Goal: Task Accomplishment & Management: Complete application form

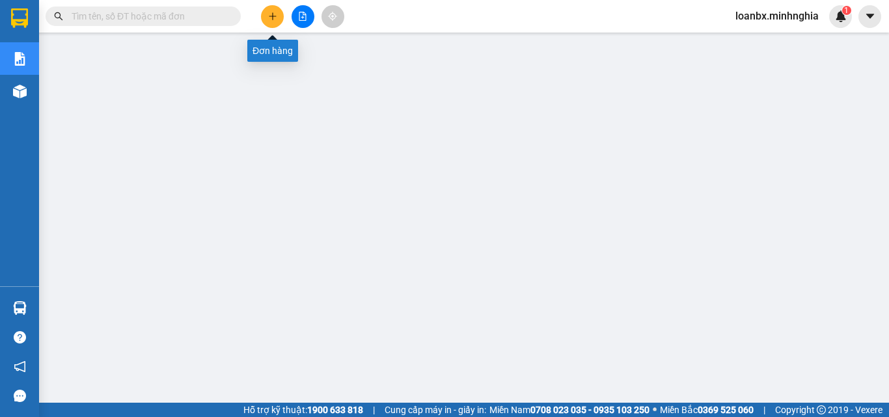
click at [264, 12] on button at bounding box center [272, 16] width 23 height 23
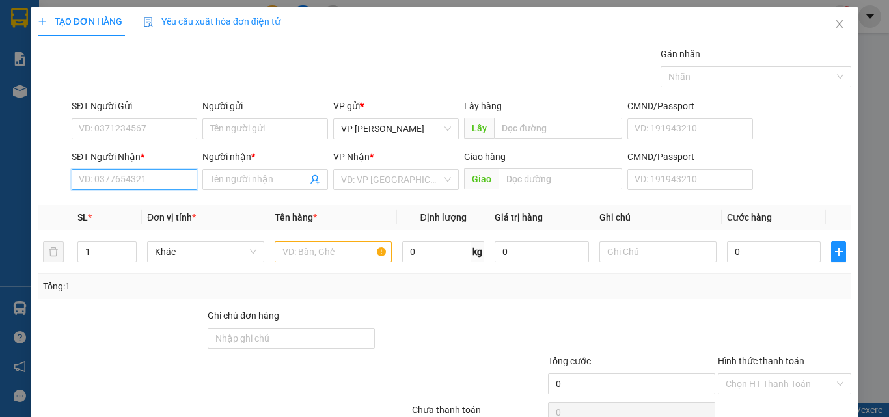
click at [174, 180] on input "SĐT Người Nhận *" at bounding box center [135, 179] width 126 height 21
type input "0328564263"
click at [258, 187] on span at bounding box center [265, 179] width 126 height 21
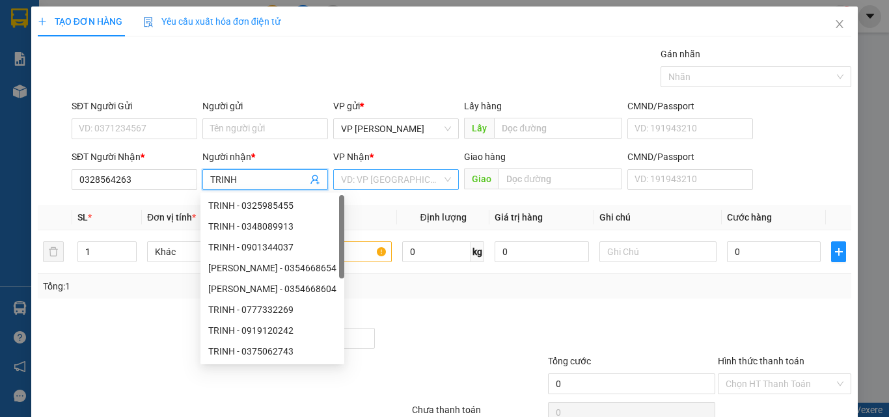
type input "TRINH"
click at [393, 184] on input "search" at bounding box center [391, 180] width 101 height 20
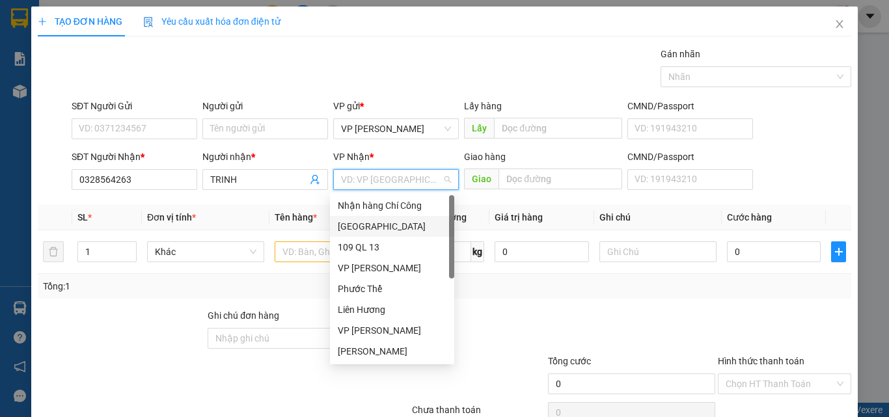
click at [374, 223] on div "[GEOGRAPHIC_DATA]" at bounding box center [392, 226] width 109 height 14
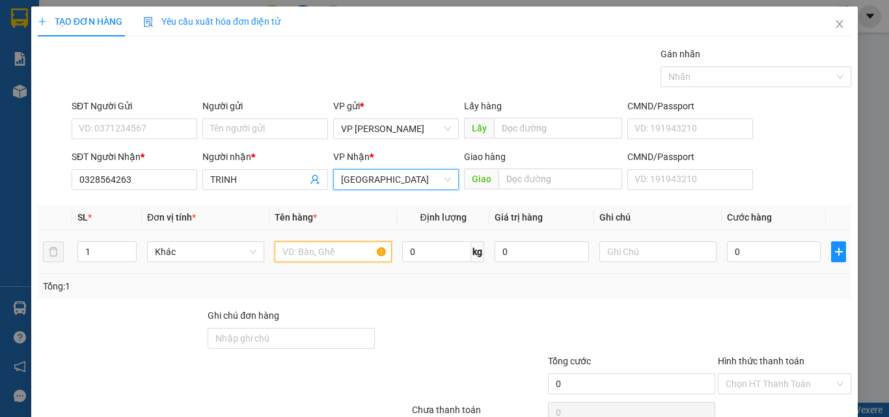
click at [309, 248] on input "text" at bounding box center [333, 252] width 117 height 21
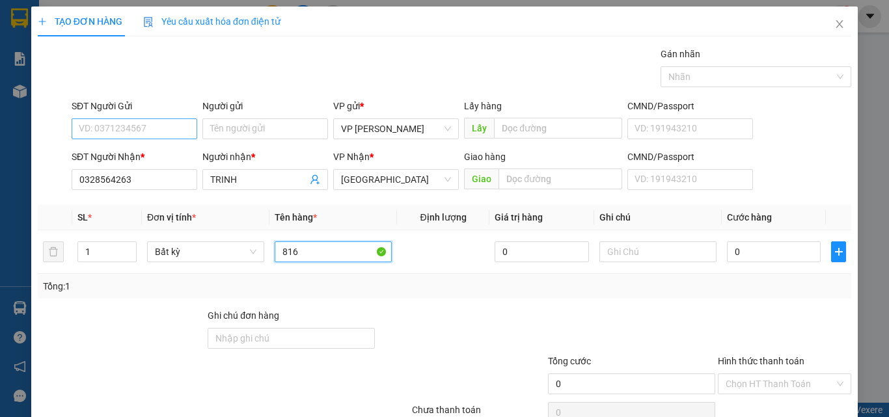
type input "816"
click at [132, 136] on input "SĐT Người Gửi" at bounding box center [135, 128] width 126 height 21
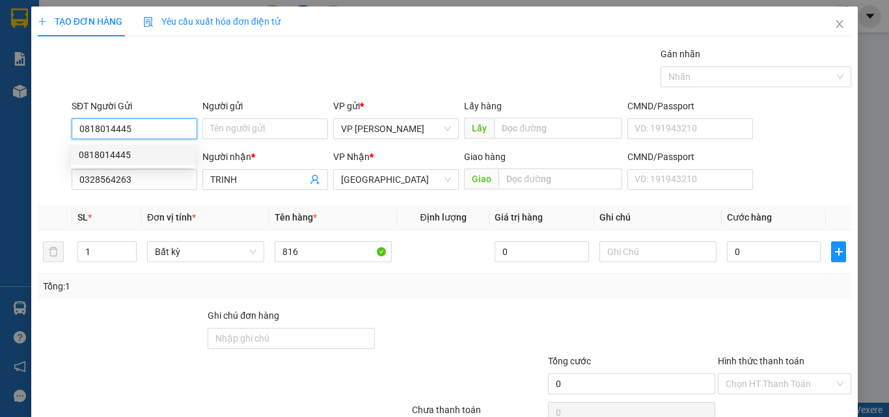
click at [133, 158] on div "0818014445" at bounding box center [133, 155] width 109 height 14
type input "0818014445"
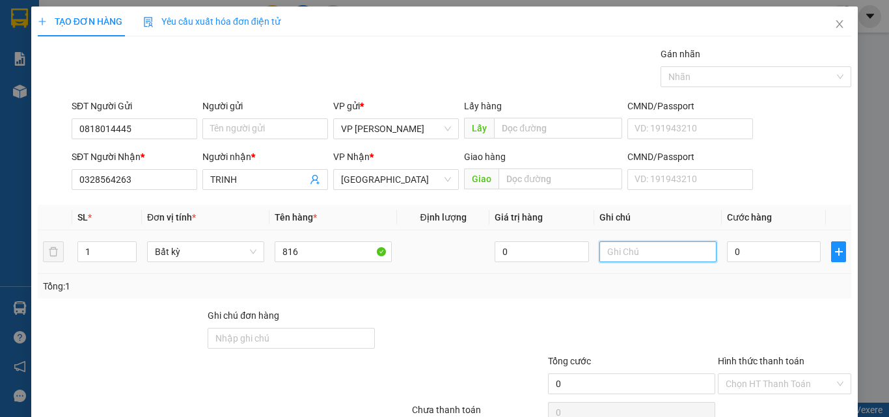
click at [635, 251] on input "text" at bounding box center [658, 252] width 117 height 21
type input "1 BỊ XANH(TH GIẤY) - MỰC RIM"
type input "3"
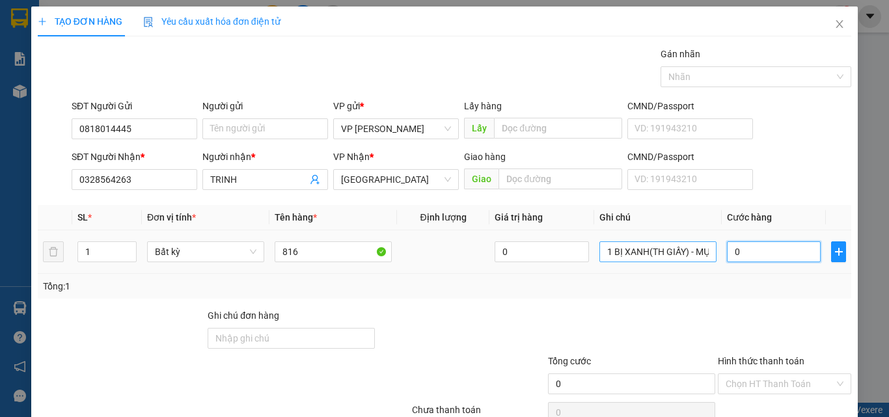
type input "3"
type input "30"
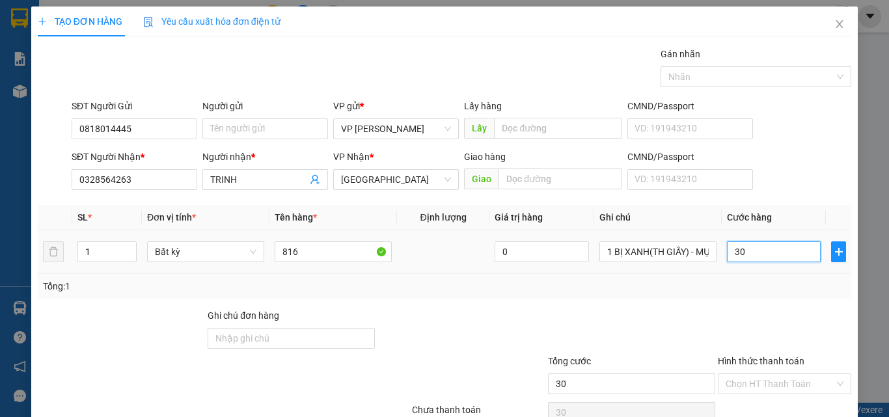
scroll to position [64, 0]
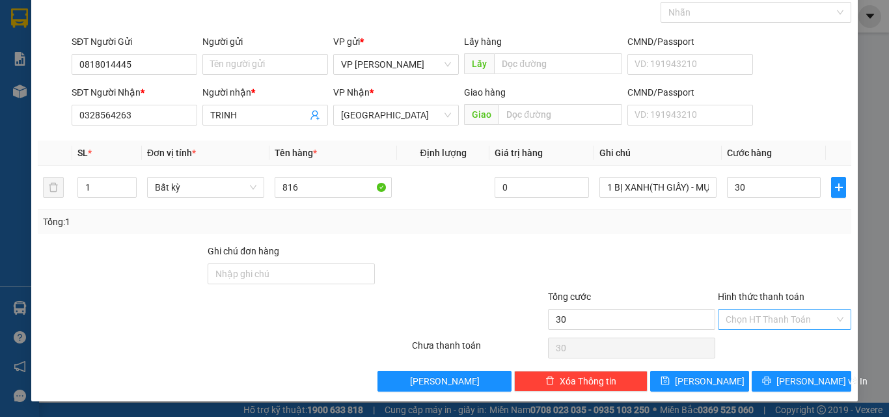
type input "30.000"
click at [751, 326] on input "Hình thức thanh toán" at bounding box center [780, 320] width 109 height 20
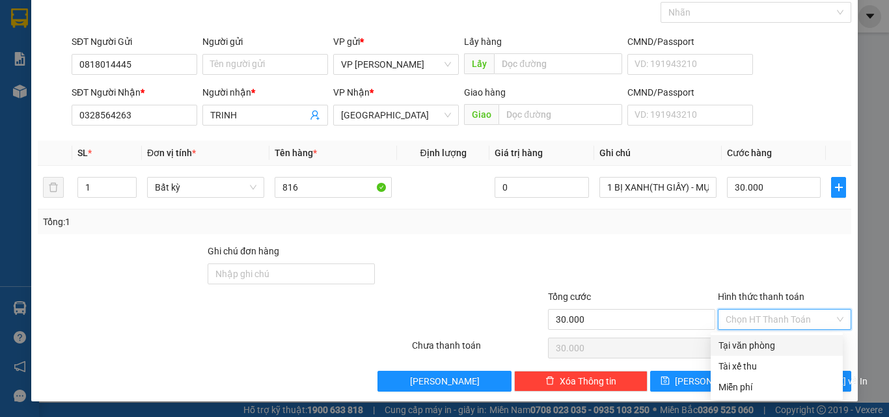
click at [746, 346] on div "Tại văn phòng" at bounding box center [777, 346] width 117 height 14
type input "0"
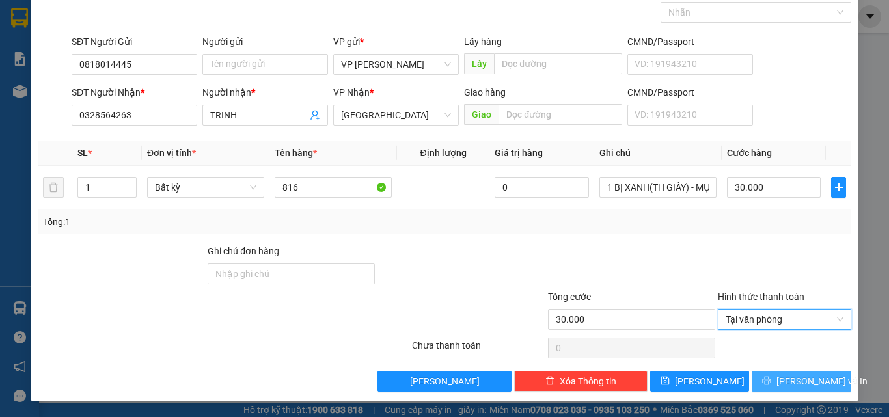
click at [784, 382] on span "[PERSON_NAME] và In" at bounding box center [822, 381] width 91 height 14
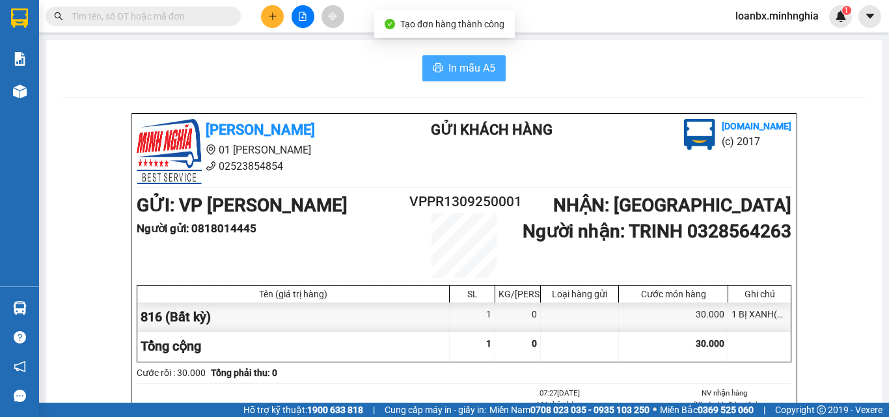
click at [449, 72] on span "In mẫu A5" at bounding box center [472, 68] width 47 height 16
click at [278, 18] on button at bounding box center [272, 16] width 23 height 23
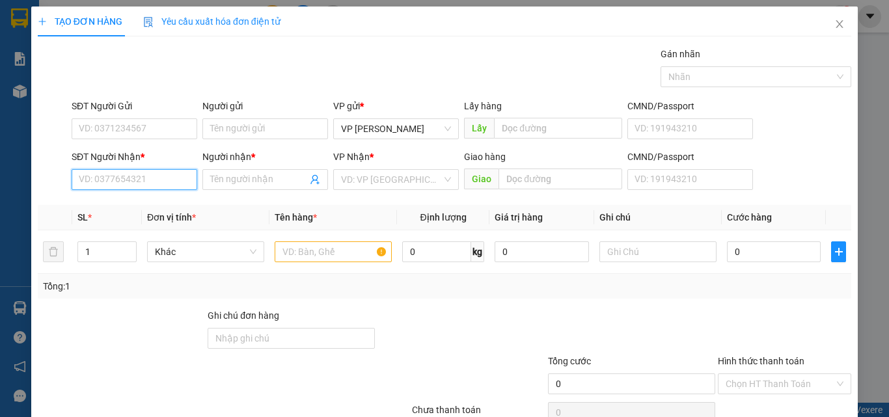
click at [146, 182] on input "SĐT Người Nhận *" at bounding box center [135, 179] width 126 height 21
click at [144, 206] on div "0349438200 - THY" at bounding box center [133, 206] width 109 height 14
type input "0349438200"
type input "THY"
type input "0349438200"
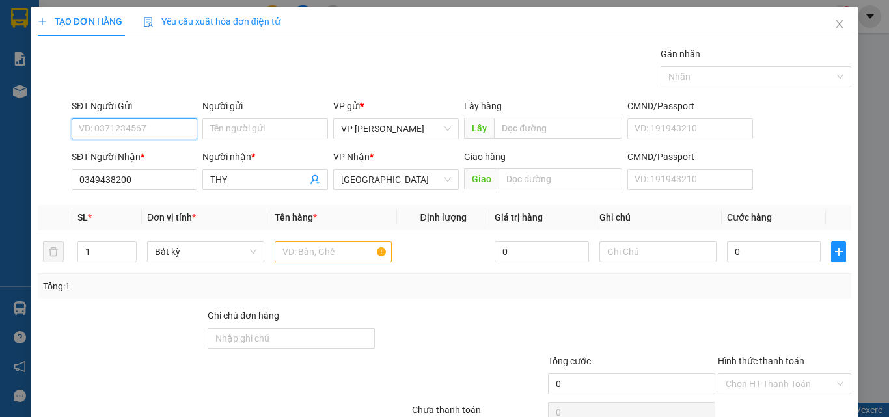
click at [141, 130] on input "SĐT Người Gửi" at bounding box center [135, 128] width 126 height 21
click at [142, 154] on div "0932035133 - BA CHIẾU" at bounding box center [133, 155] width 109 height 14
type input "0932035133"
type input "BA CHIẾU"
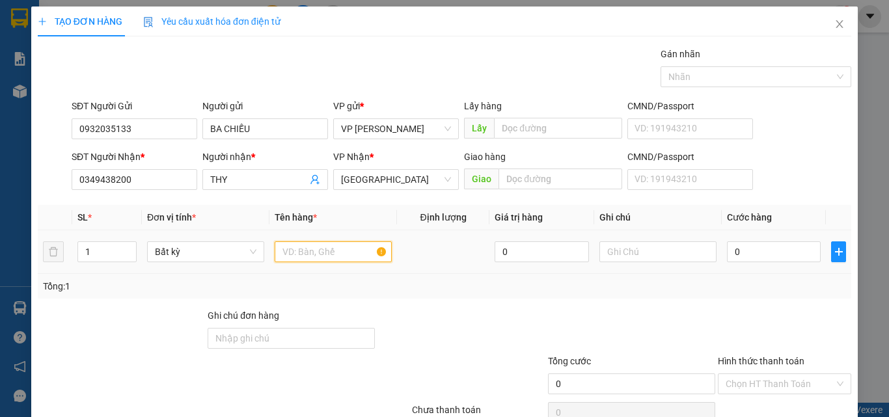
click at [355, 260] on input "text" at bounding box center [333, 252] width 117 height 21
type input "816"
type input "2"
click at [128, 245] on span "up" at bounding box center [130, 249] width 8 height 8
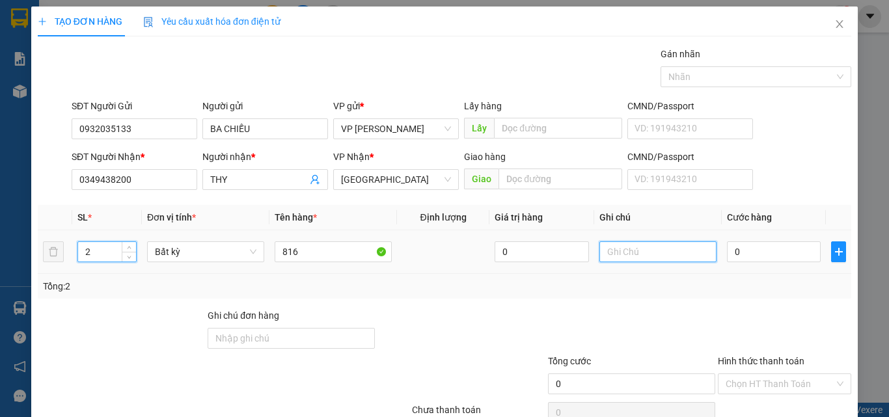
click at [648, 246] on input "text" at bounding box center [658, 252] width 117 height 21
type input "2 BAO TRẮNG - BỘT(KO BAO ƯỚT)"
type input "8"
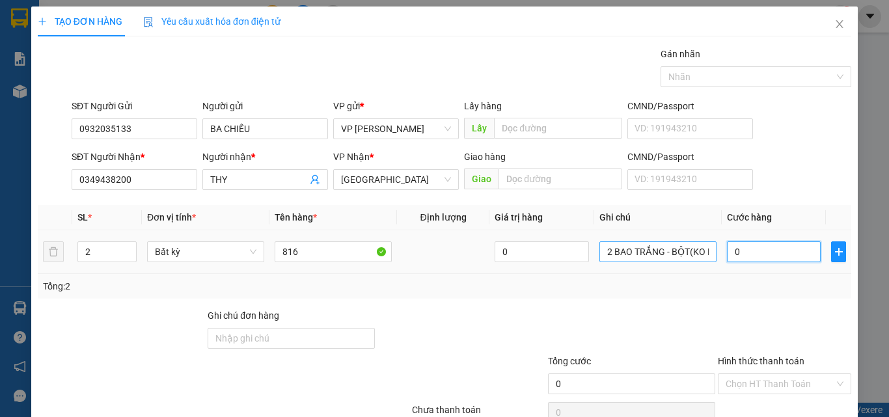
type input "8"
type input "80"
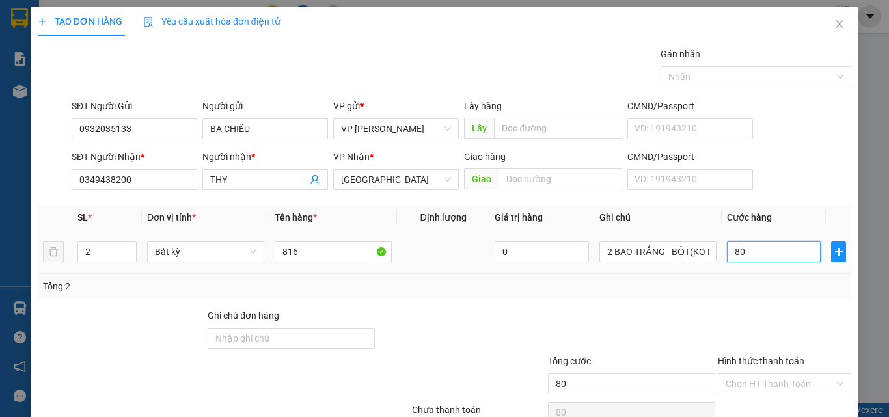
scroll to position [64, 0]
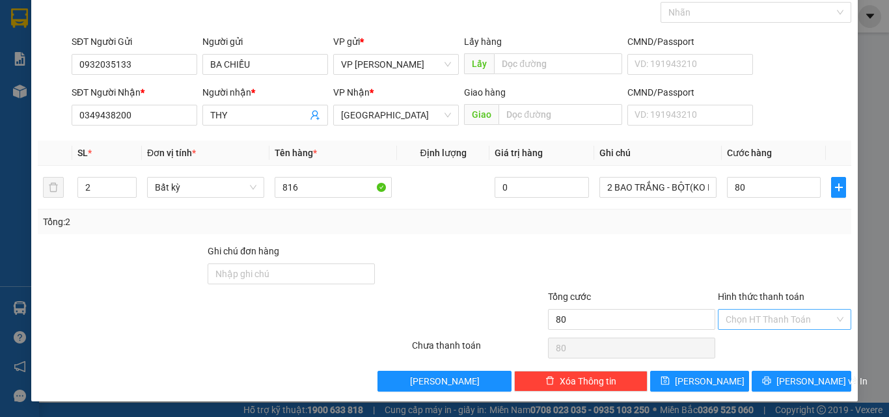
type input "80.000"
drag, startPoint x: 747, startPoint y: 324, endPoint x: 750, endPoint y: 329, distance: 6.7
click at [747, 324] on input "Hình thức thanh toán" at bounding box center [780, 320] width 109 height 20
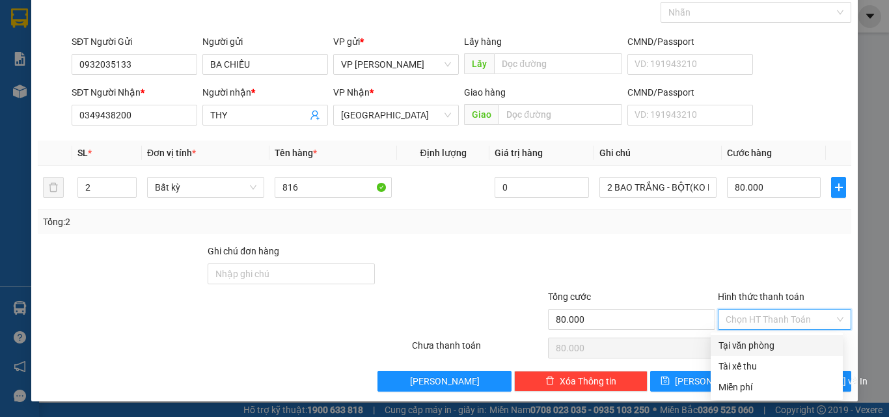
drag, startPoint x: 749, startPoint y: 342, endPoint x: 790, endPoint y: 369, distance: 49.3
click at [749, 342] on div "Tại văn phòng" at bounding box center [777, 346] width 117 height 14
type input "0"
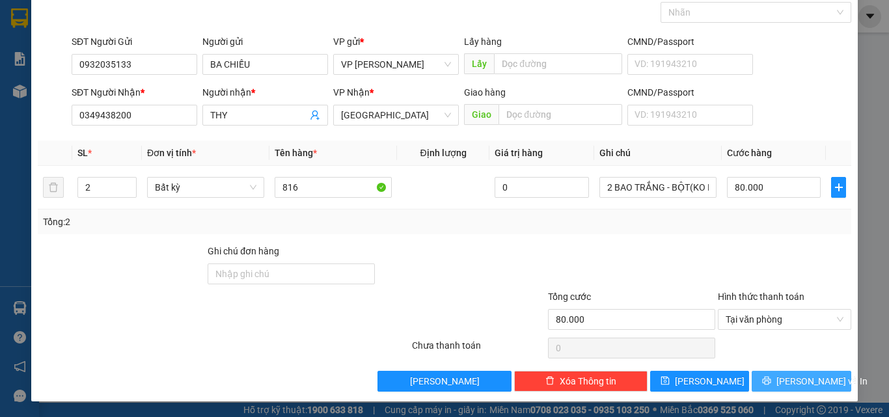
click at [800, 378] on span "[PERSON_NAME] và In" at bounding box center [822, 381] width 91 height 14
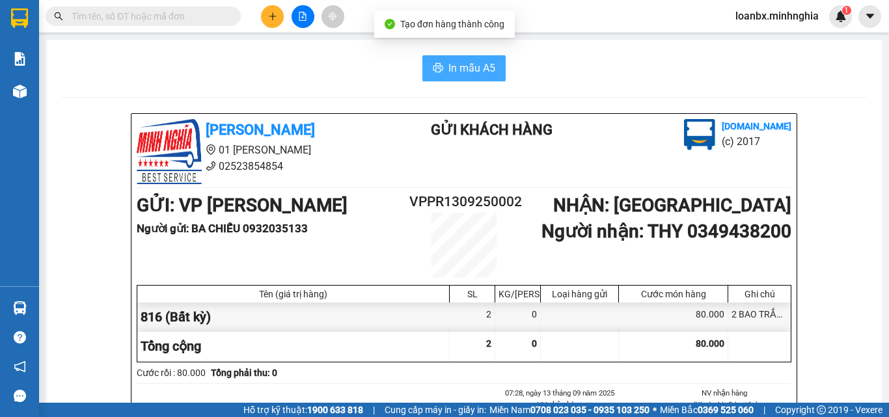
click at [464, 76] on span "In mẫu A5" at bounding box center [472, 68] width 47 height 16
drag, startPoint x: 285, startPoint y: 22, endPoint x: 276, endPoint y: 23, distance: 8.5
click at [283, 22] on div at bounding box center [303, 16] width 98 height 23
click at [276, 21] on button at bounding box center [272, 16] width 23 height 23
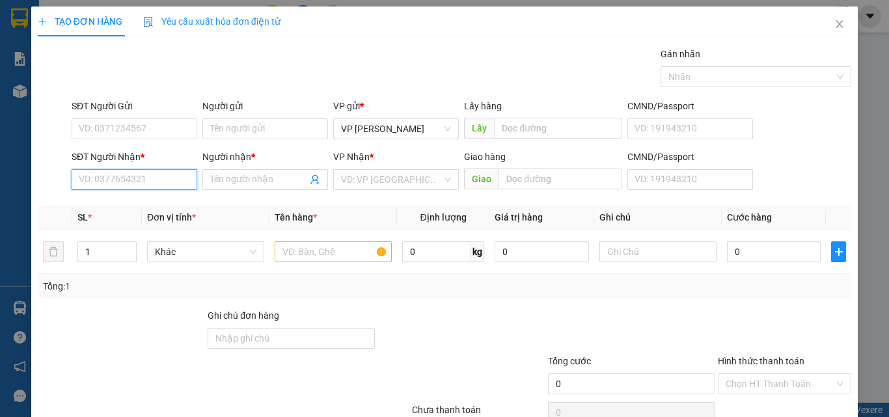
click at [145, 188] on input "SĐT Người Nhận *" at bounding box center [135, 179] width 126 height 21
click at [367, 249] on input "text" at bounding box center [333, 252] width 117 height 21
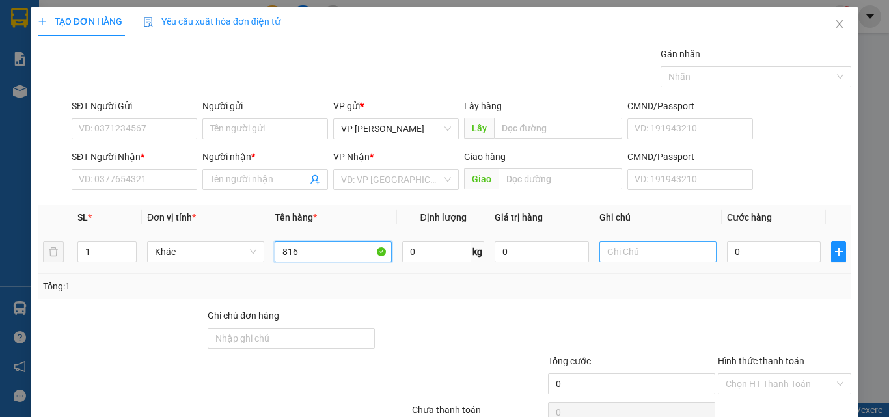
type input "816"
click at [633, 260] on input "text" at bounding box center [658, 252] width 117 height 21
type input "1 TH XỐP - ĐỒ ĂN"
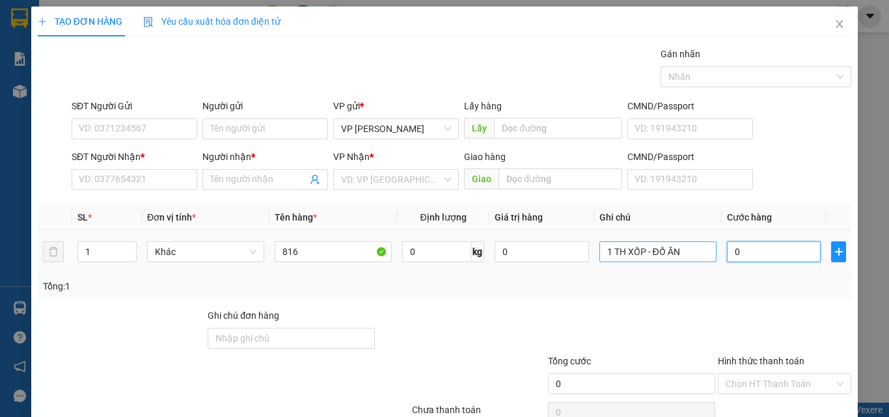
type input "6"
type input "60"
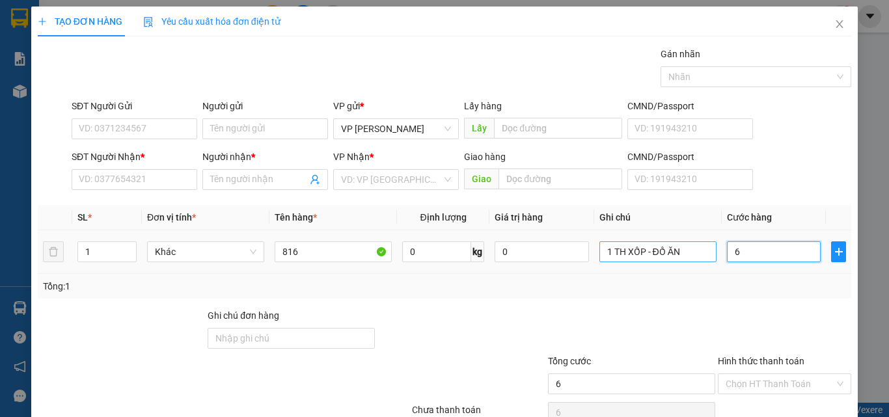
type input "60"
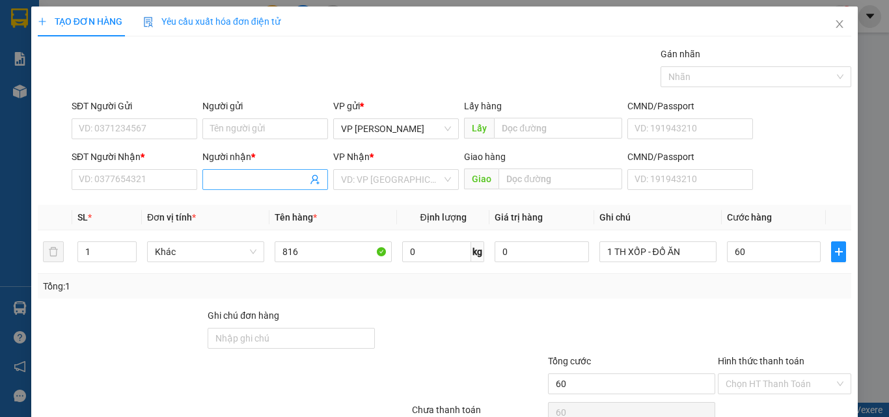
type input "60.000"
click at [226, 187] on span at bounding box center [265, 179] width 126 height 21
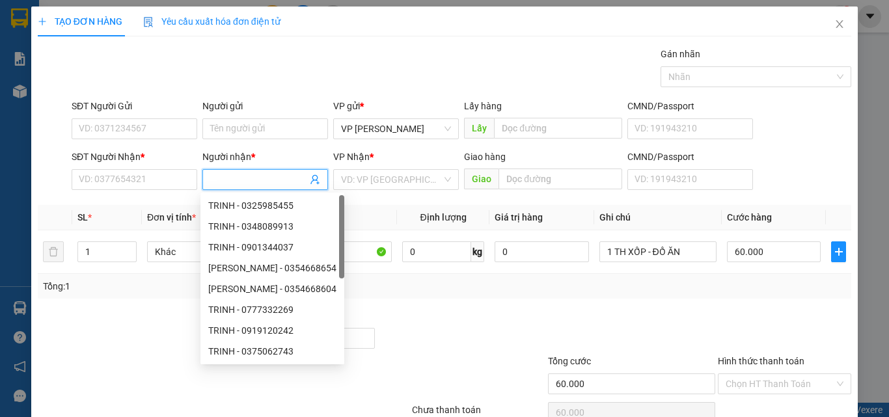
type input "c"
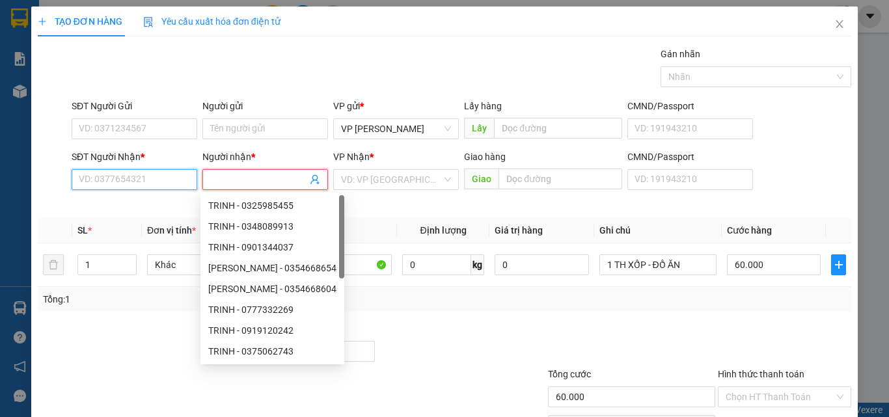
click at [145, 186] on input "SĐT Người Nhận *" at bounding box center [135, 179] width 126 height 21
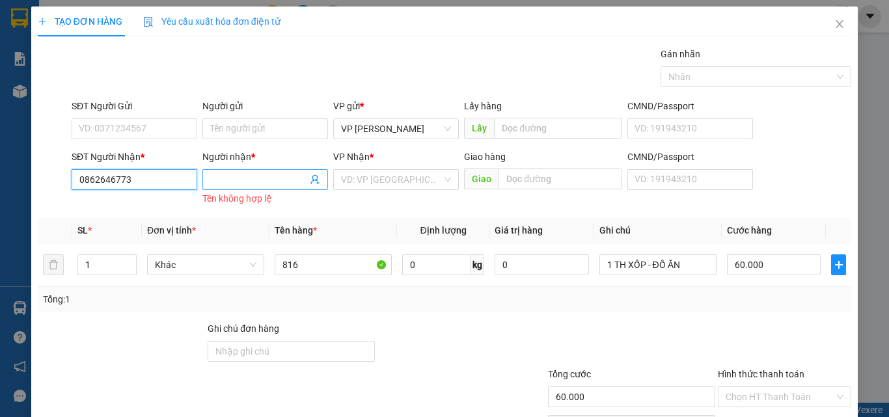
type input "0862646773"
click at [251, 185] on input "Người nhận *" at bounding box center [258, 180] width 97 height 14
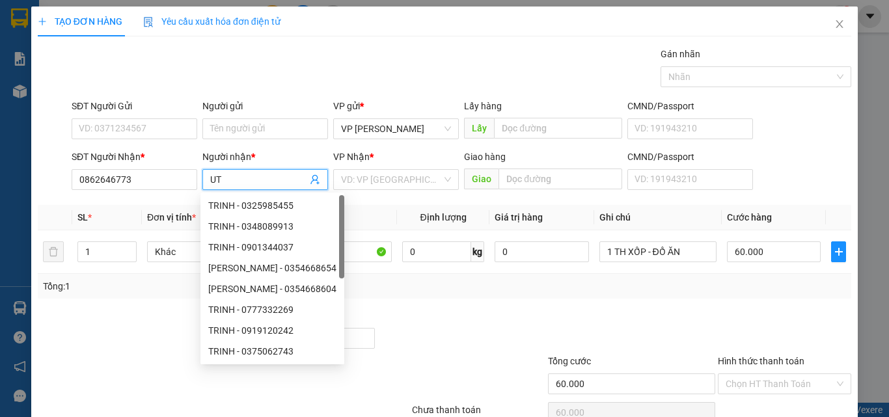
type input "U"
type input "ÚT"
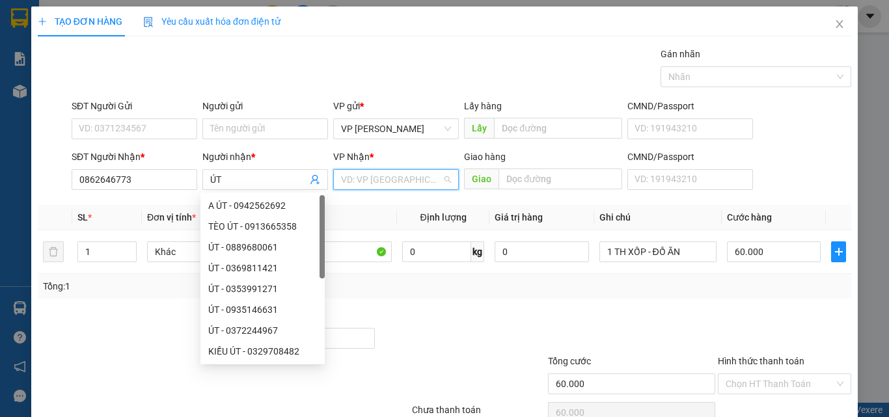
click at [373, 174] on input "search" at bounding box center [391, 180] width 101 height 20
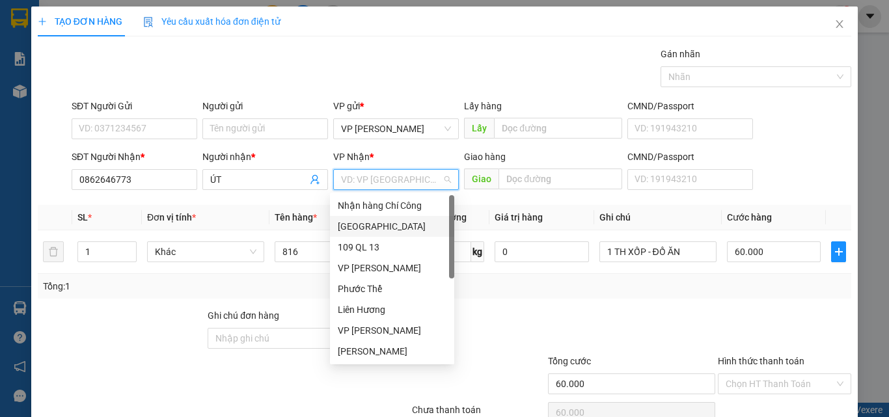
click at [374, 223] on div "[GEOGRAPHIC_DATA]" at bounding box center [392, 226] width 109 height 14
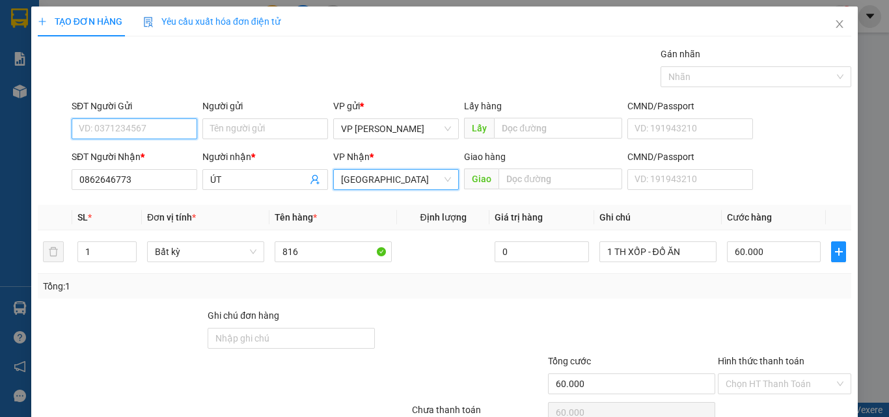
click at [169, 133] on input "SĐT Người Gửi" at bounding box center [135, 128] width 126 height 21
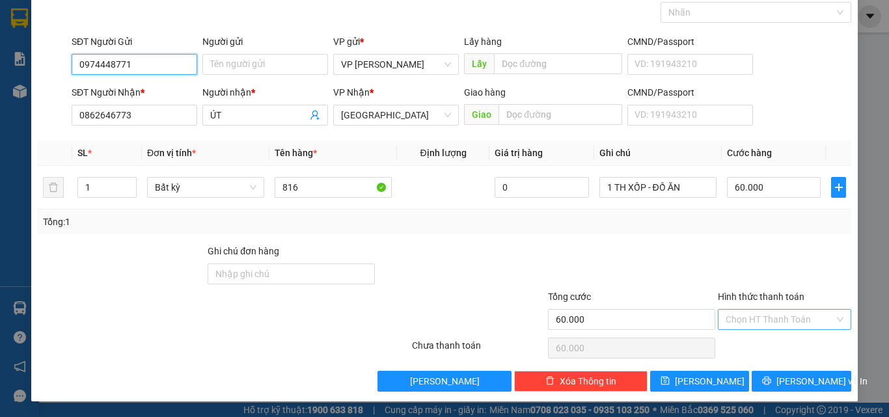
type input "0974448771"
click at [780, 326] on input "Hình thức thanh toán" at bounding box center [780, 320] width 109 height 20
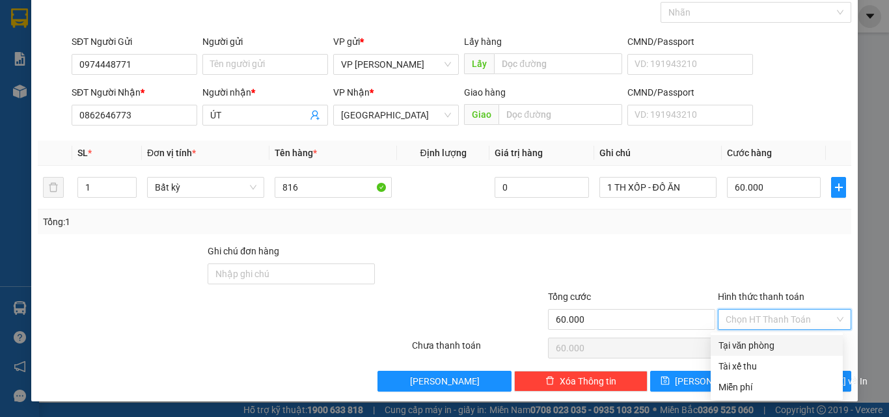
click at [779, 345] on div "Tại văn phòng" at bounding box center [777, 346] width 117 height 14
type input "0"
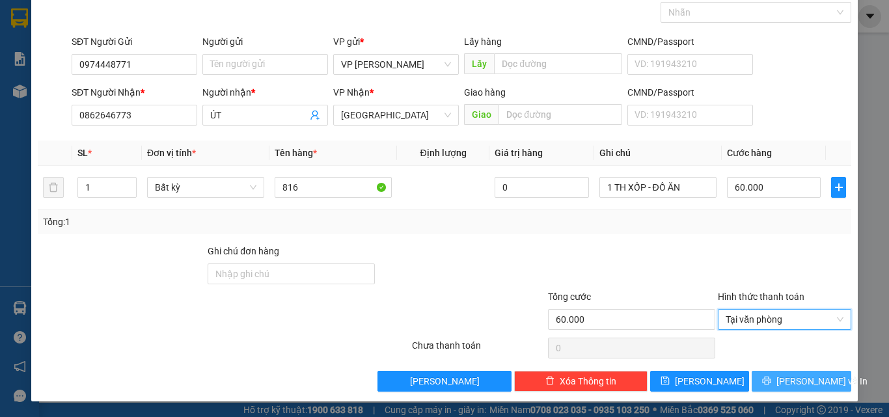
click at [787, 385] on span "[PERSON_NAME] và In" at bounding box center [822, 381] width 91 height 14
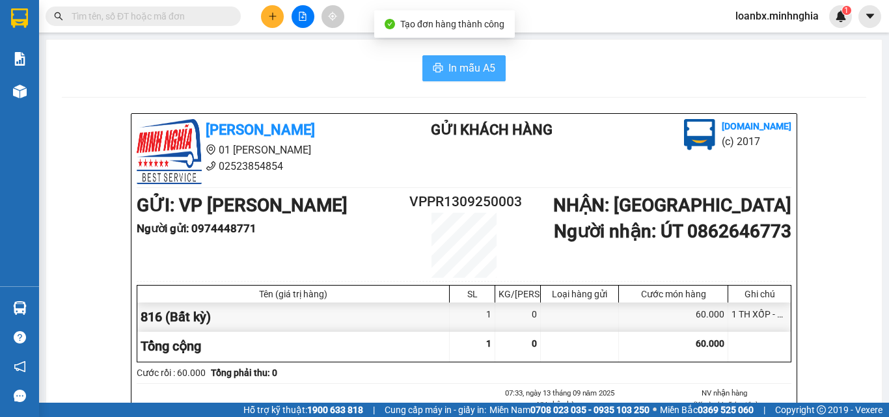
drag, startPoint x: 454, startPoint y: 64, endPoint x: 464, endPoint y: 71, distance: 12.6
click at [456, 65] on span "In mẫu A5" at bounding box center [472, 68] width 47 height 16
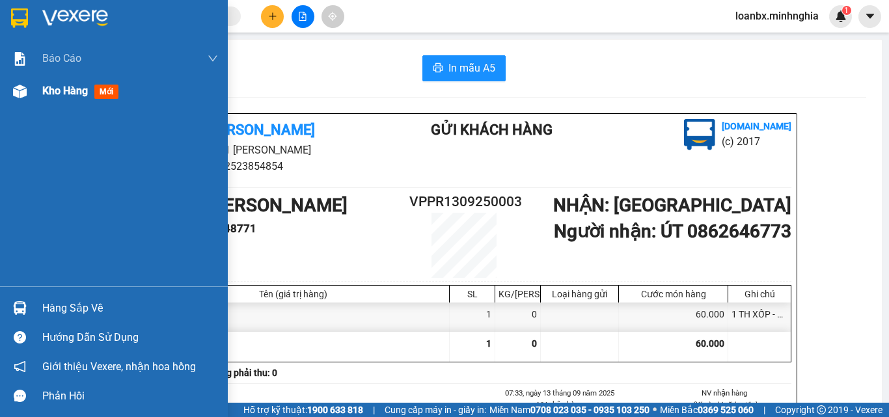
click at [27, 94] on div at bounding box center [19, 91] width 23 height 23
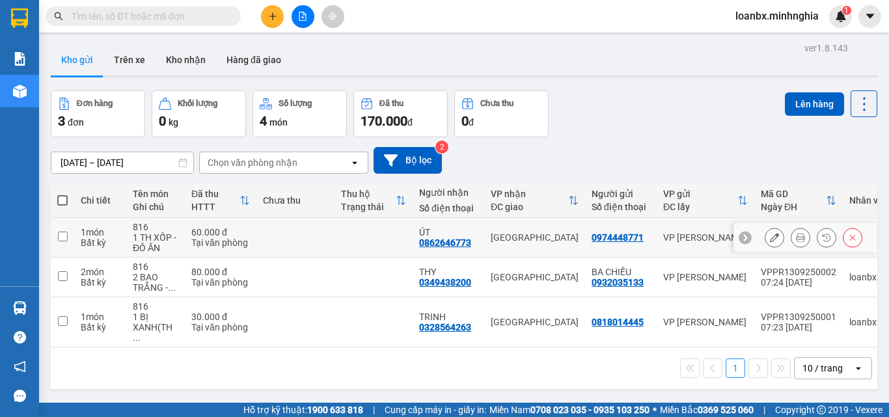
click at [337, 243] on td at bounding box center [374, 238] width 78 height 40
checkbox input "true"
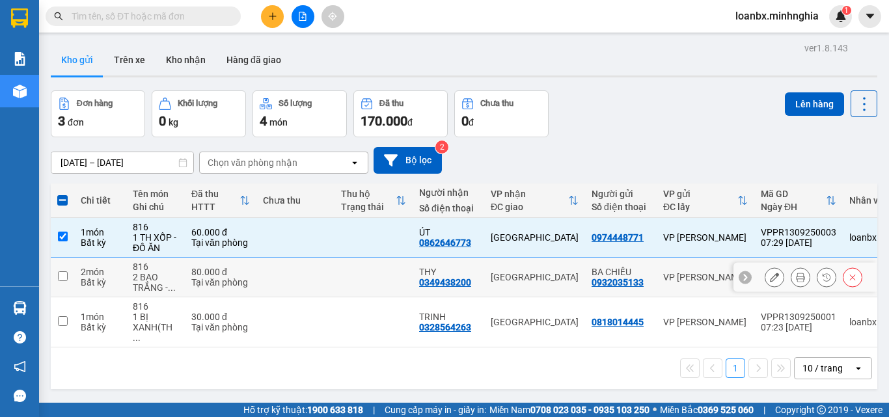
drag, startPoint x: 337, startPoint y: 275, endPoint x: 335, endPoint y: 311, distance: 35.9
click at [336, 275] on td at bounding box center [374, 278] width 78 height 40
checkbox input "true"
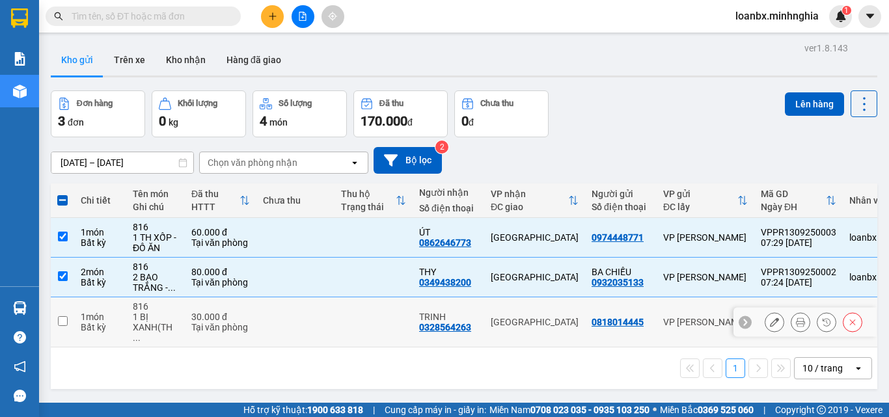
click at [333, 310] on td at bounding box center [296, 323] width 78 height 50
checkbox input "true"
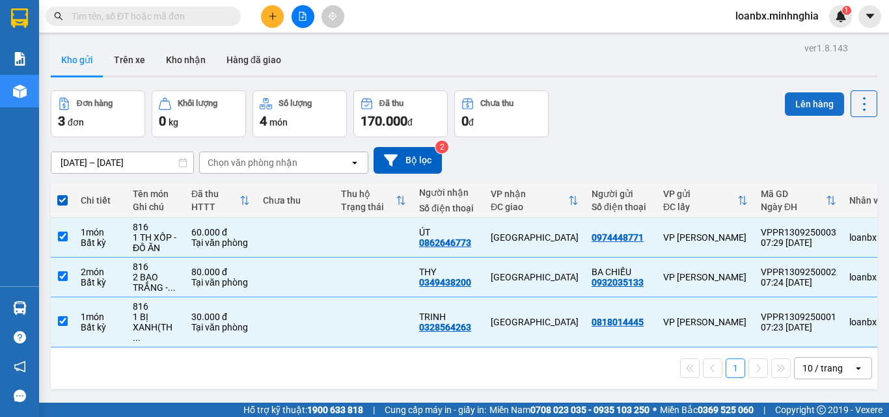
click at [811, 105] on button "Lên hàng" at bounding box center [814, 103] width 59 height 23
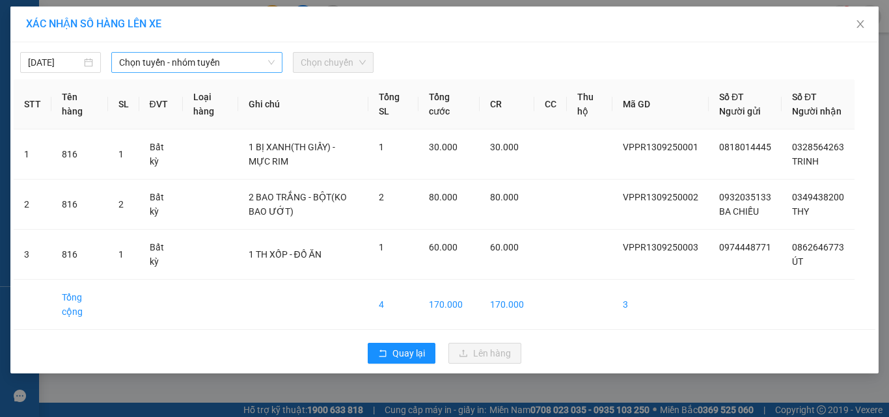
click at [208, 66] on span "Chọn tuyến - nhóm tuyến" at bounding box center [197, 63] width 156 height 20
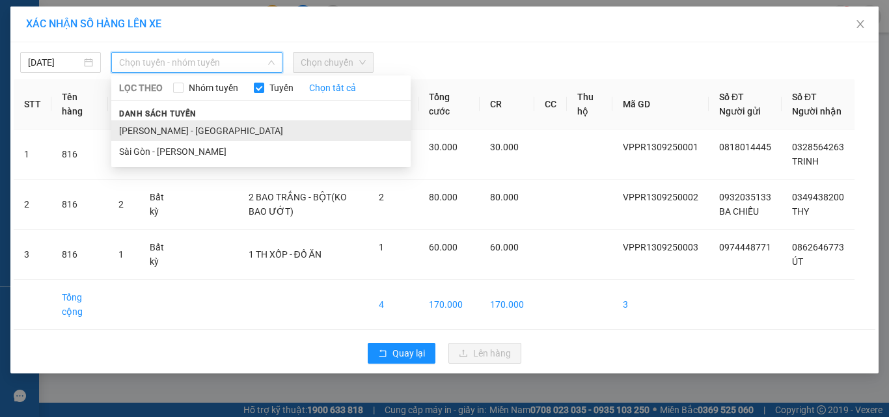
click at [193, 125] on li "[PERSON_NAME] - [GEOGRAPHIC_DATA]" at bounding box center [260, 130] width 299 height 21
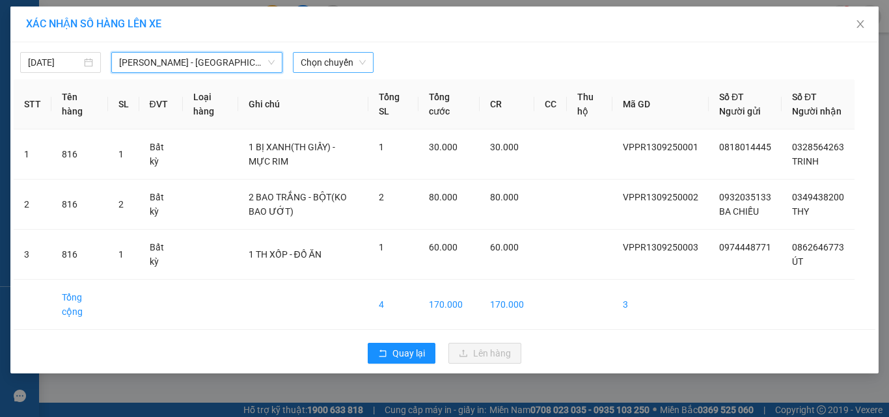
click at [323, 67] on span "Chọn chuyến" at bounding box center [333, 63] width 65 height 20
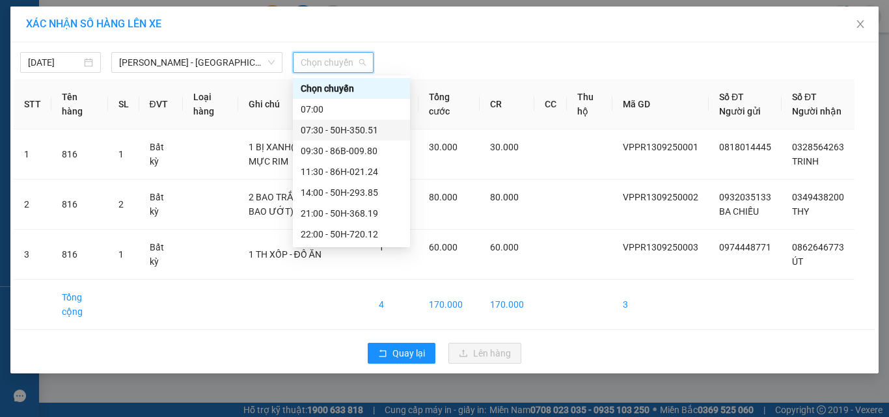
click at [377, 132] on div "07:30 - 50H-350.51" at bounding box center [352, 130] width 102 height 14
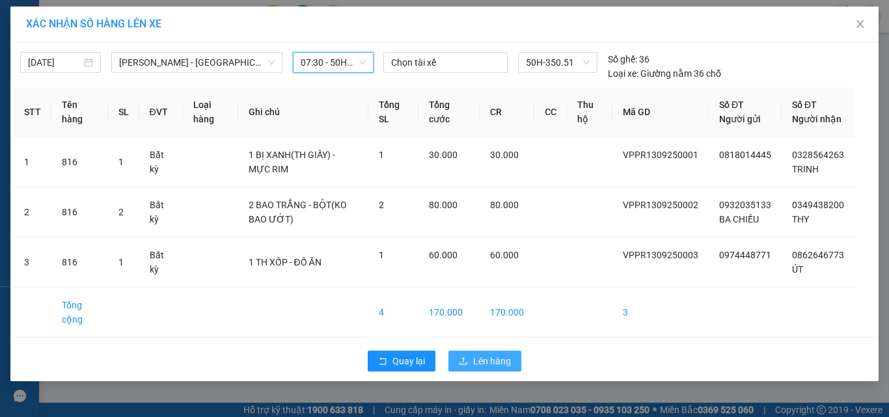
click at [480, 368] on span "Lên hàng" at bounding box center [492, 361] width 38 height 14
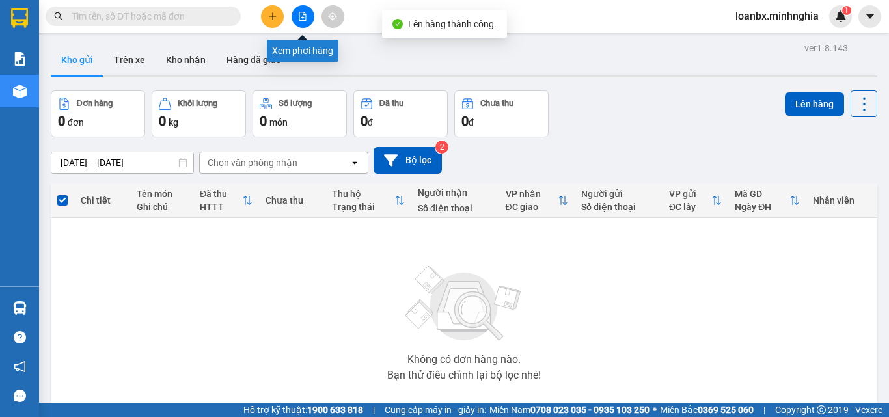
click at [305, 18] on icon "file-add" at bounding box center [302, 16] width 9 height 9
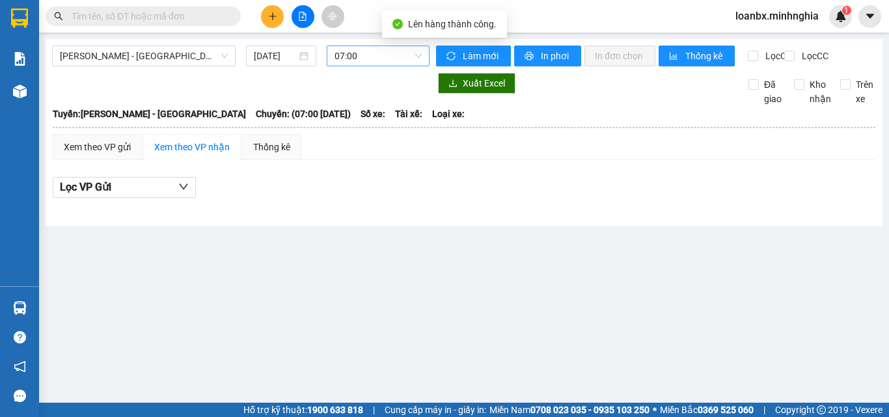
click at [404, 59] on span "07:00" at bounding box center [378, 56] width 87 height 20
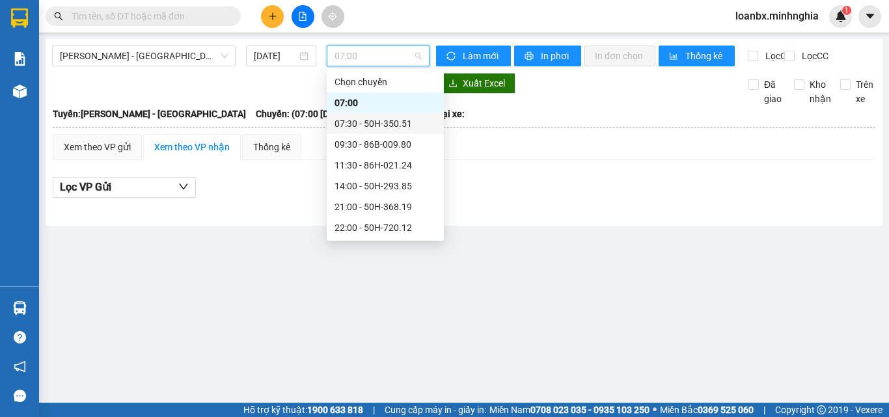
click at [382, 128] on div "07:30 - 50H-350.51" at bounding box center [386, 124] width 102 height 14
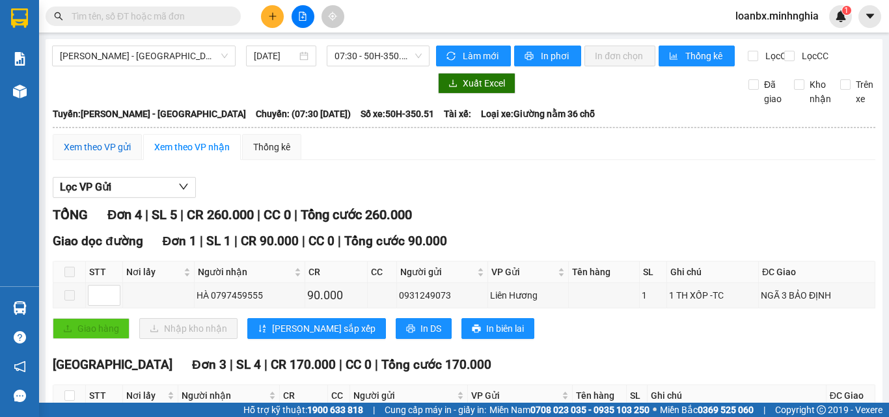
click at [117, 154] on div "Xem theo VP gửi" at bounding box center [97, 147] width 67 height 14
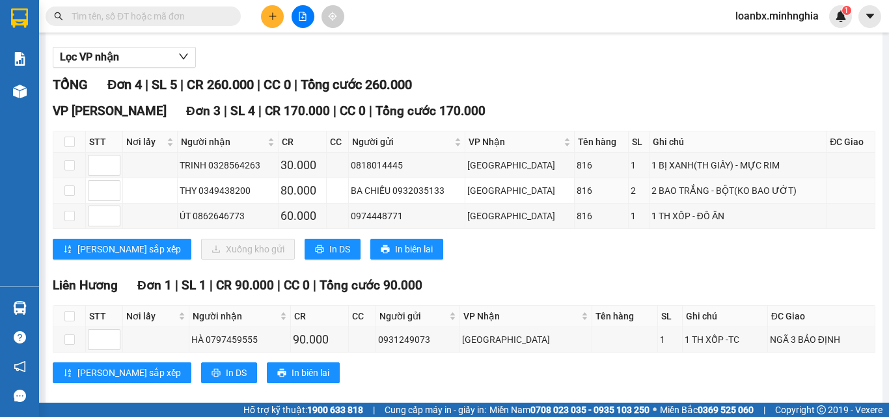
scroll to position [158, 0]
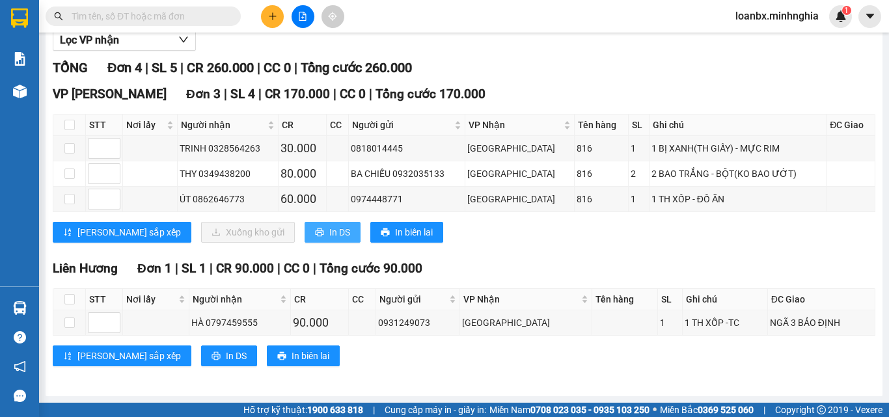
click at [315, 233] on icon "printer" at bounding box center [319, 232] width 9 height 9
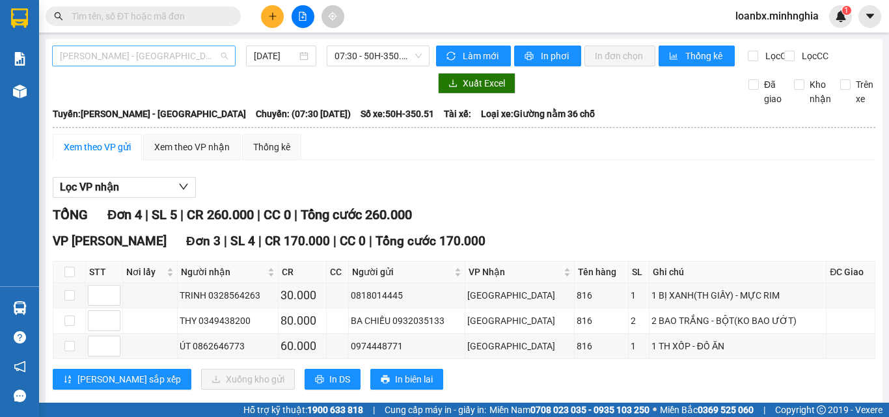
click at [197, 55] on span "[PERSON_NAME] - [GEOGRAPHIC_DATA]" at bounding box center [144, 56] width 168 height 20
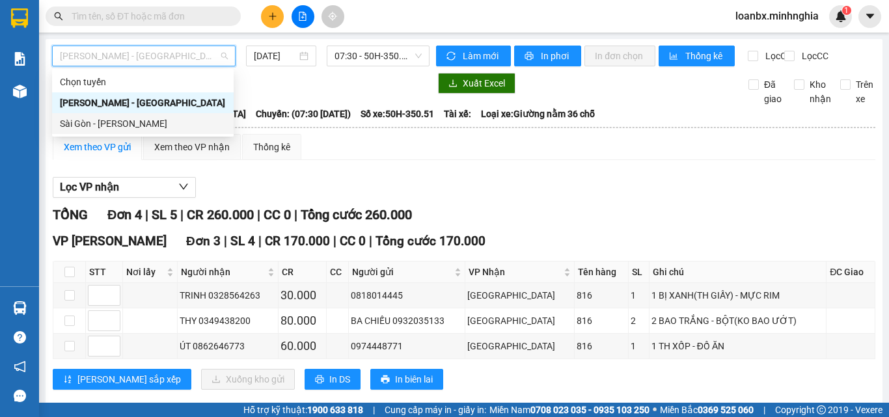
click at [169, 130] on div "Sài Gòn - [PERSON_NAME]" at bounding box center [143, 124] width 166 height 14
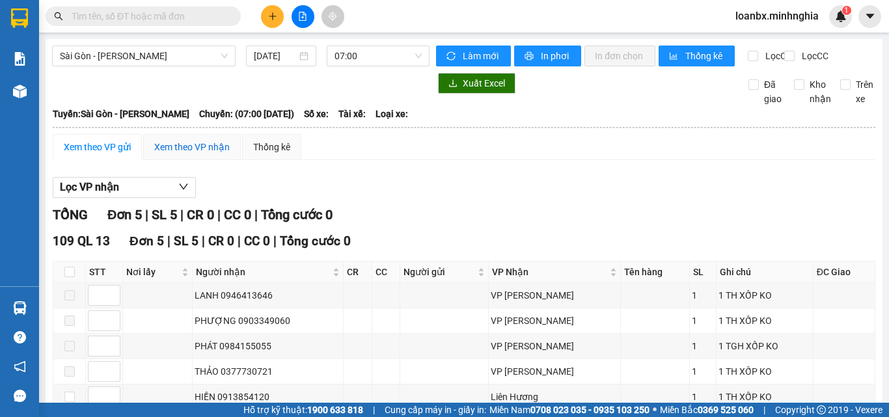
click at [185, 154] on div "Xem theo VP nhận" at bounding box center [192, 147] width 76 height 14
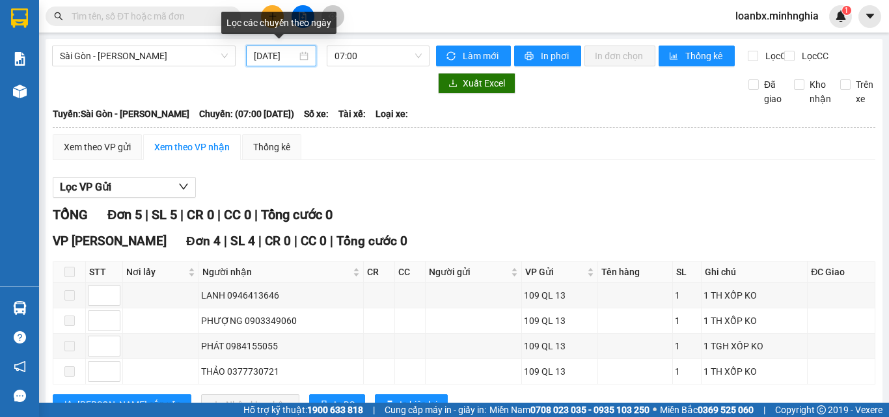
click at [269, 57] on input "[DATE]" at bounding box center [275, 56] width 43 height 14
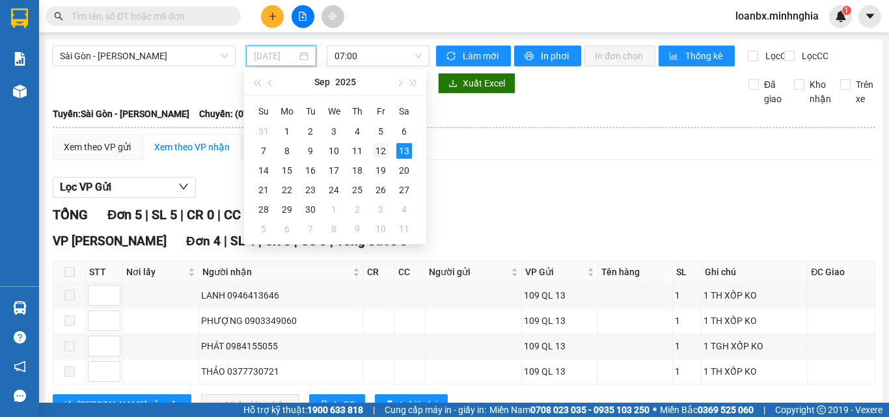
click at [381, 150] on div "12" at bounding box center [381, 151] width 16 height 16
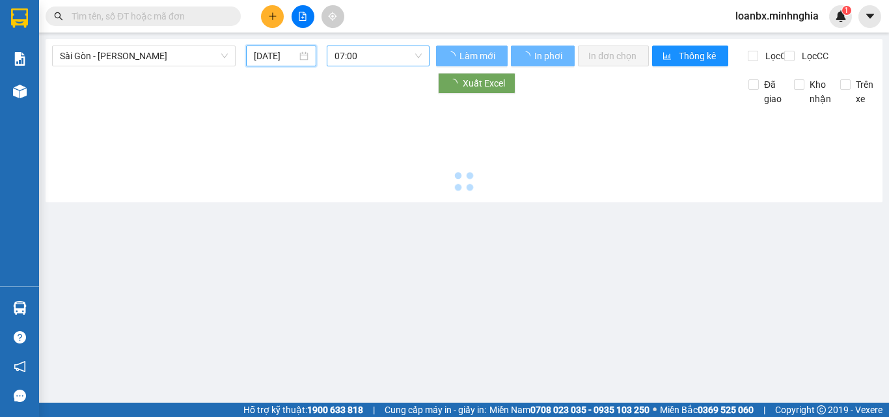
type input "[DATE]"
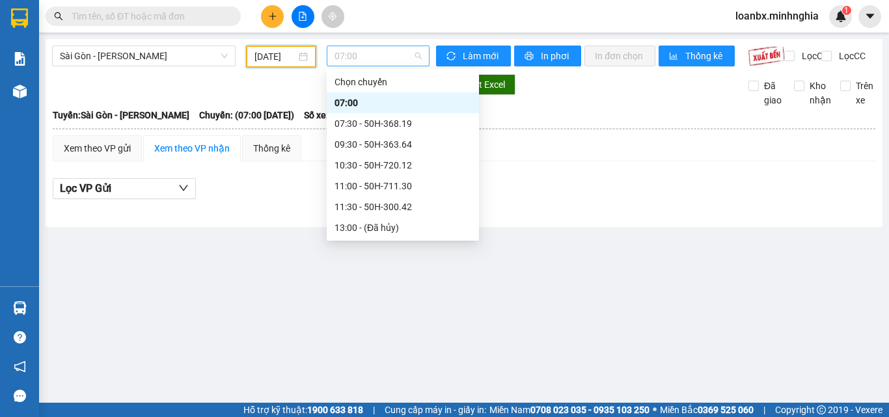
click at [397, 54] on span "07:00" at bounding box center [378, 56] width 87 height 20
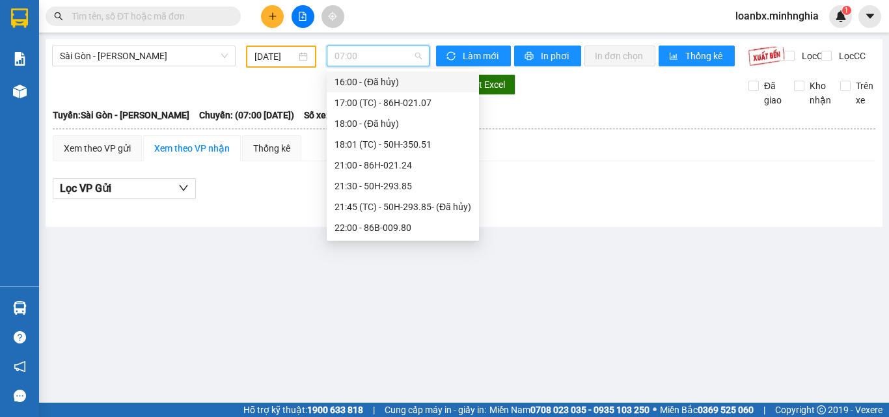
scroll to position [122, 0]
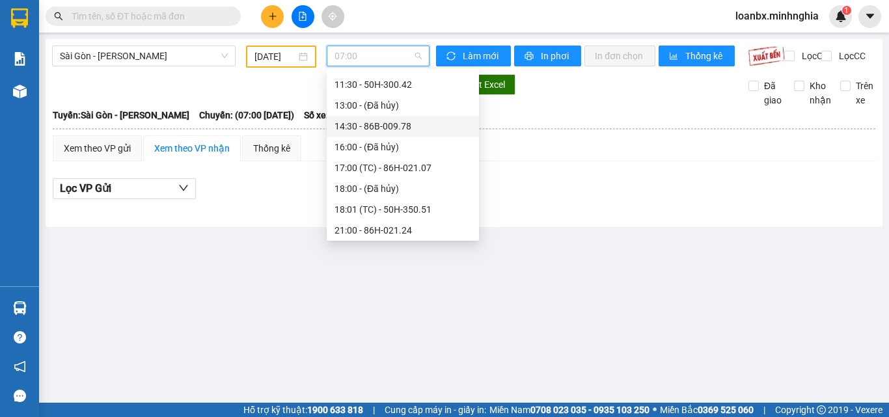
click at [387, 128] on div "14:30 - 86B-009.78" at bounding box center [403, 126] width 137 height 14
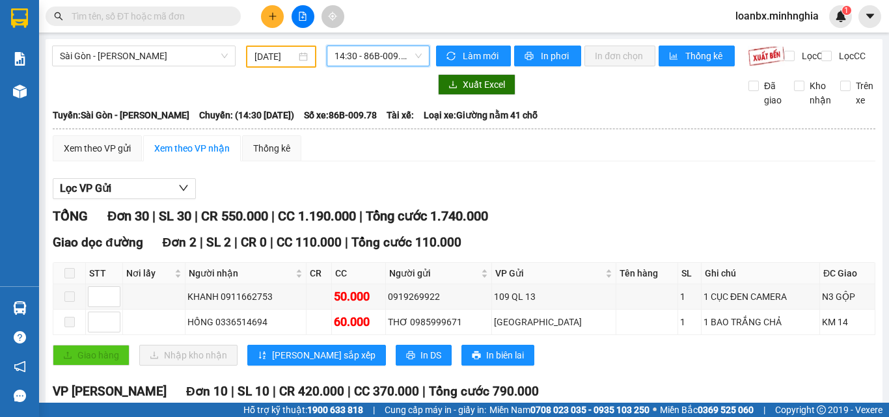
click at [369, 63] on span "14:30 - 86B-009.78" at bounding box center [378, 56] width 87 height 20
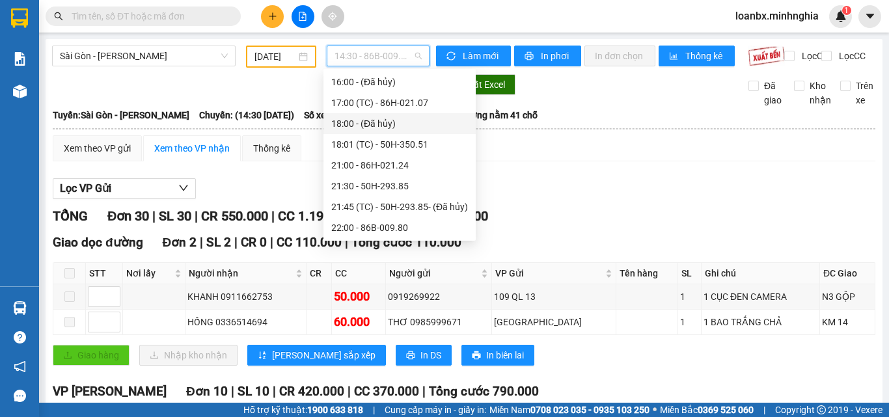
scroll to position [122, 0]
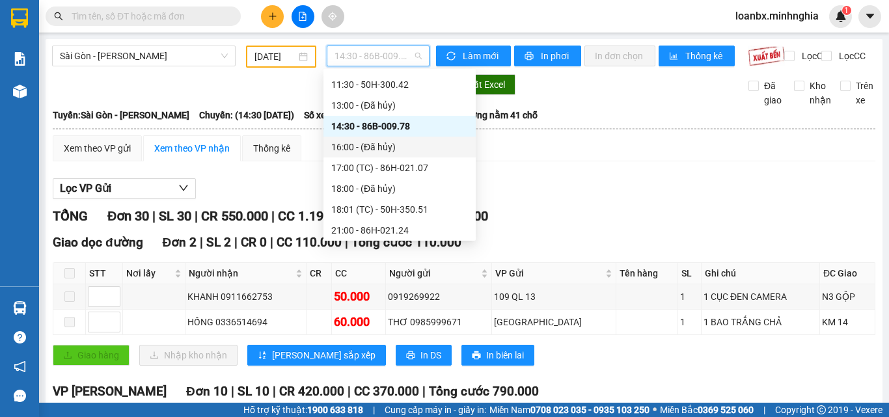
click at [399, 151] on div "16:00 - (Đã hủy)" at bounding box center [399, 147] width 137 height 14
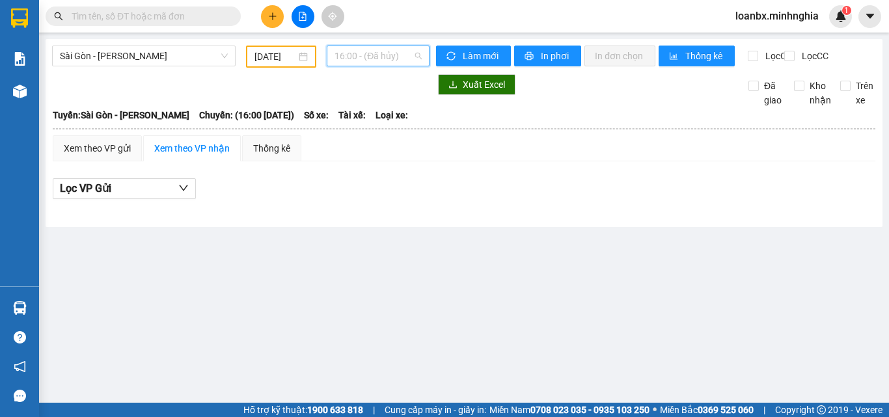
click at [404, 56] on span "16:00 - (Đã hủy)" at bounding box center [378, 56] width 87 height 20
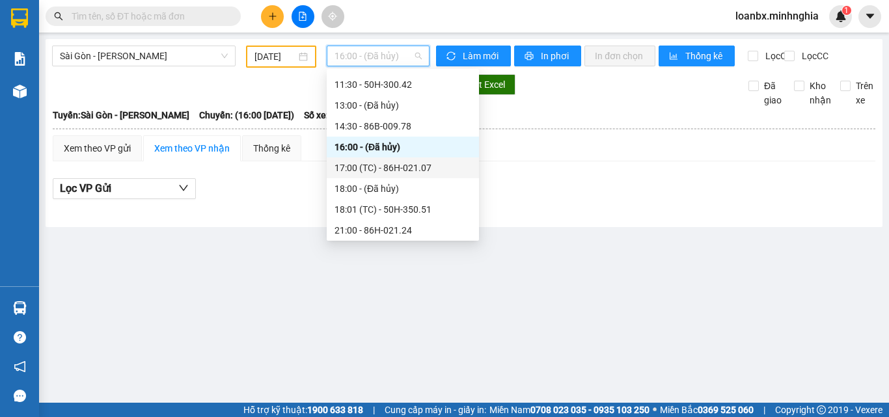
click at [387, 169] on div "17:00 (TC) - 86H-021.07" at bounding box center [403, 168] width 137 height 14
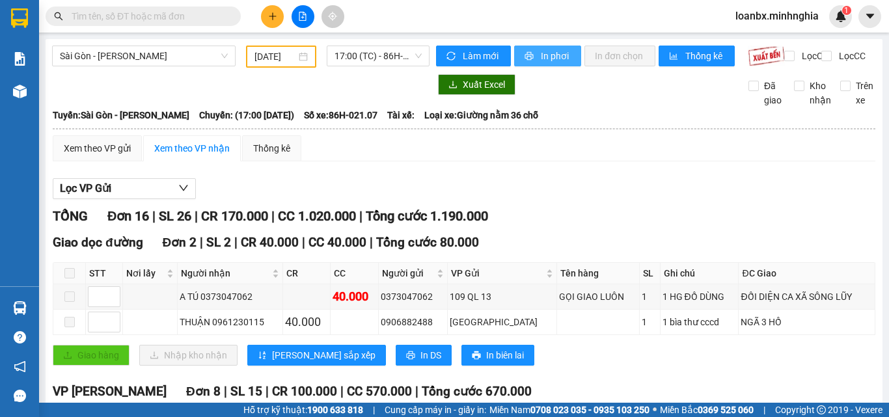
click at [542, 60] on span "In phơi" at bounding box center [556, 56] width 30 height 14
click at [343, 61] on span "17:00 (TC) - 86H-021.07" at bounding box center [378, 56] width 87 height 20
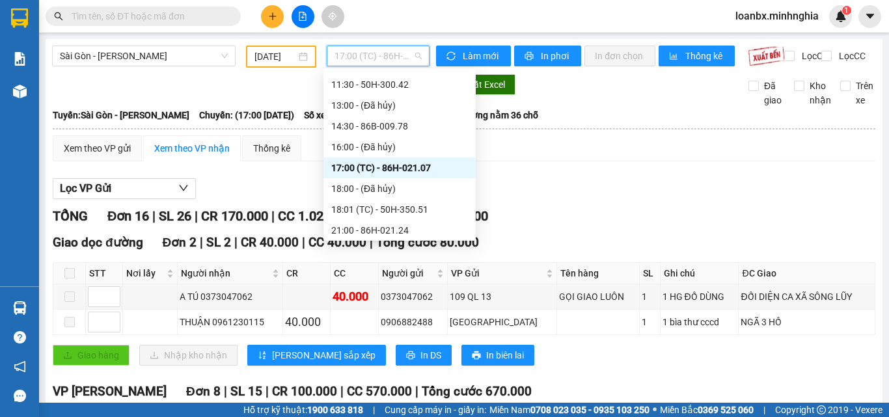
scroll to position [188, 0]
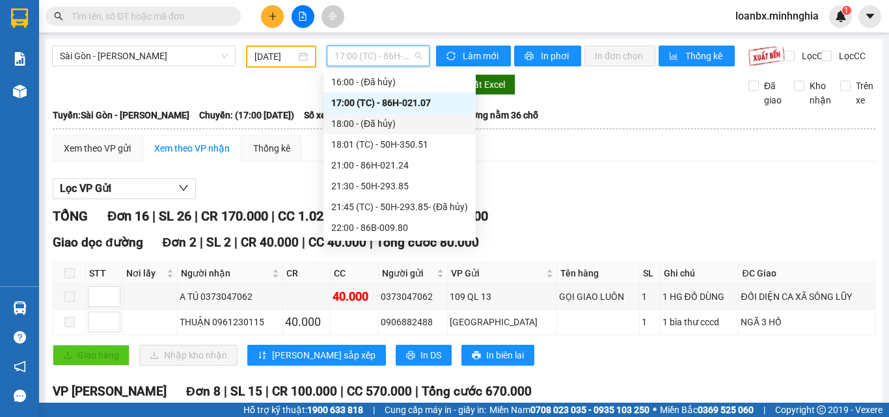
click at [396, 122] on div "18:00 - (Đã hủy)" at bounding box center [399, 124] width 137 height 14
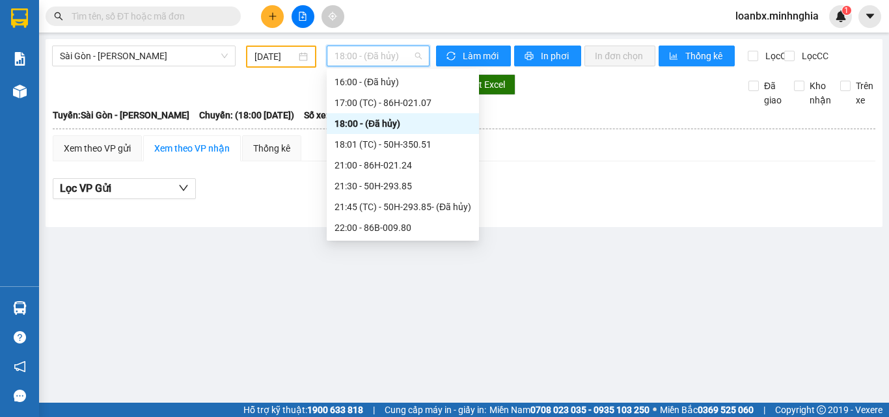
click at [387, 54] on span "18:00 - (Đã hủy)" at bounding box center [378, 56] width 87 height 20
click at [385, 138] on div "18:01 (TC) - 50H-350.51" at bounding box center [403, 144] width 137 height 14
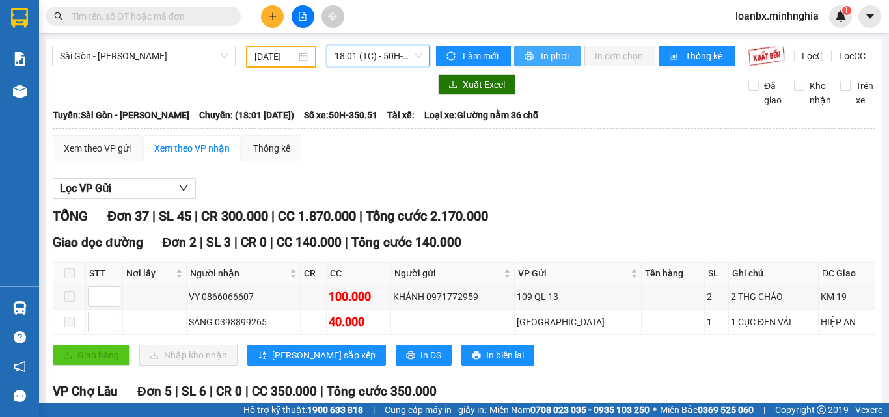
click at [553, 57] on span "In phơi" at bounding box center [556, 56] width 30 height 14
click at [383, 61] on span "18:01 (TC) - 50H-350.51" at bounding box center [378, 56] width 87 height 20
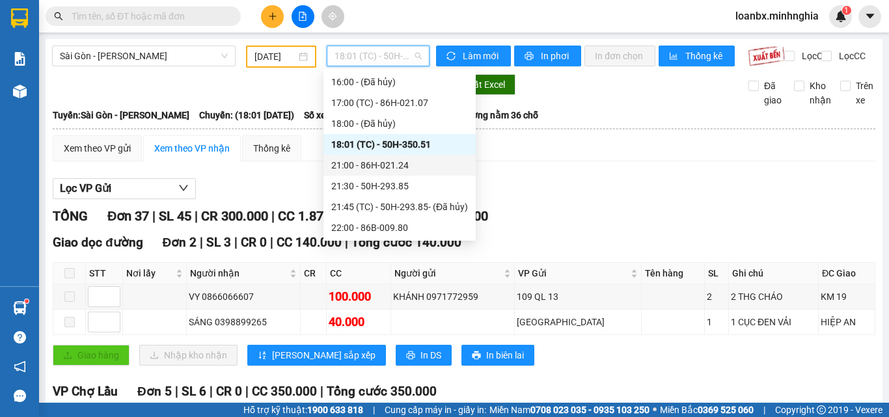
click at [387, 168] on div "21:00 - 86H-021.24" at bounding box center [399, 165] width 137 height 14
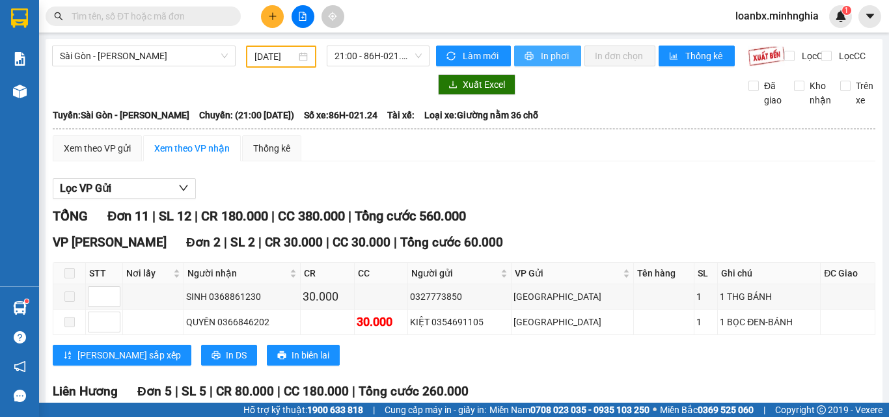
click at [541, 50] on span "In phơi" at bounding box center [556, 56] width 30 height 14
click at [380, 58] on span "21:00 - 86H-021.24" at bounding box center [378, 56] width 87 height 20
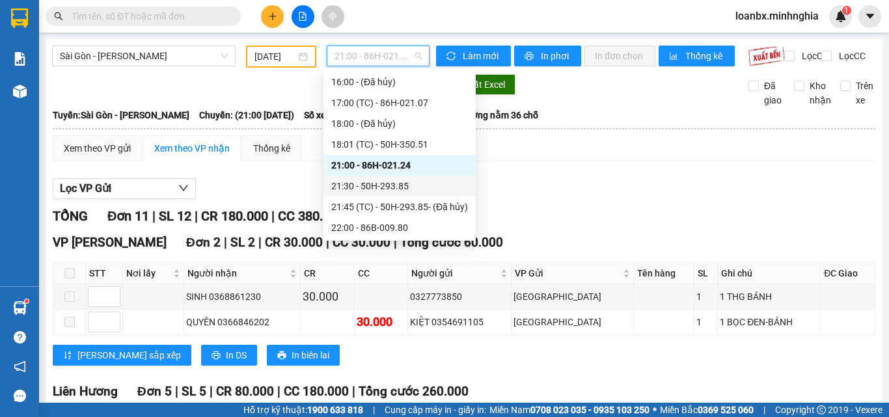
click at [396, 193] on div "21:30 - 50H-293.85" at bounding box center [400, 186] width 152 height 21
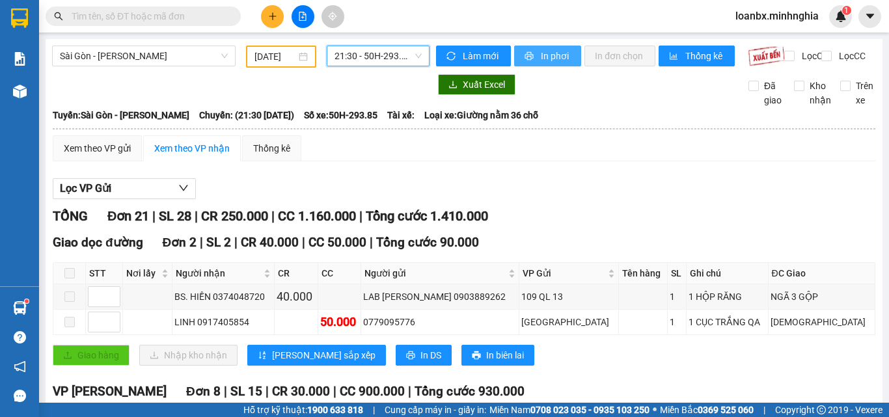
click at [526, 51] on icon "printer" at bounding box center [529, 55] width 9 height 9
click at [357, 46] on span "21:30 - 50H-293.85" at bounding box center [378, 56] width 87 height 20
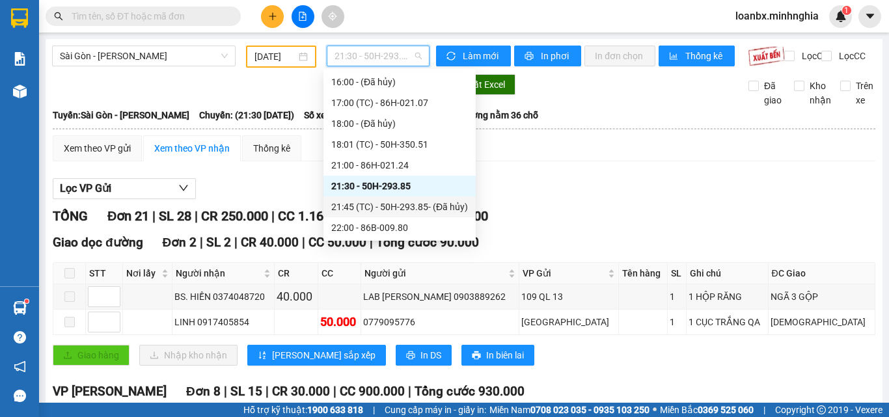
click at [380, 211] on div "21:45 (TC) - 50H-293.85 - (Đã hủy)" at bounding box center [399, 207] width 137 height 14
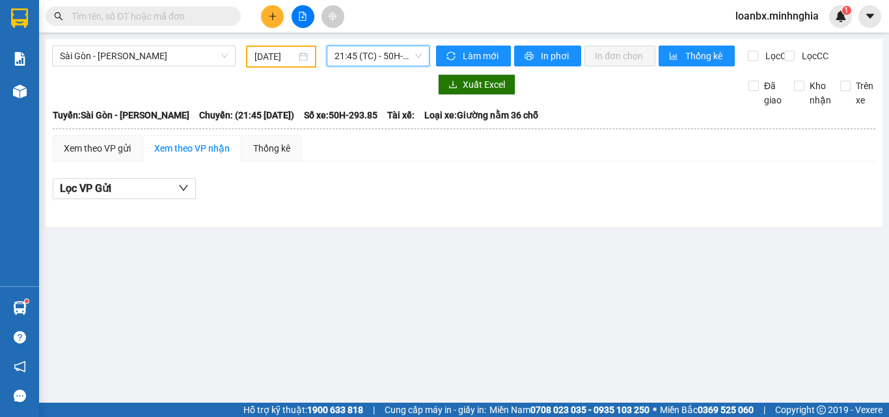
click at [376, 59] on span "21:45 (TC) - 50H-293.85 - (Đã hủy)" at bounding box center [378, 56] width 87 height 20
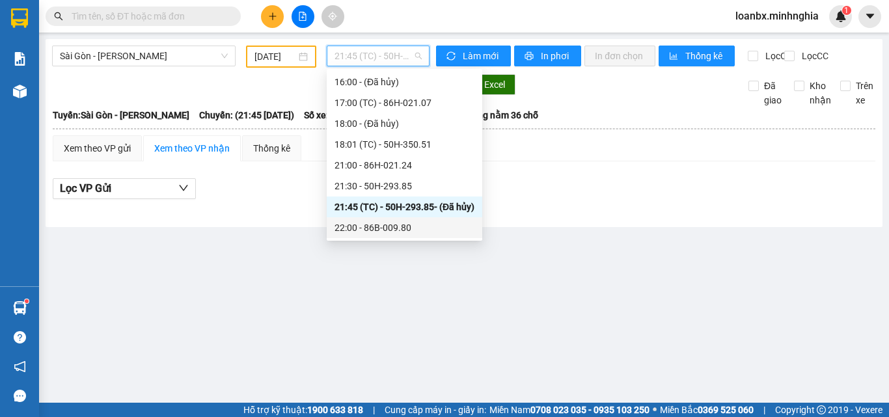
click at [402, 227] on div "22:00 - 86B-009.80" at bounding box center [405, 228] width 140 height 14
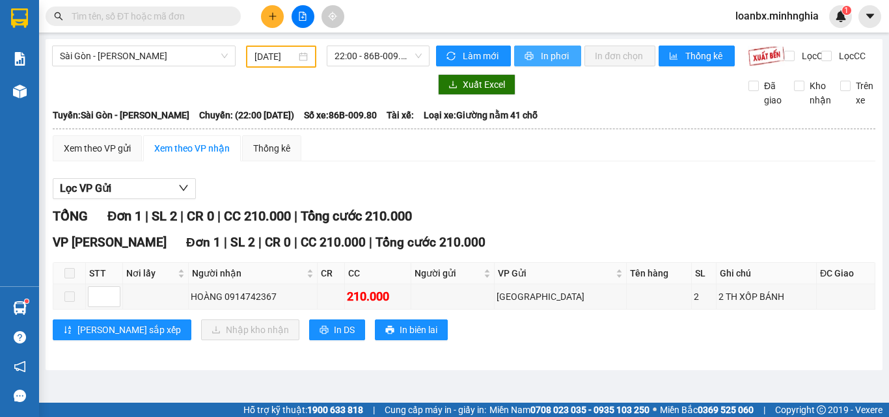
click at [559, 65] on button "In phơi" at bounding box center [547, 56] width 67 height 21
click at [380, 68] on div "Sài Gòn - Phan Rí [DATE] 22:00 - 86B-009.80" at bounding box center [241, 57] width 378 height 22
click at [378, 60] on span "22:00 - 86B-009.80" at bounding box center [378, 56] width 87 height 20
click at [269, 15] on icon "plus" at bounding box center [272, 16] width 9 height 9
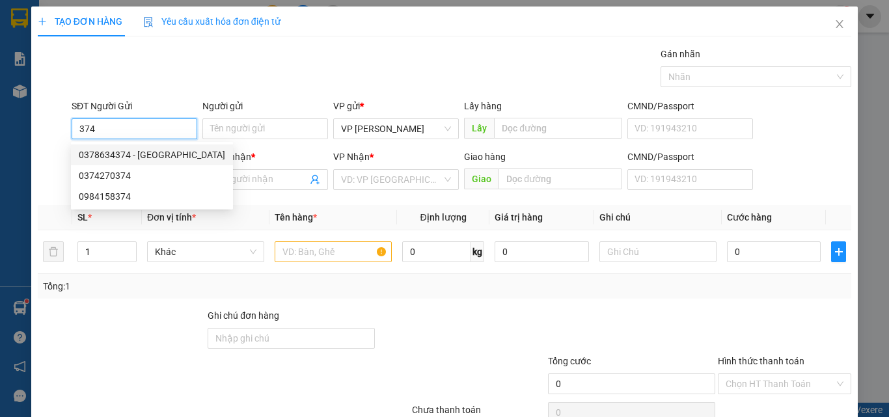
click at [147, 153] on div "0378634374 - [GEOGRAPHIC_DATA]" at bounding box center [152, 155] width 146 height 14
type input "0378634374"
type input "Ý"
type input "0908465788"
type input "HUỆ TRÂM"
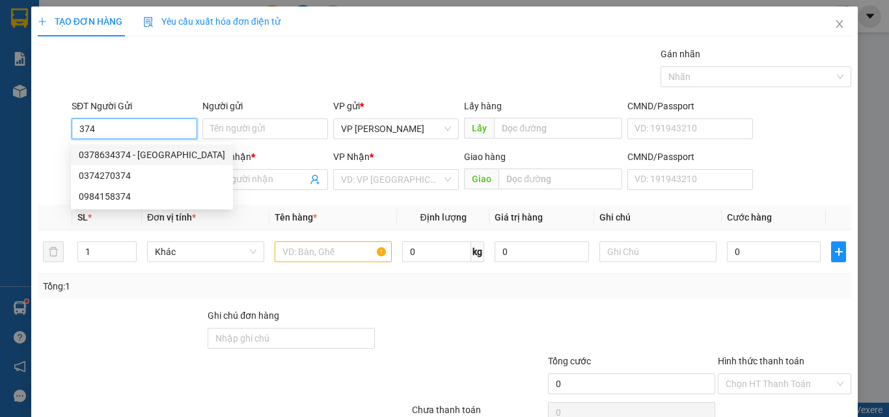
type input "NGÃ 3 VŨNG TÀU"
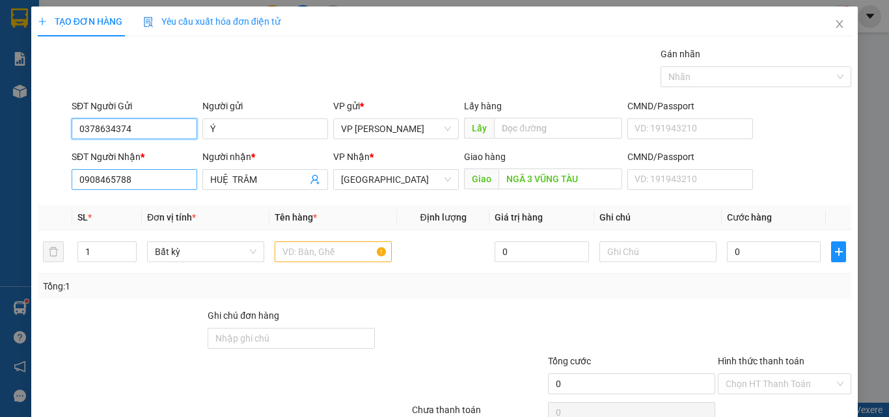
type input "0378634374"
drag, startPoint x: 148, startPoint y: 183, endPoint x: 64, endPoint y: 180, distance: 83.4
click at [65, 179] on div "SĐT Người Nhận * 0908465788 0908465788 Người nhận * HUỆ TRÂM VP Nhận * [GEOGRAP…" at bounding box center [444, 173] width 816 height 46
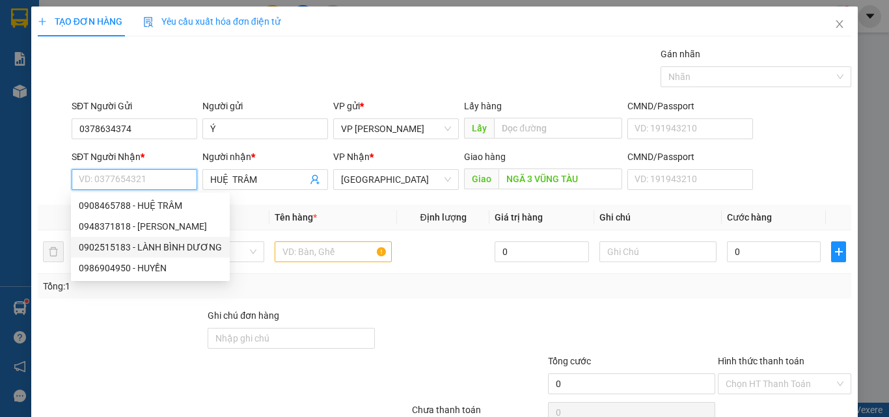
click at [158, 247] on div "0902515183 - LÀNH BÌNH DƯƠNG" at bounding box center [150, 247] width 143 height 14
type input "0902515183"
type input "LÀNH BÌNH DƯƠNG"
type input "CX 476 CẦU ĐỒNG NAI"
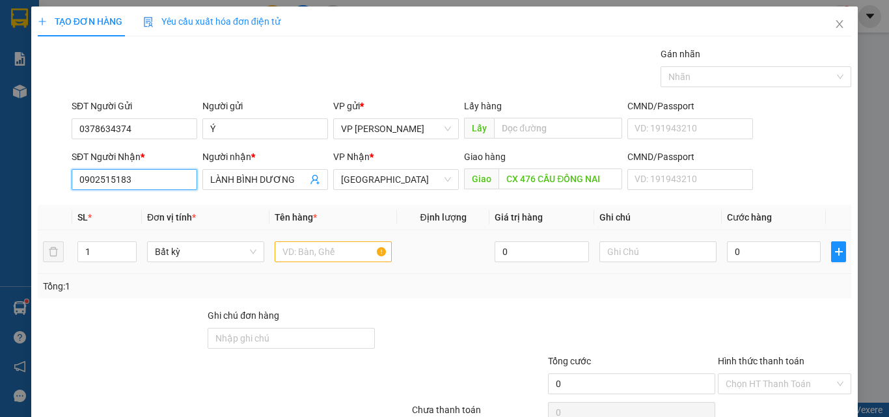
type input "0902515183"
click at [275, 256] on input "text" at bounding box center [333, 252] width 117 height 21
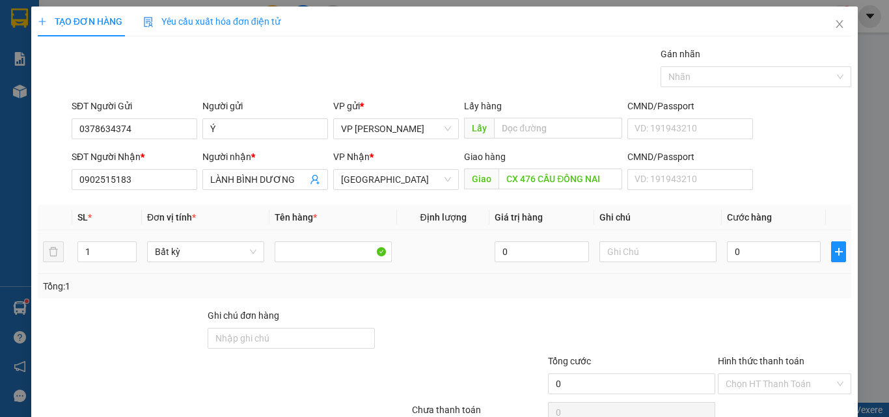
click at [594, 253] on td at bounding box center [658, 252] width 128 height 44
click at [600, 253] on input "text" at bounding box center [658, 252] width 117 height 21
drag, startPoint x: 598, startPoint y: 253, endPoint x: 652, endPoint y: 292, distance: 67.1
click at [652, 292] on div "Tổng: 1" at bounding box center [444, 286] width 803 height 14
click at [644, 255] on input "text" at bounding box center [658, 252] width 117 height 21
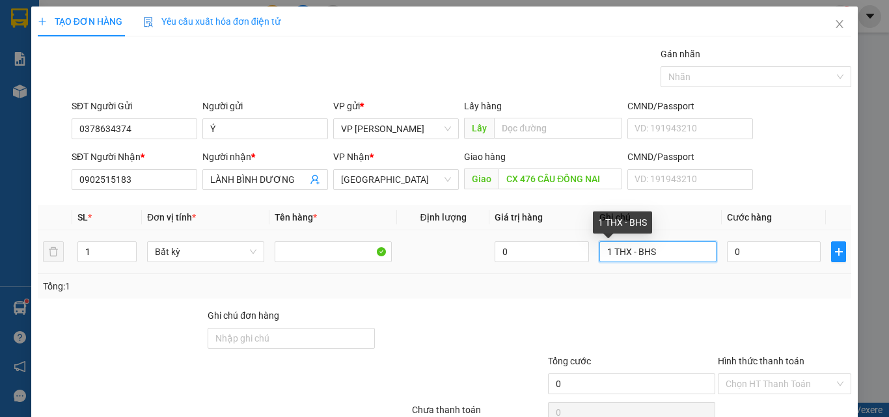
drag, startPoint x: 675, startPoint y: 262, endPoint x: 634, endPoint y: 255, distance: 41.6
click at [634, 255] on input "1 THX - BHS" at bounding box center [658, 252] width 117 height 21
click at [639, 256] on input "1 THX - BHS" at bounding box center [658, 252] width 117 height 21
drag, startPoint x: 696, startPoint y: 260, endPoint x: 572, endPoint y: 251, distance: 124.0
click at [572, 251] on tr "1 Bất kỳ 0 1 THX - HS 0" at bounding box center [445, 252] width 814 height 44
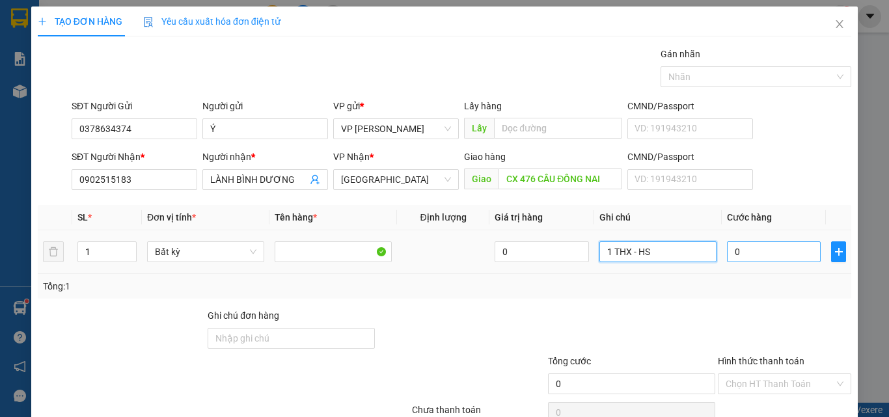
type input "1 THX - HS"
click at [769, 258] on input "0" at bounding box center [774, 252] width 94 height 21
type input "7"
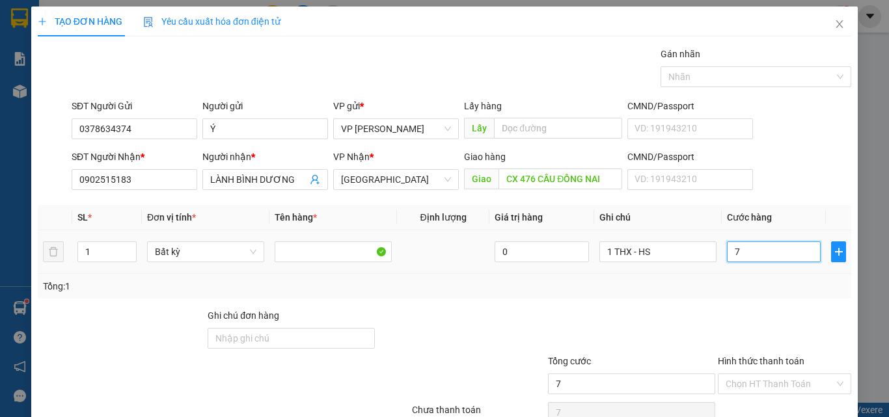
type input "70"
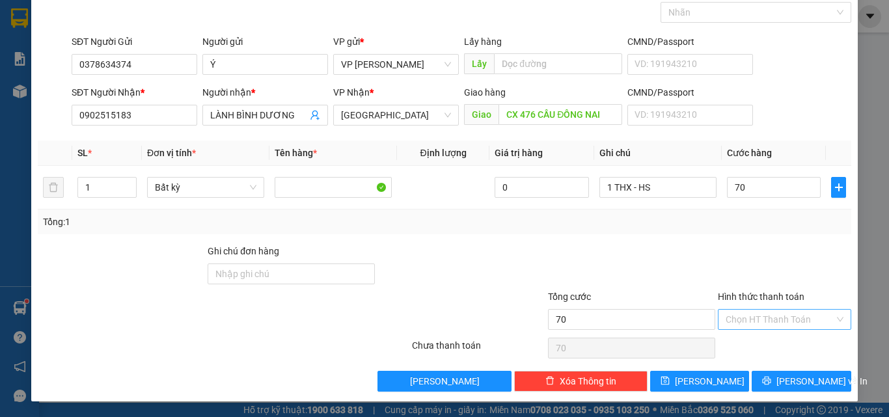
type input "70.000"
drag, startPoint x: 761, startPoint y: 322, endPoint x: 757, endPoint y: 332, distance: 11.4
click at [757, 332] on div "Hình thức thanh toán Chọn HT Thanh Toán" at bounding box center [784, 313] width 133 height 46
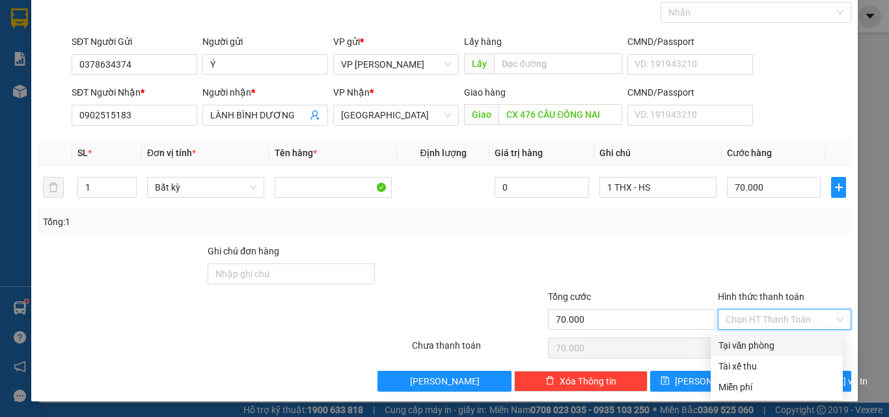
click at [751, 350] on div "Tại văn phòng" at bounding box center [777, 346] width 117 height 14
type input "0"
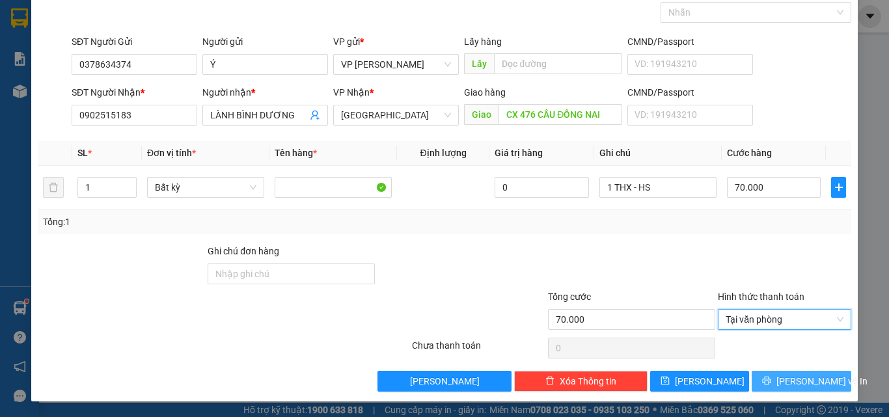
click at [768, 379] on icon "printer" at bounding box center [766, 380] width 9 height 9
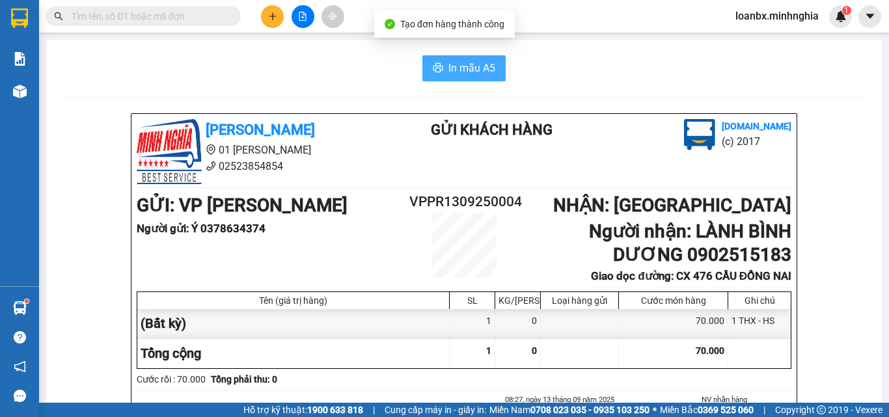
drag, startPoint x: 406, startPoint y: 60, endPoint x: 457, endPoint y: 69, distance: 52.2
click at [406, 60] on div "In mẫu A5" at bounding box center [464, 68] width 805 height 26
click at [459, 70] on span "In mẫu A5" at bounding box center [472, 68] width 47 height 16
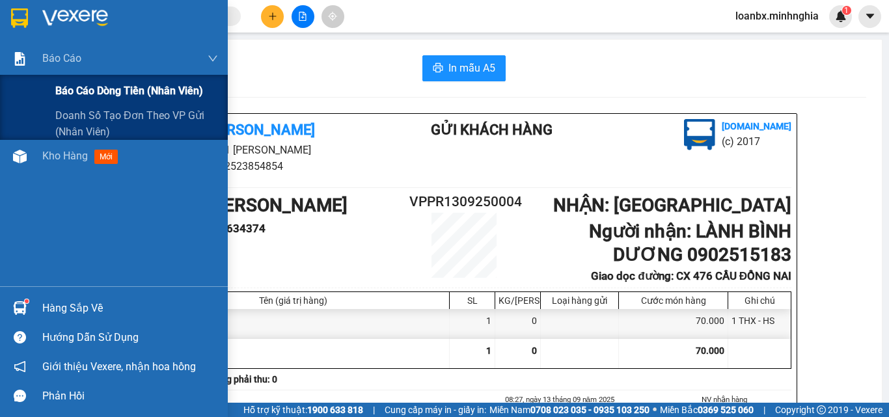
click at [58, 97] on span "Báo cáo dòng tiền (nhân viên)" at bounding box center [129, 91] width 148 height 16
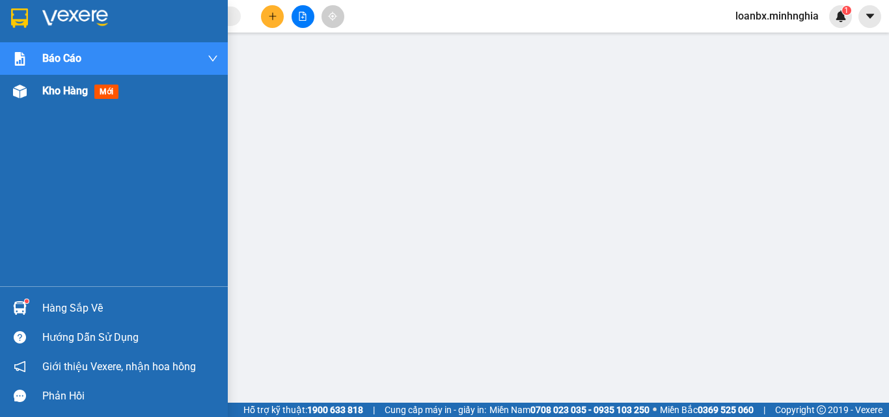
click at [33, 94] on div "Kho hàng mới" at bounding box center [114, 91] width 228 height 33
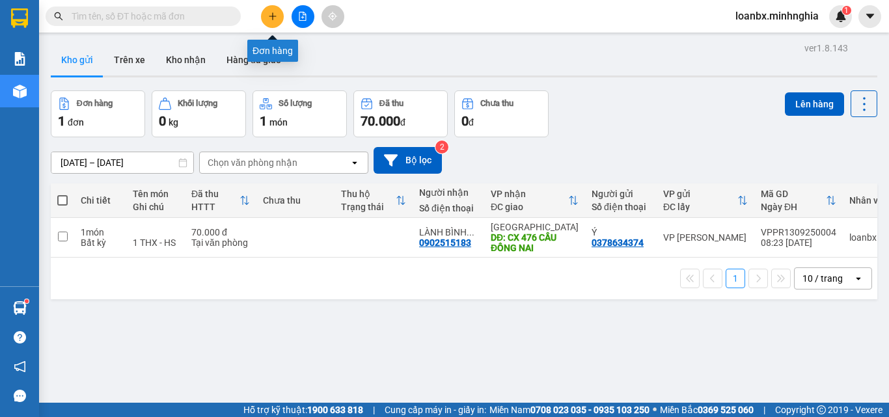
click at [269, 20] on icon "plus" at bounding box center [272, 16] width 9 height 9
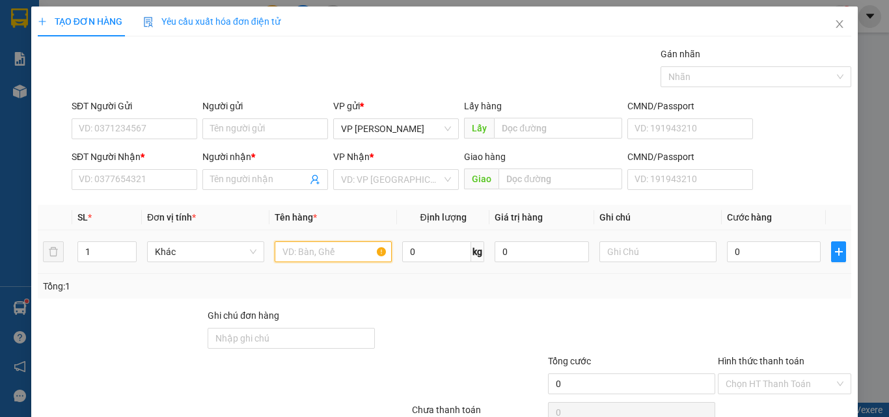
click at [290, 257] on input "text" at bounding box center [333, 252] width 117 height 21
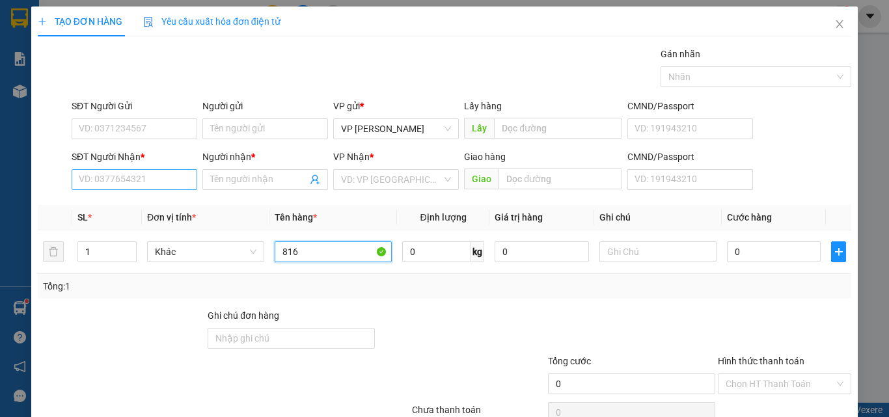
type input "816"
click at [160, 186] on input "SĐT Người Nhận *" at bounding box center [135, 179] width 126 height 21
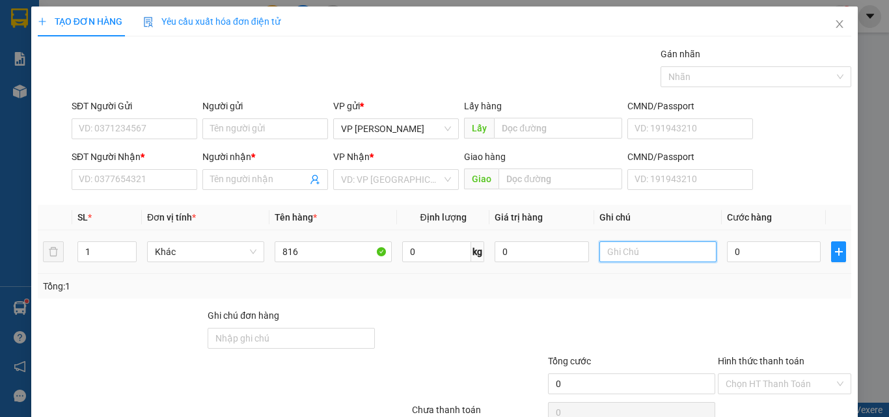
click at [636, 258] on input "text" at bounding box center [658, 252] width 117 height 21
click at [674, 258] on input "1 BỊ M VÀNG - CCD" at bounding box center [658, 252] width 117 height 21
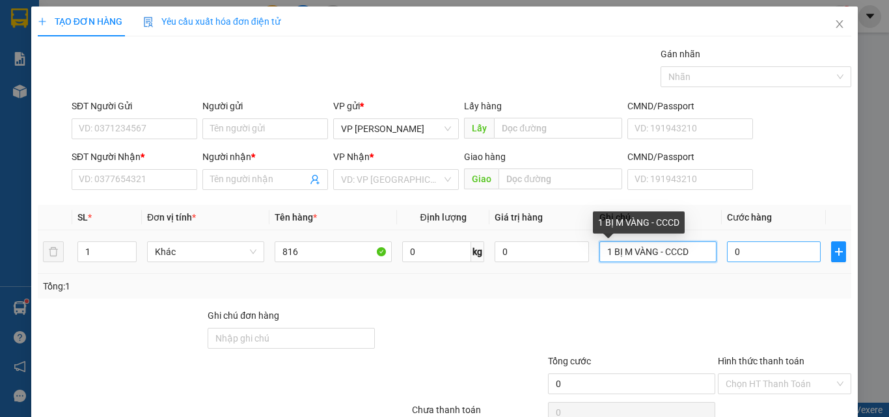
type input "1 BỊ M VÀNG - CCCD"
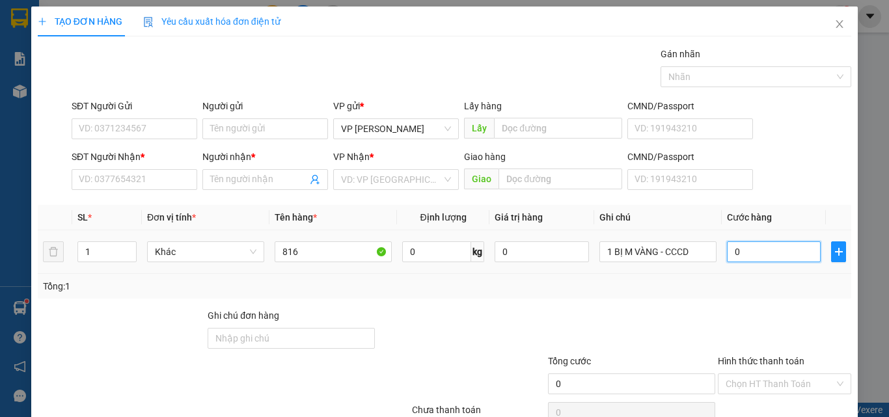
click at [736, 260] on input "0" at bounding box center [774, 252] width 94 height 21
type input "3"
type input "30"
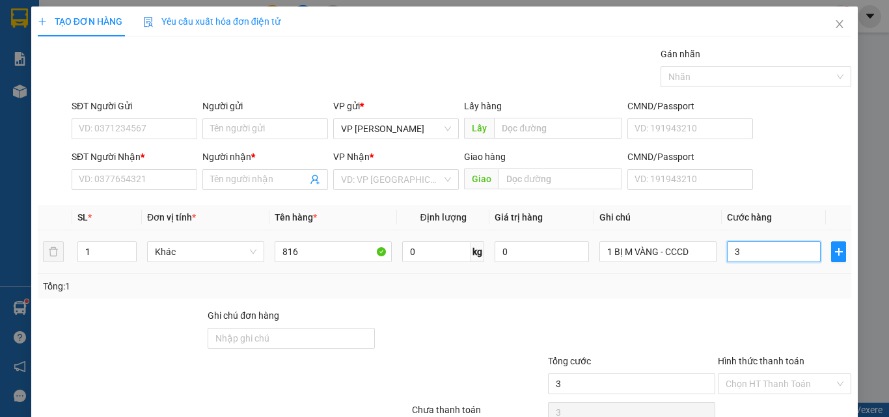
type input "30"
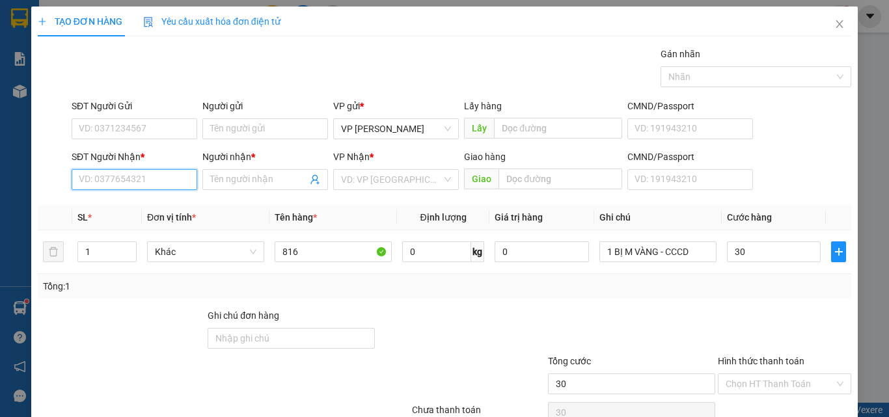
type input "30.000"
click at [105, 185] on input "SĐT Người Nhận *" at bounding box center [135, 179] width 126 height 21
type input "0362655262"
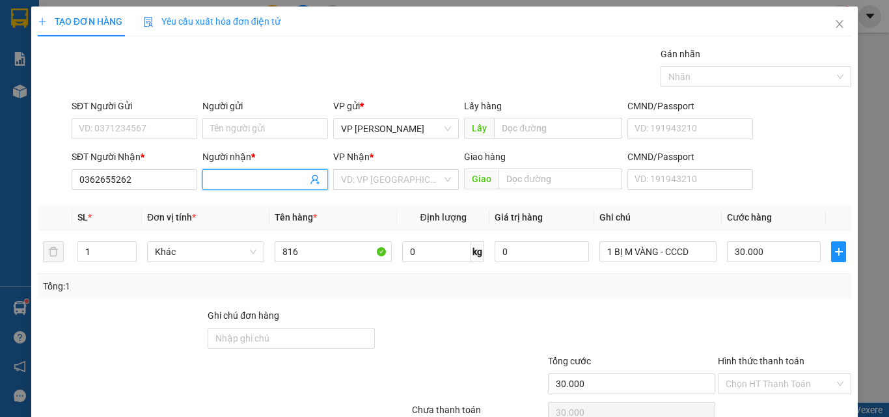
click at [219, 183] on input "Người nhận *" at bounding box center [258, 180] width 97 height 14
type input "HIẾU"
click at [391, 180] on input "search" at bounding box center [391, 180] width 101 height 20
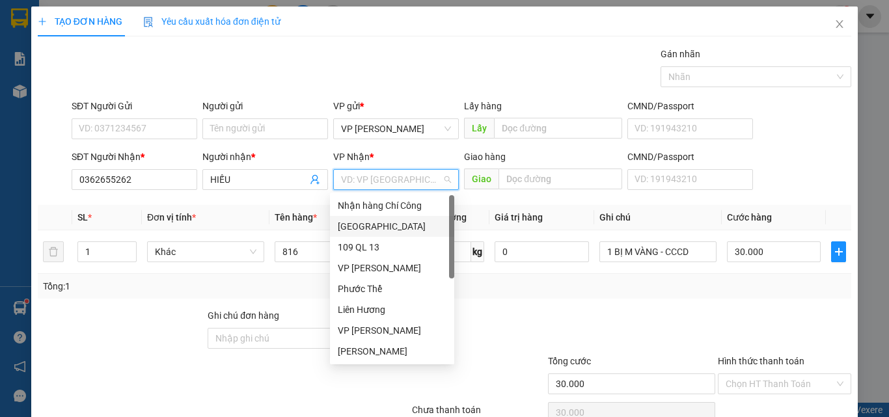
click at [365, 230] on div "[GEOGRAPHIC_DATA]" at bounding box center [392, 226] width 109 height 14
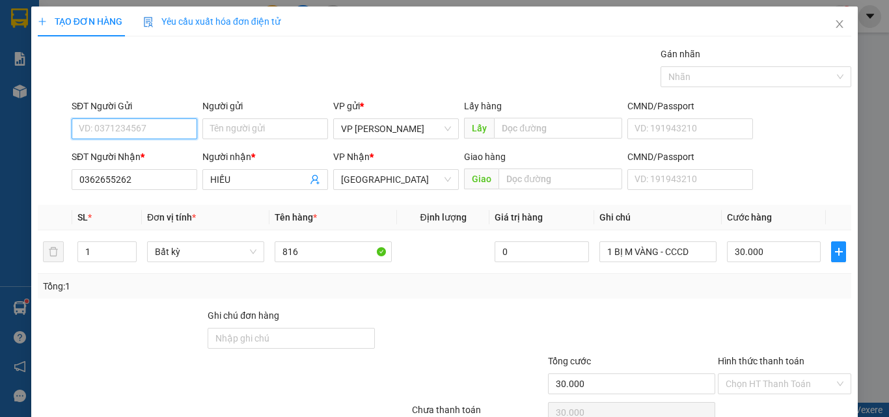
click at [106, 125] on input "SĐT Người Gửi" at bounding box center [135, 128] width 126 height 21
type input "03536565"
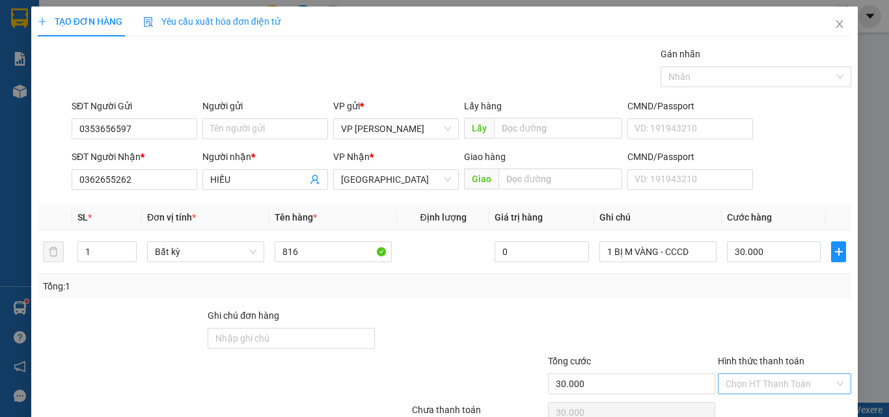
drag, startPoint x: 792, startPoint y: 321, endPoint x: 788, endPoint y: 328, distance: 8.2
click at [792, 374] on input "Hình thức thanh toán" at bounding box center [780, 384] width 109 height 20
click at [774, 403] on div "Tại văn phòng" at bounding box center [777, 410] width 117 height 14
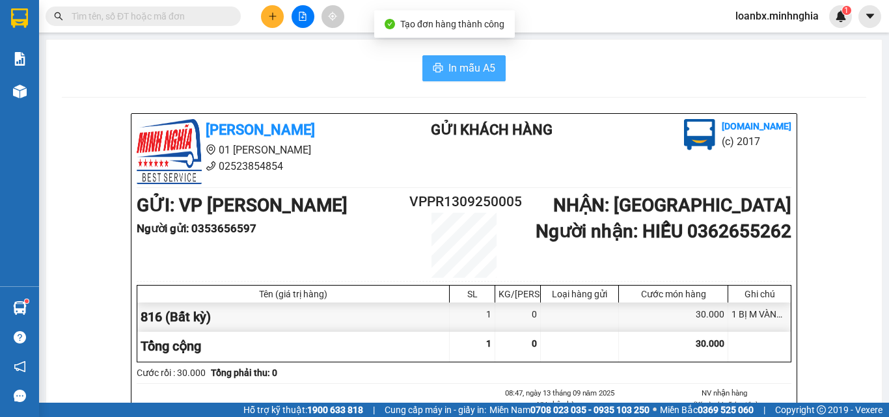
click at [449, 59] on button "In mẫu A5" at bounding box center [464, 68] width 83 height 26
click at [476, 79] on button "In mẫu A5" at bounding box center [464, 68] width 83 height 26
click at [124, 12] on input "text" at bounding box center [149, 16] width 154 height 14
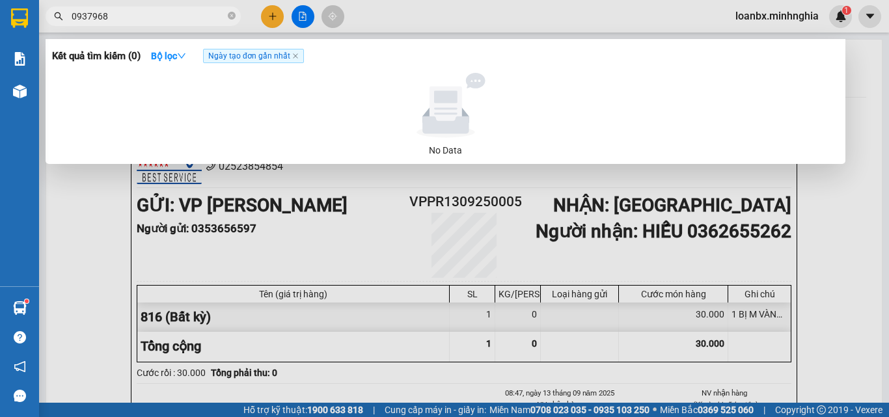
click at [99, 22] on input "0937968" at bounding box center [149, 16] width 154 height 14
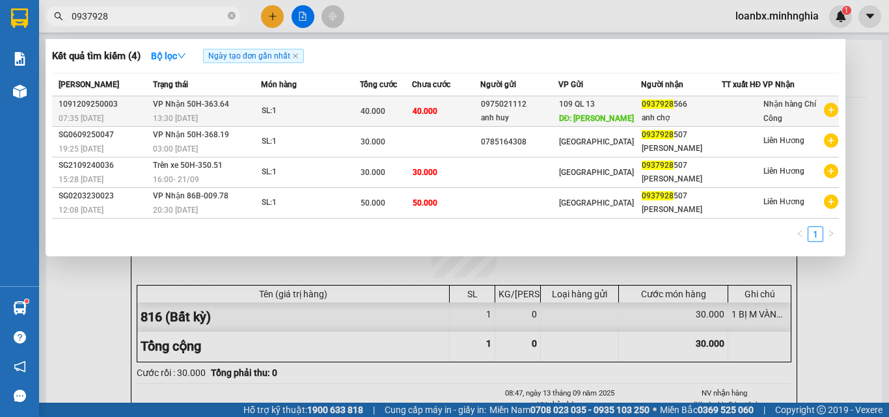
type input "0937928"
click at [747, 124] on td at bounding box center [742, 111] width 41 height 31
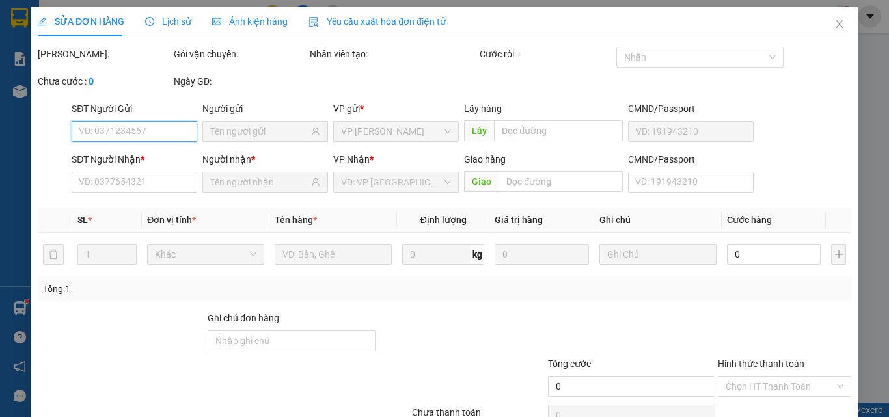
type input "0975021112"
type input "anh huy"
type input "[PERSON_NAME]"
type input "0937928566"
type input "anh chợ"
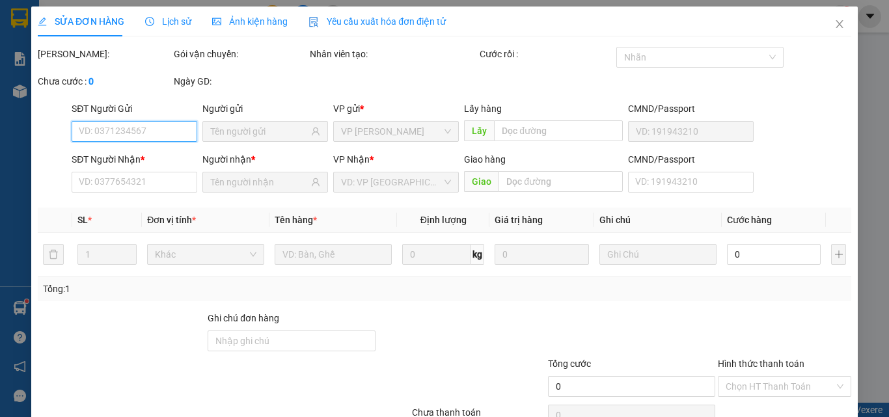
type input "40.000"
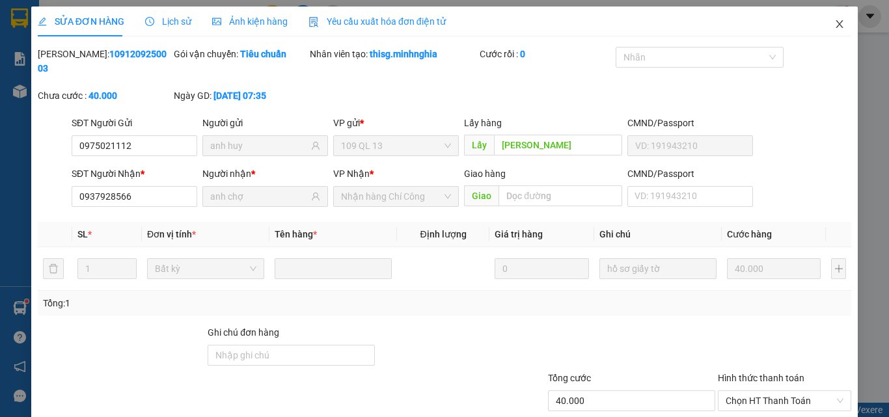
click at [833, 35] on span "Close" at bounding box center [840, 25] width 36 height 36
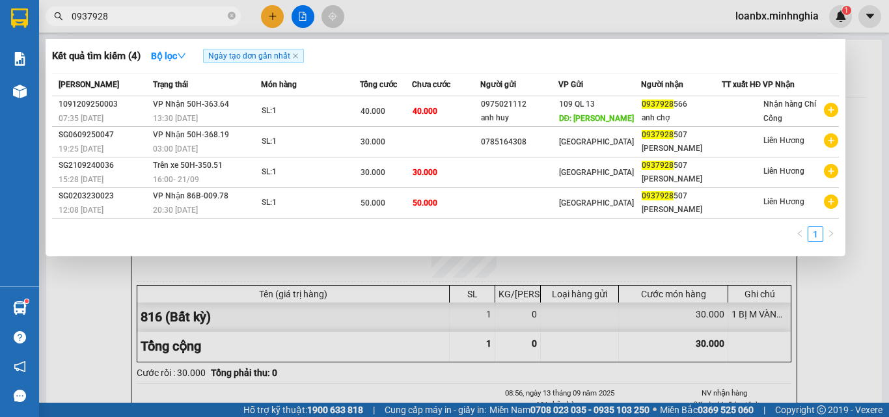
click at [107, 21] on input "0937928" at bounding box center [149, 16] width 154 height 14
click at [275, 19] on div at bounding box center [444, 208] width 889 height 417
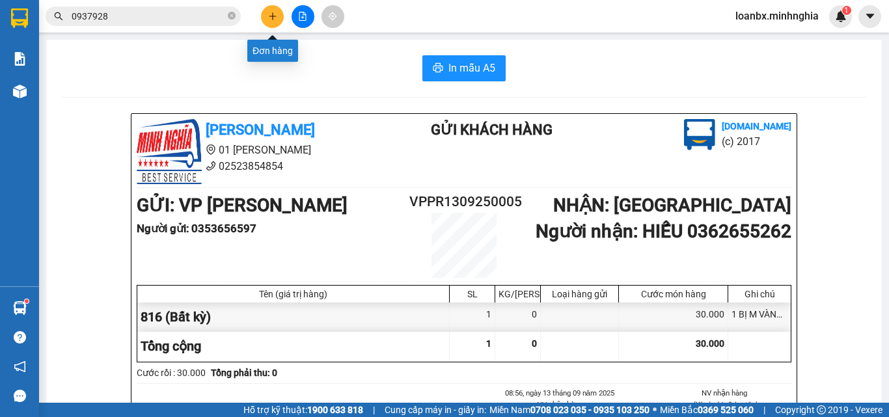
click at [274, 20] on icon "plus" at bounding box center [272, 16] width 9 height 9
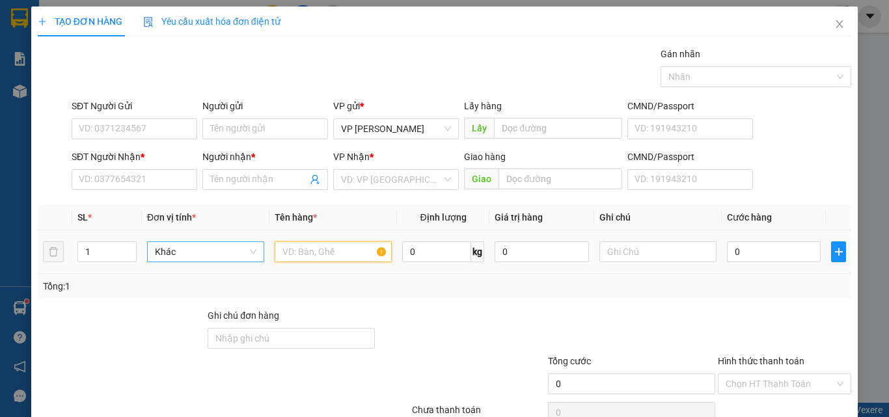
drag, startPoint x: 305, startPoint y: 253, endPoint x: 191, endPoint y: 243, distance: 114.4
click at [303, 253] on input "text" at bounding box center [333, 252] width 117 height 21
click at [98, 249] on input "1" at bounding box center [107, 252] width 58 height 20
type input "8"
click at [309, 260] on input "text" at bounding box center [333, 252] width 117 height 21
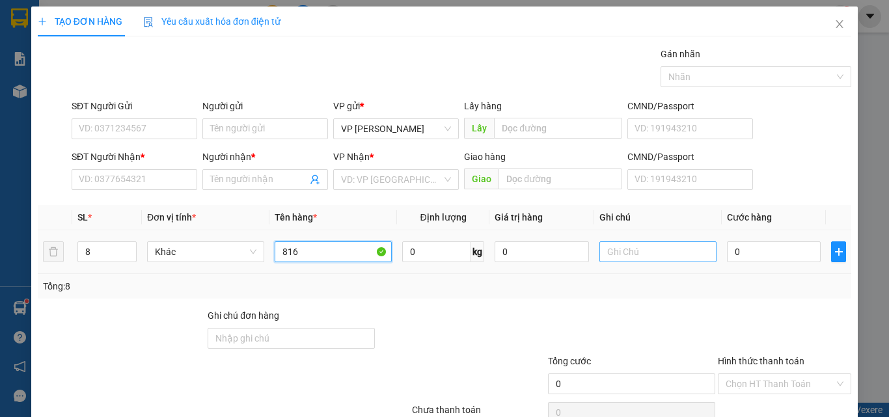
type input "816"
click at [617, 245] on input "text" at bounding box center [658, 252] width 117 height 21
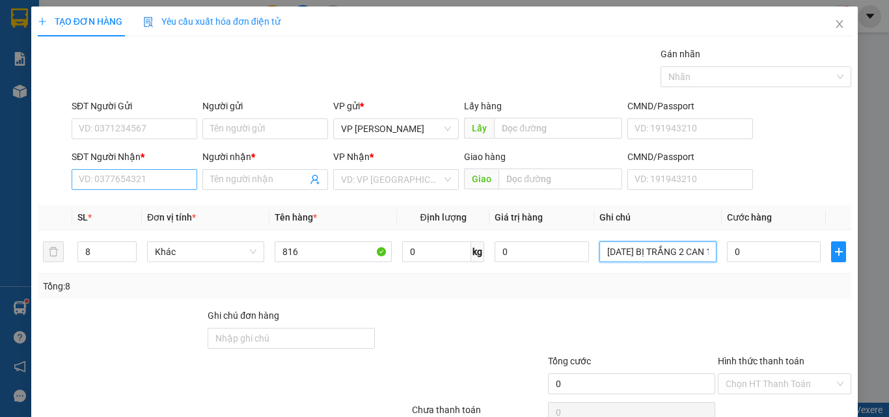
type input "[DATE] BỊ TRẮNG 2 CAN 1 THX - NC MẮM"
click at [108, 189] on input "SĐT Người Nhận *" at bounding box center [135, 179] width 126 height 21
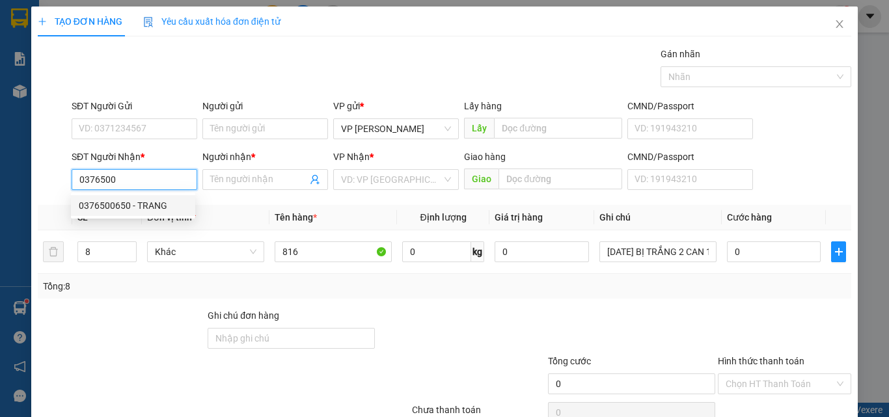
click at [130, 200] on div "0376500650 - TRANG" at bounding box center [133, 206] width 109 height 14
type input "0376500650"
type input "TRANG"
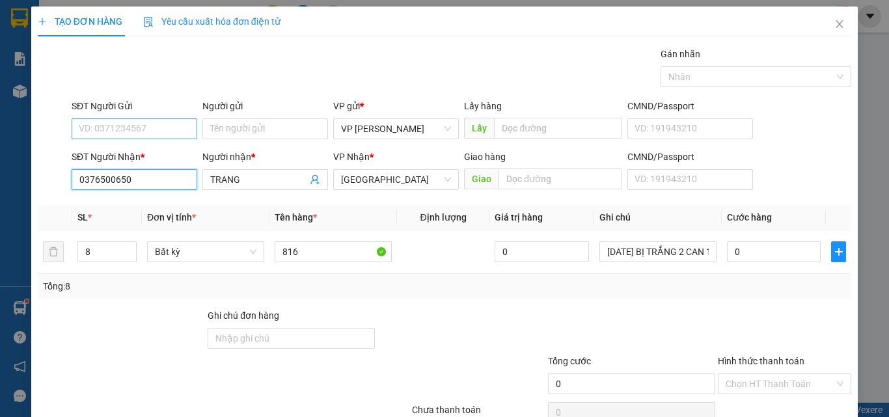
type input "0376500650"
click at [151, 137] on input "SĐT Người Gửi" at bounding box center [135, 128] width 126 height 21
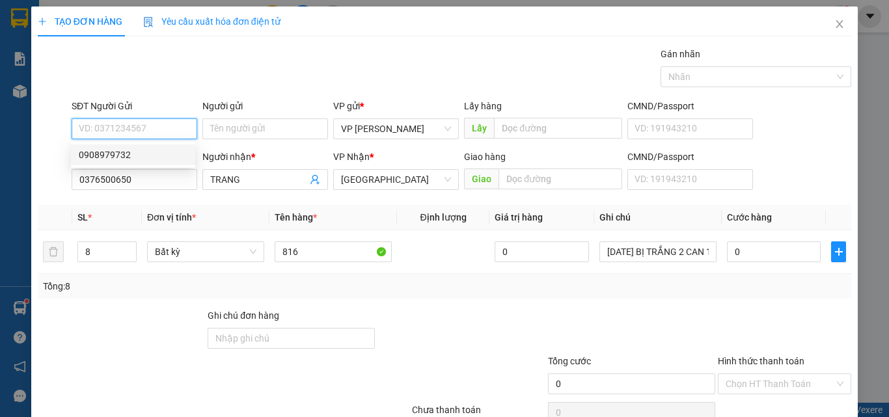
click at [131, 151] on div "0908979732" at bounding box center [133, 155] width 109 height 14
type input "0908979732"
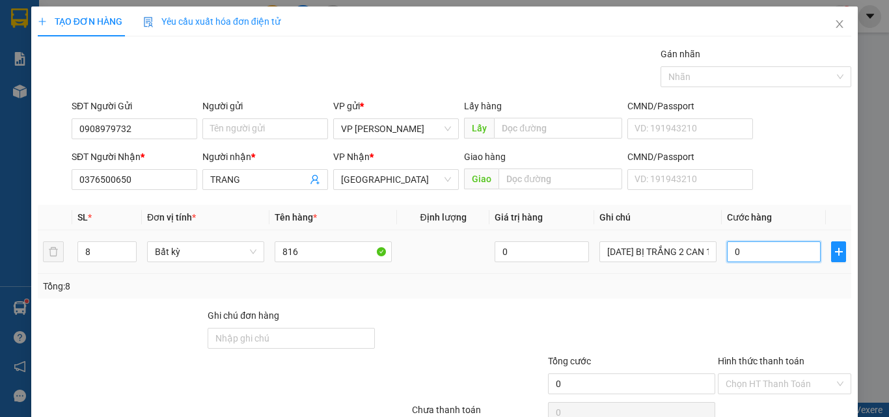
click at [770, 262] on input "0" at bounding box center [774, 252] width 94 height 21
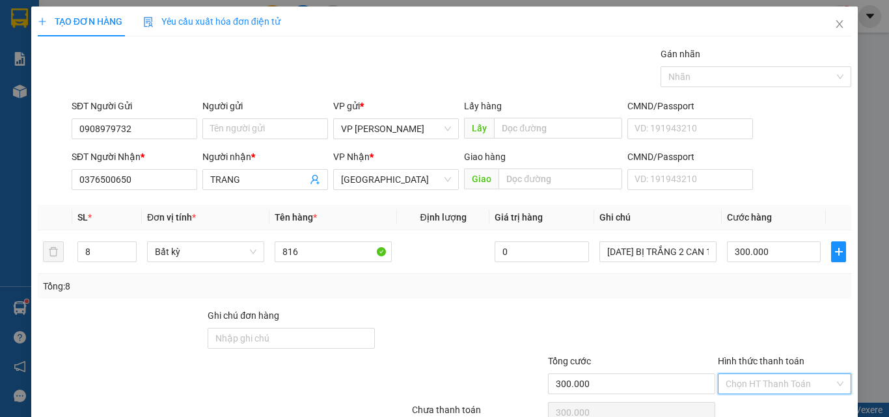
drag, startPoint x: 762, startPoint y: 314, endPoint x: 762, endPoint y: 328, distance: 13.7
click at [762, 374] on input "Hình thức thanh toán" at bounding box center [780, 384] width 109 height 20
click at [764, 403] on div "Tại văn phòng" at bounding box center [777, 410] width 117 height 14
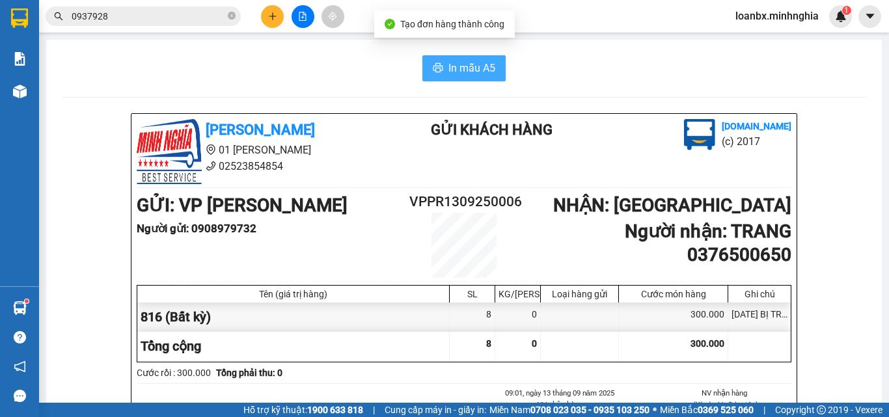
click at [456, 70] on span "In mẫu A5" at bounding box center [472, 68] width 47 height 16
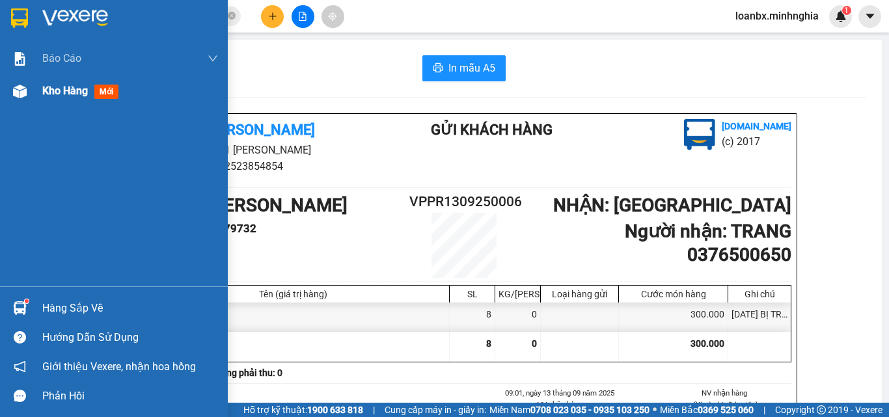
click at [70, 94] on span "Kho hàng" at bounding box center [65, 91] width 46 height 12
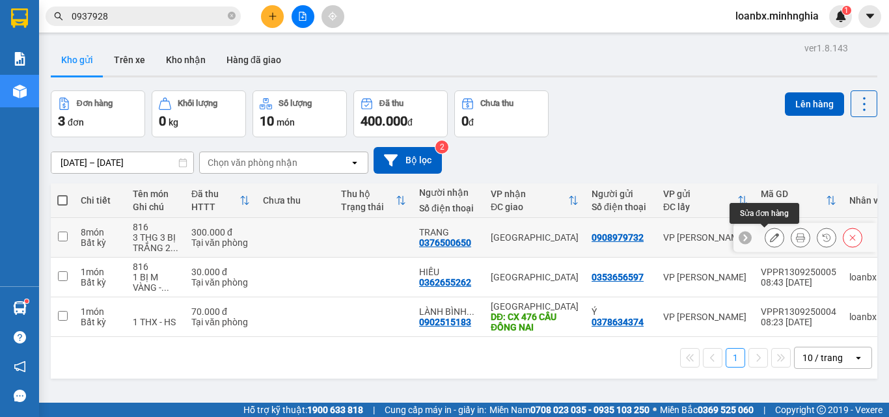
click at [770, 240] on icon at bounding box center [774, 237] width 9 height 9
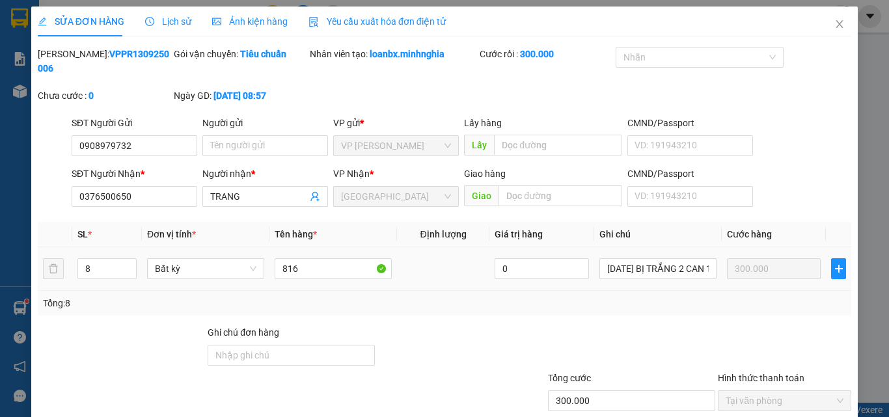
type input "0908979732"
type input "0376500650"
type input "300.000"
click at [94, 259] on input "8" at bounding box center [107, 269] width 58 height 20
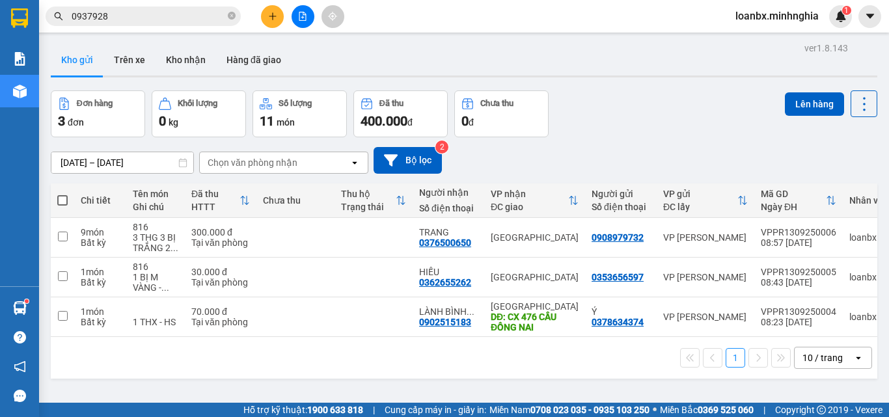
click at [258, 25] on div at bounding box center [303, 16] width 98 height 23
click at [277, 20] on button at bounding box center [272, 16] width 23 height 23
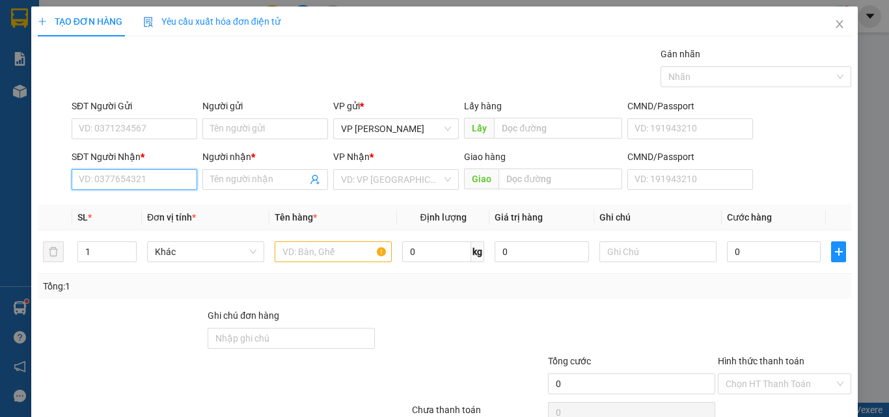
click at [120, 182] on input "SĐT Người Nhận *" at bounding box center [135, 179] width 126 height 21
click at [139, 208] on div "0968573758 - HIẾU" at bounding box center [133, 206] width 109 height 14
type input "0968573758"
type input "HIẾU"
type input "N3 TÂN PHONG"
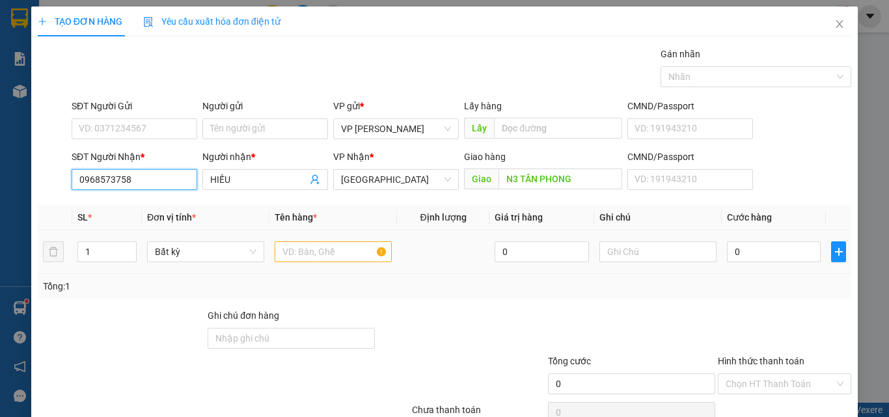
type input "0968573758"
click at [310, 260] on input "text" at bounding box center [333, 252] width 117 height 21
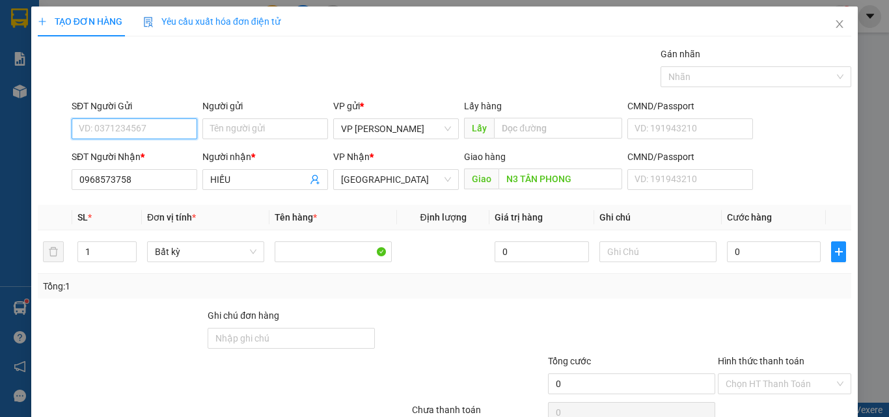
click at [116, 133] on input "SĐT Người Gửi" at bounding box center [135, 128] width 126 height 21
drag, startPoint x: 113, startPoint y: 148, endPoint x: 141, endPoint y: 162, distance: 31.7
click at [114, 151] on div "0799898079" at bounding box center [133, 155] width 109 height 14
type input "0799898079"
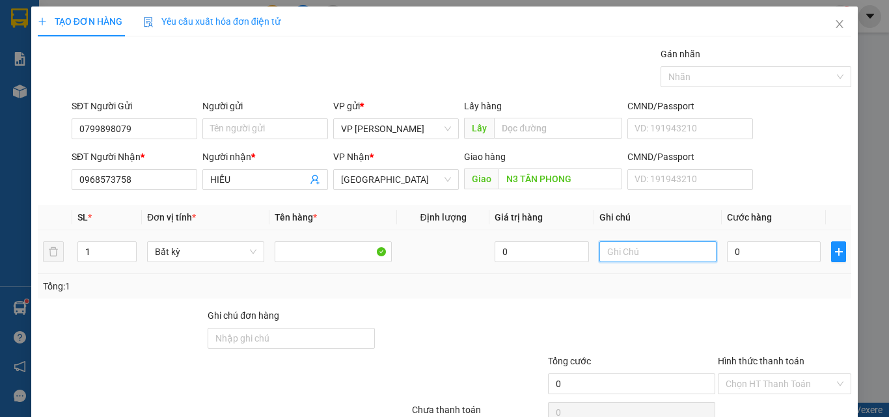
click at [622, 252] on input "text" at bounding box center [658, 252] width 117 height 21
type input "1 THX - GHẸ"
click at [773, 243] on input "0" at bounding box center [774, 252] width 94 height 21
type input "6"
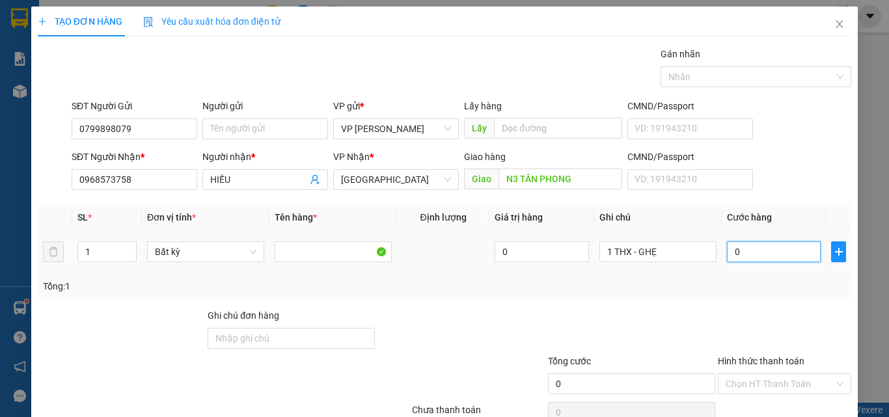
type input "6"
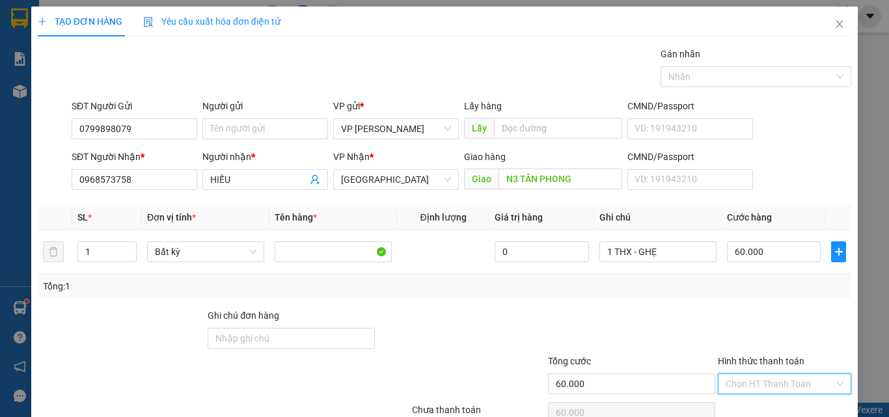
drag, startPoint x: 758, startPoint y: 321, endPoint x: 758, endPoint y: 329, distance: 8.5
click at [758, 374] on input "Hình thức thanh toán" at bounding box center [780, 384] width 109 height 20
click at [756, 403] on div "Tại văn phòng" at bounding box center [777, 410] width 117 height 14
click at [766, 370] on div "Transit Pickup Surcharge Ids Transit Deliver Surcharge Ids Transit Deliver Surc…" at bounding box center [445, 252] width 814 height 410
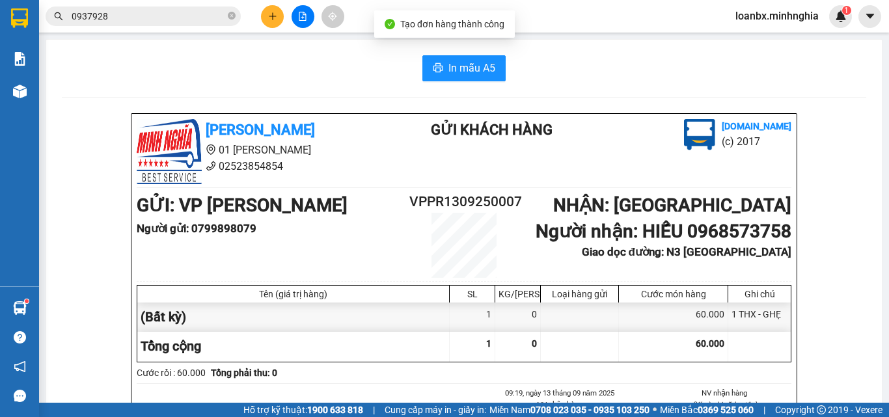
click at [483, 68] on span "In mẫu A5" at bounding box center [472, 68] width 47 height 16
click at [272, 30] on div "Kết quả tìm kiếm ( 4 ) Bộ lọc Ngày tạo đơn gần nhất Mã ĐH Trạng thái Món hàng T…" at bounding box center [444, 16] width 889 height 33
click at [272, 16] on icon "plus" at bounding box center [272, 16] width 7 height 1
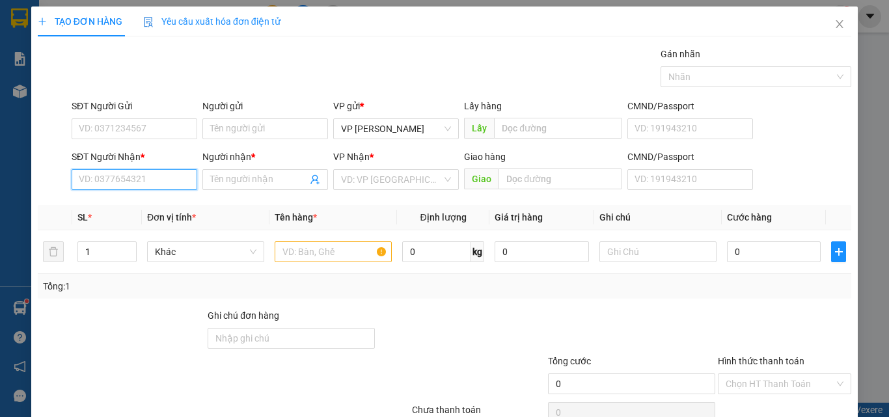
click at [131, 185] on input "SĐT Người Nhận *" at bounding box center [135, 179] width 126 height 21
click at [148, 208] on div "0386257587 - TRÂN" at bounding box center [133, 206] width 109 height 14
type input "0386257587"
type input "TRÂN"
type input "TAM HIỆP - CỔNG 11"
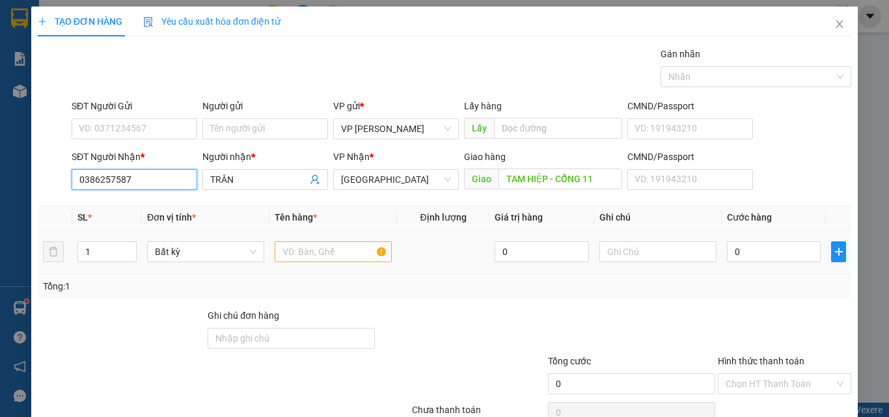
type input "0386257587"
click at [301, 253] on input "text" at bounding box center [333, 252] width 117 height 21
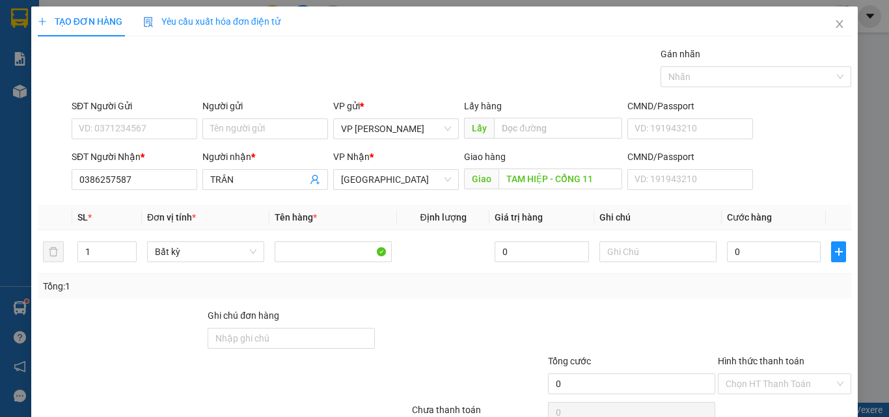
drag, startPoint x: 111, startPoint y: 102, endPoint x: 111, endPoint y: 111, distance: 9.1
click at [111, 102] on div "SĐT Người Gửi" at bounding box center [135, 106] width 126 height 14
click at [111, 118] on input "SĐT Người Gửi" at bounding box center [135, 128] width 126 height 21
click at [112, 128] on input "SĐT Người Gửi" at bounding box center [135, 128] width 126 height 21
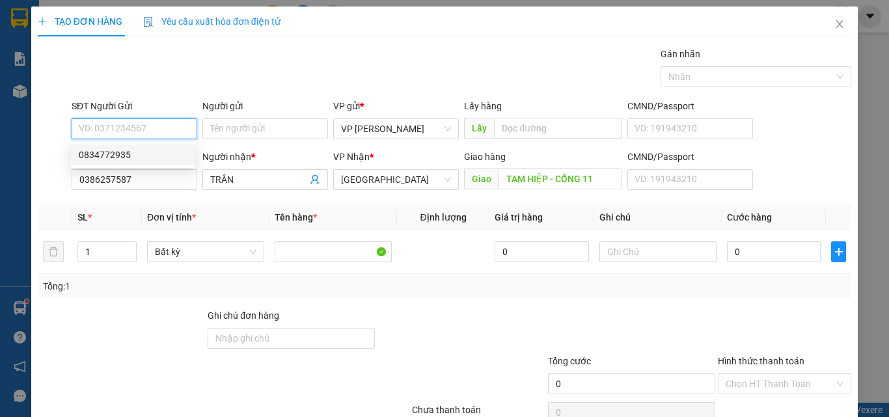
click at [115, 154] on div "0834772935" at bounding box center [133, 155] width 109 height 14
type input "0834772935"
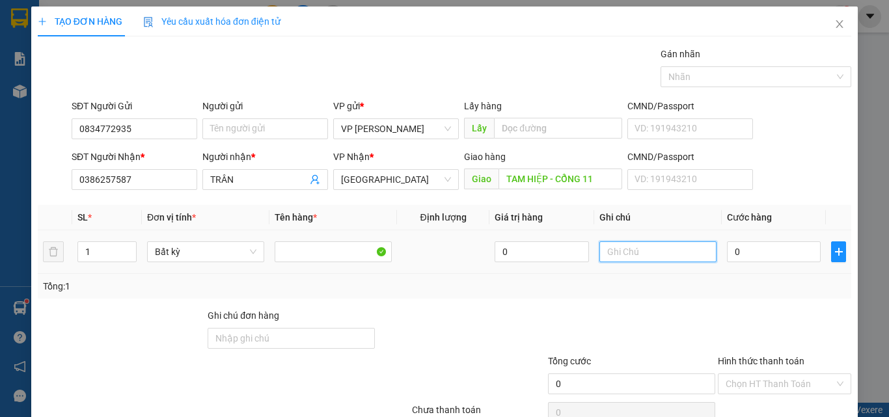
click at [614, 253] on input "text" at bounding box center [658, 252] width 117 height 21
drag, startPoint x: 614, startPoint y: 253, endPoint x: 628, endPoint y: 235, distance: 22.3
drag, startPoint x: 628, startPoint y: 235, endPoint x: 615, endPoint y: 260, distance: 28.5
click at [615, 260] on input "text" at bounding box center [658, 252] width 117 height 21
paste input "1 THX - HS"
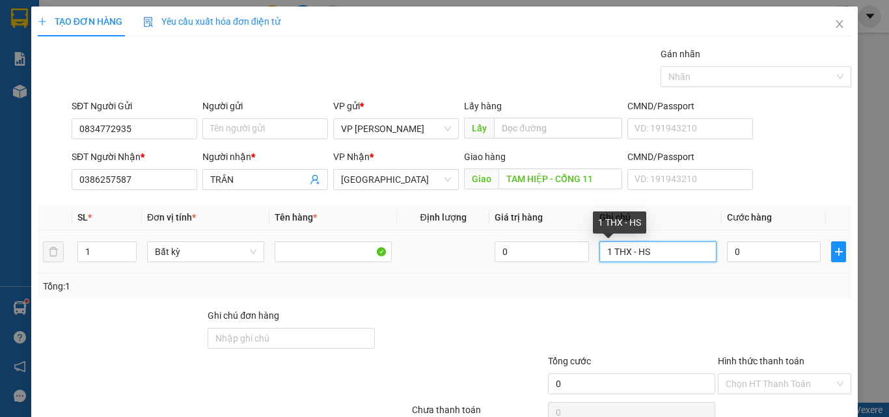
type input "1 THX - HS"
click at [787, 268] on td "0" at bounding box center [774, 252] width 104 height 44
click at [774, 262] on div "0" at bounding box center [774, 252] width 94 height 26
click at [783, 242] on div "0" at bounding box center [774, 252] width 94 height 26
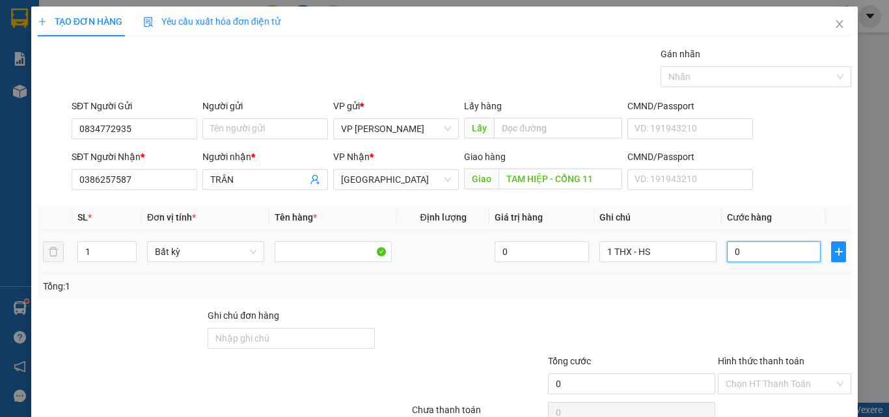
click at [755, 247] on input "0" at bounding box center [774, 252] width 94 height 21
type input "5"
type input "50"
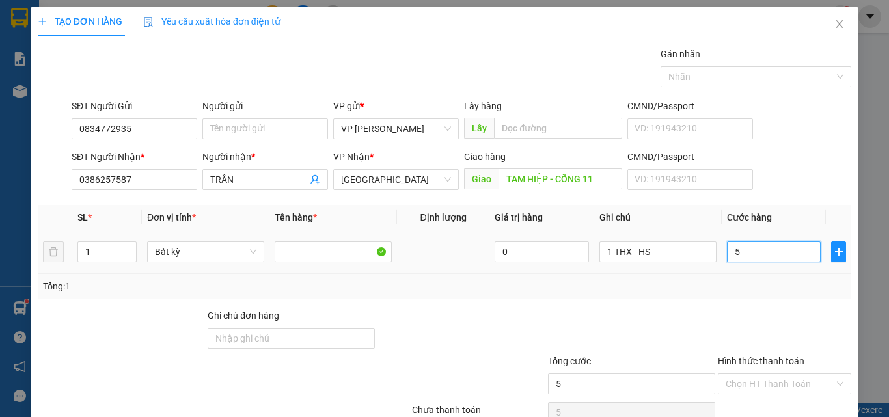
type input "50"
type input "50.000"
click at [742, 354] on div "Hình thức thanh toán" at bounding box center [784, 364] width 133 height 20
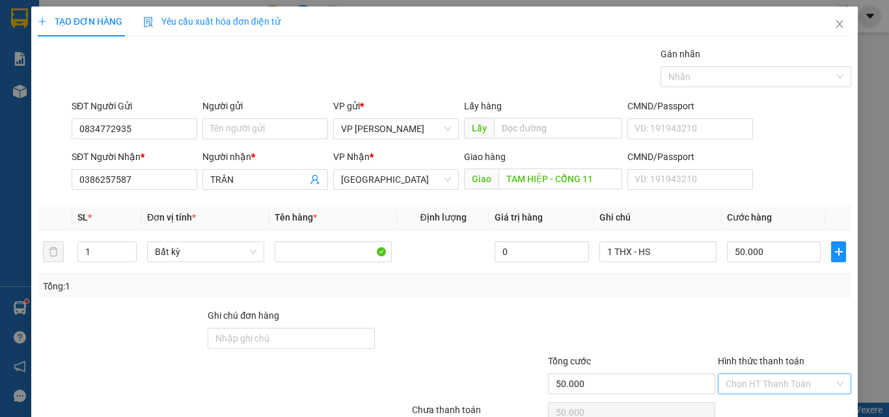
click at [743, 374] on input "Hình thức thanh toán" at bounding box center [780, 384] width 109 height 20
click at [743, 400] on div "Tại văn phòng" at bounding box center [777, 410] width 132 height 21
type input "0"
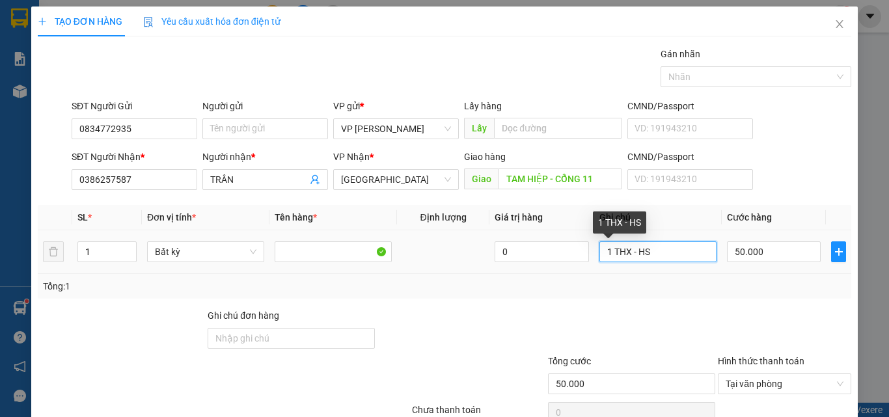
drag, startPoint x: 668, startPoint y: 189, endPoint x: 635, endPoint y: 196, distance: 33.3
click at [635, 242] on input "1 THX - HS" at bounding box center [658, 252] width 117 height 21
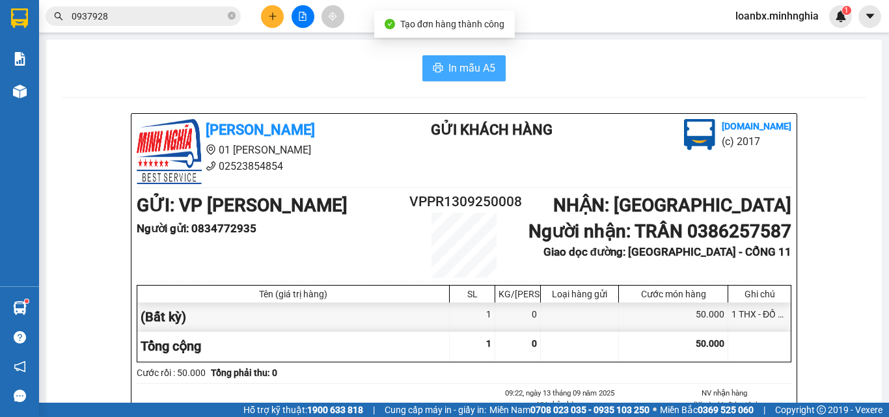
click at [440, 64] on button "In mẫu A5" at bounding box center [464, 68] width 83 height 26
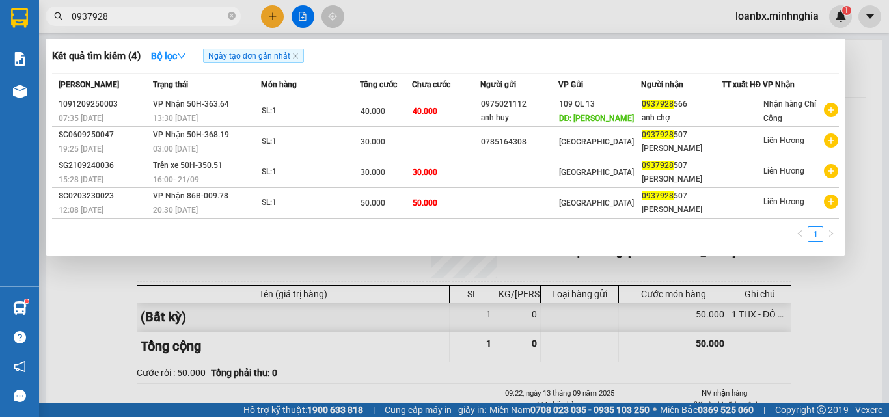
drag, startPoint x: 112, startPoint y: 24, endPoint x: 103, endPoint y: 24, distance: 9.1
click at [103, 24] on span "0937928" at bounding box center [143, 17] width 195 height 20
drag, startPoint x: 122, startPoint y: 16, endPoint x: 0, endPoint y: 11, distance: 122.5
click at [0, 11] on section "Kết quả tìm kiếm ( 4 ) Bộ lọc Ngày tạo đơn gần nhất Mã ĐH Trạng thái Món hàng T…" at bounding box center [444, 208] width 889 height 417
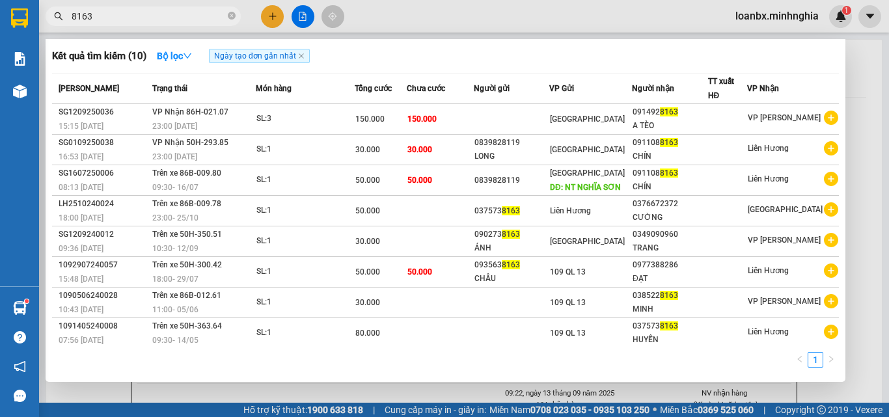
type input "8163"
click at [232, 17] on icon "close-circle" at bounding box center [232, 16] width 8 height 8
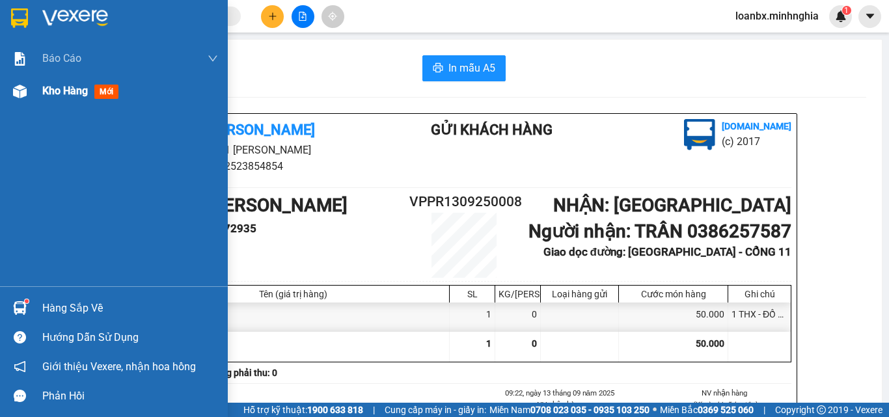
click at [51, 100] on div "Kho hàng mới" at bounding box center [130, 91] width 176 height 33
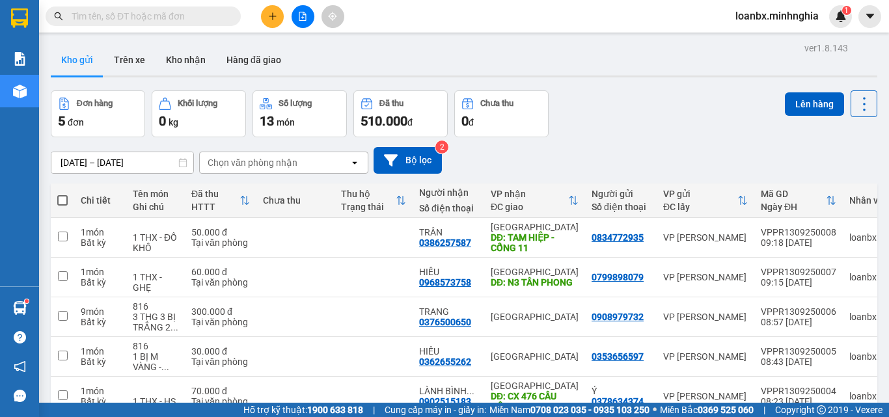
click at [64, 195] on span at bounding box center [62, 200] width 10 height 10
click at [63, 194] on input "checkbox" at bounding box center [63, 194] width 0 height 0
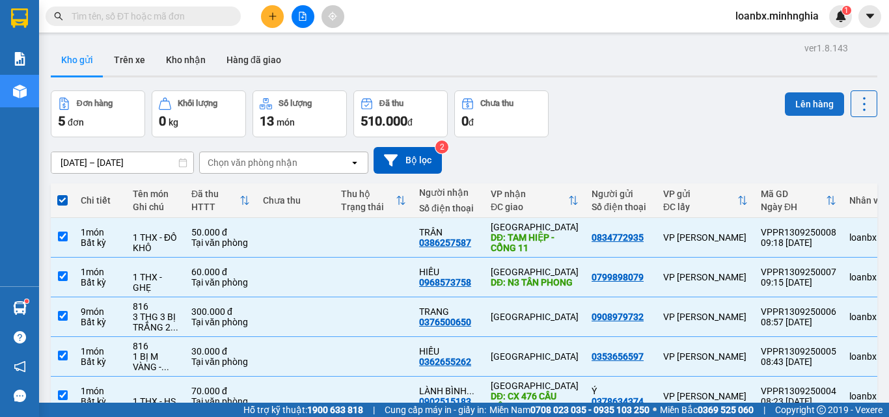
click at [802, 106] on button "Lên hàng" at bounding box center [814, 103] width 59 height 23
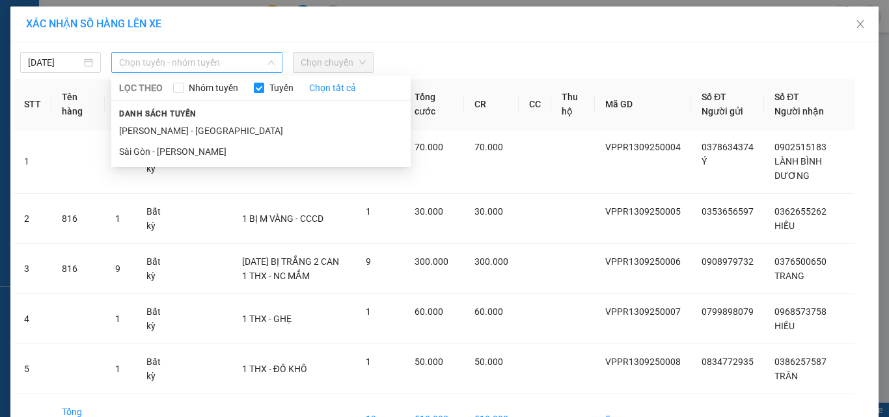
click at [198, 71] on span "Chọn tuyến - nhóm tuyến" at bounding box center [197, 63] width 156 height 20
drag, startPoint x: 177, startPoint y: 133, endPoint x: 233, endPoint y: 100, distance: 65.1
click at [177, 132] on li "[PERSON_NAME] - [GEOGRAPHIC_DATA]" at bounding box center [260, 130] width 299 height 21
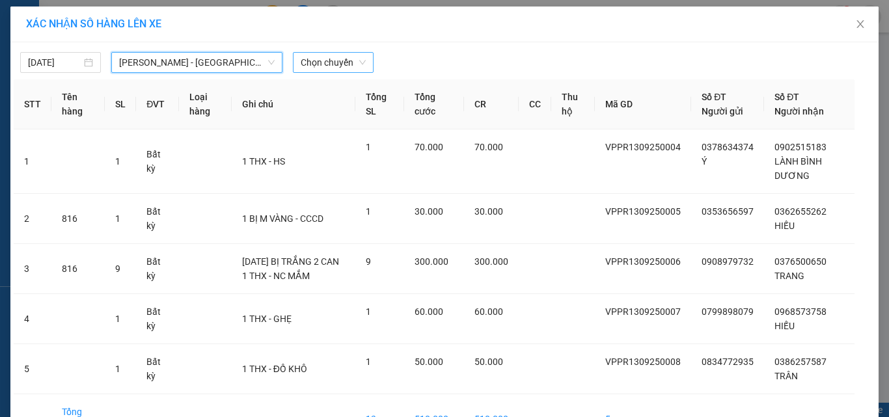
click at [311, 70] on span "Chọn chuyến" at bounding box center [333, 63] width 65 height 20
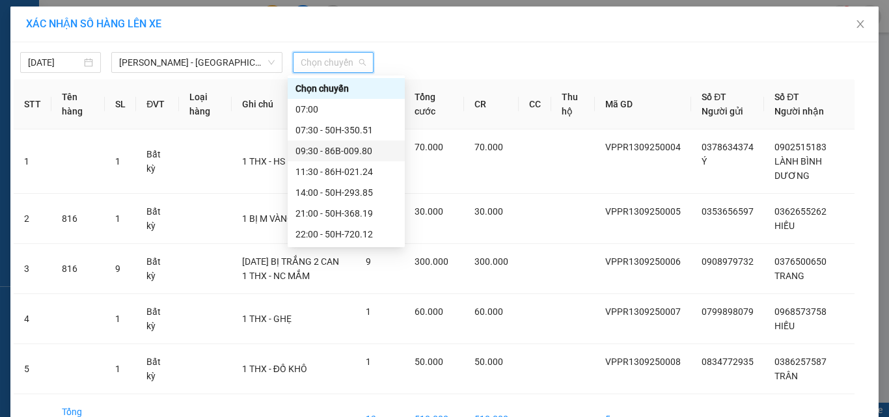
click at [369, 148] on div "09:30 - 86B-009.80" at bounding box center [347, 151] width 102 height 14
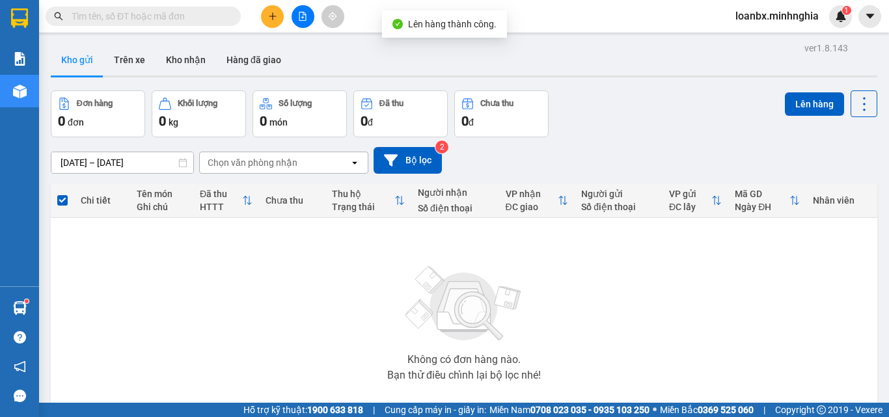
click at [311, 14] on button at bounding box center [303, 16] width 23 height 23
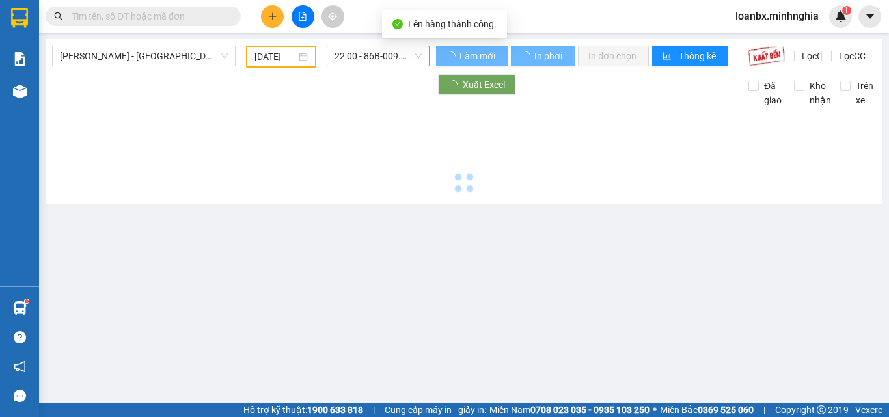
type input "[DATE]"
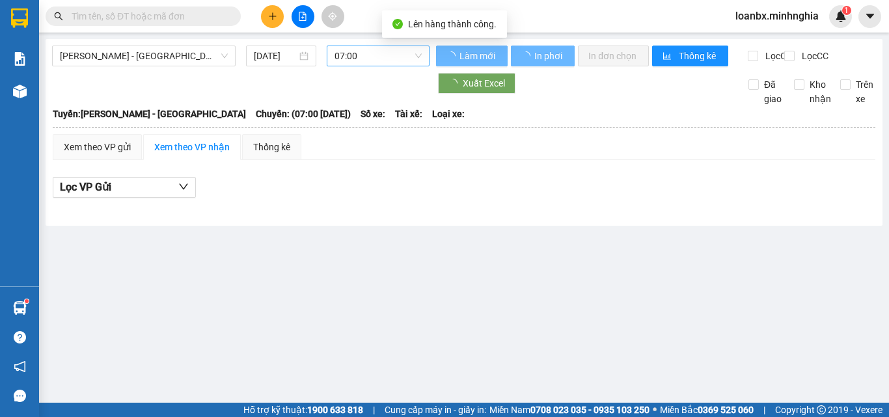
click at [379, 55] on span "07:00" at bounding box center [378, 56] width 87 height 20
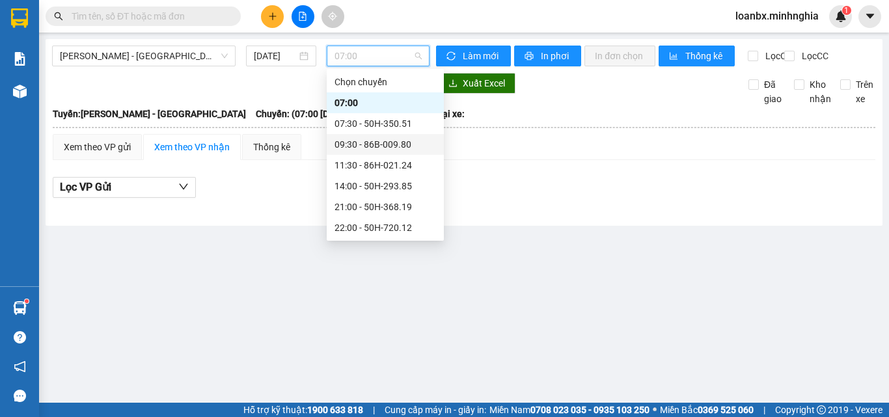
click at [365, 139] on div "09:30 - 86B-009.80" at bounding box center [386, 144] width 102 height 14
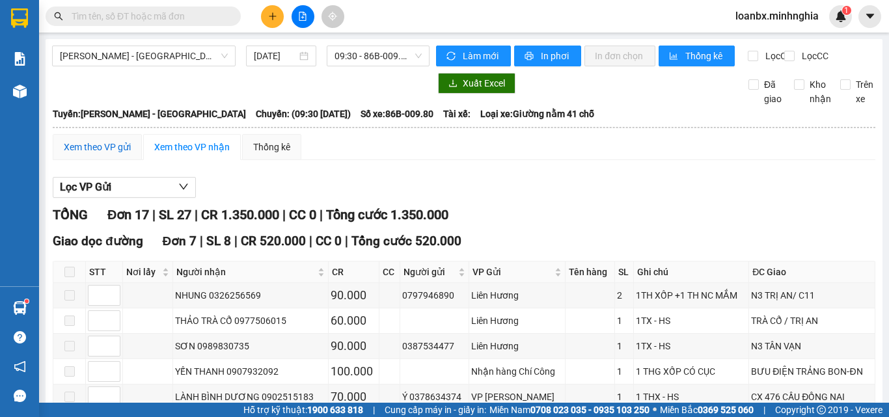
click at [85, 154] on div "Xem theo VP gửi" at bounding box center [97, 147] width 67 height 14
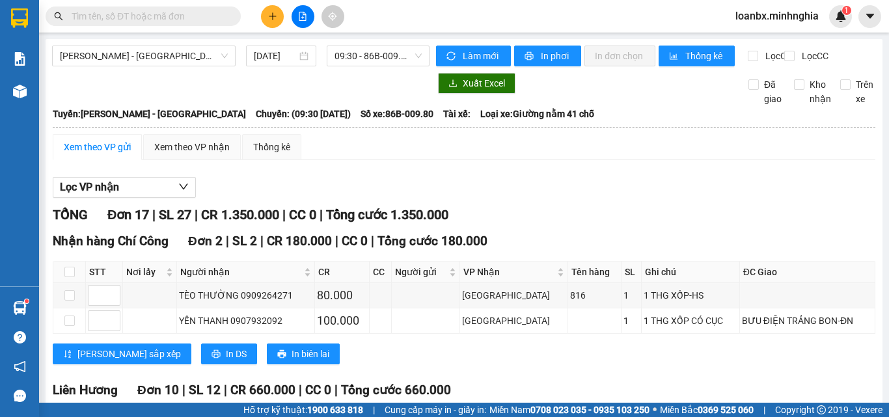
drag, startPoint x: 61, startPoint y: 265, endPoint x: 67, endPoint y: 264, distance: 6.5
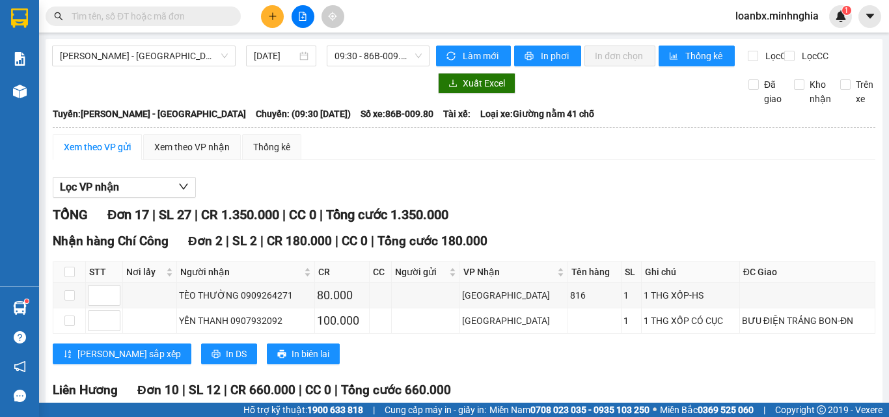
checkbox input "true"
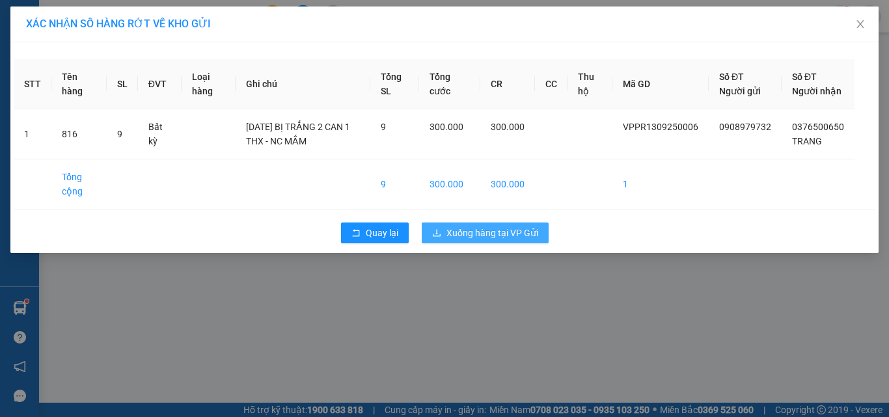
click at [504, 240] on span "Xuống hàng tại VP Gửi" at bounding box center [493, 233] width 92 height 14
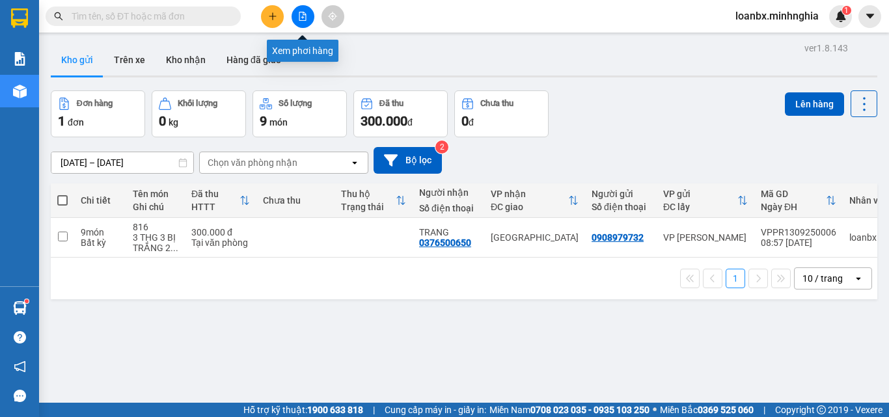
click at [303, 23] on button at bounding box center [303, 16] width 23 height 23
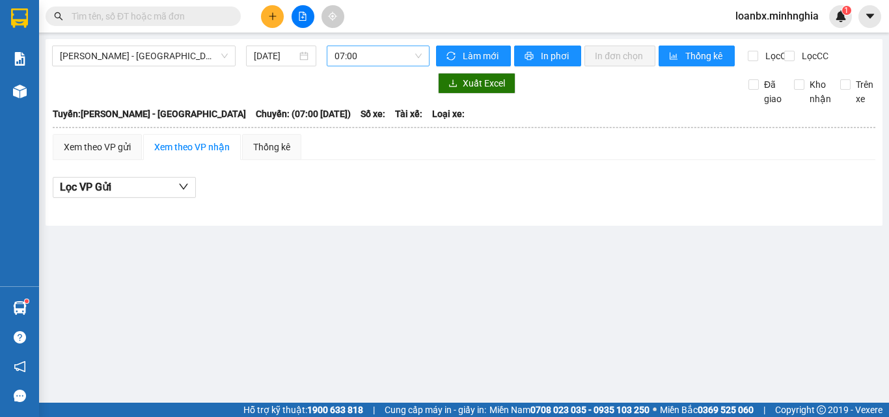
click at [350, 63] on span "07:00" at bounding box center [378, 56] width 87 height 20
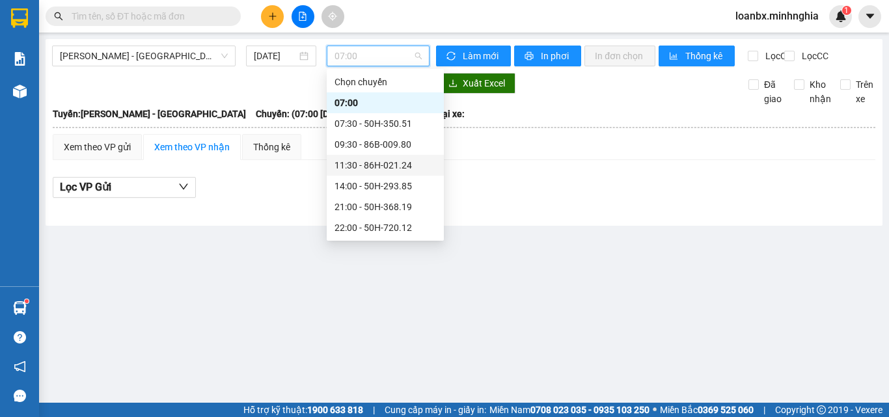
click at [357, 167] on div "11:30 - 86H-021.24" at bounding box center [386, 165] width 102 height 14
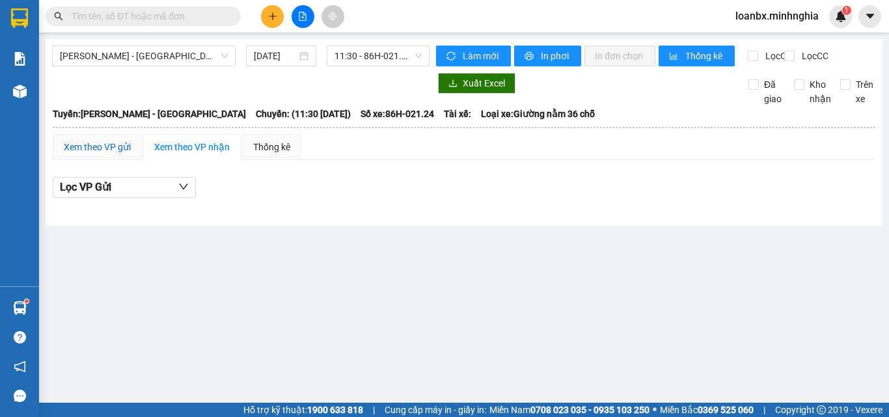
click at [122, 154] on div "Xem theo VP gửi" at bounding box center [97, 147] width 67 height 14
click at [361, 56] on span "11:30 - 86H-021.24" at bounding box center [378, 56] width 87 height 20
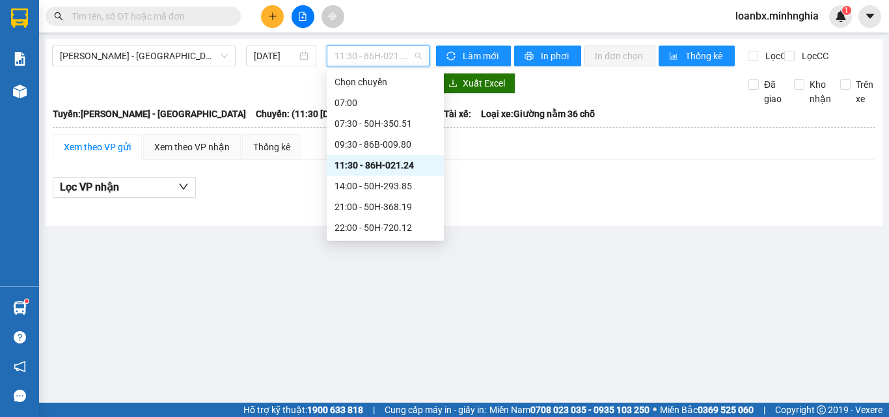
click at [366, 170] on div "11:30 - 86H-021.24" at bounding box center [386, 165] width 102 height 14
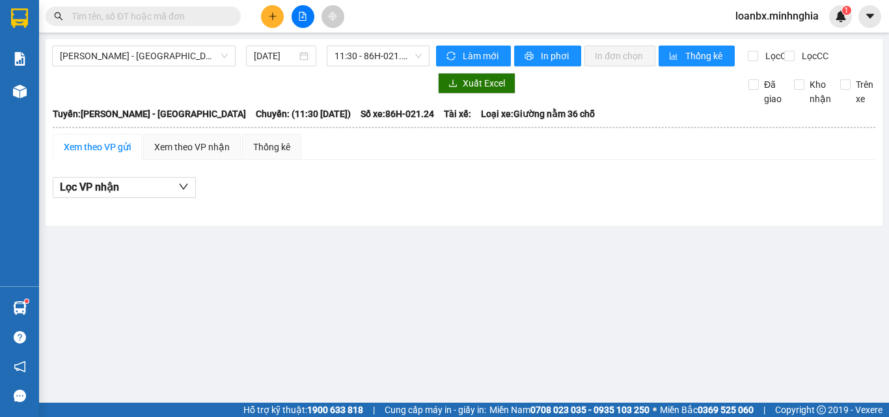
click at [357, 66] on div "[PERSON_NAME] - [GEOGRAPHIC_DATA] [DATE] 11:30 - 86H-021.24" at bounding box center [241, 56] width 378 height 21
drag, startPoint x: 365, startPoint y: 68, endPoint x: 370, endPoint y: 61, distance: 8.9
click at [370, 63] on div "[PERSON_NAME] - [GEOGRAPHIC_DATA] [DATE] 11:30 - 86H-021.24" at bounding box center [241, 56] width 378 height 21
click at [372, 59] on span "11:30 - 86H-021.24" at bounding box center [378, 56] width 87 height 20
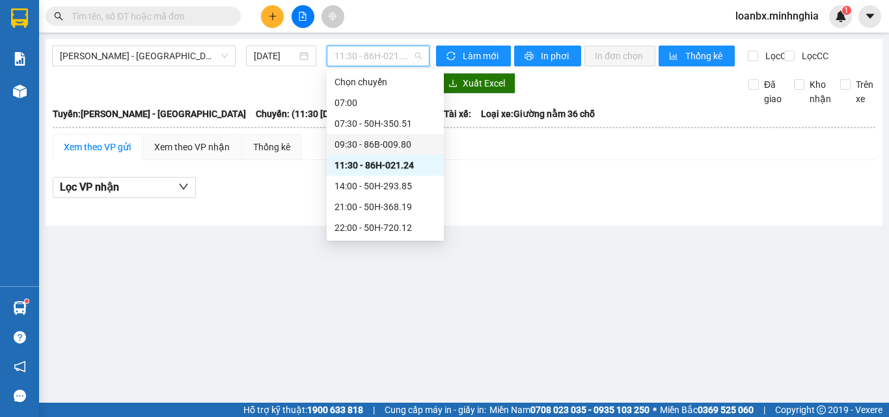
click at [378, 138] on div "09:30 - 86B-009.80" at bounding box center [386, 144] width 102 height 14
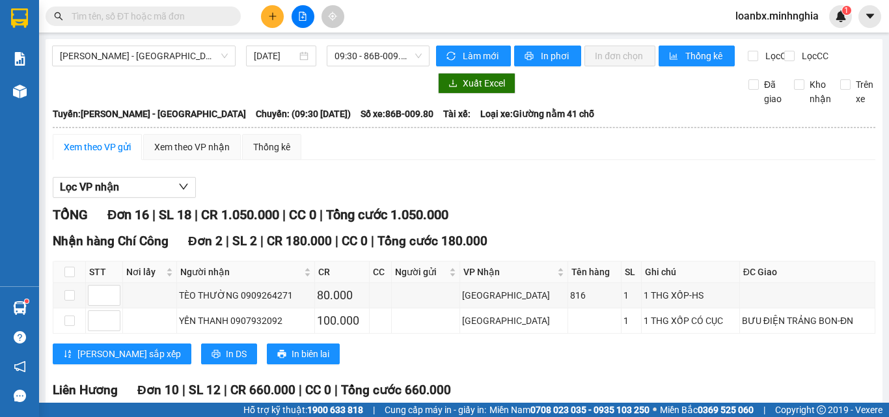
click at [113, 146] on div "Xem theo VP gửi" at bounding box center [97, 147] width 89 height 26
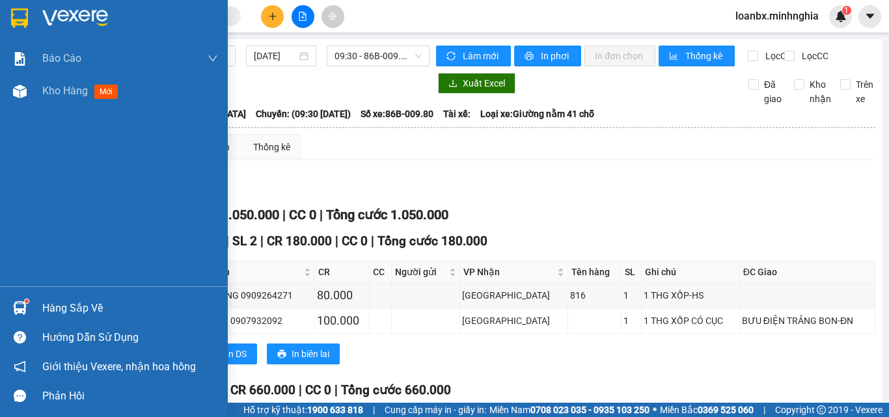
click at [61, 117] on div "Báo cáo Báo cáo dòng tiền (nhân viên) Doanh số tạo đơn theo VP gửi (nhân viên) …" at bounding box center [114, 164] width 228 height 244
click at [76, 102] on div "Kho hàng mới" at bounding box center [130, 91] width 176 height 33
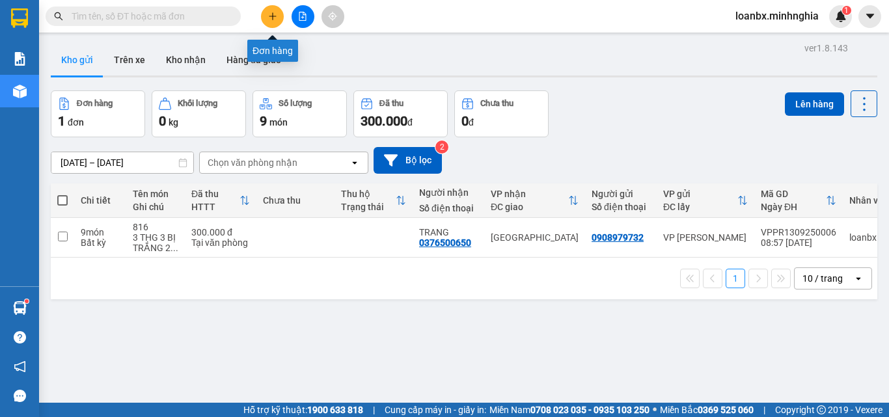
click at [271, 19] on icon "plus" at bounding box center [272, 16] width 9 height 9
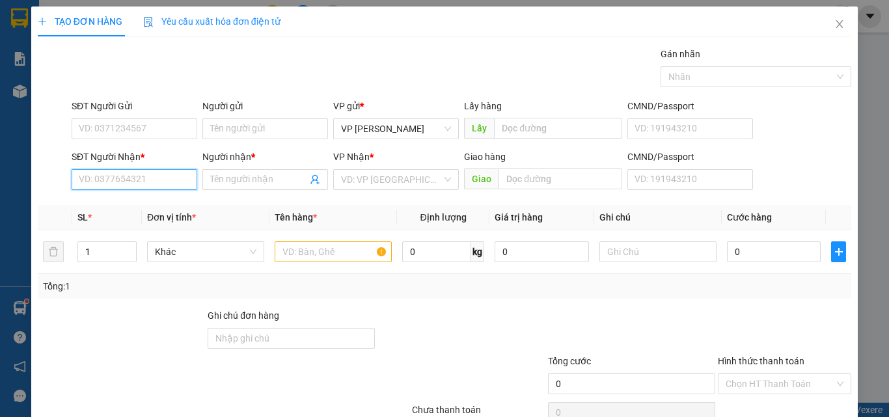
click at [98, 180] on input "SĐT Người Nhận *" at bounding box center [135, 179] width 126 height 21
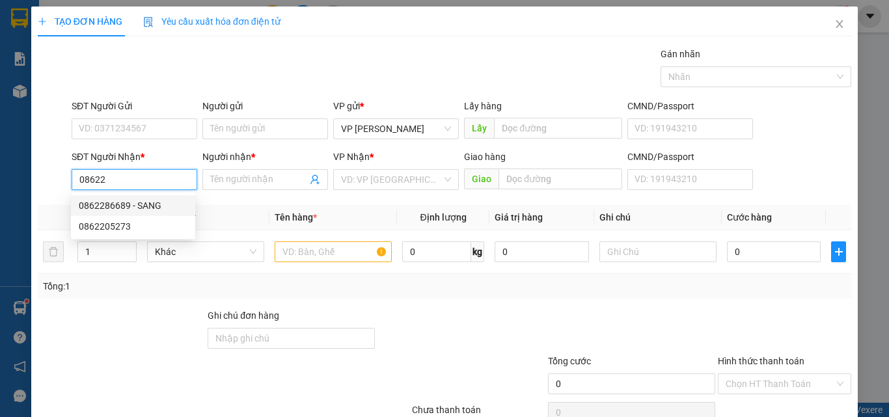
click at [146, 206] on div "0862286689 - SANG" at bounding box center [133, 206] width 109 height 14
type input "0862286689"
type input "SANG"
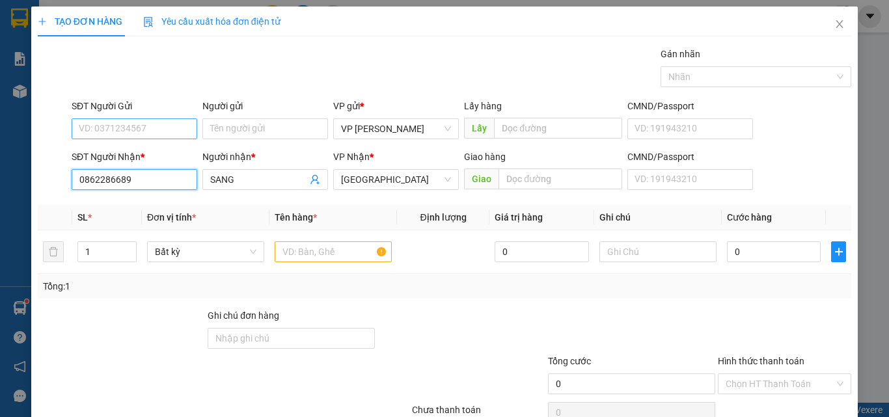
type input "0862286689"
click at [148, 130] on input "SĐT Người Gửi" at bounding box center [135, 128] width 126 height 21
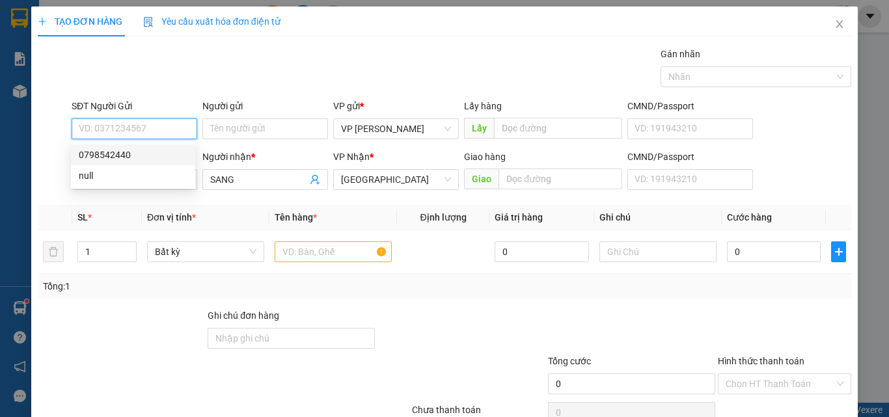
click at [120, 161] on div "0798542440" at bounding box center [133, 155] width 109 height 14
type input "0798542440"
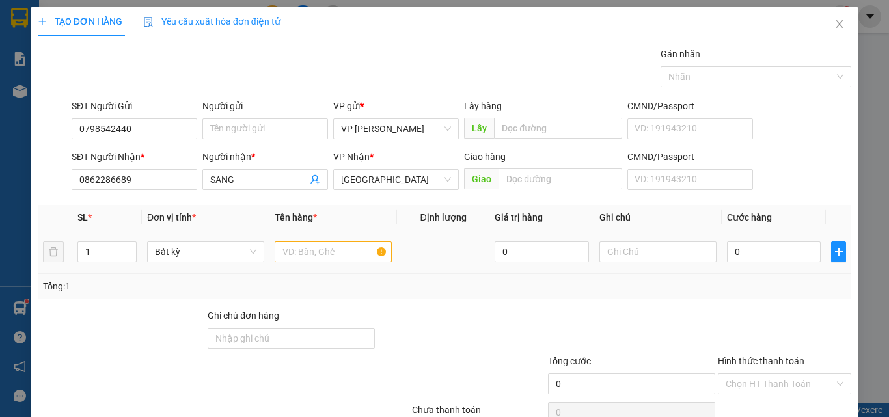
drag, startPoint x: 285, startPoint y: 237, endPoint x: 288, endPoint y: 243, distance: 7.6
click at [288, 243] on td at bounding box center [334, 252] width 128 height 44
click at [301, 253] on input "text" at bounding box center [333, 252] width 117 height 21
type input "816"
click at [641, 243] on td at bounding box center [658, 252] width 128 height 44
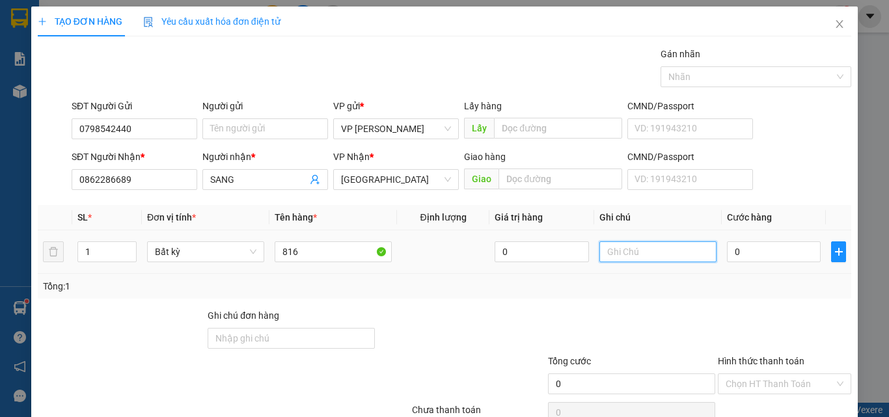
click at [633, 249] on input "text" at bounding box center [658, 252] width 117 height 21
paste input "1 THX - HS"
type input "1 THX - HS"
click at [752, 258] on input "0" at bounding box center [774, 252] width 94 height 21
type input "5"
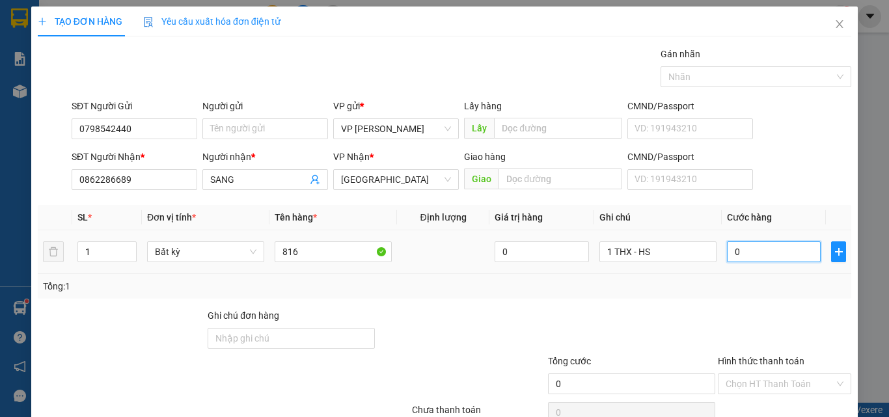
type input "5"
type input "50"
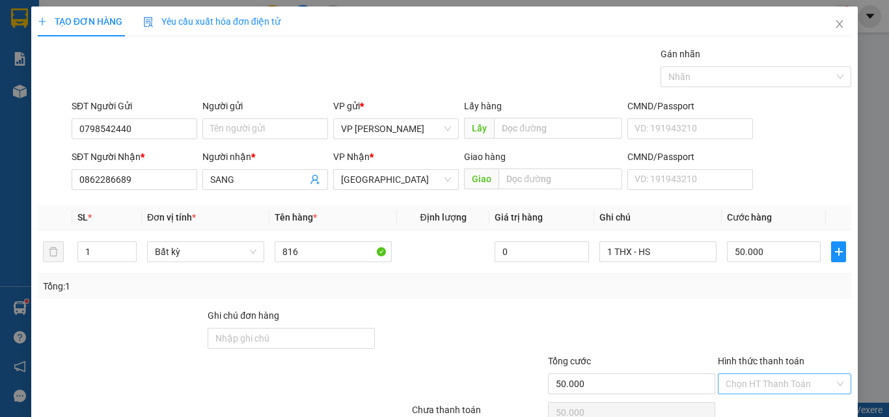
drag, startPoint x: 745, startPoint y: 313, endPoint x: 748, endPoint y: 323, distance: 10.9
click at [747, 354] on div "Hình thức thanh toán Chọn HT Thanh Toán" at bounding box center [784, 377] width 133 height 46
click at [749, 374] on input "Hình thức thanh toán" at bounding box center [780, 384] width 109 height 20
click at [749, 403] on div "Tại văn phòng" at bounding box center [777, 410] width 117 height 14
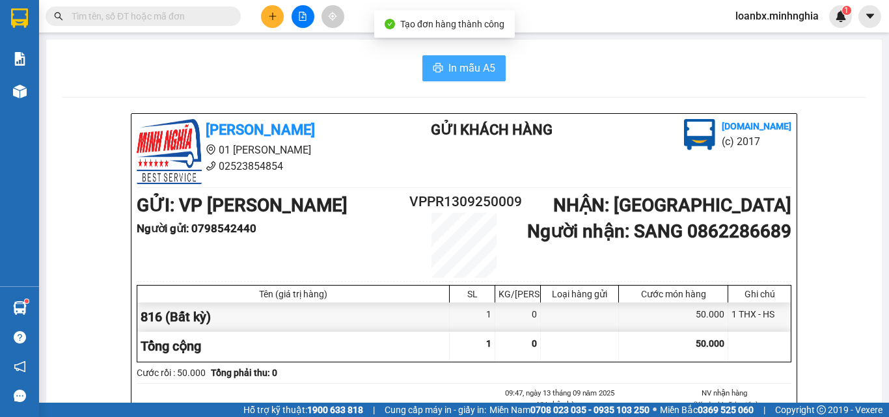
click at [473, 79] on button "In mẫu A5" at bounding box center [464, 68] width 83 height 26
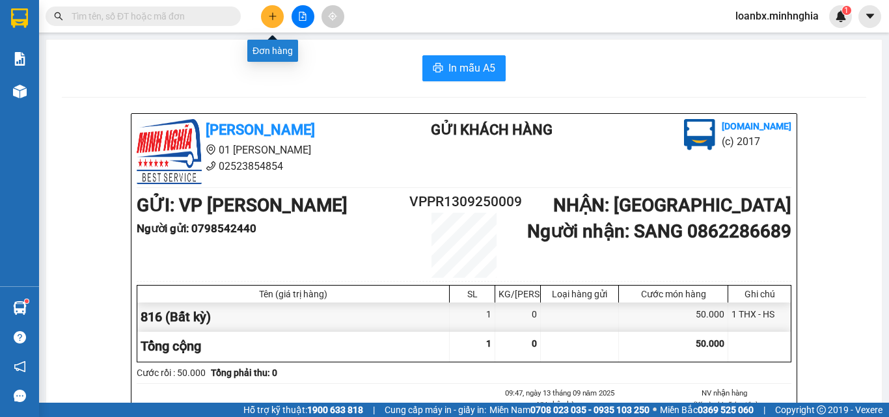
click at [269, 13] on icon "plus" at bounding box center [272, 16] width 9 height 9
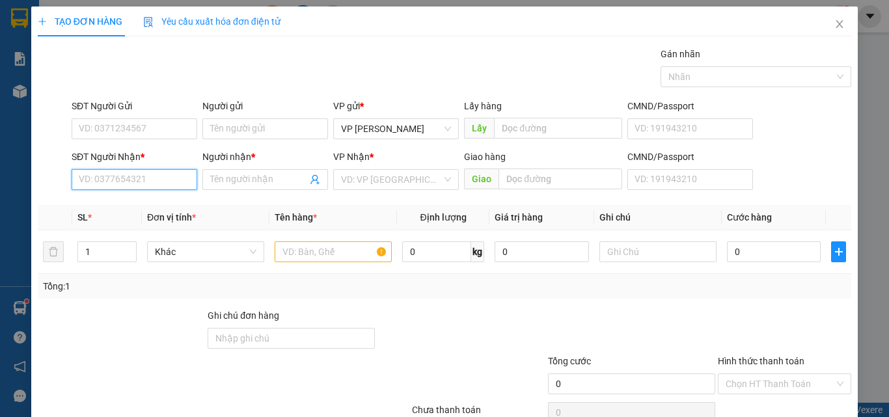
click at [109, 181] on input "SĐT Người Nhận *" at bounding box center [135, 179] width 126 height 21
click at [104, 180] on input "0962304979" at bounding box center [135, 179] width 126 height 21
type input "0963204979"
click at [147, 212] on div "0963204979 - KHANH" at bounding box center [133, 206] width 109 height 14
type input "KHANH"
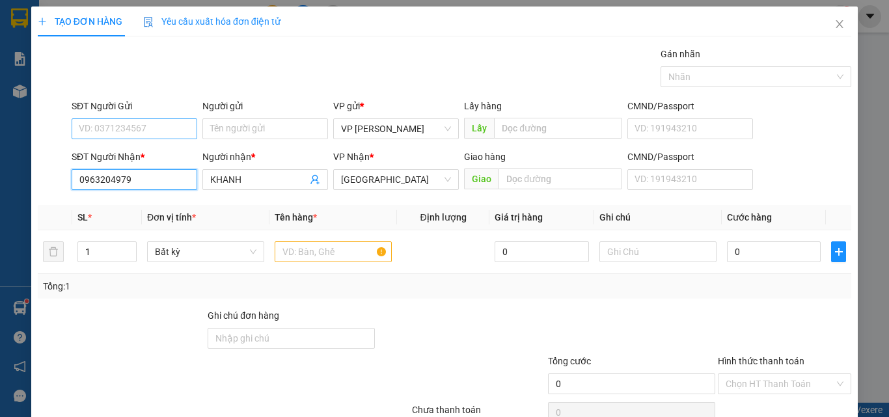
type input "0963204979"
click at [153, 139] on div "SĐT Người Gửi VD: 0371234567" at bounding box center [135, 122] width 126 height 46
click at [153, 134] on input "SĐT Người Gửi" at bounding box center [135, 128] width 126 height 21
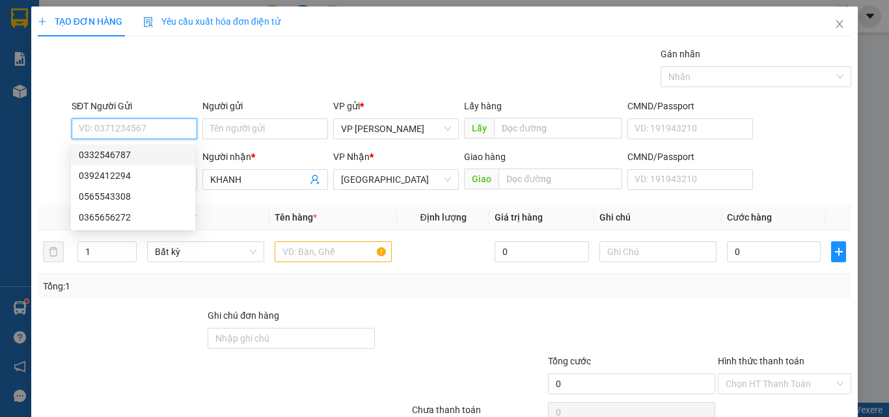
click at [120, 150] on div "0332546787" at bounding box center [133, 155] width 109 height 14
type input "0332546787"
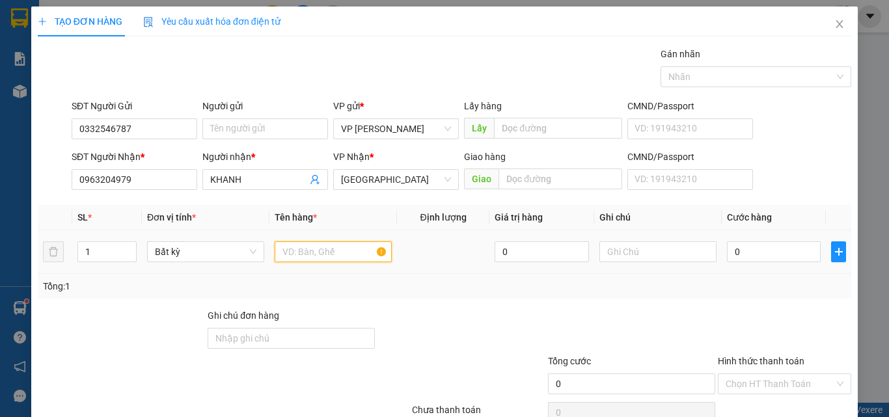
click at [325, 251] on input "text" at bounding box center [333, 252] width 117 height 21
type input "816"
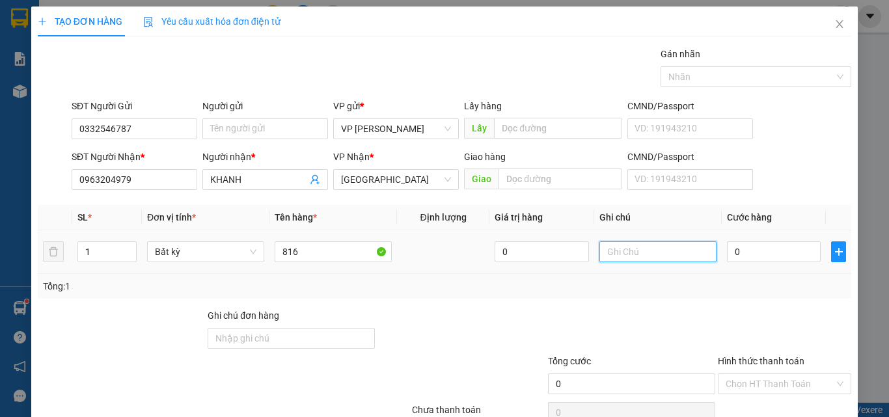
click at [632, 258] on input "text" at bounding box center [658, 252] width 117 height 21
paste input "1 THX - HS"
type input "1 THX - HS"
click at [734, 252] on input "0" at bounding box center [774, 252] width 94 height 21
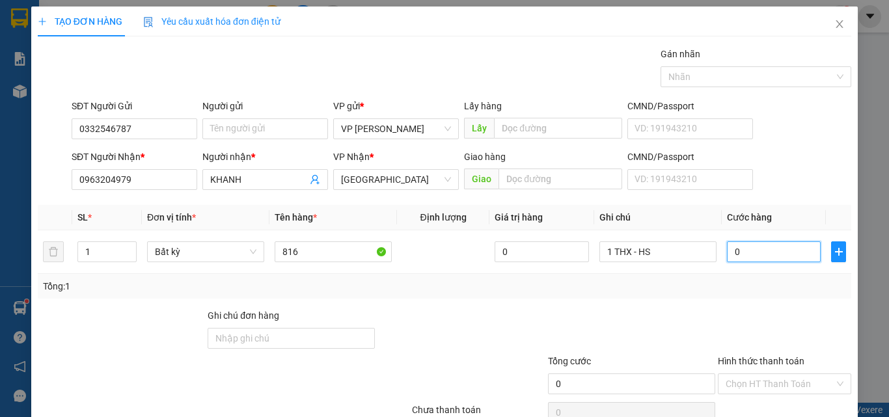
type input "4"
type input "40"
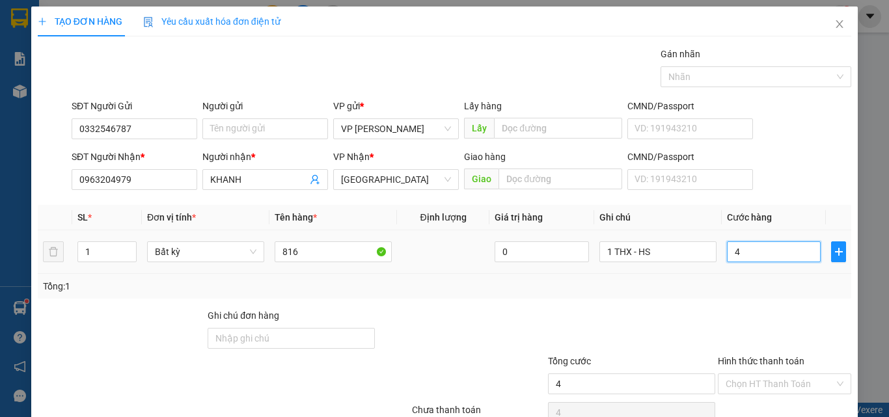
type input "40"
drag, startPoint x: 742, startPoint y: 190, endPoint x: 666, endPoint y: 191, distance: 76.2
click at [680, 230] on tr "1 Bất kỳ 816 0 1 THX - HS 40" at bounding box center [445, 252] width 814 height 44
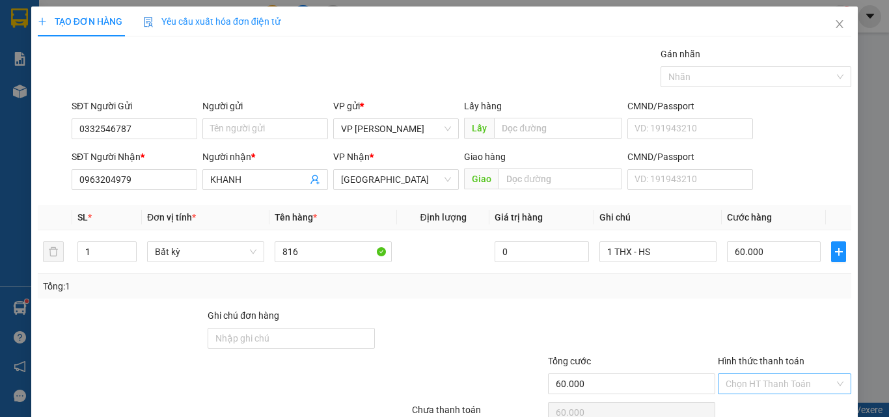
click at [767, 374] on input "Hình thức thanh toán" at bounding box center [780, 384] width 109 height 20
click at [751, 403] on div "Tại văn phòng" at bounding box center [777, 410] width 117 height 14
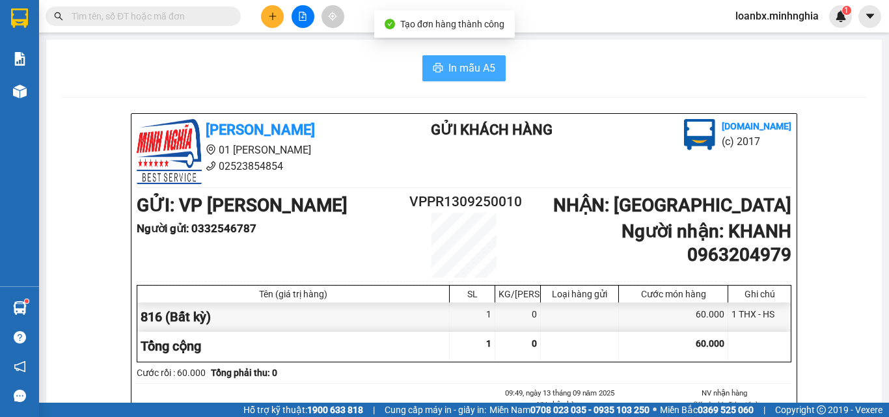
click at [461, 62] on span "In mẫu A5" at bounding box center [472, 68] width 47 height 16
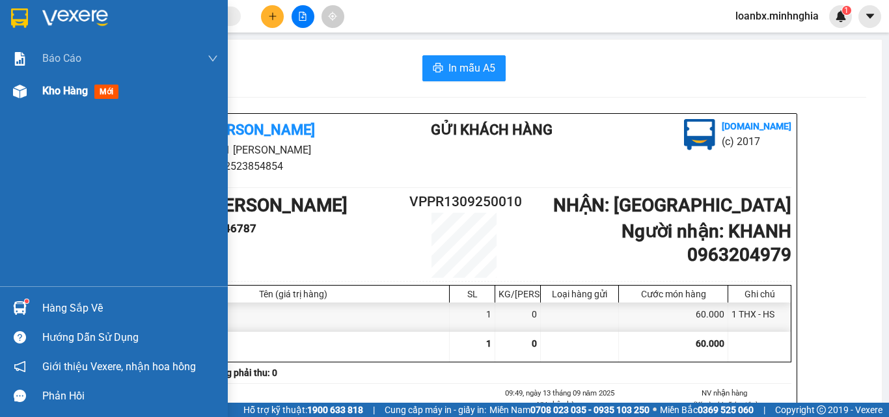
click at [68, 104] on div "Kho hàng mới" at bounding box center [130, 91] width 176 height 33
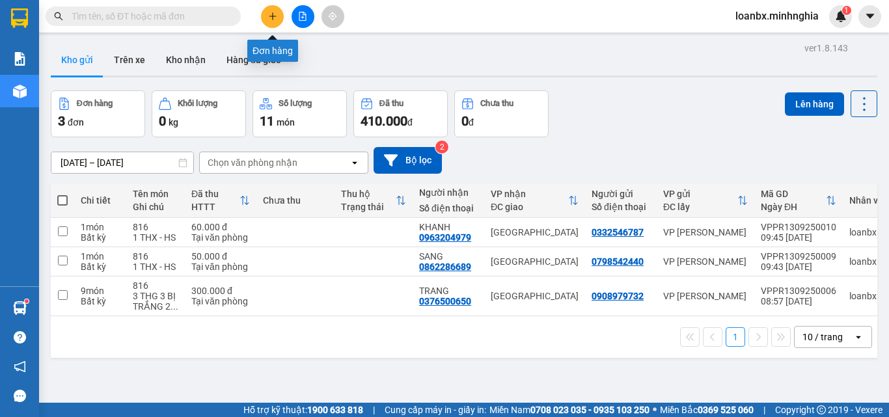
click at [275, 12] on icon "plus" at bounding box center [272, 16] width 9 height 9
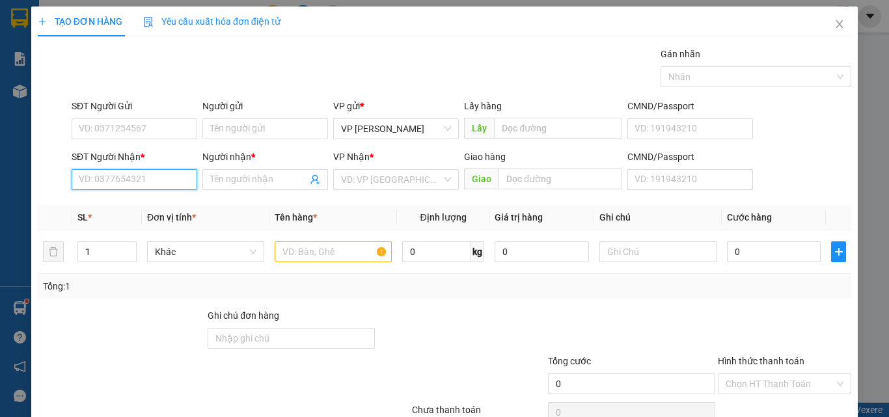
click at [78, 176] on input "SĐT Người Nhận *" at bounding box center [135, 179] width 126 height 21
type input "0815723014"
click at [152, 207] on div "0815723014 - THẮM" at bounding box center [133, 206] width 109 height 14
type input "THẮM"
type input "0815723014"
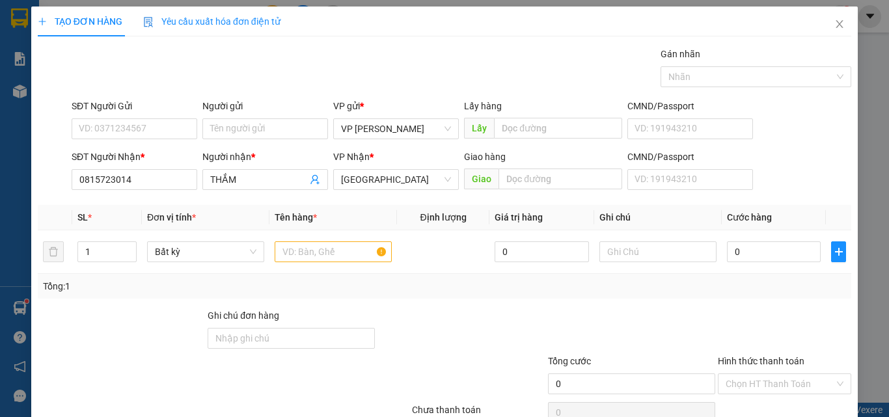
click at [155, 151] on div "SĐT Người Nhận *" at bounding box center [135, 157] width 126 height 14
click at [155, 169] on input "0815723014" at bounding box center [135, 179] width 126 height 21
click at [156, 132] on input "SĐT Người Gửi" at bounding box center [135, 128] width 126 height 21
type input "0948172464"
drag, startPoint x: 288, startPoint y: 239, endPoint x: 293, endPoint y: 247, distance: 9.0
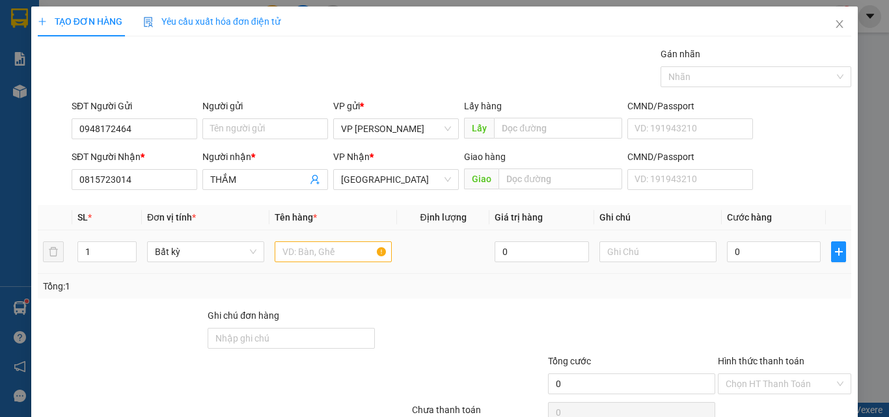
click at [289, 239] on div at bounding box center [333, 252] width 117 height 26
click at [297, 260] on input "text" at bounding box center [333, 252] width 117 height 21
type input "816"
click at [641, 248] on input "text" at bounding box center [658, 252] width 117 height 21
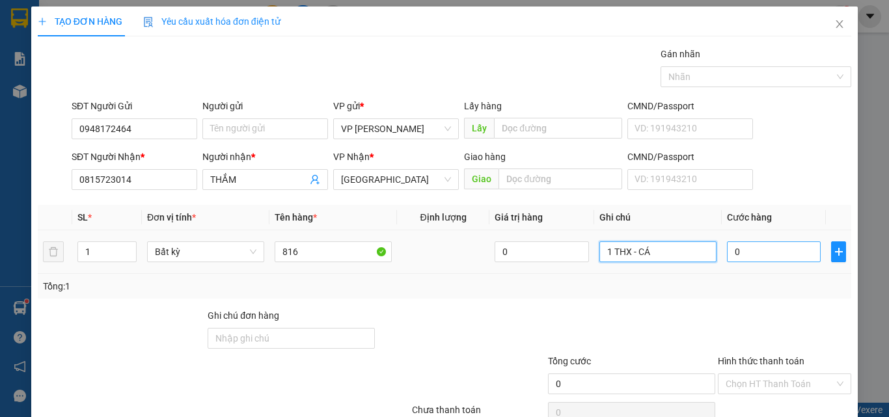
type input "1 THX - CÁ"
click at [748, 254] on input "0" at bounding box center [774, 252] width 94 height 21
click at [749, 253] on input "0" at bounding box center [774, 252] width 94 height 21
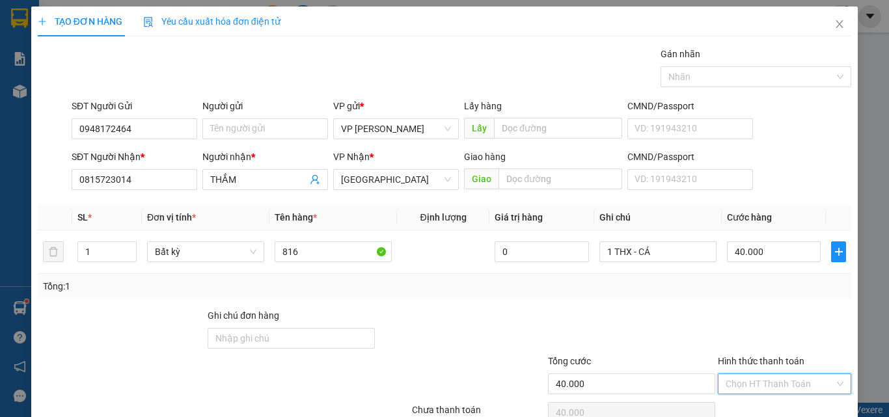
click at [741, 374] on input "Hình thức thanh toán" at bounding box center [780, 384] width 109 height 20
click at [742, 403] on div "Tại văn phòng" at bounding box center [777, 410] width 117 height 14
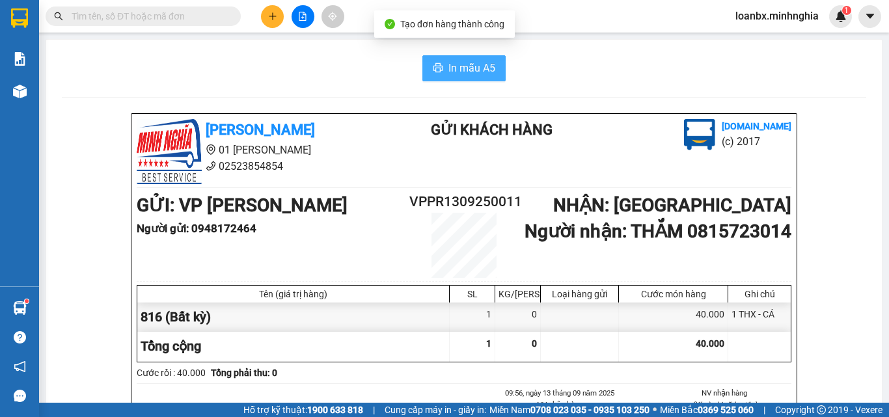
click at [449, 75] on span "In mẫu A5" at bounding box center [472, 68] width 47 height 16
click at [273, 33] on main "In mẫu A5 [PERSON_NAME] 01 Đinh Tiên Hoàng 02523854854 Gửi khách hàng [DOMAIN_N…" at bounding box center [444, 201] width 889 height 403
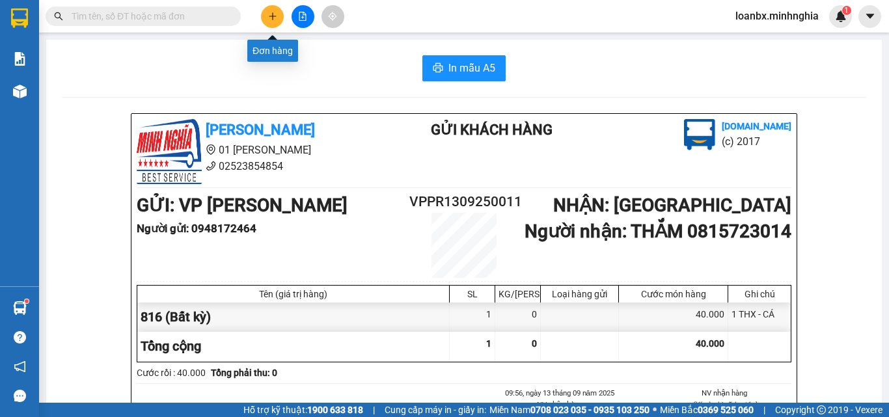
click at [270, 13] on icon "plus" at bounding box center [272, 16] width 9 height 9
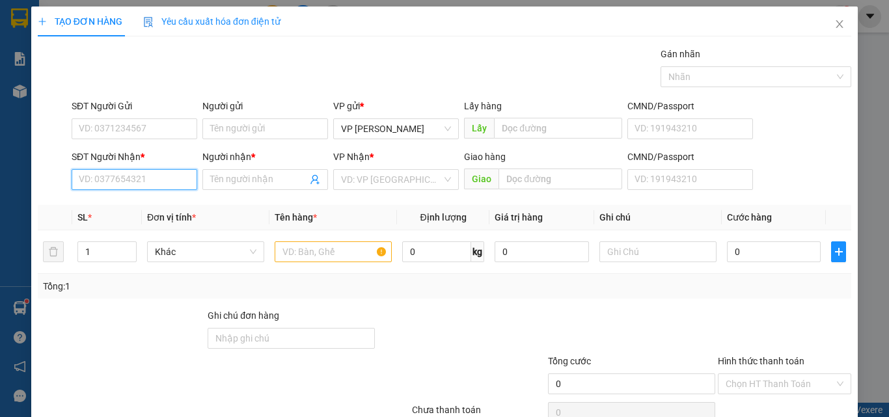
click at [127, 178] on input "SĐT Người Nhận *" at bounding box center [135, 179] width 126 height 21
type input "0586596758"
drag, startPoint x: 126, startPoint y: 177, endPoint x: 126, endPoint y: 197, distance: 20.2
click at [126, 192] on div "SĐT Người Nhận * 0586596758" at bounding box center [135, 173] width 126 height 46
drag, startPoint x: 125, startPoint y: 214, endPoint x: 129, endPoint y: 169, distance: 45.1
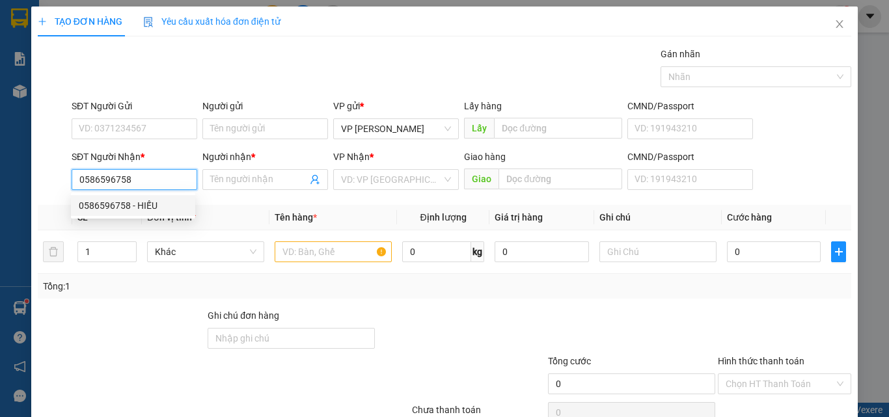
click at [125, 214] on div "0586596758 - HIẾU" at bounding box center [133, 205] width 124 height 21
type input "HIẾU"
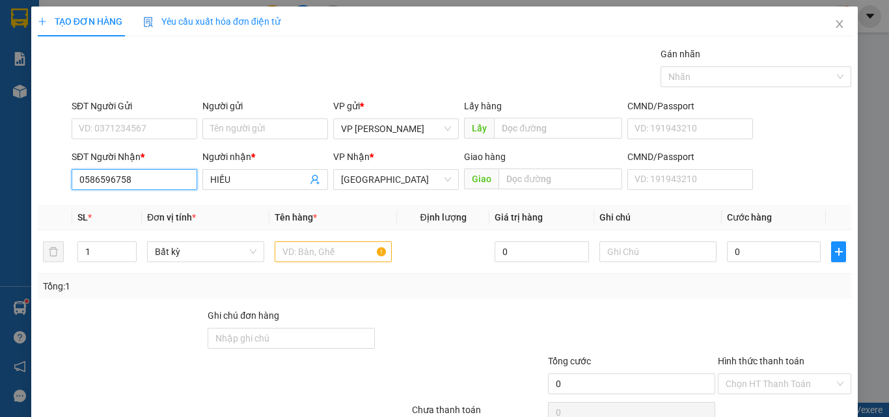
type input "0586596758"
click at [132, 139] on div "SĐT Người Gửi VD: 0371234567" at bounding box center [135, 122] width 126 height 46
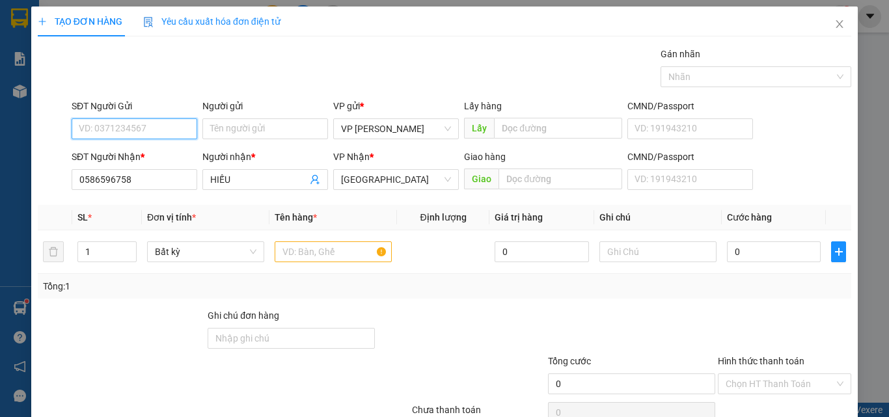
click at [145, 132] on input "SĐT Người Gửi" at bounding box center [135, 128] width 126 height 21
type input "0326007839"
click at [318, 253] on input "text" at bounding box center [333, 252] width 117 height 21
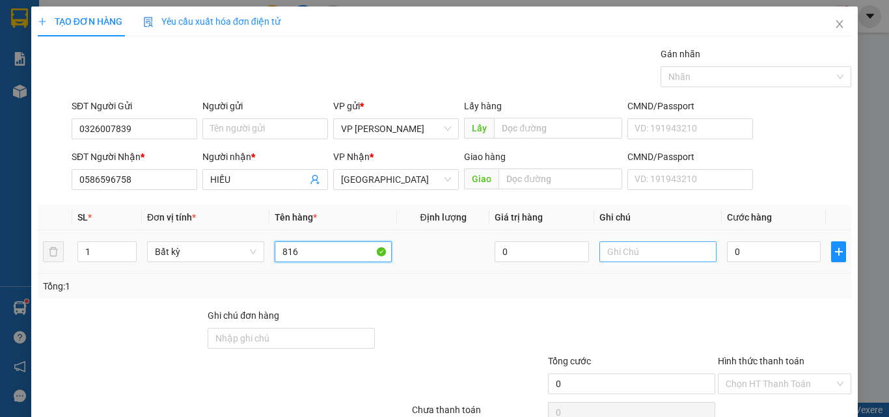
type input "816"
click at [635, 255] on input "text" at bounding box center [658, 252] width 117 height 21
paste input "1 THX - HS"
type input "1 THX - HS"
click at [738, 243] on input "0" at bounding box center [774, 252] width 94 height 21
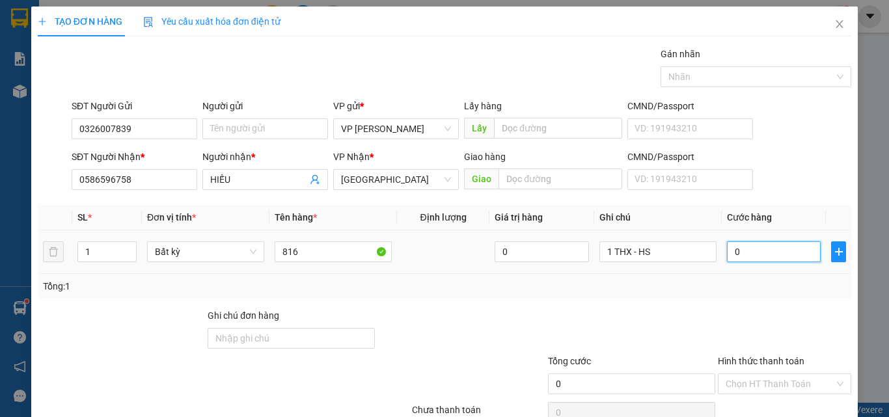
type input "6"
type input "60"
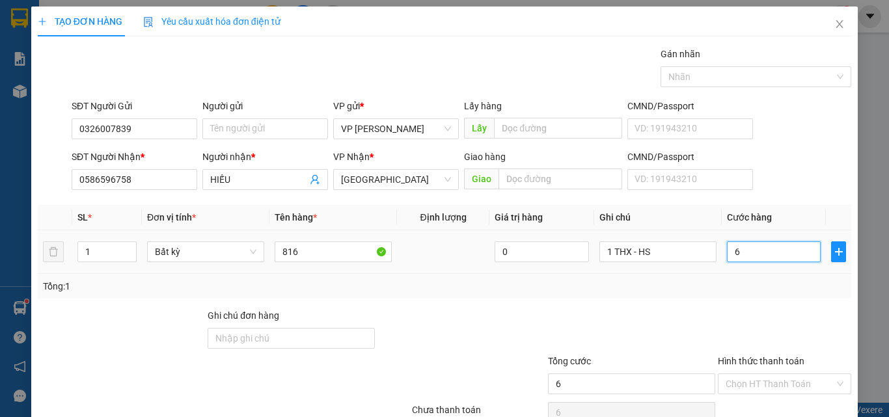
type input "60"
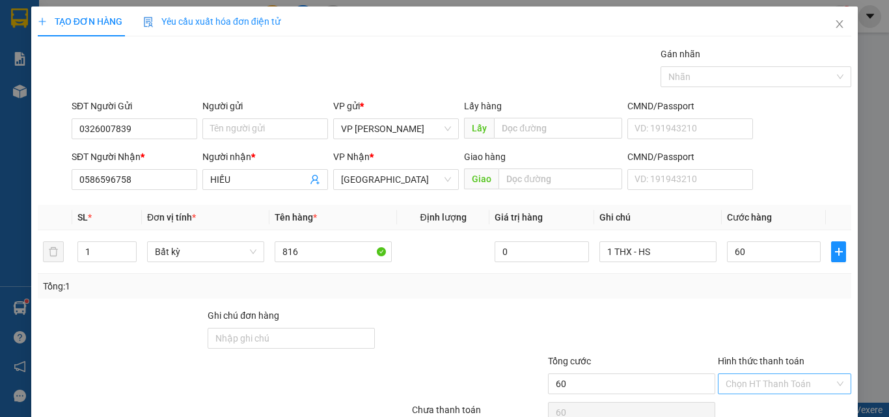
type input "60.000"
drag, startPoint x: 745, startPoint y: 319, endPoint x: 745, endPoint y: 330, distance: 11.1
click at [745, 374] on input "Hình thức thanh toán" at bounding box center [780, 384] width 109 height 20
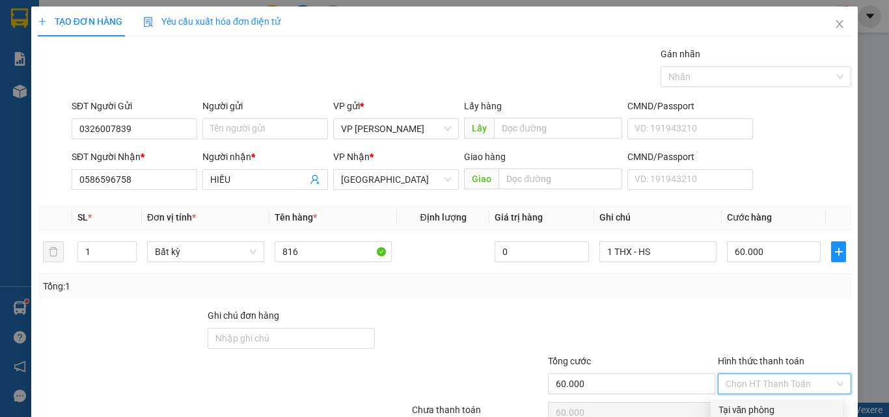
click at [743, 403] on div "Tại văn phòng" at bounding box center [777, 410] width 117 height 14
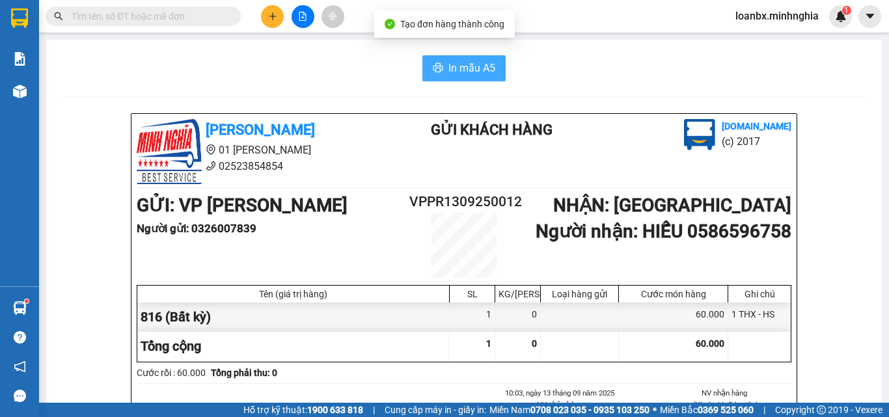
click at [449, 73] on span "In mẫu A5" at bounding box center [472, 68] width 47 height 16
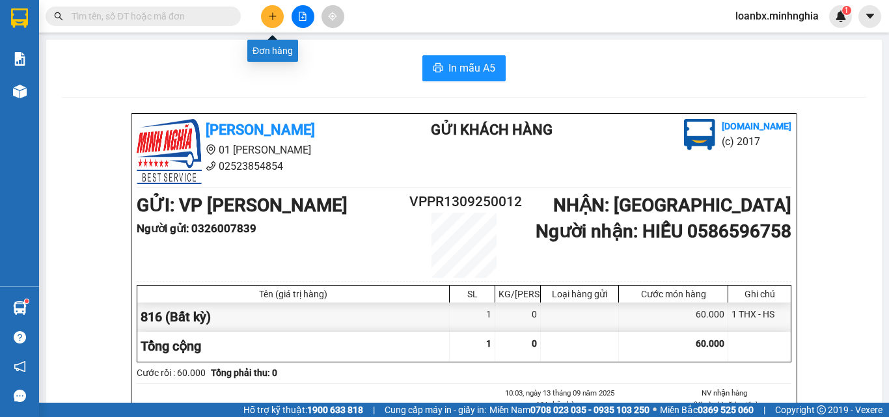
click at [272, 22] on button at bounding box center [272, 16] width 23 height 23
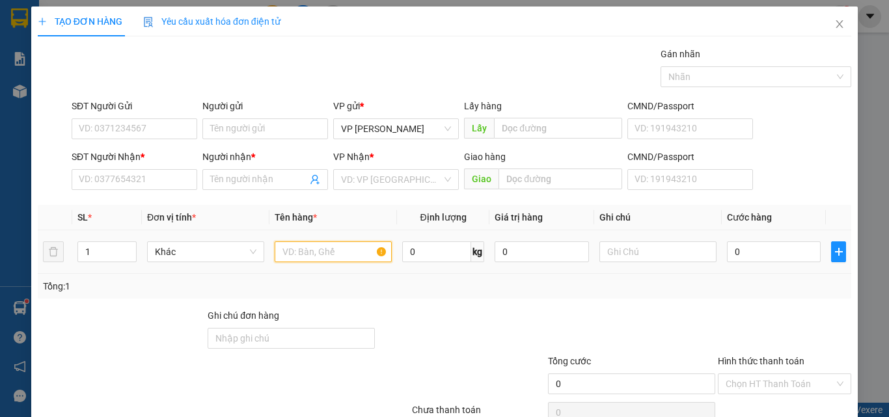
click at [321, 247] on input "text" at bounding box center [333, 252] width 117 height 21
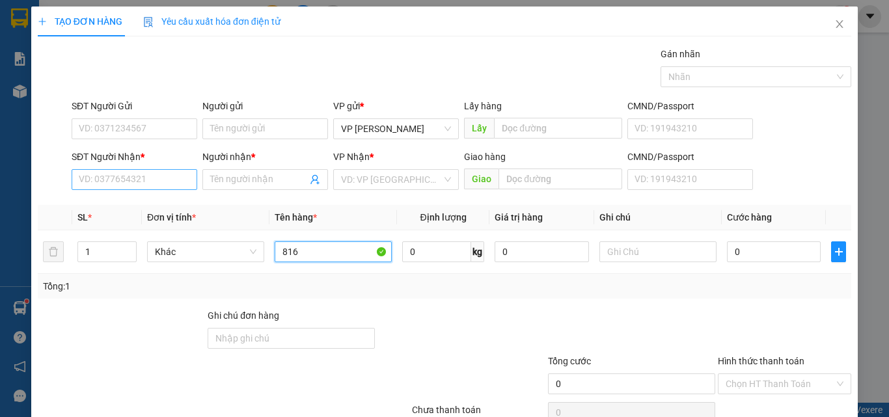
type input "816"
click at [111, 180] on input "SĐT Người Nhận *" at bounding box center [135, 179] width 126 height 21
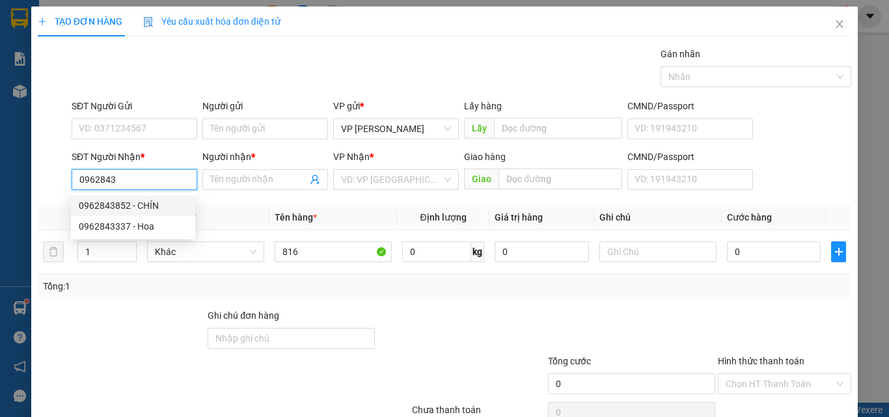
click at [139, 205] on div "0962843852 - CHÍN" at bounding box center [133, 206] width 109 height 14
type input "0962843852"
type input "CHÍN"
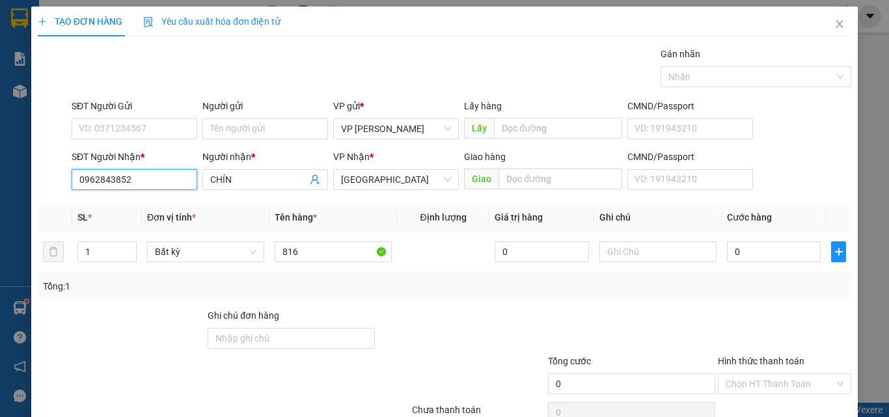
type input "0962843852"
click at [132, 148] on form "SĐT Người Gửi VD: 0371234567 Người gửi Tên người gửi VP gửi * VP [PERSON_NAME] …" at bounding box center [445, 147] width 814 height 96
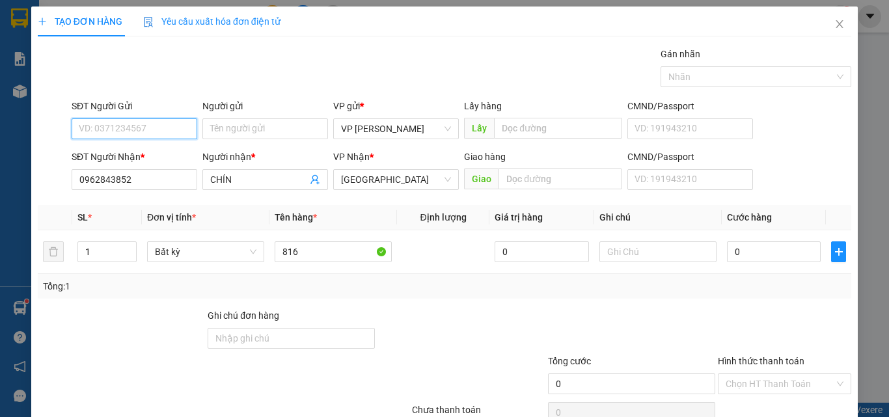
click at [133, 129] on input "SĐT Người Gửi" at bounding box center [135, 128] width 126 height 21
click at [120, 156] on div "0857072950" at bounding box center [133, 155] width 109 height 14
type input "0857072950"
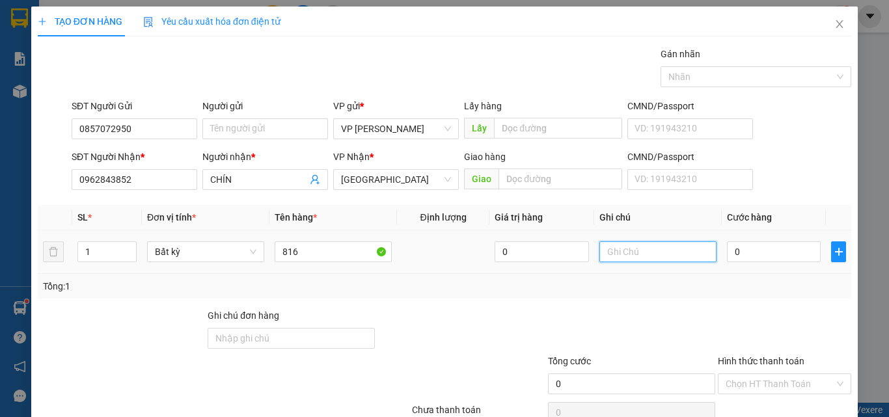
click at [641, 259] on input "text" at bounding box center [658, 252] width 117 height 21
paste input "1 THX - HS"
type input "1 THX - HS"
click at [741, 251] on input "0" at bounding box center [774, 252] width 94 height 21
type input "6"
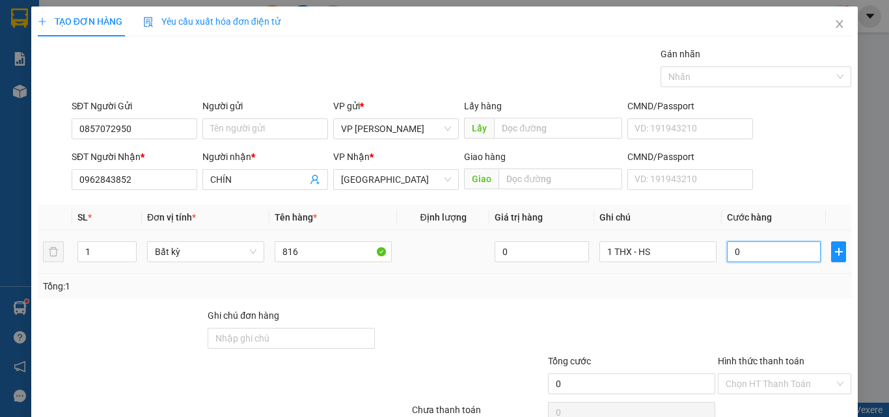
type input "6"
type input "60"
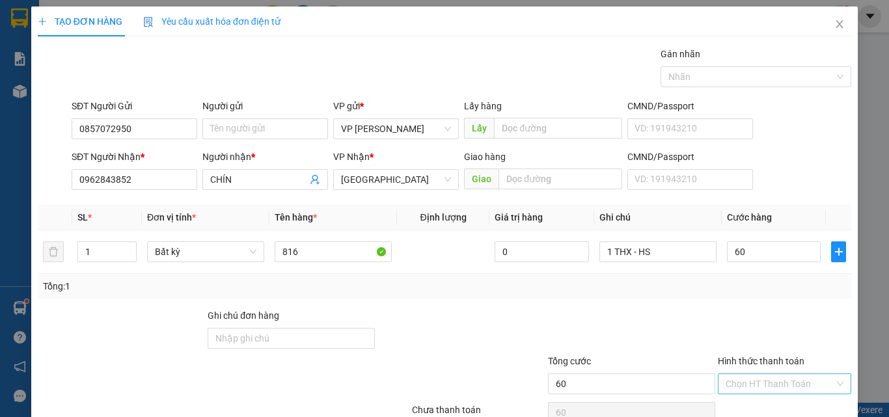
type input "60.000"
drag, startPoint x: 740, startPoint y: 319, endPoint x: 740, endPoint y: 333, distance: 13.7
click at [740, 354] on div "Hình thức thanh toán Chọn HT Thanh Toán" at bounding box center [784, 377] width 133 height 46
drag, startPoint x: 740, startPoint y: 339, endPoint x: 748, endPoint y: 355, distance: 18.6
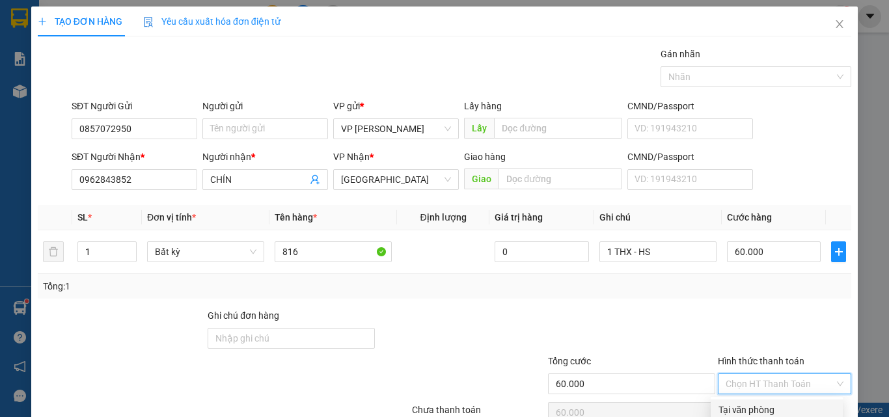
click at [740, 403] on div "Tại văn phòng" at bounding box center [777, 410] width 117 height 14
type input "0"
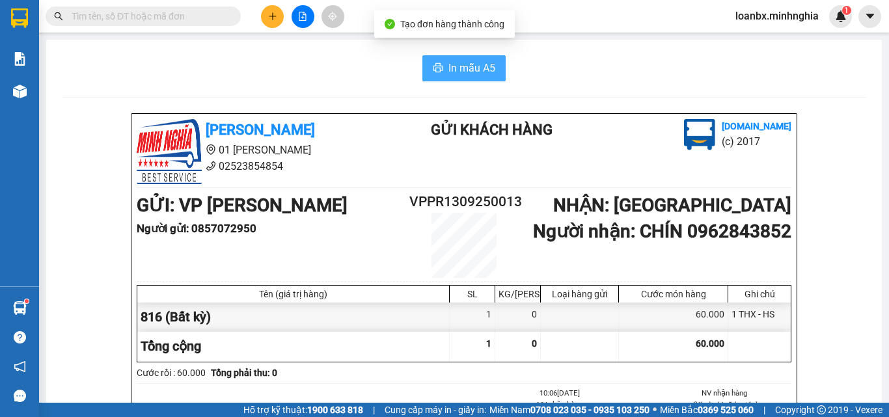
click at [456, 70] on span "In mẫu A5" at bounding box center [472, 68] width 47 height 16
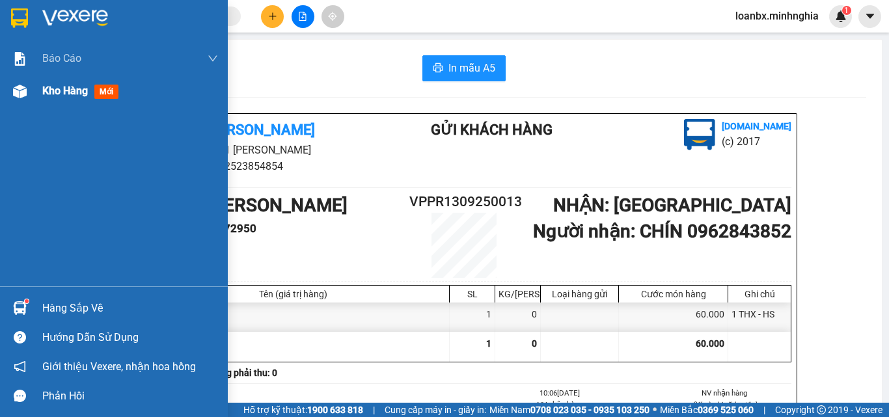
click at [32, 96] on div "Kho hàng mới" at bounding box center [114, 91] width 228 height 33
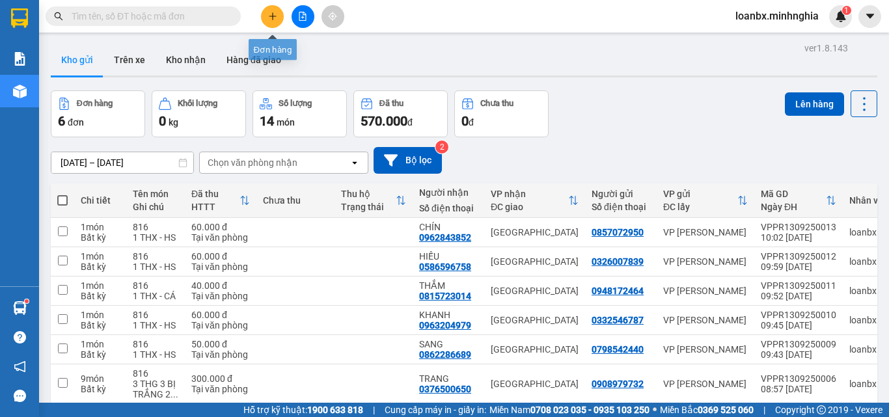
click at [271, 19] on icon "plus" at bounding box center [272, 16] width 9 height 9
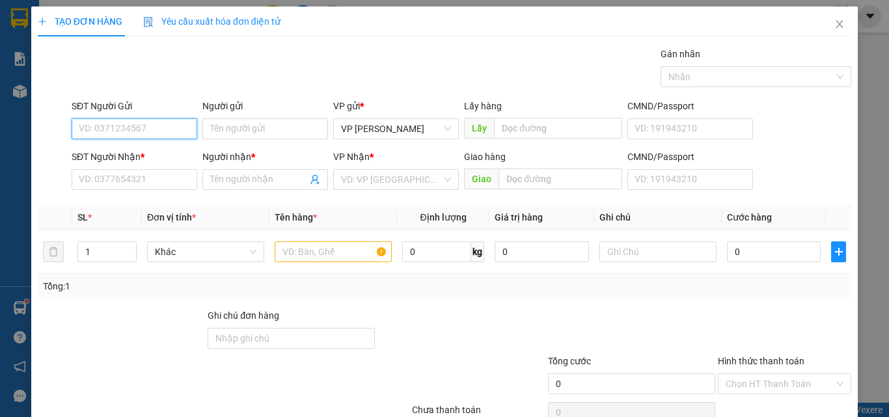
click at [120, 135] on input "SĐT Người Gửi" at bounding box center [135, 128] width 126 height 21
type input "0379444879"
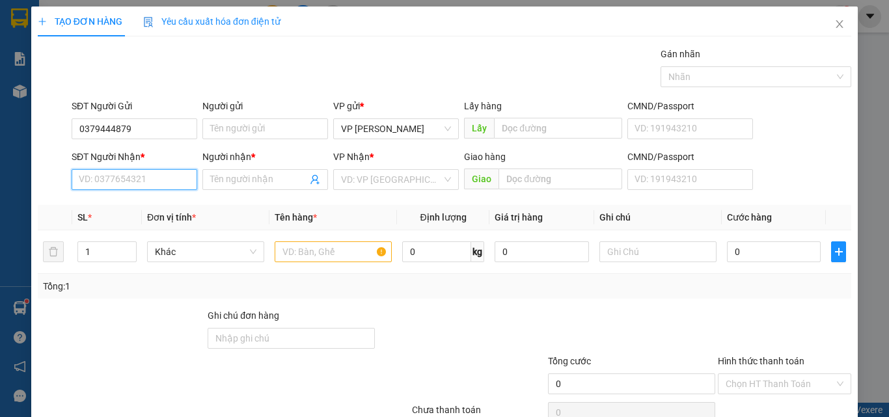
click at [106, 183] on input "SĐT Người Nhận *" at bounding box center [135, 179] width 126 height 21
type input "0968391293"
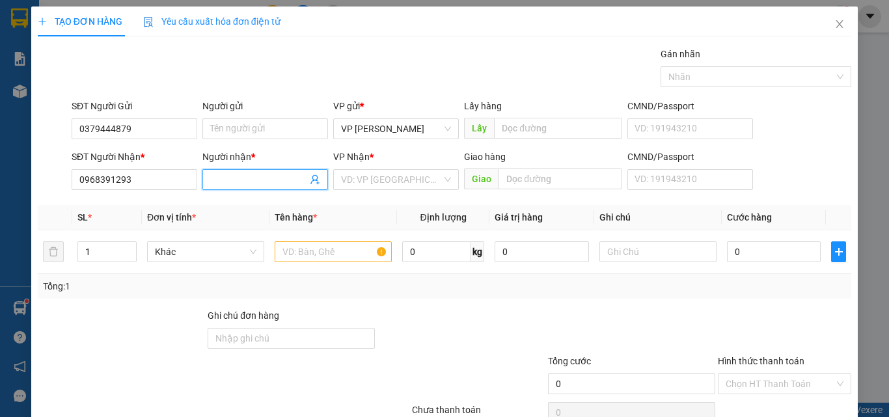
click at [212, 174] on input "Người nhận *" at bounding box center [258, 180] width 97 height 14
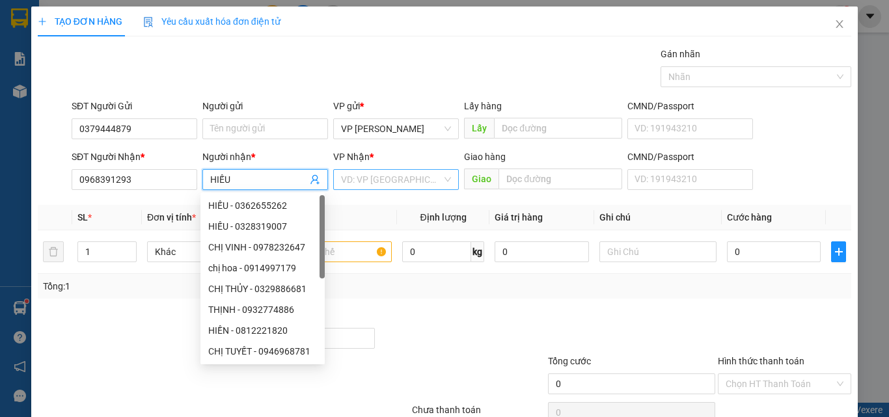
type input "HIẾU"
click at [380, 177] on input "search" at bounding box center [391, 180] width 101 height 20
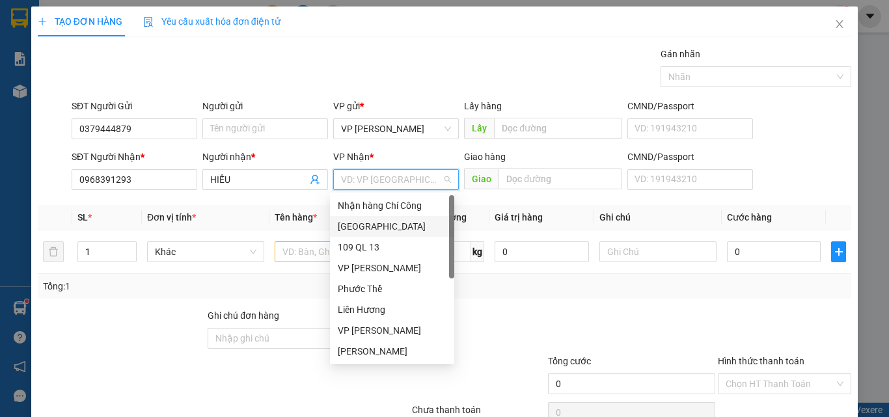
click at [378, 227] on div "[GEOGRAPHIC_DATA]" at bounding box center [392, 226] width 109 height 14
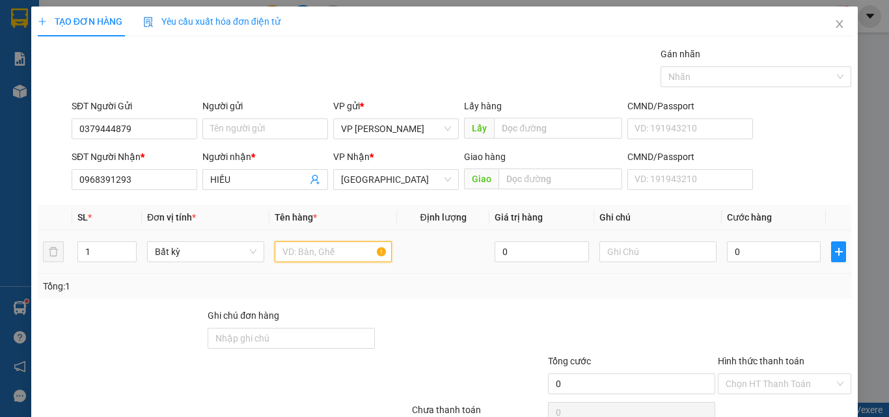
click at [313, 250] on input "text" at bounding box center [333, 252] width 117 height 21
type input "816"
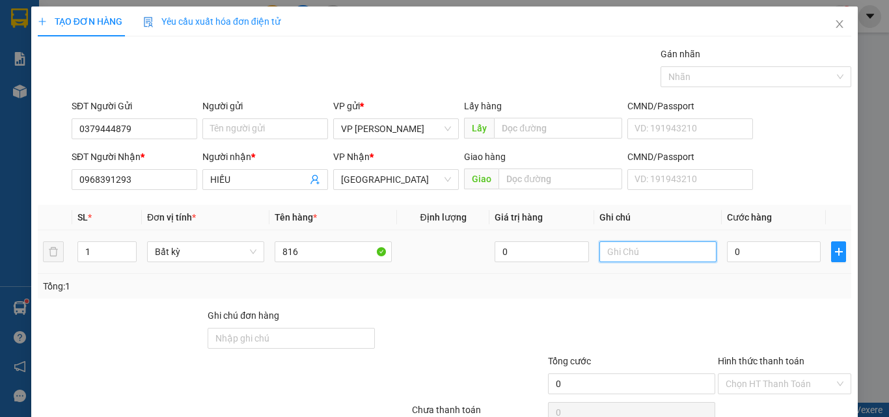
click at [630, 257] on input "text" at bounding box center [658, 252] width 117 height 21
paste input "1 THX - HS"
click at [624, 250] on input "1 THX - HS" at bounding box center [658, 252] width 117 height 21
type input "1 THX 1 BỊ XANH - HS"
click at [758, 250] on input "0" at bounding box center [774, 252] width 94 height 21
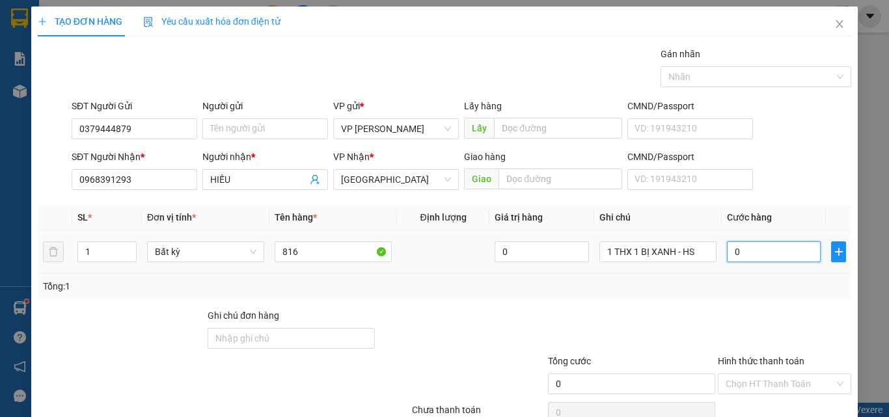
type input "1"
type input "11"
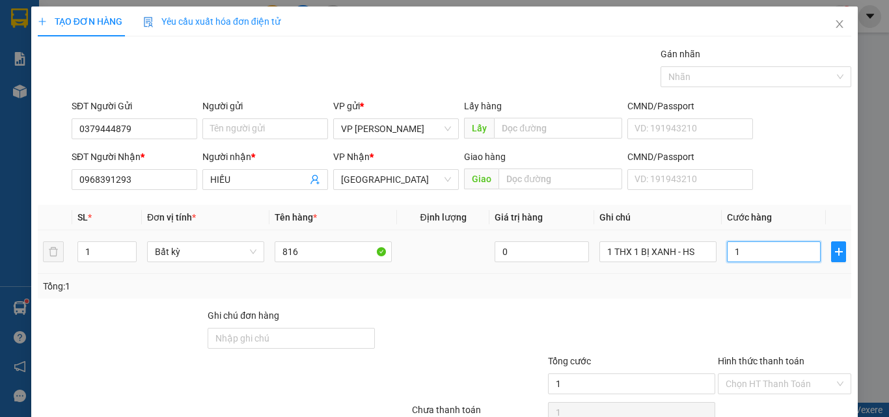
type input "11"
type input "110"
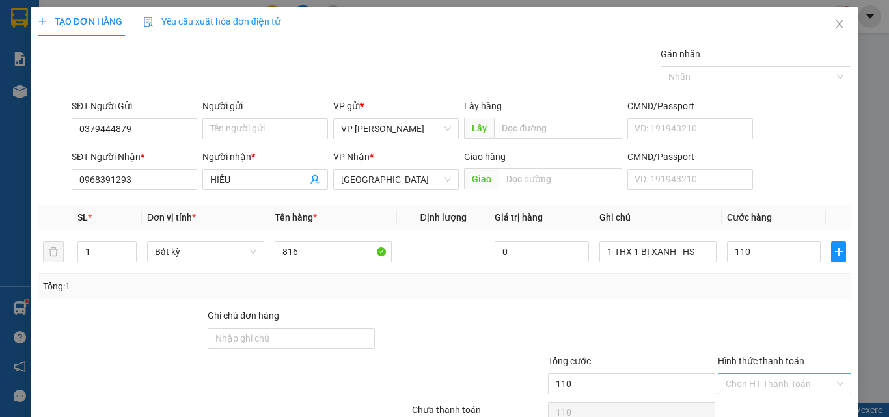
type input "110.000"
drag, startPoint x: 768, startPoint y: 318, endPoint x: 766, endPoint y: 335, distance: 17.0
click at [768, 374] on input "Hình thức thanh toán" at bounding box center [780, 384] width 109 height 20
click at [766, 335] on div "Transit Pickup Surcharge Ids Transit Deliver Surcharge Ids Transit Deliver Surc…" at bounding box center [445, 252] width 814 height 410
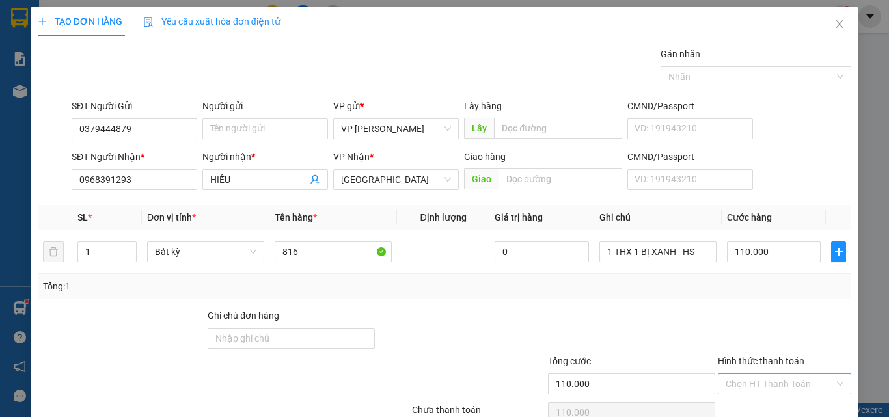
click at [774, 354] on div "Hình thức thanh toán Chọn HT Thanh Toán" at bounding box center [784, 377] width 133 height 46
click at [774, 374] on input "Hình thức thanh toán" at bounding box center [780, 384] width 109 height 20
click at [757, 400] on div "Tại văn phòng" at bounding box center [777, 410] width 132 height 21
type input "0"
click at [130, 250] on span "Decrease Value" at bounding box center [129, 256] width 14 height 12
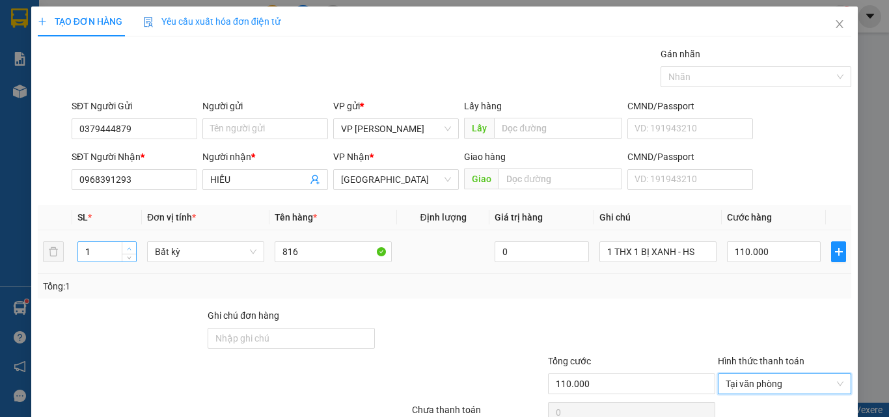
type input "2"
click at [124, 242] on span "Increase Value" at bounding box center [129, 248] width 14 height 12
type input "0"
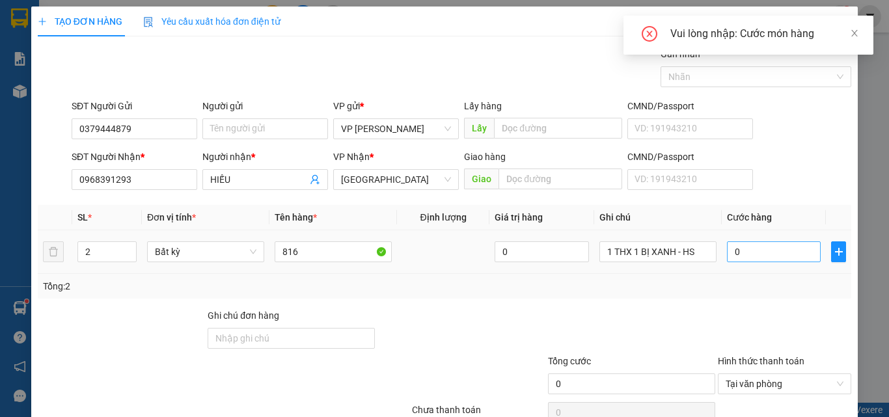
drag, startPoint x: 760, startPoint y: 170, endPoint x: 760, endPoint y: 183, distance: 13.0
click at [760, 230] on td "0" at bounding box center [774, 252] width 104 height 44
click at [760, 242] on input "0" at bounding box center [774, 252] width 94 height 21
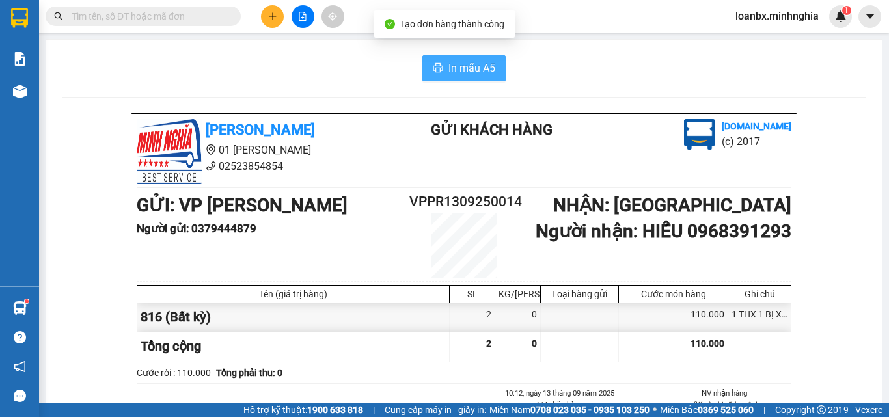
click at [473, 70] on span "In mẫu A5" at bounding box center [472, 68] width 47 height 16
click at [268, 14] on icon "plus" at bounding box center [272, 16] width 9 height 9
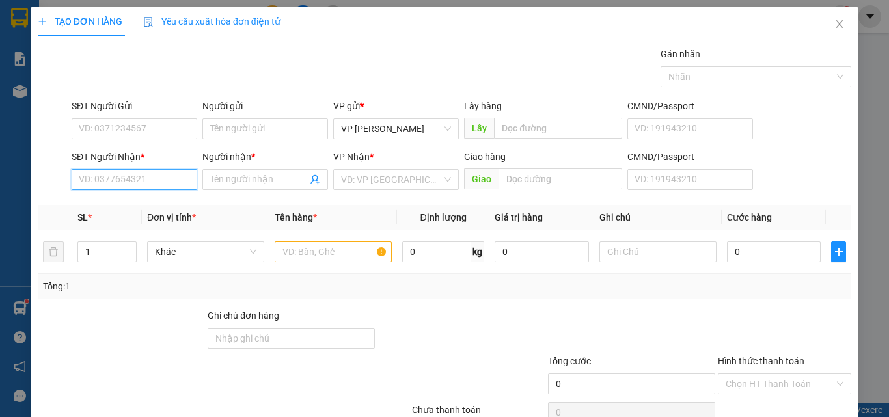
click at [102, 193] on div "SĐT Người Nhận * VD: 0377654321" at bounding box center [135, 173] width 126 height 46
click at [143, 211] on div "0972627687" at bounding box center [133, 206] width 109 height 14
type input "0972627687"
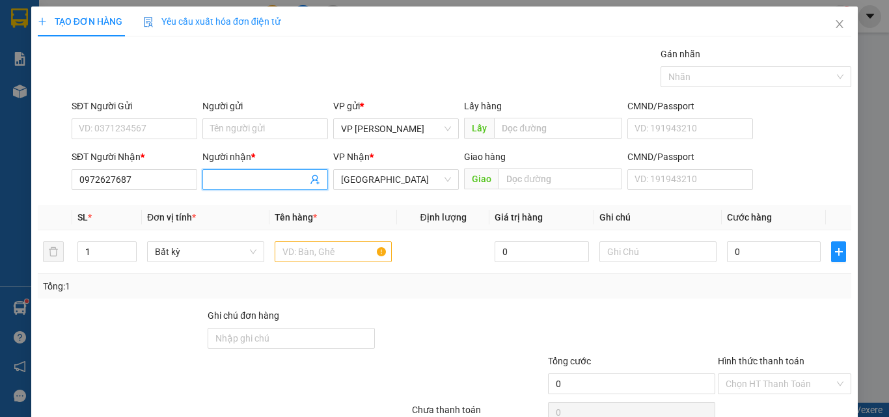
click at [236, 182] on input "Người nhận *" at bounding box center [258, 180] width 97 height 14
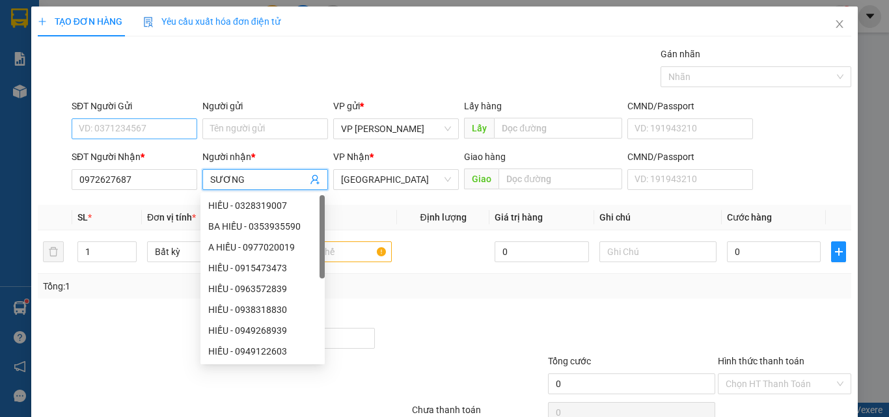
type input "SƯƠNG"
click at [94, 128] on input "SĐT Người Gửi" at bounding box center [135, 128] width 126 height 21
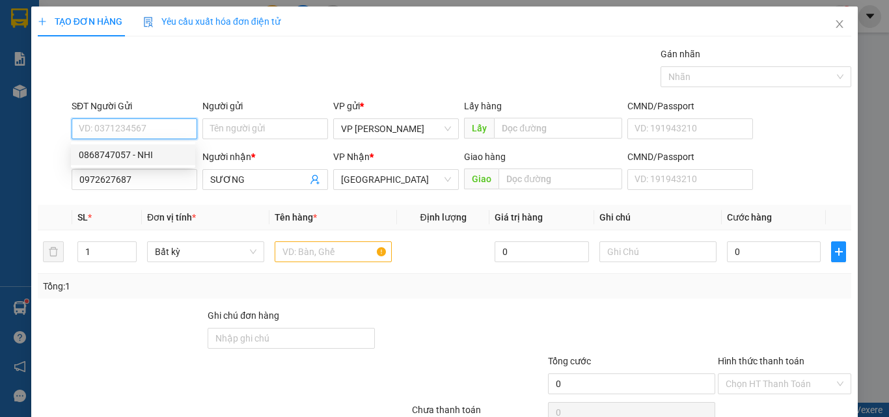
click at [117, 161] on div "0868747057 - NHI" at bounding box center [133, 155] width 109 height 14
type input "0868747057"
type input "NHI"
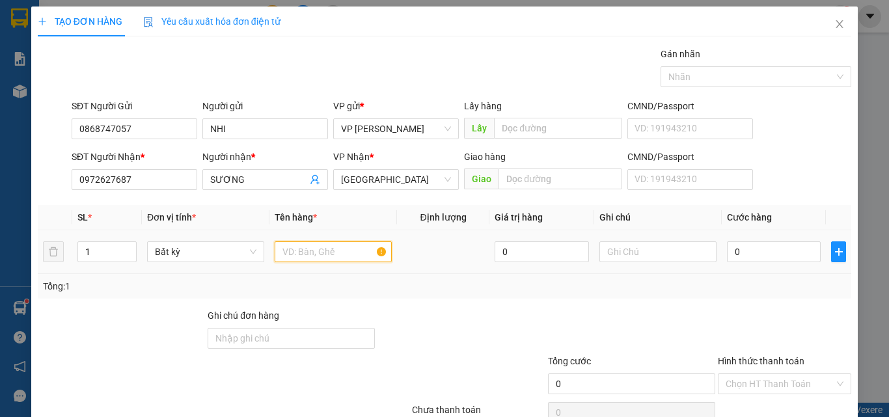
click at [317, 258] on input "text" at bounding box center [333, 252] width 117 height 21
type input "816"
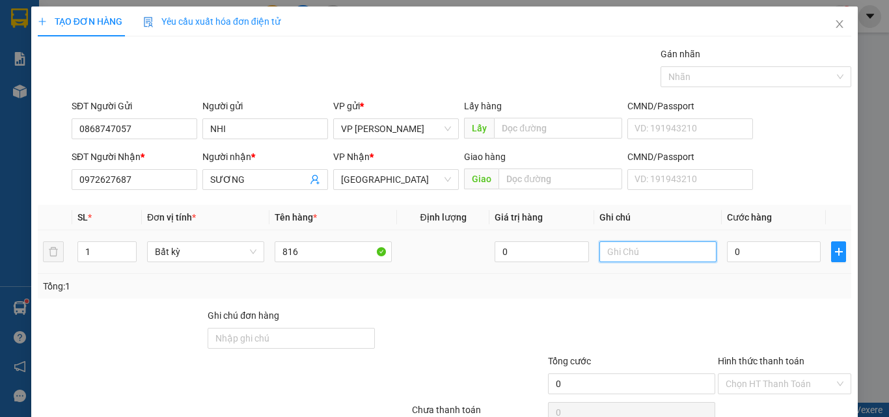
click at [645, 255] on input "text" at bounding box center [658, 252] width 117 height 21
click at [645, 258] on input "text" at bounding box center [658, 252] width 117 height 21
paste input "1 THX - HS"
type input "1 THX - HS"
type input "4"
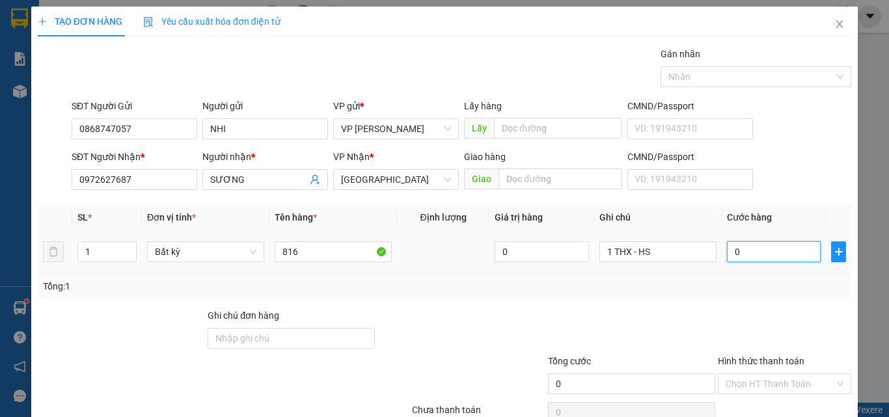
type input "4"
type input "40"
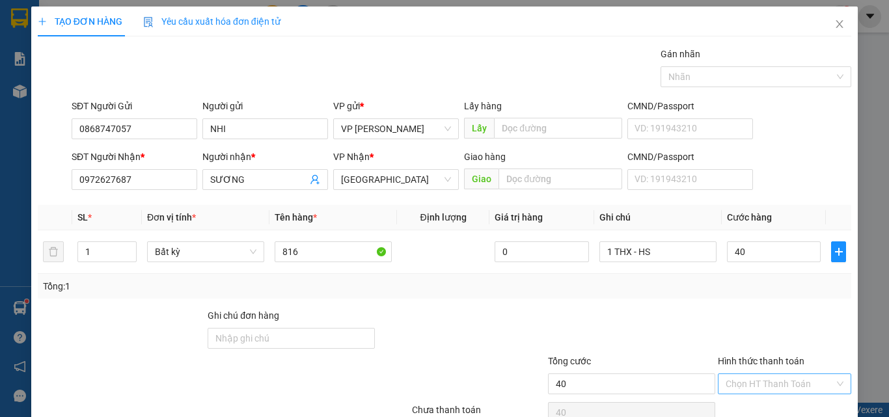
type input "40.000"
drag, startPoint x: 749, startPoint y: 316, endPoint x: 749, endPoint y: 331, distance: 14.3
click at [749, 374] on input "Hình thức thanh toán" at bounding box center [780, 384] width 109 height 20
click at [751, 403] on div "Tại văn phòng" at bounding box center [777, 410] width 117 height 14
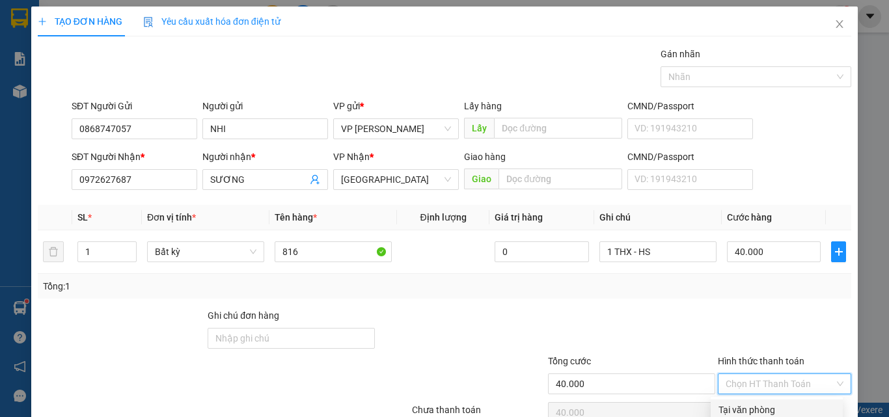
type input "0"
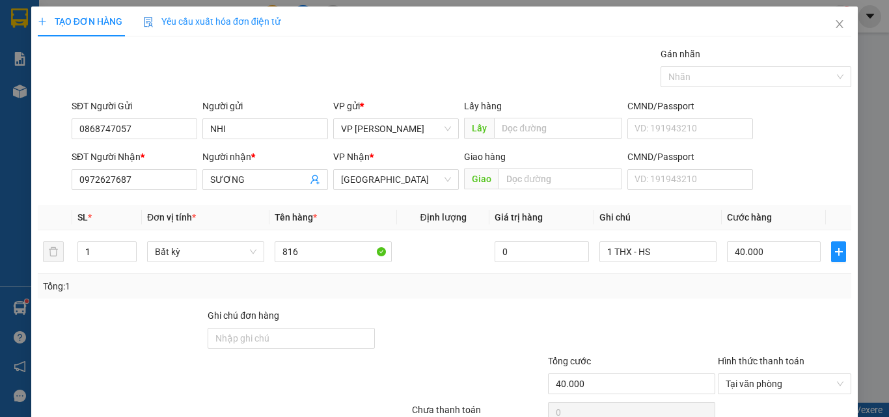
click at [776, 368] on div "Transit Pickup Surcharge Ids Transit Deliver Surcharge Ids Transit Deliver Surc…" at bounding box center [445, 252] width 814 height 410
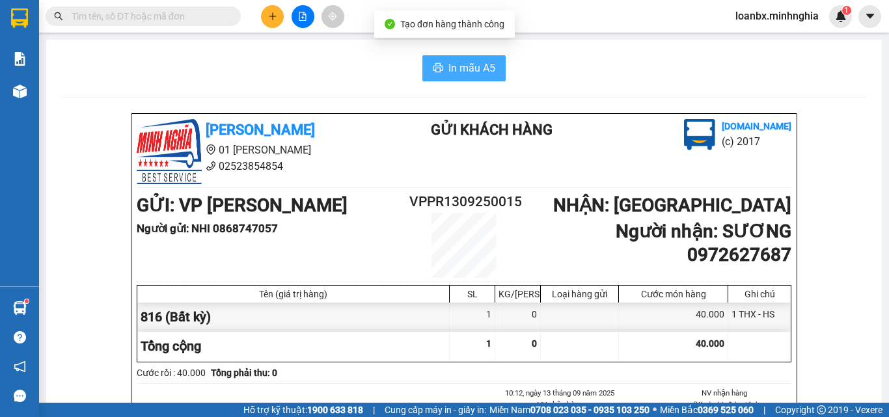
click at [451, 68] on span "In mẫu A5" at bounding box center [472, 68] width 47 height 16
click at [266, 19] on button at bounding box center [272, 16] width 23 height 23
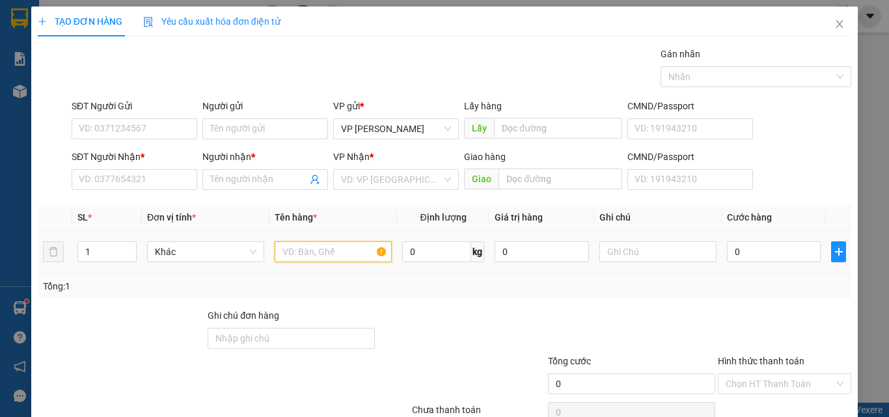
click at [301, 258] on input "text" at bounding box center [333, 252] width 117 height 21
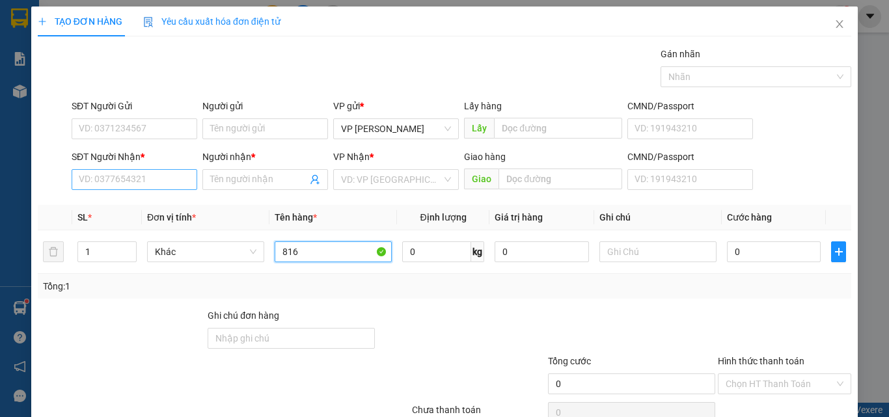
type input "816"
click at [139, 182] on input "SĐT Người Nhận *" at bounding box center [135, 179] width 126 height 21
drag, startPoint x: 133, startPoint y: 172, endPoint x: 0, endPoint y: 165, distance: 133.7
click at [0, 165] on div "TẠO ĐƠN HÀNG Yêu cầu xuất hóa đơn điện tử Transit Pickup Surcharge Ids Transit …" at bounding box center [444, 208] width 889 height 417
type input "0368082824"
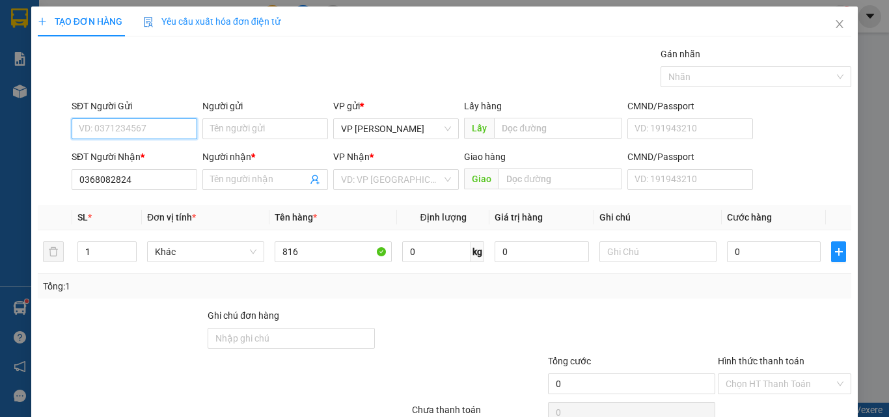
click at [120, 131] on input "SĐT Người Gửi" at bounding box center [135, 128] width 126 height 21
type input "0977220353"
click at [146, 154] on div "0977220353 - MẠCH" at bounding box center [133, 155] width 109 height 14
type input "MẠCH"
type input "0977220353"
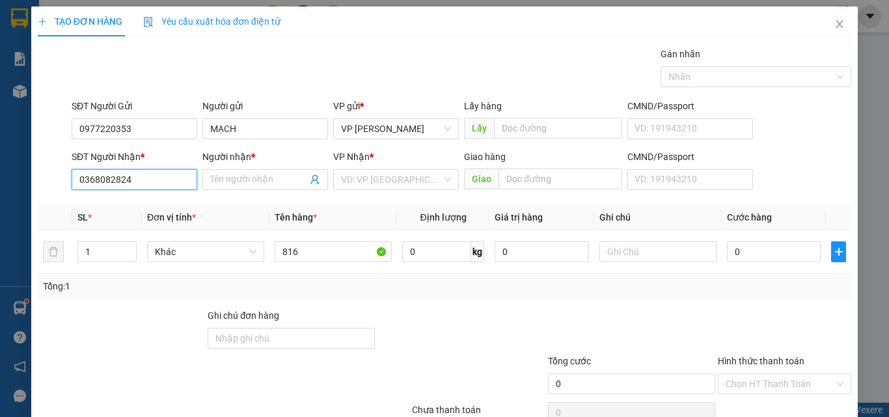
drag, startPoint x: 140, startPoint y: 174, endPoint x: 43, endPoint y: 173, distance: 97.0
click at [46, 173] on div "SĐT Người Nhận * 0368082824 0368082824 Người nhận * Tên người nhận VP Nhận * VD…" at bounding box center [444, 173] width 816 height 46
click at [110, 209] on div "0908769236 - KHÁNH" at bounding box center [133, 206] width 109 height 14
type input "0908769236"
type input "KHÁNH"
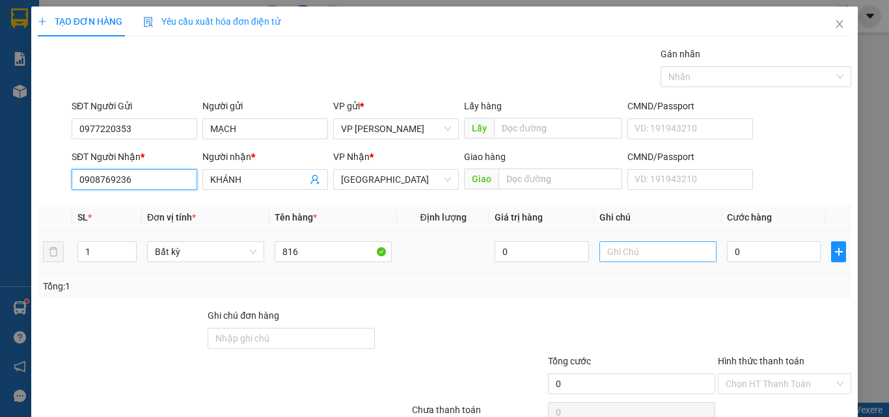
type input "0908769236"
click at [623, 256] on input "text" at bounding box center [658, 252] width 117 height 21
type input "1 THX CÓ THG - CÁ"
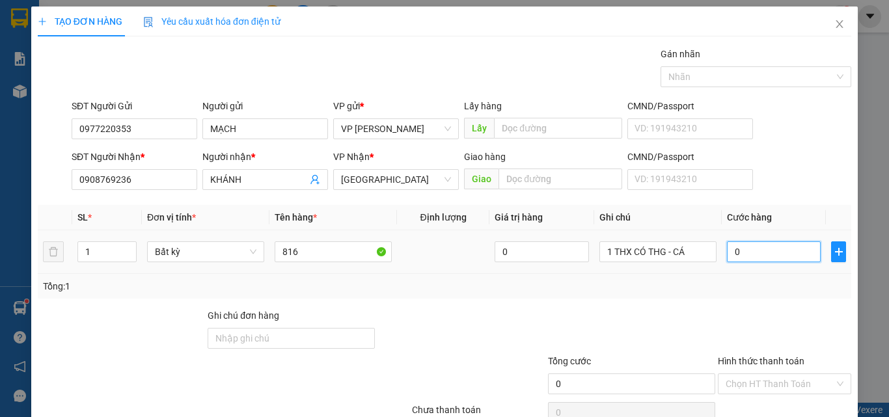
click at [762, 250] on input "0" at bounding box center [774, 252] width 94 height 21
type input "5"
type input "50"
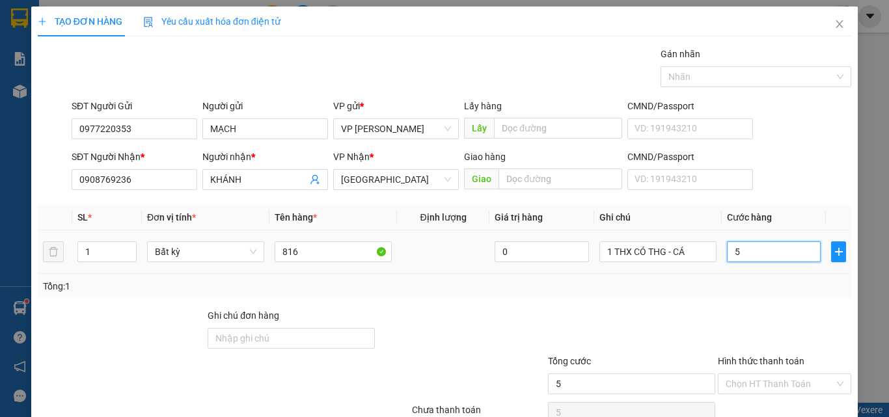
type input "50"
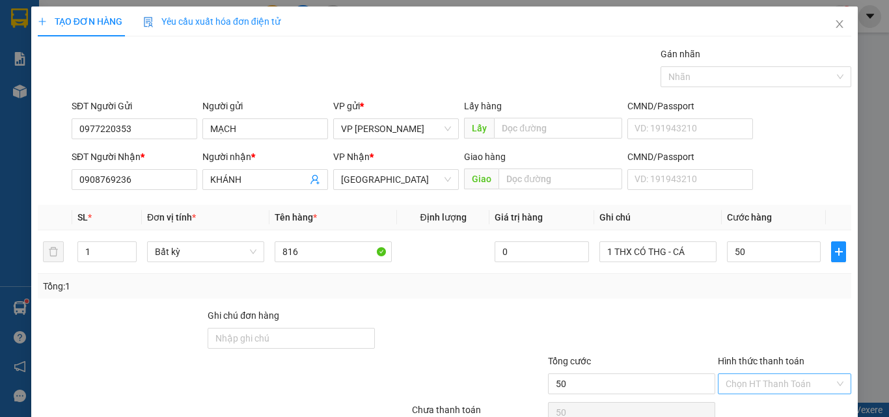
type input "50.000"
drag, startPoint x: 743, startPoint y: 320, endPoint x: 739, endPoint y: 339, distance: 19.3
click at [742, 374] on input "Hình thức thanh toán" at bounding box center [780, 384] width 109 height 20
click at [739, 403] on div "Tại văn phòng" at bounding box center [777, 410] width 117 height 14
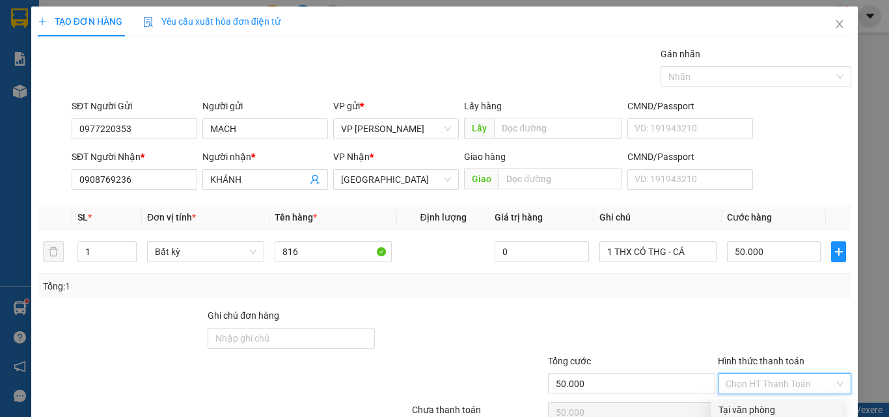
type input "0"
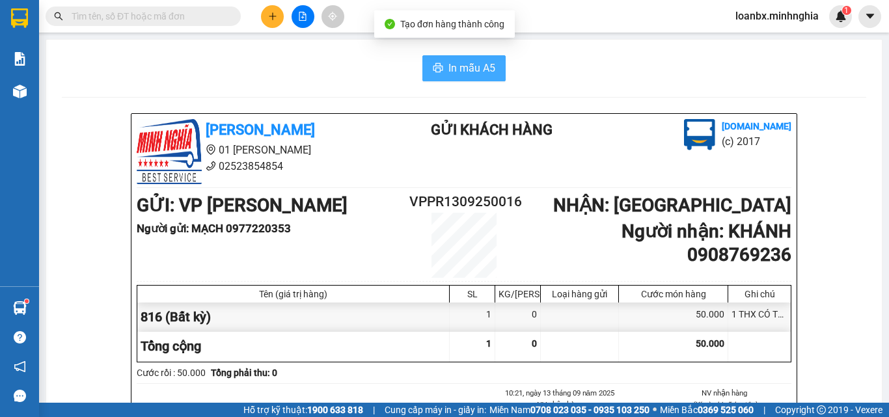
click at [449, 72] on span "In mẫu A5" at bounding box center [472, 68] width 47 height 16
click at [271, 16] on icon "plus" at bounding box center [272, 16] width 9 height 9
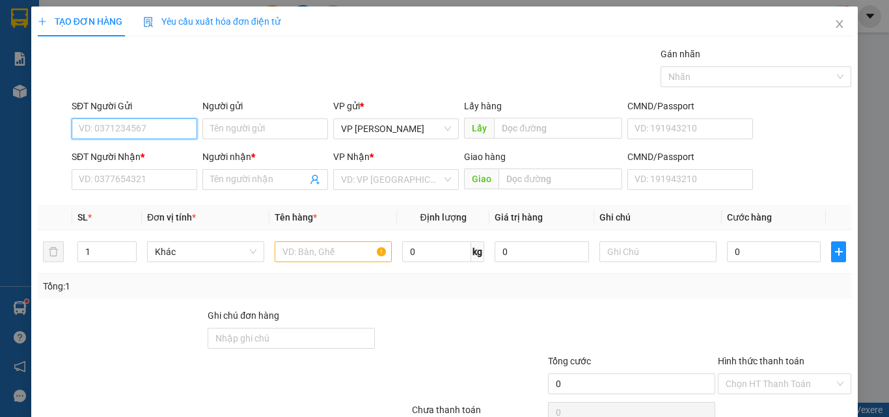
click at [95, 134] on input "SĐT Người Gửi" at bounding box center [135, 128] width 126 height 21
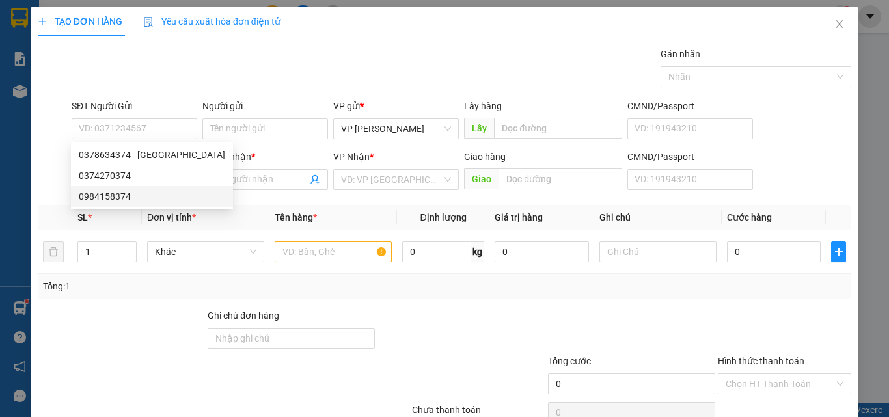
click at [170, 332] on div at bounding box center [121, 332] width 170 height 46
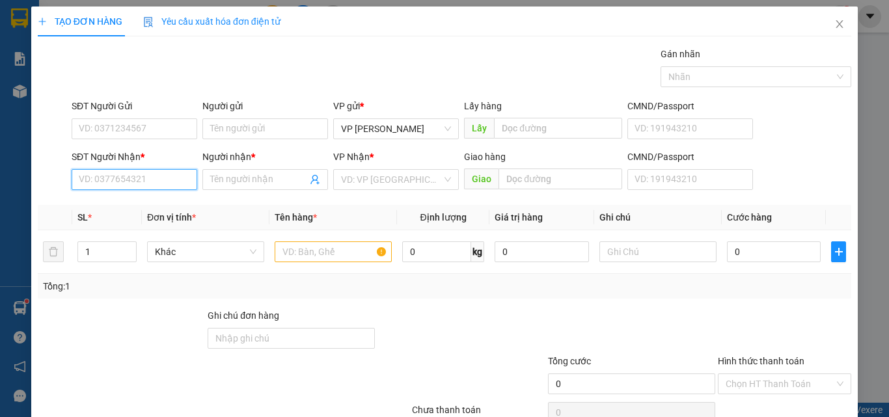
click at [115, 184] on input "SĐT Người Nhận *" at bounding box center [135, 179] width 126 height 21
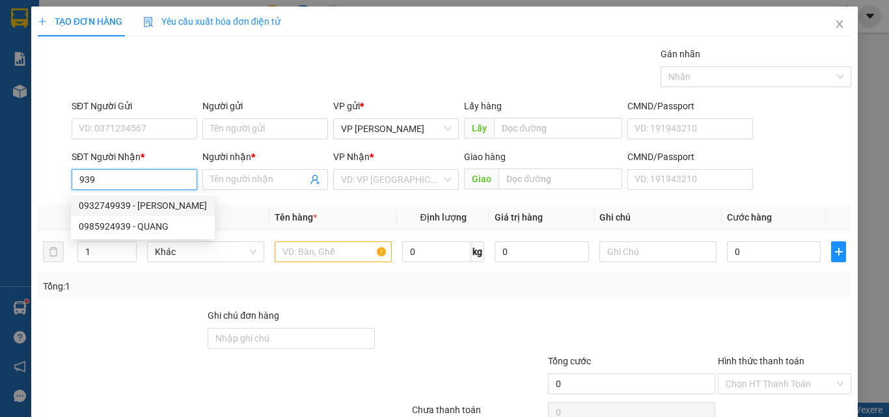
click at [128, 204] on div "0932749939 - [PERSON_NAME]" at bounding box center [143, 206] width 128 height 14
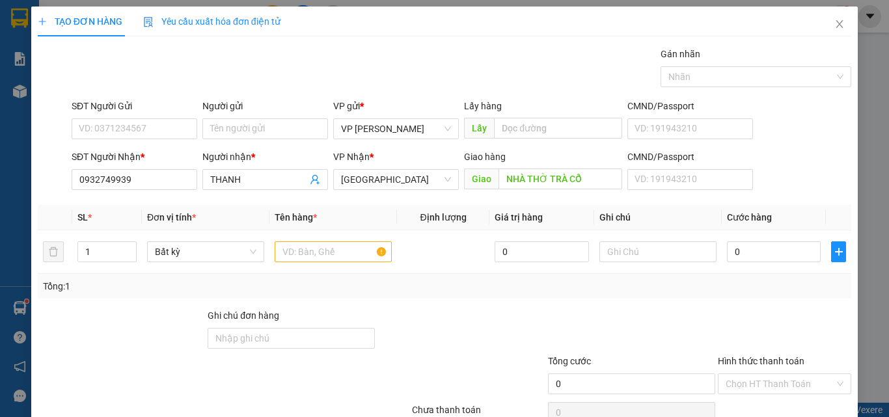
click at [132, 144] on div "SĐT Người Gửi VD: 0371234567" at bounding box center [135, 122] width 126 height 46
click at [138, 134] on input "SĐT Người Gửi" at bounding box center [135, 128] width 126 height 21
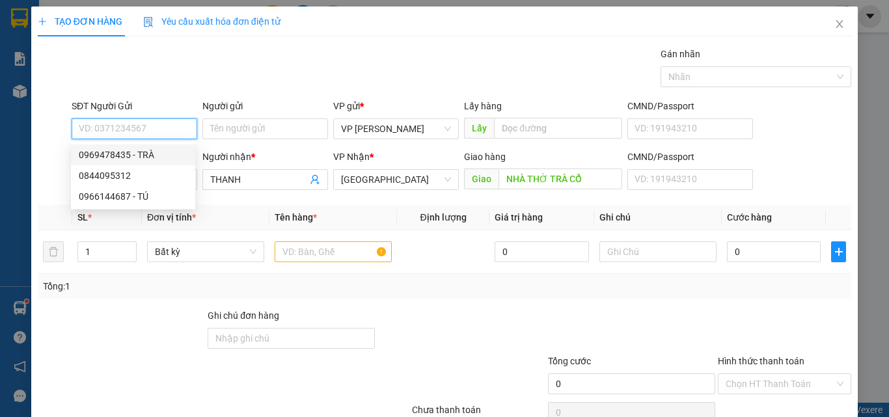
drag, startPoint x: 126, startPoint y: 150, endPoint x: 141, endPoint y: 161, distance: 19.5
click at [126, 150] on div "0969478435 - TRÀ" at bounding box center [133, 155] width 109 height 14
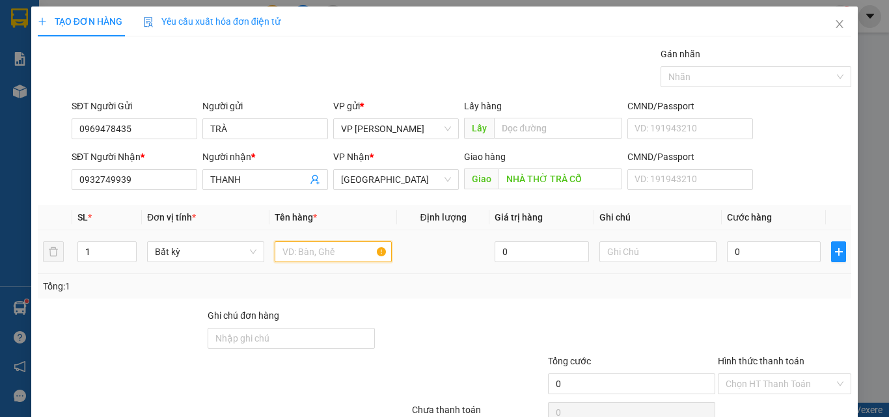
drag, startPoint x: 277, startPoint y: 251, endPoint x: 294, endPoint y: 251, distance: 16.3
click at [279, 251] on input "text" at bounding box center [333, 252] width 117 height 21
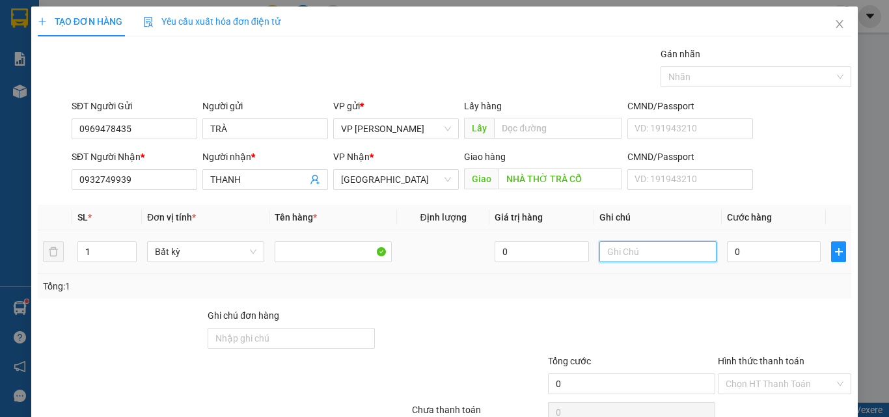
click at [642, 257] on input "text" at bounding box center [658, 252] width 117 height 21
paste input "1 THX - HS"
click at [730, 257] on input "0" at bounding box center [774, 252] width 94 height 21
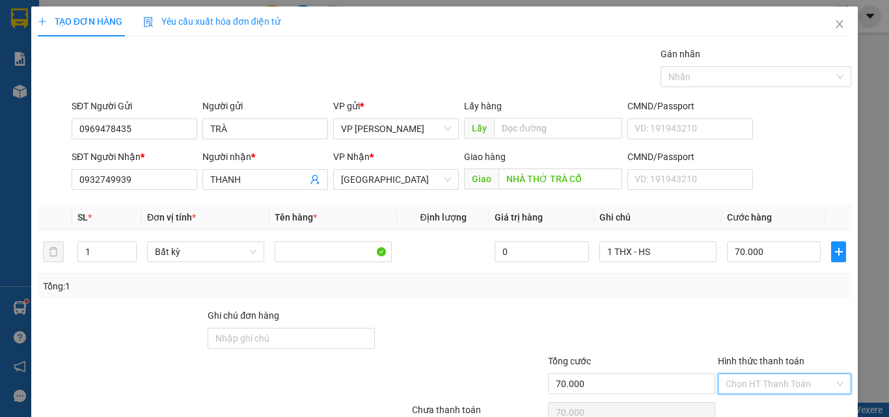
click at [763, 354] on div "Hình thức thanh toán Chọn HT Thanh Toán" at bounding box center [784, 377] width 133 height 46
click at [742, 403] on div "Tại văn phòng" at bounding box center [777, 410] width 117 height 14
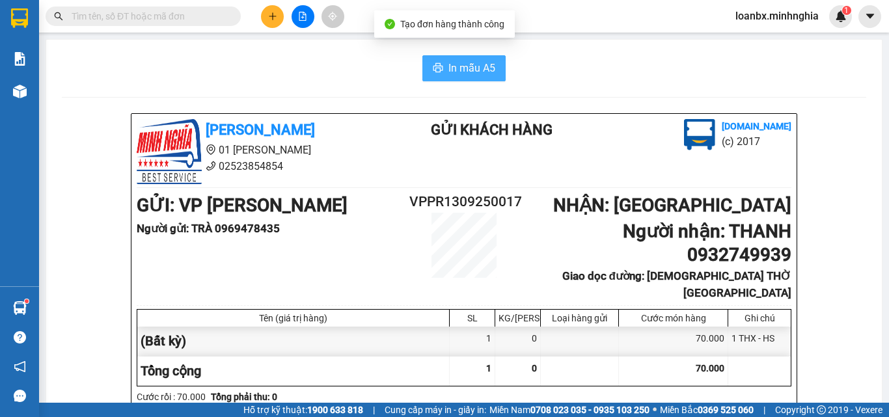
click at [435, 73] on icon "printer" at bounding box center [438, 68] width 10 height 10
click at [278, 14] on button at bounding box center [272, 16] width 23 height 23
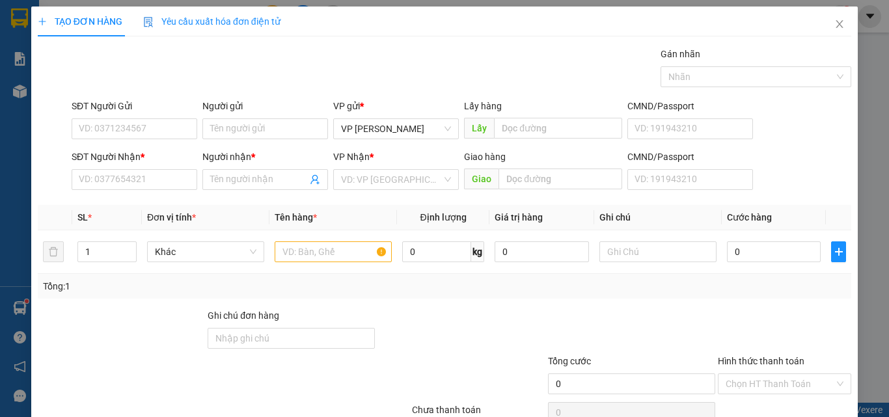
click at [85, 160] on div "SĐT Người Nhận *" at bounding box center [135, 157] width 126 height 14
click at [85, 169] on input "SĐT Người Nhận *" at bounding box center [135, 179] width 126 height 21
click at [85, 175] on input "SĐT Người Nhận *" at bounding box center [135, 179] width 126 height 21
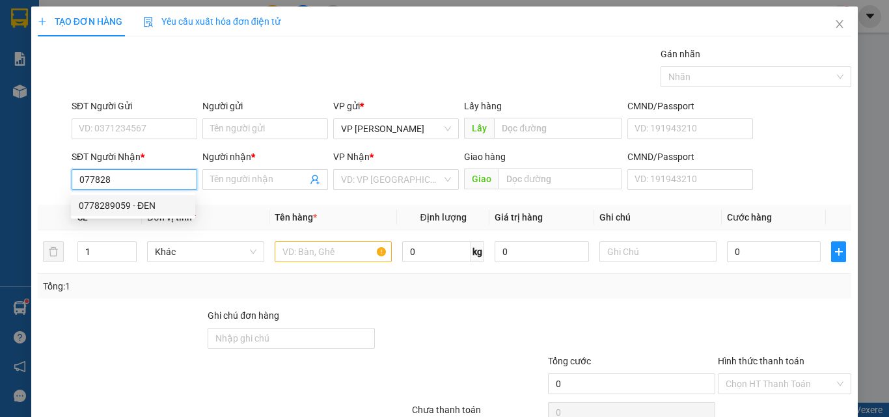
click at [151, 209] on div "0778289059 - ĐEN" at bounding box center [133, 206] width 109 height 14
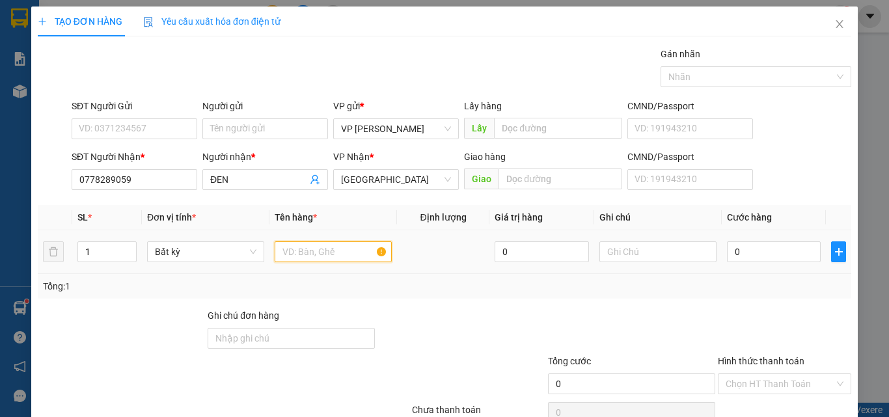
click at [296, 253] on input "text" at bounding box center [333, 252] width 117 height 21
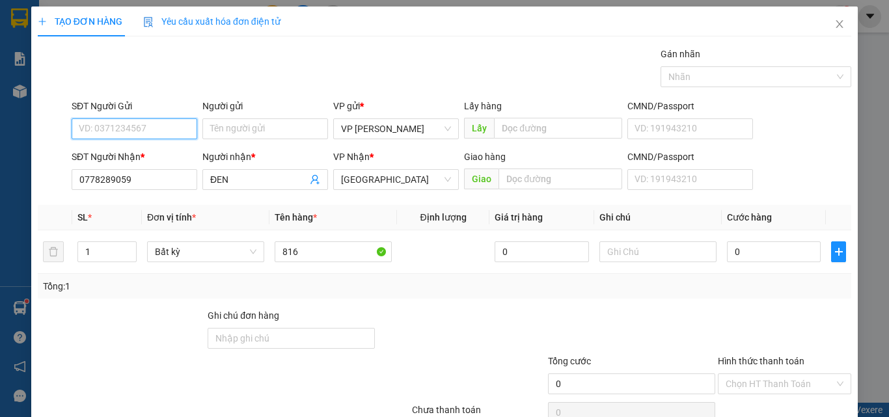
click at [124, 130] on input "SĐT Người Gửi" at bounding box center [135, 128] width 126 height 21
click at [644, 264] on div at bounding box center [658, 252] width 117 height 26
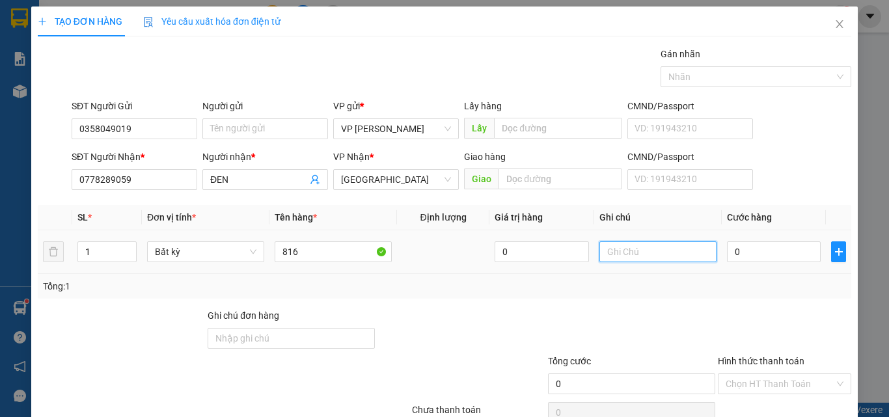
click at [644, 260] on input "text" at bounding box center [658, 252] width 117 height 21
paste input "1 THX - HS"
click at [744, 261] on input "0" at bounding box center [774, 252] width 94 height 21
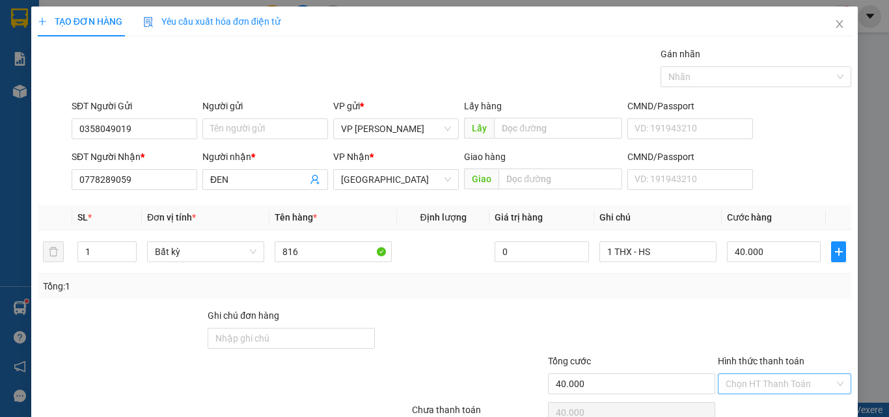
click at [768, 374] on input "Hình thức thanh toán" at bounding box center [780, 384] width 109 height 20
click at [763, 403] on div "Tại văn phòng" at bounding box center [777, 410] width 117 height 14
click at [786, 394] on div "TẠO ĐƠN HÀNG Yêu cầu xuất hóa đơn điện tử Transit Pickup Surcharge Ids Transit …" at bounding box center [444, 237] width 827 height 460
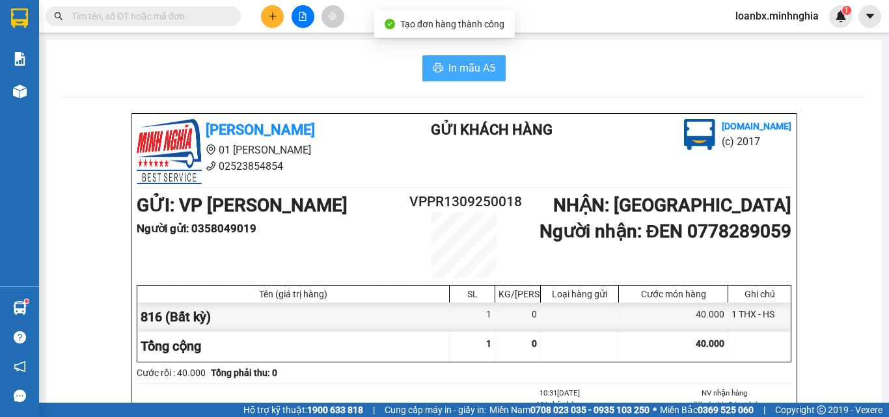
click at [472, 65] on span "In mẫu A5" at bounding box center [472, 68] width 47 height 16
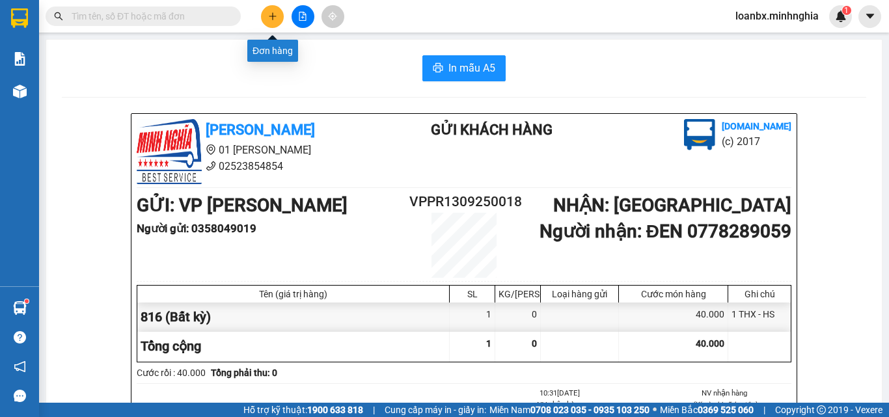
click at [272, 20] on icon "plus" at bounding box center [272, 16] width 9 height 9
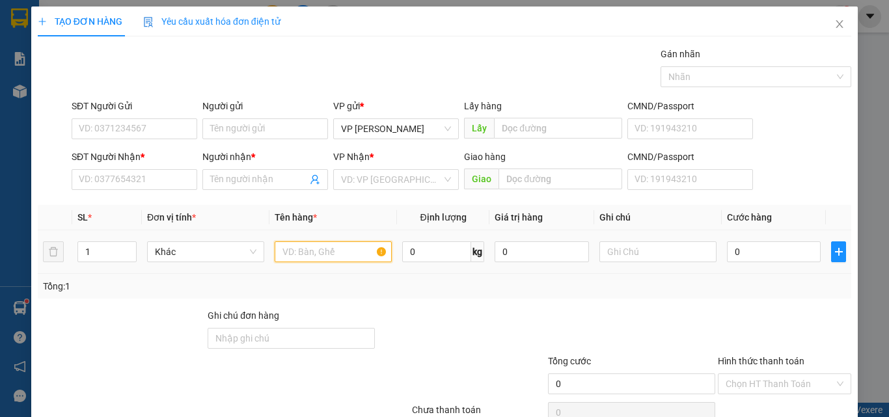
click at [300, 255] on input "text" at bounding box center [333, 252] width 117 height 21
drag, startPoint x: 632, startPoint y: 264, endPoint x: 633, endPoint y: 257, distance: 7.2
click at [633, 260] on div at bounding box center [658, 252] width 117 height 26
click at [633, 257] on input "text" at bounding box center [658, 252] width 117 height 21
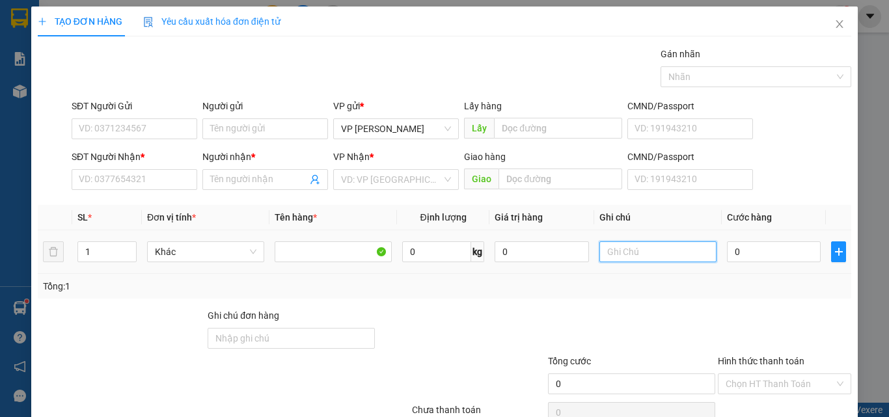
paste input "1 THX - HS"
click at [761, 247] on input "0" at bounding box center [774, 252] width 94 height 21
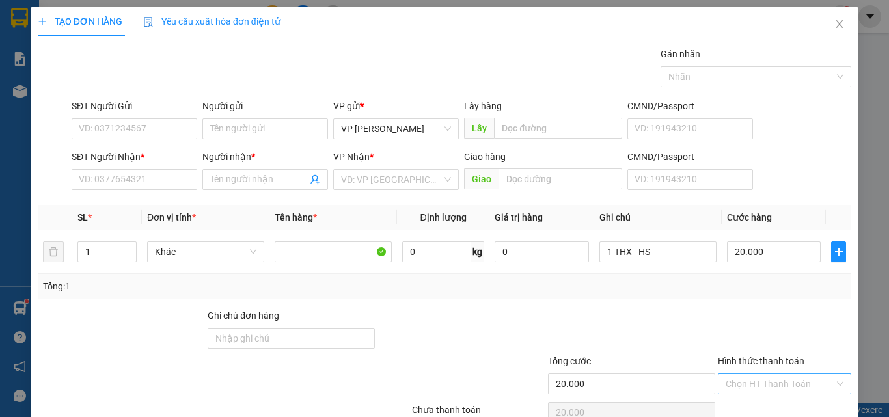
click at [745, 374] on input "Hình thức thanh toán" at bounding box center [780, 384] width 109 height 20
click at [749, 403] on div "Tại văn phòng" at bounding box center [777, 410] width 117 height 14
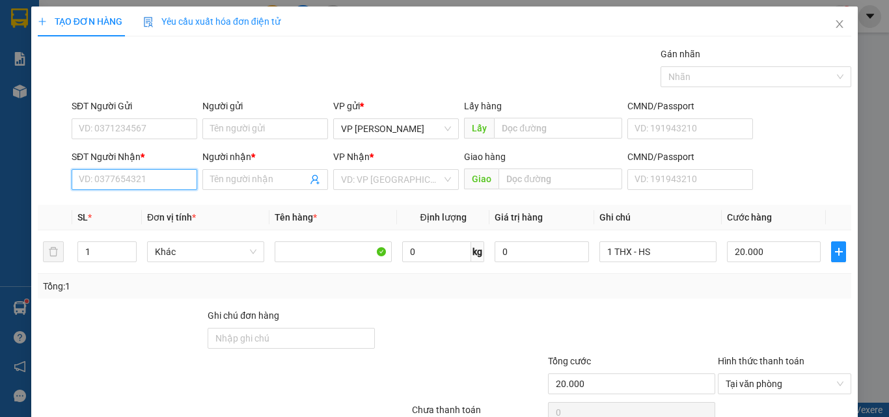
click at [112, 169] on input "SĐT Người Nhận *" at bounding box center [135, 179] width 126 height 21
click at [149, 145] on div "0358062702 - MAI" at bounding box center [133, 141] width 109 height 14
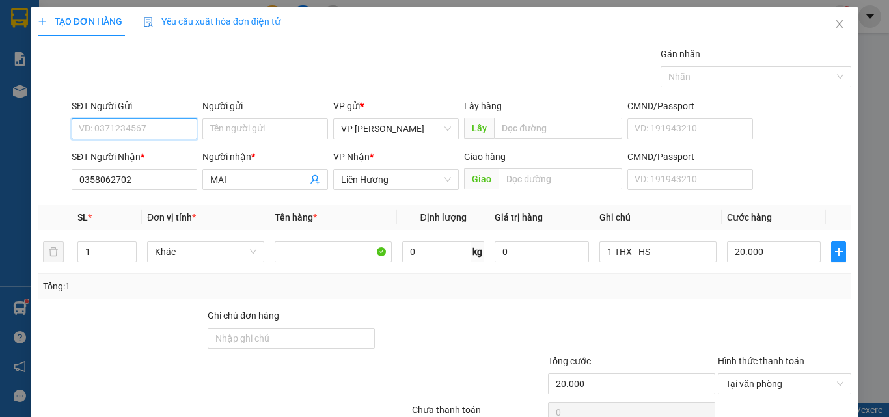
click at [139, 118] on input "SĐT Người Gửi" at bounding box center [135, 128] width 126 height 21
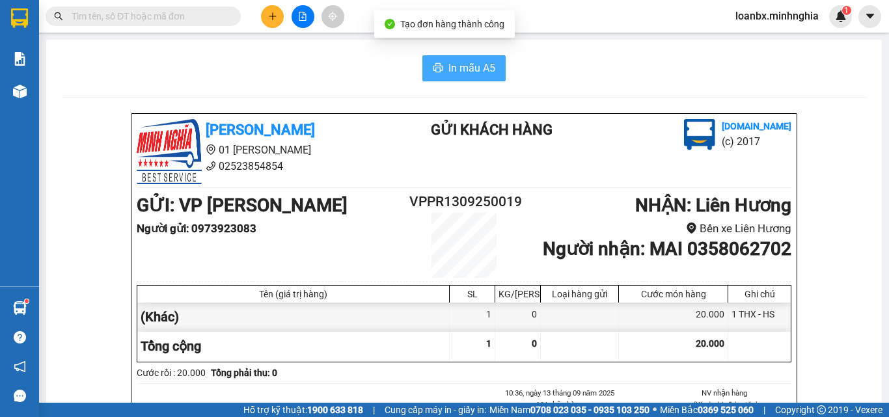
click at [462, 74] on span "In mẫu A5" at bounding box center [472, 68] width 47 height 16
click at [455, 67] on span "In mẫu A5" at bounding box center [472, 68] width 47 height 16
click at [469, 76] on span "In mẫu A5" at bounding box center [472, 68] width 47 height 16
click at [266, 11] on button at bounding box center [272, 16] width 23 height 23
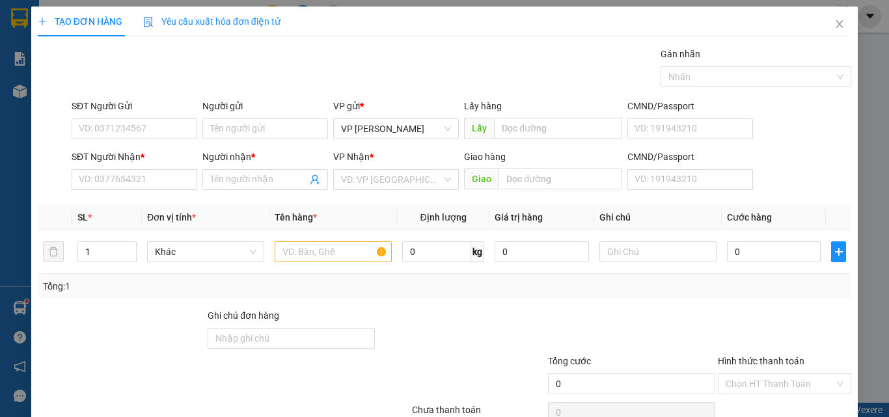
click at [119, 140] on div "SĐT Người Gửi VD: 0371234567" at bounding box center [135, 122] width 126 height 46
drag, startPoint x: 116, startPoint y: 71, endPoint x: 118, endPoint y: 96, distance: 24.9
click at [119, 94] on div "Transit Pickup Surcharge Ids Transit Deliver Surcharge Ids Transit Deliver Surc…" at bounding box center [445, 252] width 814 height 410
click at [109, 125] on input "SĐT Người Gửi" at bounding box center [135, 128] width 126 height 21
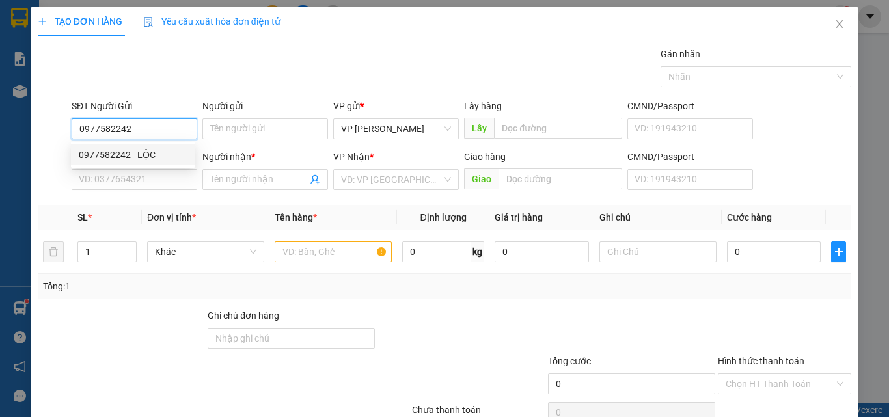
click at [113, 158] on div "0977582242 - LỘC" at bounding box center [133, 155] width 109 height 14
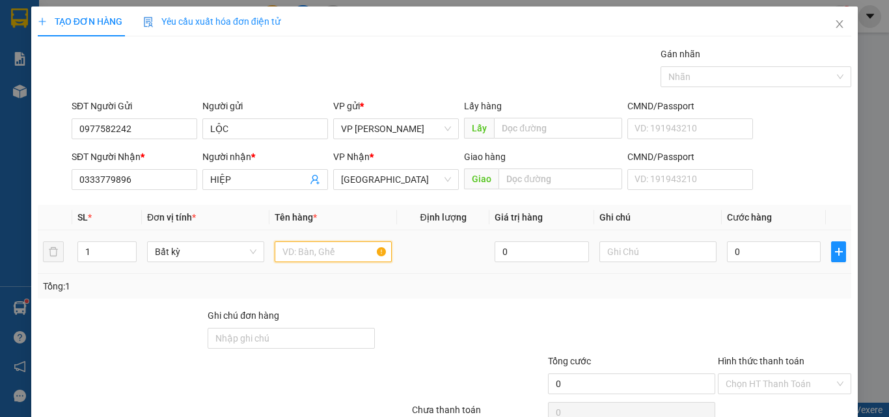
click at [294, 257] on input "text" at bounding box center [333, 252] width 117 height 21
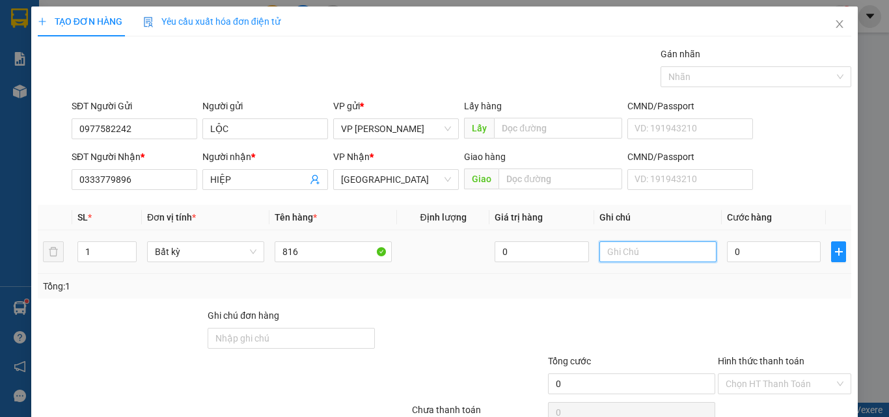
click at [620, 257] on input "text" at bounding box center [658, 252] width 117 height 21
drag, startPoint x: 620, startPoint y: 257, endPoint x: 628, endPoint y: 299, distance: 42.4
drag, startPoint x: 628, startPoint y: 299, endPoint x: 618, endPoint y: 264, distance: 35.9
click at [618, 264] on div at bounding box center [658, 252] width 117 height 26
click at [618, 244] on input "text" at bounding box center [658, 252] width 117 height 21
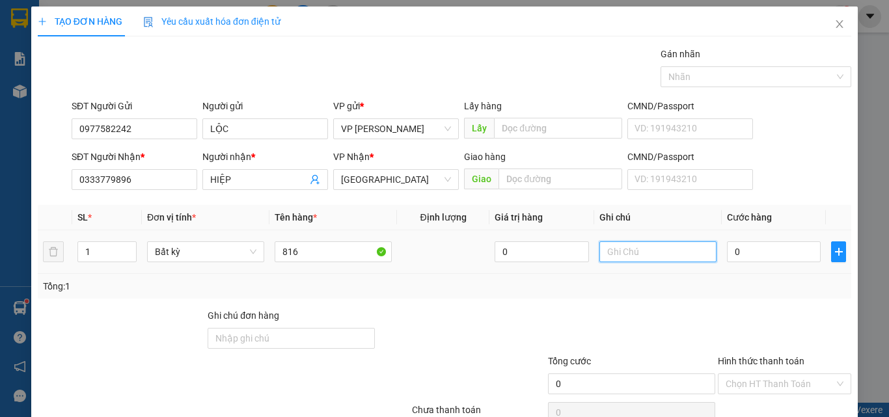
paste input "1 THX - HS"
click at [727, 252] on input "0" at bounding box center [774, 252] width 94 height 21
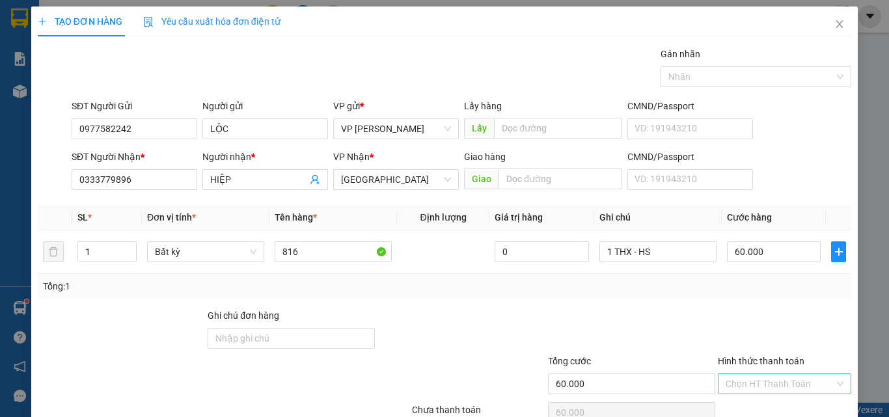
click at [766, 374] on input "Hình thức thanh toán" at bounding box center [780, 384] width 109 height 20
click at [769, 403] on div "Tại văn phòng" at bounding box center [777, 410] width 117 height 14
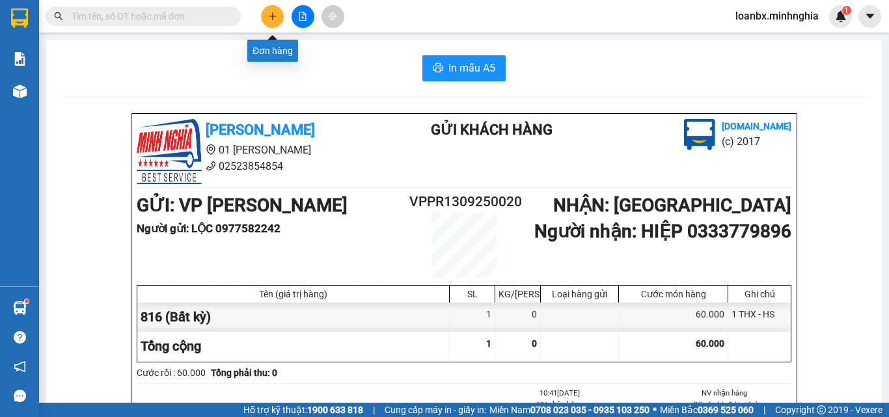
click at [266, 20] on button at bounding box center [272, 16] width 23 height 23
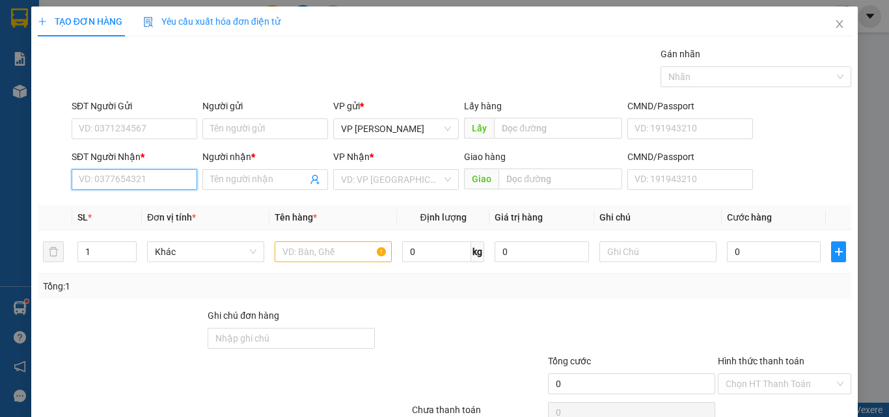
click at [96, 189] on input "SĐT Người Nhận *" at bounding box center [135, 179] width 126 height 21
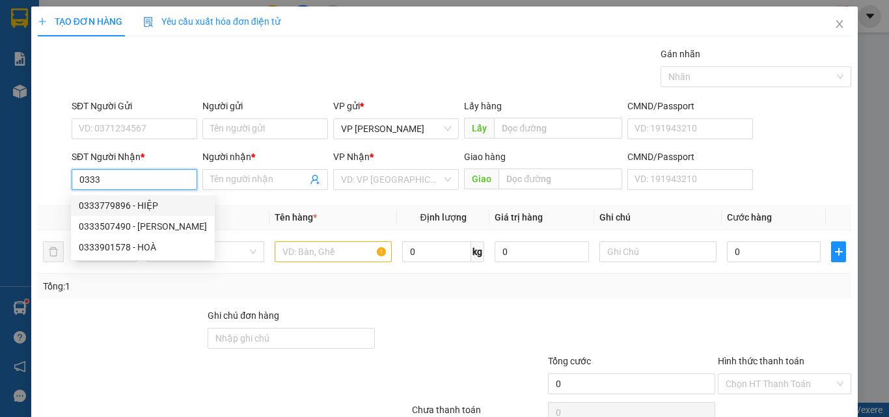
click at [130, 209] on div "0333779896 - HIỆP" at bounding box center [143, 206] width 128 height 14
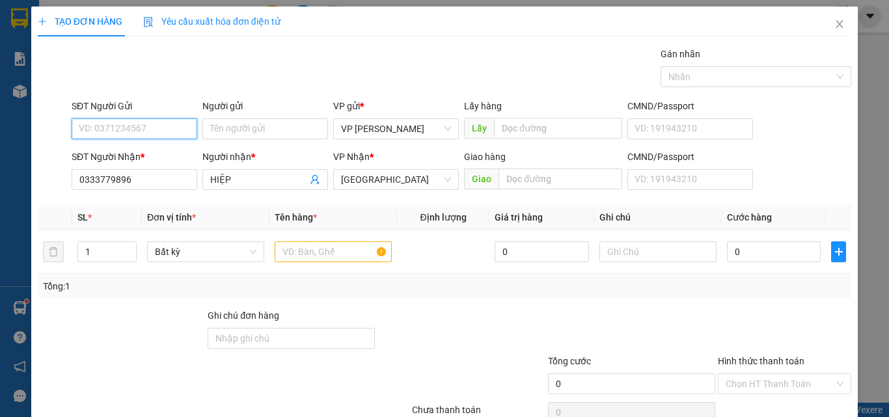
click at [150, 136] on input "SĐT Người Gửi" at bounding box center [135, 128] width 126 height 21
click at [145, 158] on div "0977582242 - LỘC" at bounding box center [133, 155] width 109 height 14
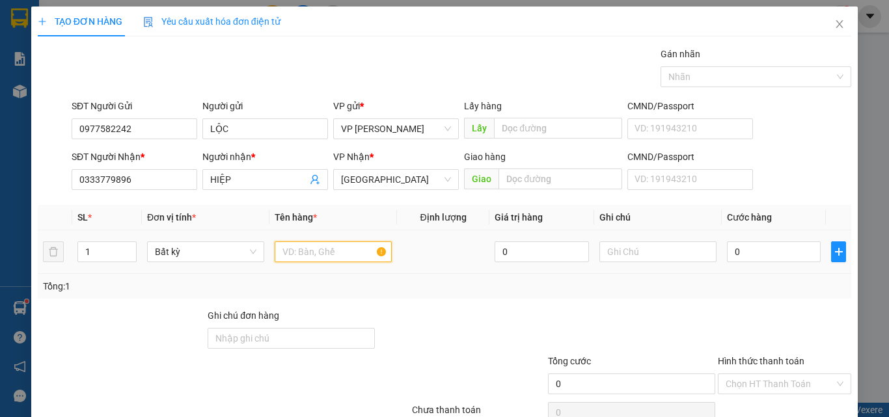
click at [279, 245] on input "text" at bounding box center [333, 252] width 117 height 21
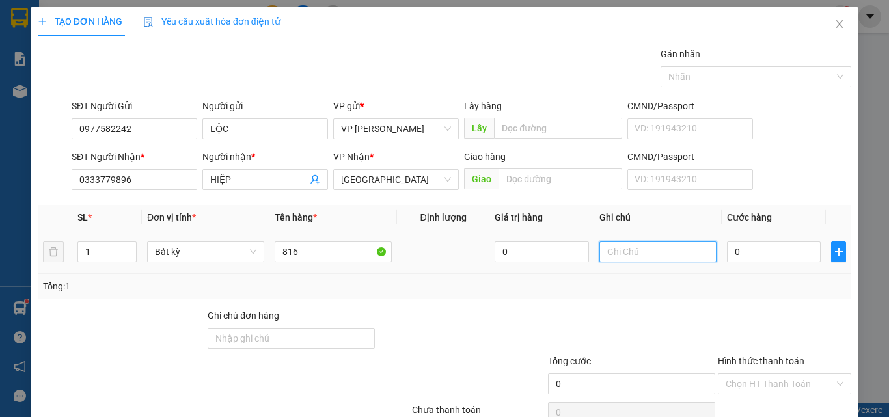
click at [629, 260] on input "text" at bounding box center [658, 252] width 117 height 21
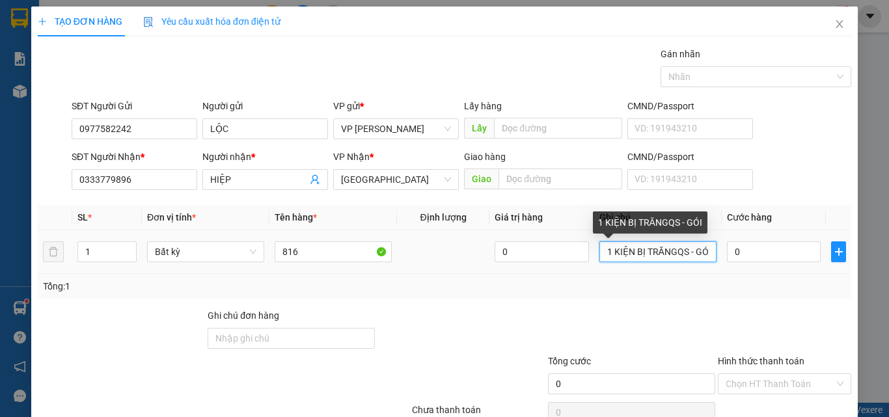
click at [676, 258] on input "1 KIỆN BỊ TRĂNGQS - GÓI" at bounding box center [658, 252] width 117 height 21
click at [694, 256] on input "1 KIỆN BỊ TRĂNG - GÓI" at bounding box center [658, 252] width 117 height 21
click at [668, 257] on input "1 KIỆN BỊ TRĂNG - GỐI" at bounding box center [658, 252] width 117 height 21
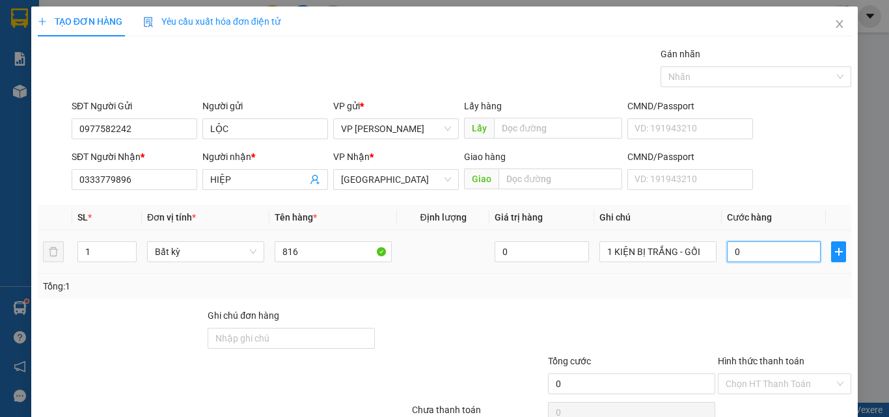
click at [760, 258] on input "0" at bounding box center [774, 252] width 94 height 21
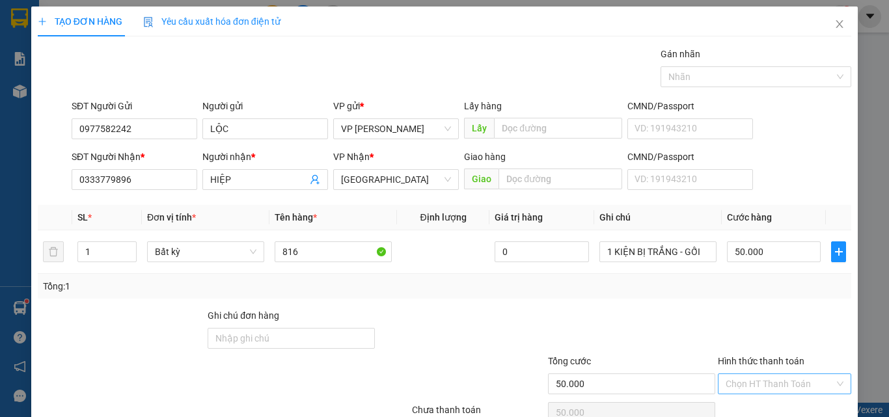
click at [740, 374] on input "Hình thức thanh toán" at bounding box center [780, 384] width 109 height 20
click at [741, 403] on div "Tại văn phòng" at bounding box center [777, 410] width 117 height 14
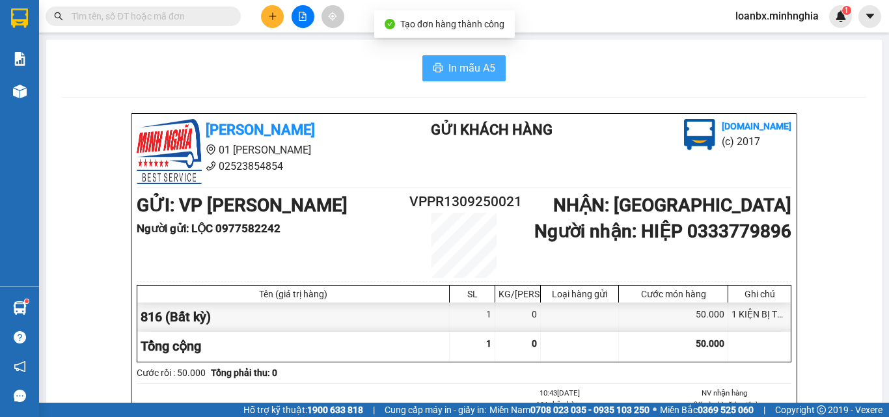
click at [464, 74] on span "In mẫu A5" at bounding box center [472, 68] width 47 height 16
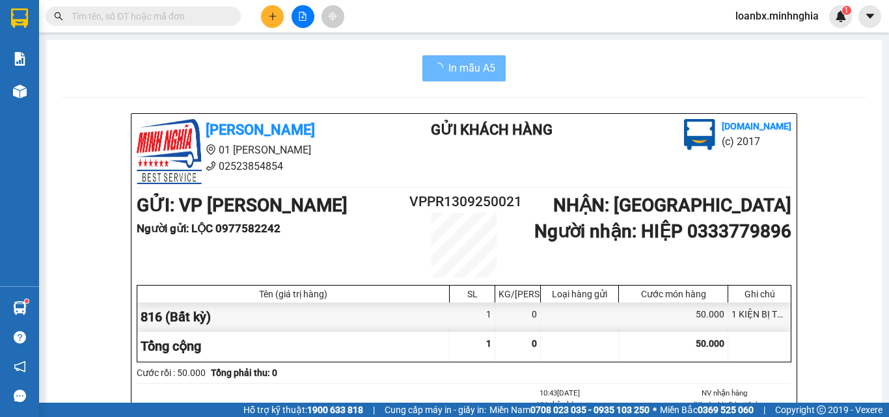
click at [22, 87] on img at bounding box center [20, 92] width 14 height 14
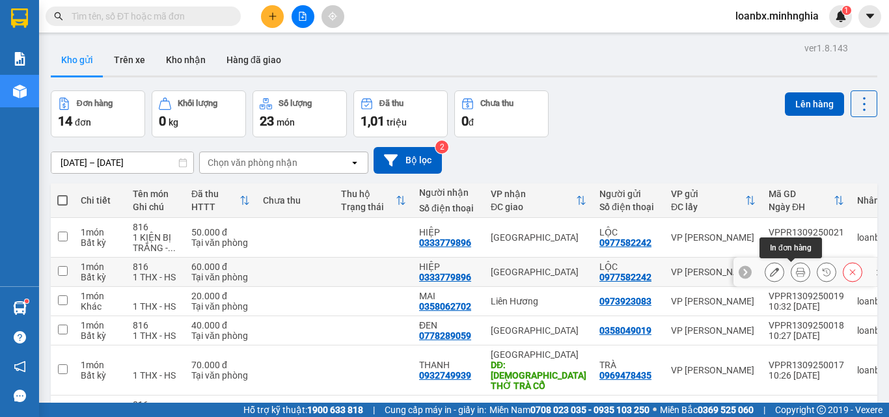
click at [796, 275] on icon at bounding box center [800, 272] width 9 height 9
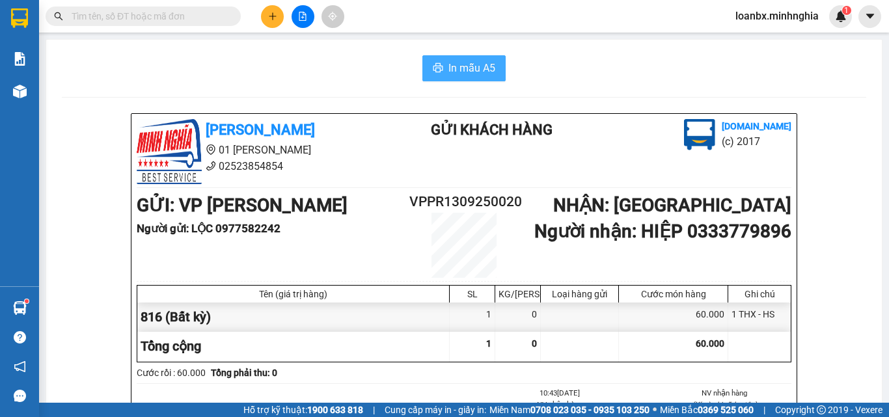
click at [454, 68] on span "In mẫu A5" at bounding box center [472, 68] width 47 height 16
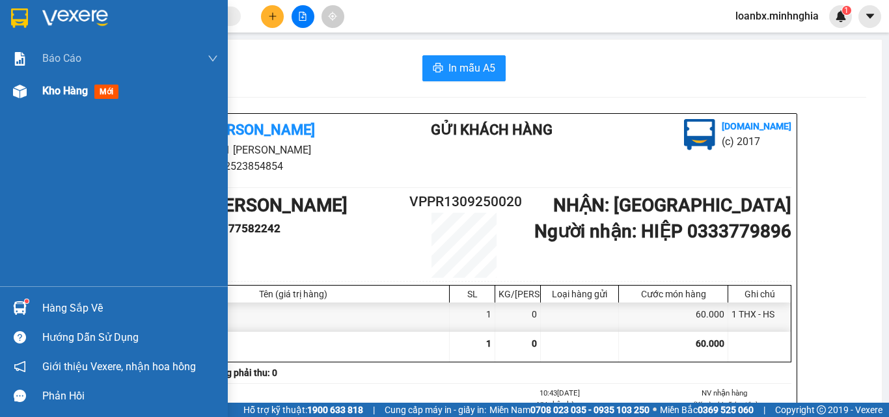
click at [24, 90] on img at bounding box center [20, 92] width 14 height 14
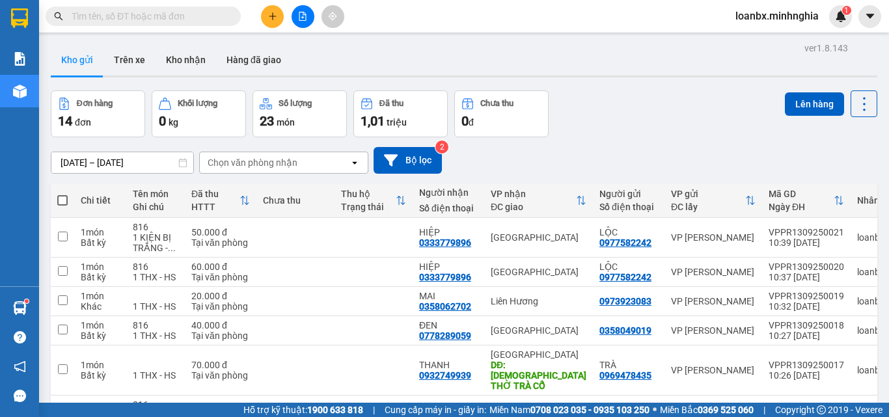
click at [268, 12] on icon "plus" at bounding box center [272, 16] width 9 height 9
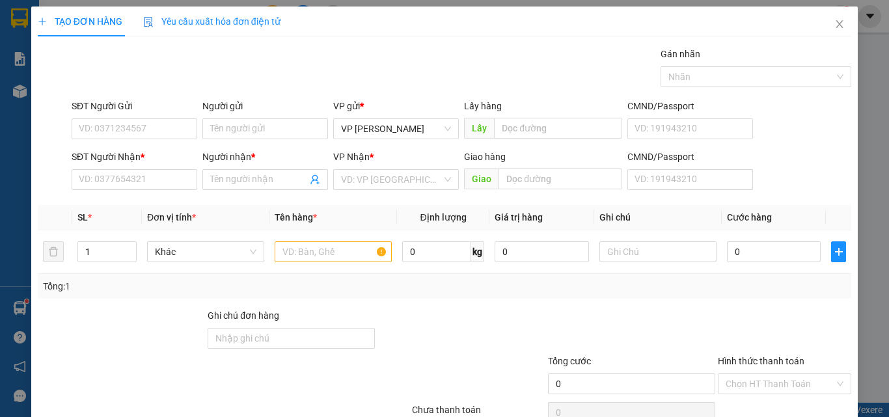
click at [124, 190] on div "SĐT Người Nhận * VD: 0377654321" at bounding box center [135, 173] width 126 height 46
click at [126, 182] on input "SĐT Người Nhận *" at bounding box center [135, 179] width 126 height 21
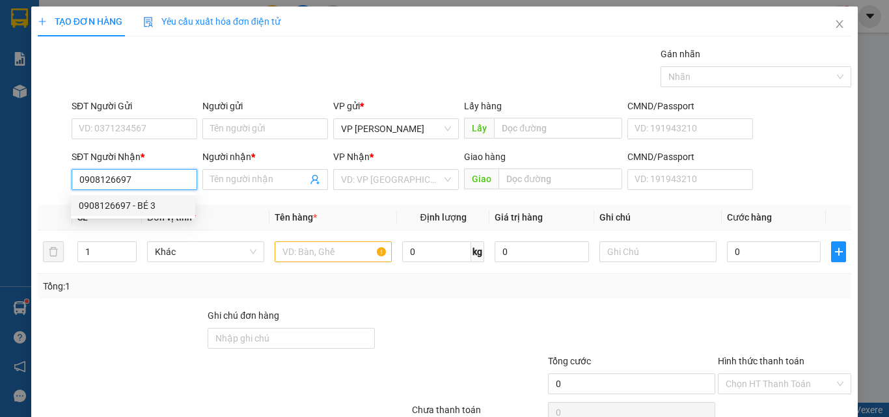
click at [110, 199] on div "0908126697 - BÉ 3" at bounding box center [133, 206] width 109 height 14
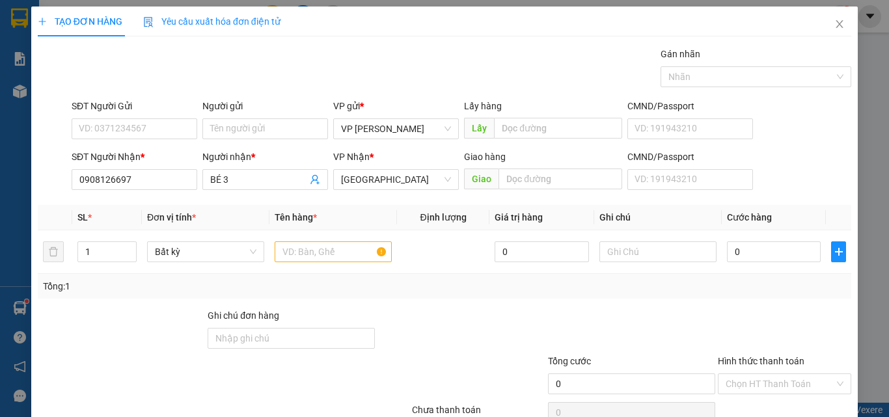
click at [132, 144] on div "SĐT Người Gửi VD: 0371234567" at bounding box center [135, 122] width 126 height 46
click at [140, 131] on input "SĐT Người Gửi" at bounding box center [135, 128] width 126 height 21
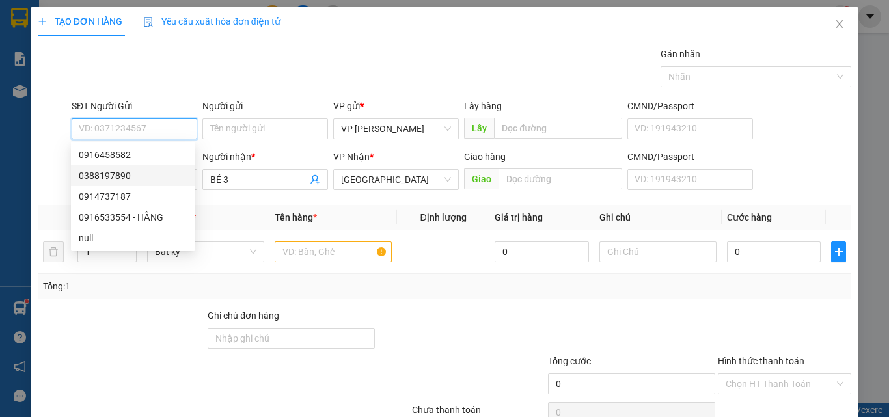
click at [124, 176] on div "0388197890" at bounding box center [133, 176] width 109 height 14
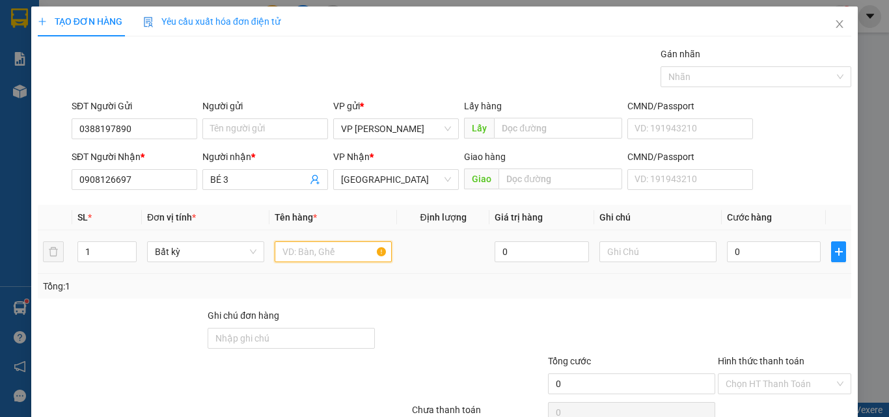
click at [300, 254] on input "text" at bounding box center [333, 252] width 117 height 21
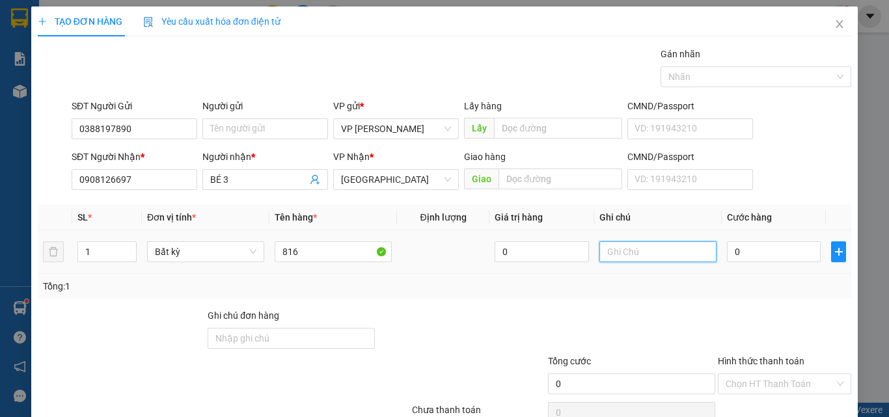
click at [632, 257] on input "text" at bounding box center [658, 252] width 117 height 21
click at [753, 256] on input "0" at bounding box center [774, 252] width 94 height 21
click at [748, 400] on div "Chọn HT Thanh Toán" at bounding box center [785, 413] width 136 height 26
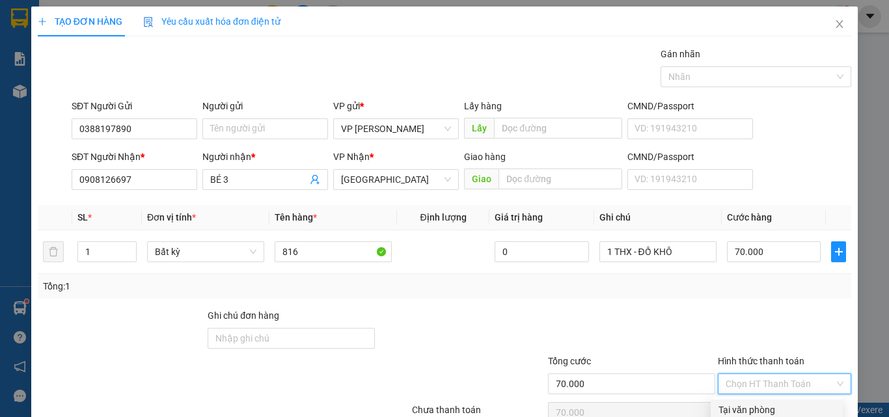
drag, startPoint x: 771, startPoint y: 322, endPoint x: 762, endPoint y: 337, distance: 17.2
click at [773, 374] on input "Hình thức thanh toán" at bounding box center [780, 384] width 109 height 20
click at [755, 403] on div "Tại văn phòng" at bounding box center [777, 410] width 117 height 14
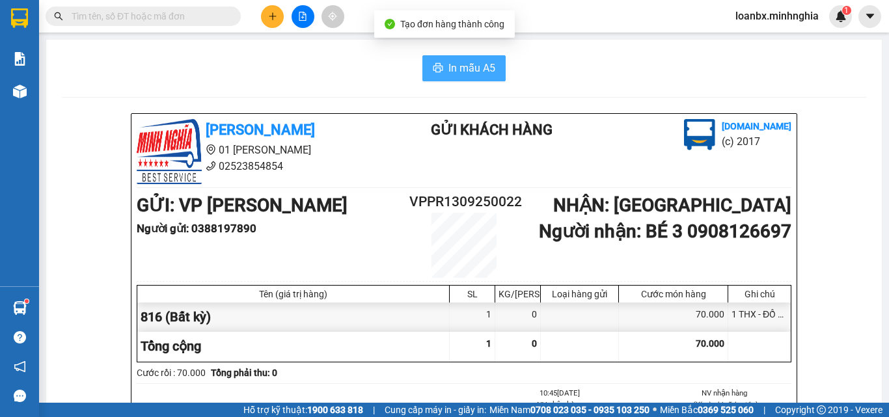
click at [471, 69] on span "In mẫu A5" at bounding box center [472, 68] width 47 height 16
click at [276, 19] on icon "plus" at bounding box center [272, 16] width 9 height 9
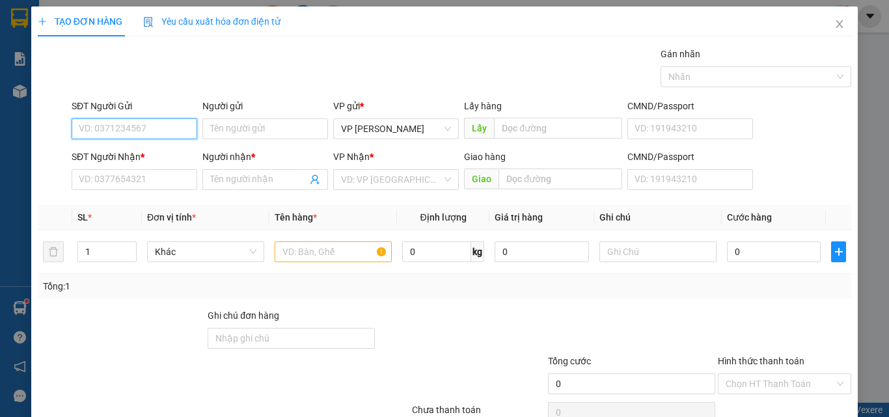
click at [92, 126] on input "SĐT Người Gửi" at bounding box center [135, 128] width 126 height 21
drag, startPoint x: 117, startPoint y: 153, endPoint x: 128, endPoint y: 158, distance: 12.6
click at [117, 152] on div "0888509295" at bounding box center [133, 155] width 109 height 14
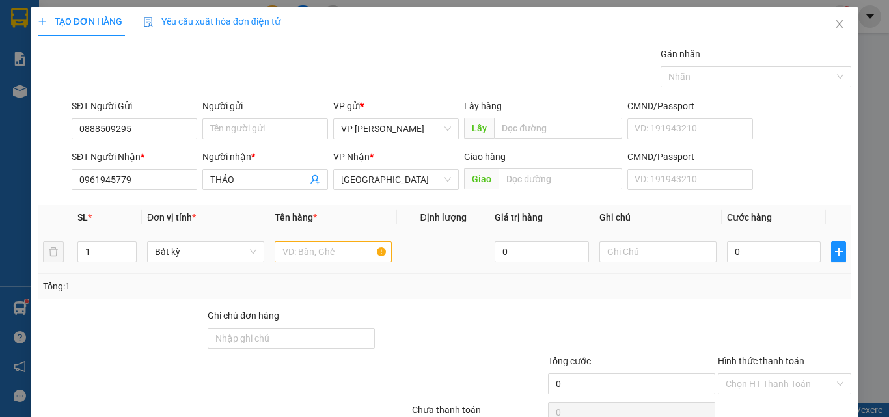
drag, startPoint x: 296, startPoint y: 242, endPoint x: 305, endPoint y: 251, distance: 12.9
click at [298, 247] on div at bounding box center [333, 252] width 117 height 26
click at [311, 253] on input "text" at bounding box center [333, 252] width 117 height 21
click at [617, 251] on input "text" at bounding box center [658, 252] width 117 height 21
paste input "1 THX - HS"
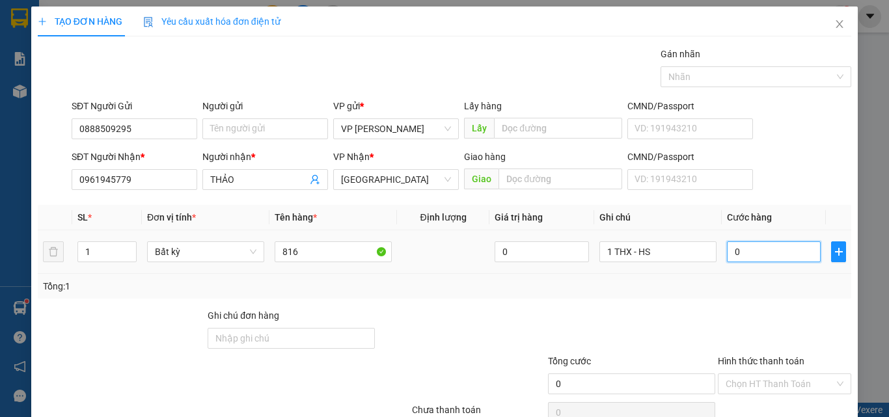
click at [742, 253] on input "0" at bounding box center [774, 252] width 94 height 21
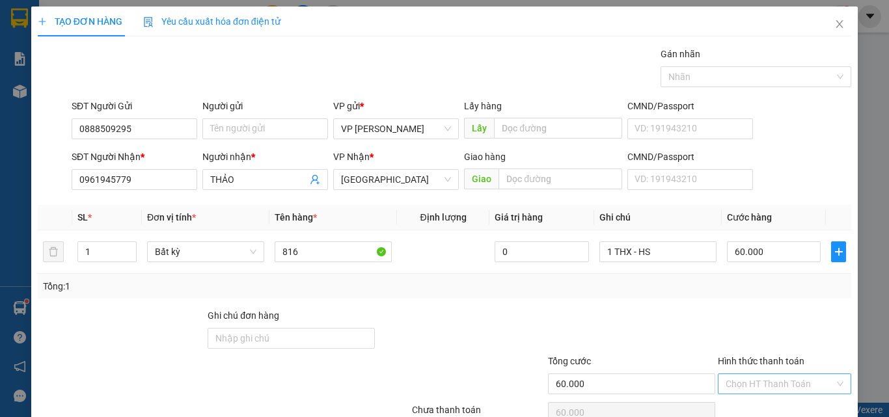
drag, startPoint x: 766, startPoint y: 333, endPoint x: 771, endPoint y: 329, distance: 7.4
click at [766, 354] on div "Hình thức thanh toán Chọn HT Thanh Toán" at bounding box center [784, 377] width 133 height 46
click at [772, 374] on input "Hình thức thanh toán" at bounding box center [780, 384] width 109 height 20
drag, startPoint x: 767, startPoint y: 341, endPoint x: 775, endPoint y: 352, distance: 13.0
click at [767, 403] on div "Tại văn phòng" at bounding box center [777, 410] width 117 height 14
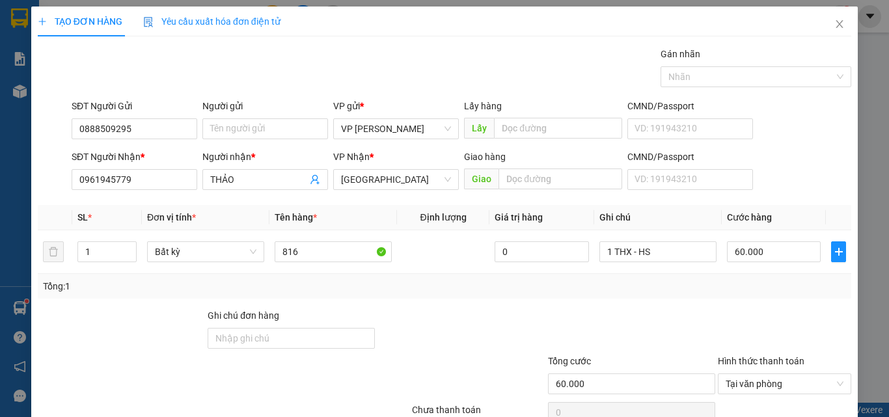
drag, startPoint x: 785, startPoint y: 367, endPoint x: 789, endPoint y: 374, distance: 8.2
click at [789, 374] on div "Transit Pickup Surcharge Ids Transit Deliver Surcharge Ids Transit Deliver Surc…" at bounding box center [445, 252] width 814 height 410
drag, startPoint x: 790, startPoint y: 374, endPoint x: 786, endPoint y: 361, distance: 13.0
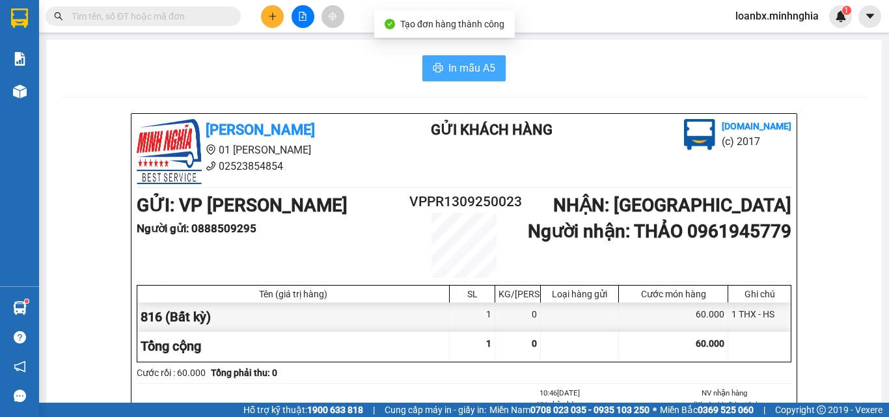
click at [439, 68] on button "In mẫu A5" at bounding box center [464, 68] width 83 height 26
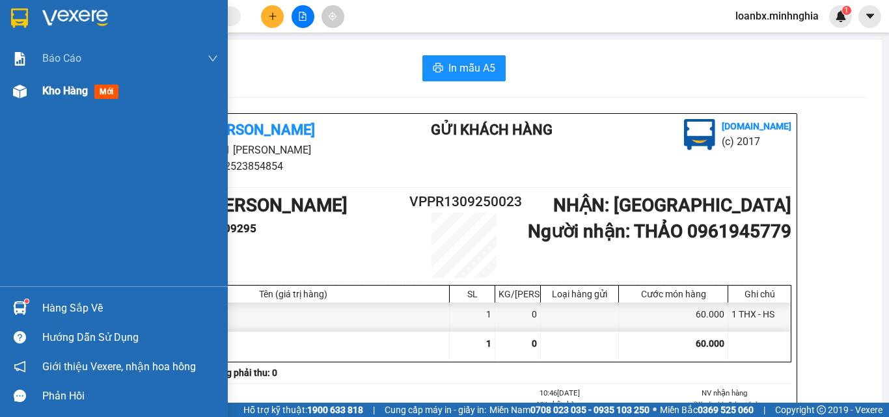
click at [28, 100] on div at bounding box center [19, 91] width 23 height 23
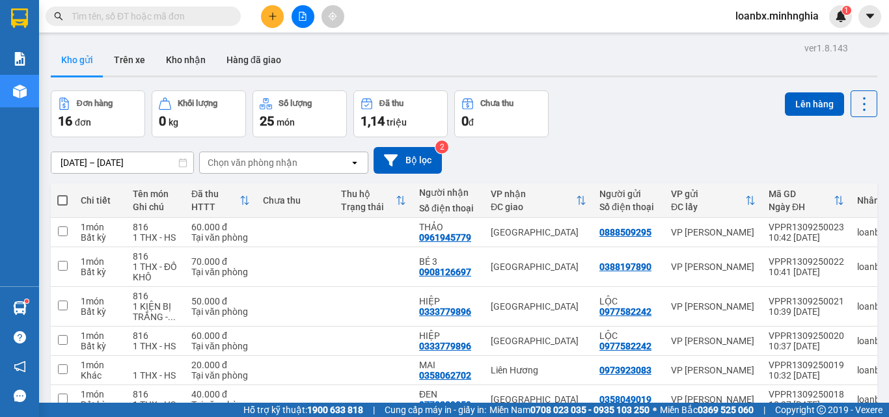
click at [301, 19] on icon "file-add" at bounding box center [302, 16] width 9 height 9
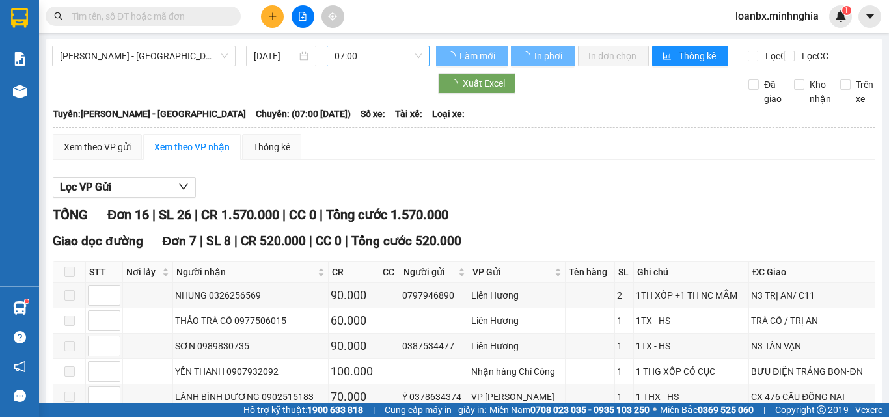
click at [359, 53] on span "07:00" at bounding box center [378, 56] width 87 height 20
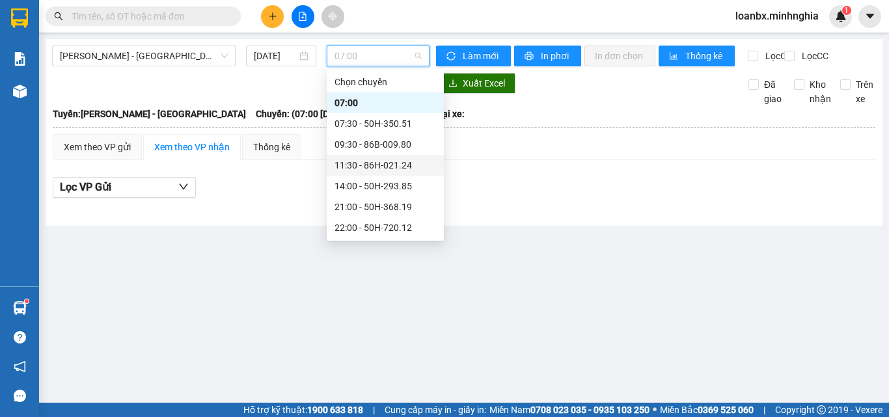
click at [360, 165] on div "11:30 - 86H-021.24" at bounding box center [386, 165] width 102 height 14
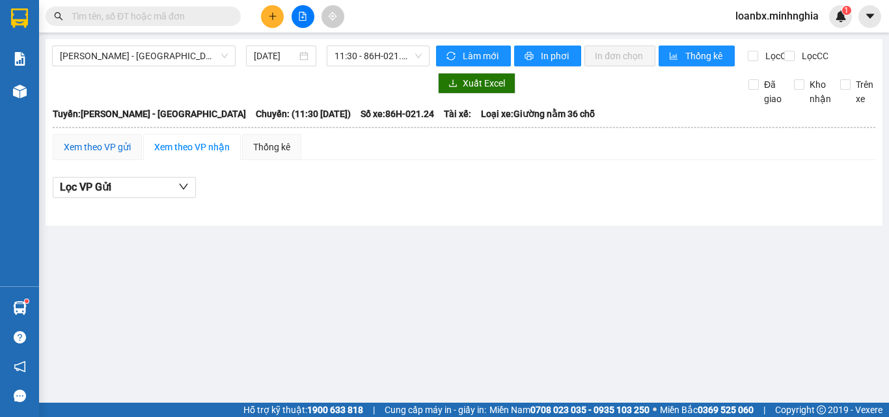
click at [91, 154] on div "Xem theo VP gửi" at bounding box center [97, 147] width 67 height 14
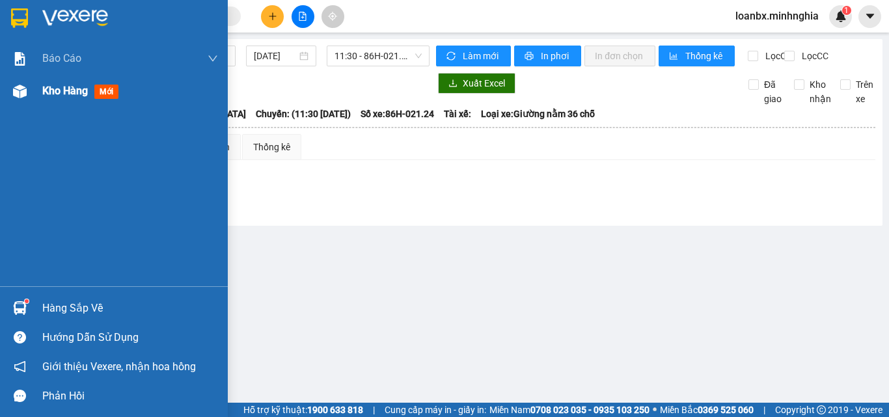
click at [38, 105] on div "Kho hàng mới" at bounding box center [114, 91] width 228 height 33
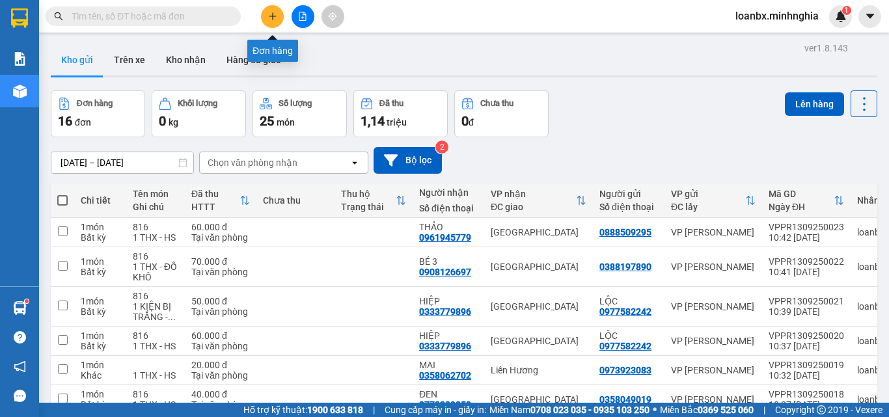
click at [270, 22] on button at bounding box center [272, 16] width 23 height 23
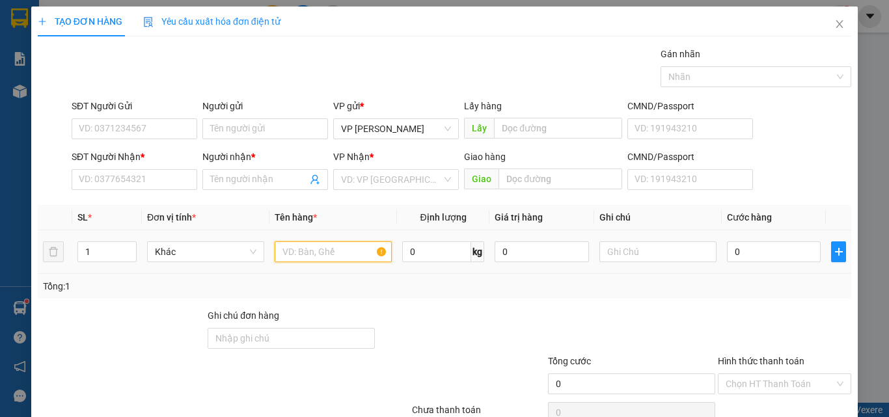
click at [323, 246] on input "text" at bounding box center [333, 252] width 117 height 21
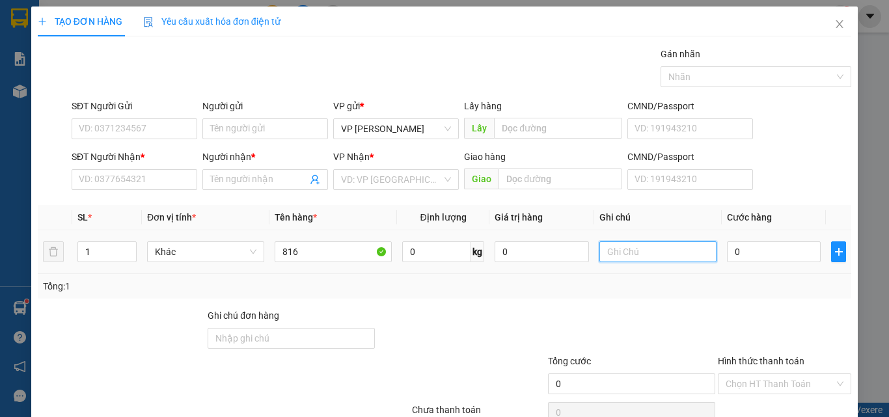
click at [626, 253] on input "text" at bounding box center [658, 252] width 117 height 21
paste input "1 THX - HS"
click at [760, 255] on input "0" at bounding box center [774, 252] width 94 height 21
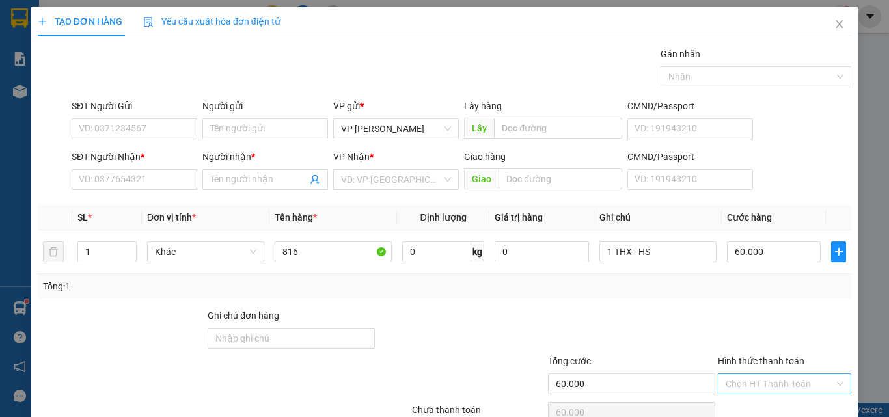
drag, startPoint x: 758, startPoint y: 316, endPoint x: 758, endPoint y: 325, distance: 9.1
click at [758, 374] on input "Hình thức thanh toán" at bounding box center [780, 384] width 109 height 20
click at [751, 403] on div "Tại văn phòng" at bounding box center [777, 410] width 117 height 14
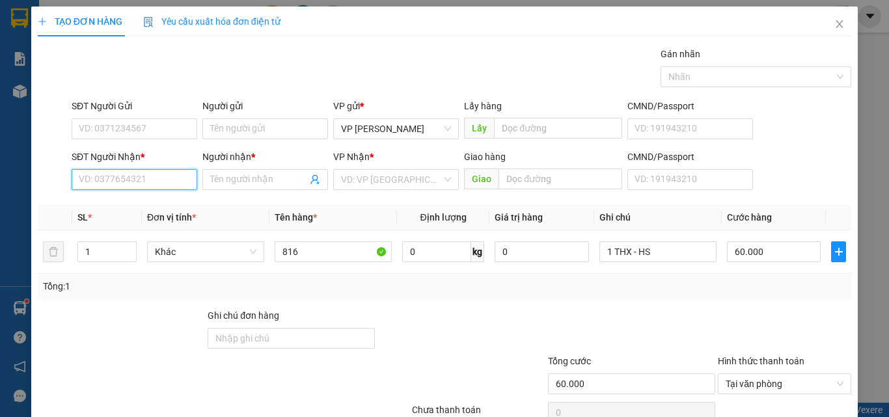
click at [95, 169] on input "SĐT Người Nhận *" at bounding box center [135, 179] width 126 height 21
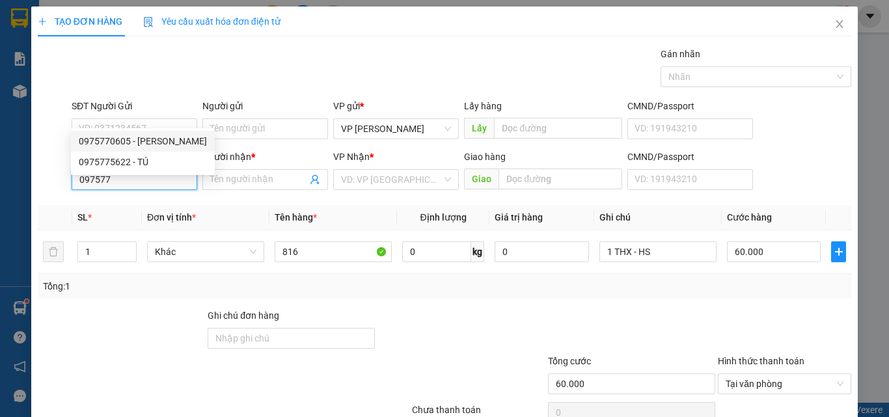
click at [137, 143] on div "0975770605 - [PERSON_NAME]" at bounding box center [143, 141] width 128 height 14
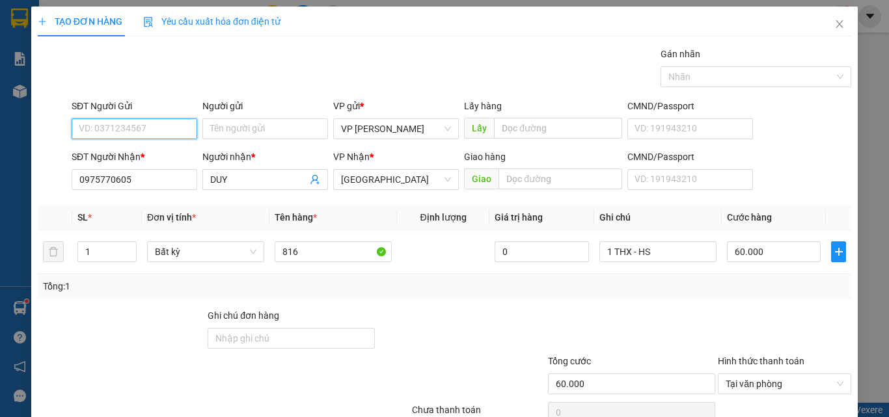
click at [103, 118] on input "SĐT Người Gửi" at bounding box center [135, 128] width 126 height 21
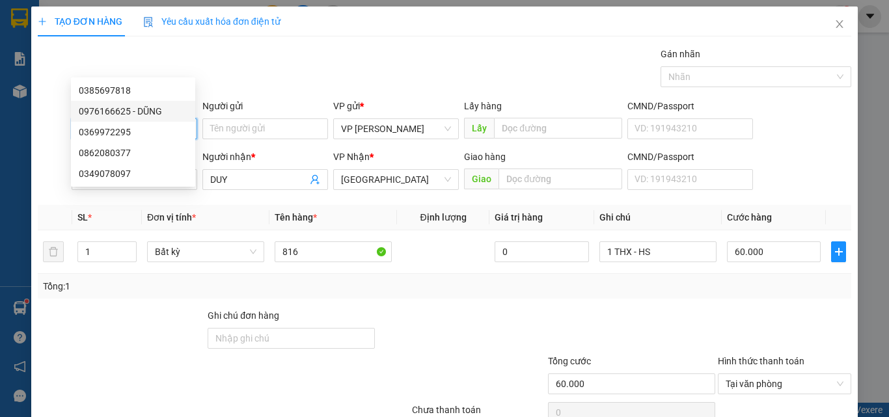
click at [154, 111] on div "0976166625 - DŨNG" at bounding box center [133, 111] width 109 height 14
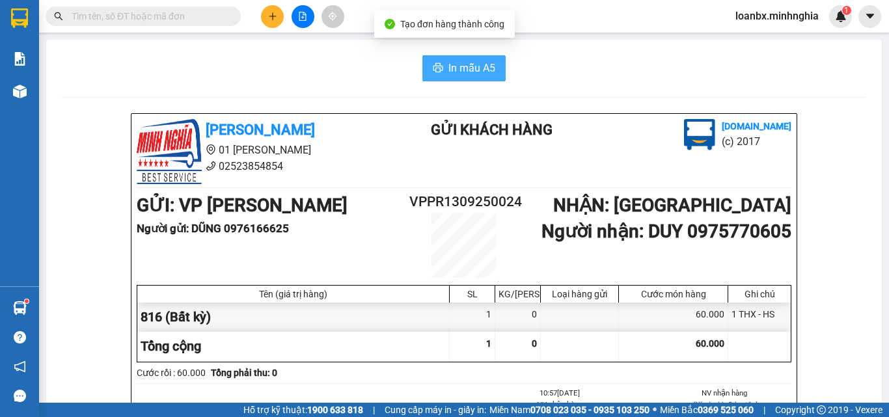
click at [434, 64] on icon "printer" at bounding box center [439, 67] width 10 height 9
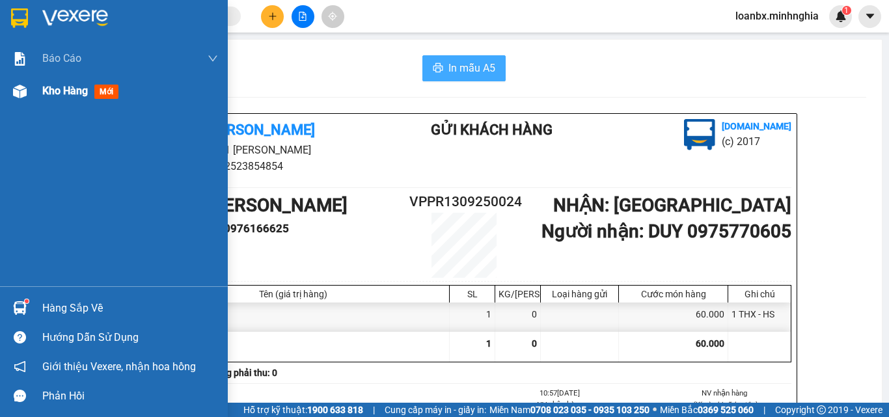
click at [0, 89] on div "Kho hàng mới" at bounding box center [114, 91] width 228 height 33
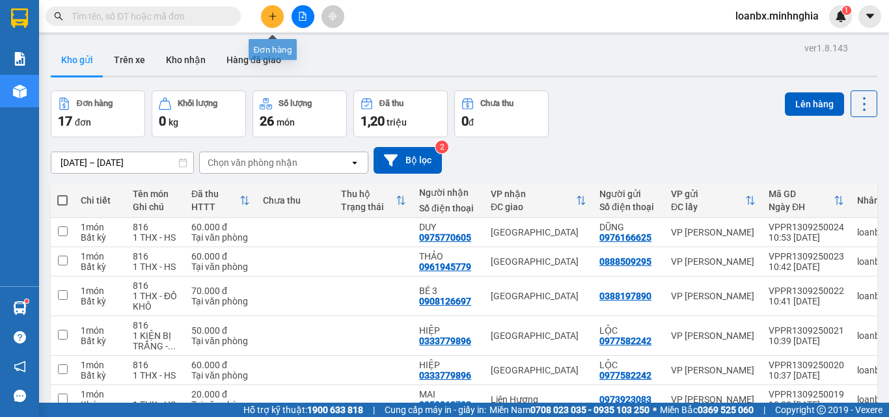
click at [273, 22] on button at bounding box center [272, 16] width 23 height 23
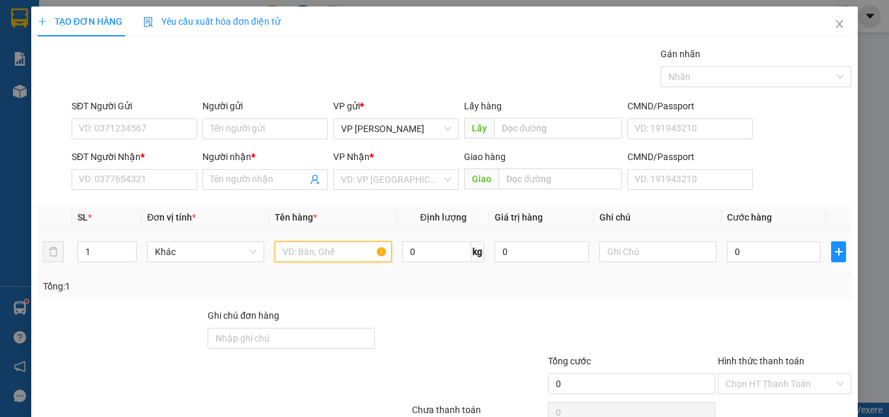
click at [352, 243] on input "text" at bounding box center [333, 252] width 117 height 21
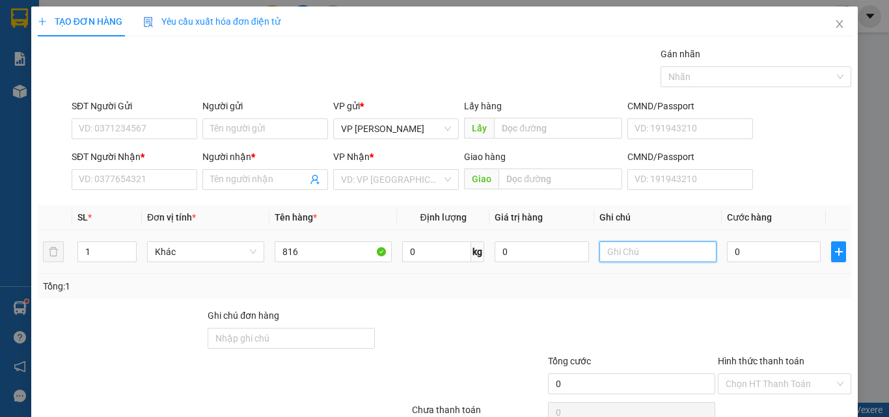
click at [630, 258] on input "text" at bounding box center [658, 252] width 117 height 21
paste input "1 THX - HS"
click at [736, 264] on div "0" at bounding box center [774, 252] width 94 height 26
click at [739, 261] on input "0" at bounding box center [774, 252] width 94 height 21
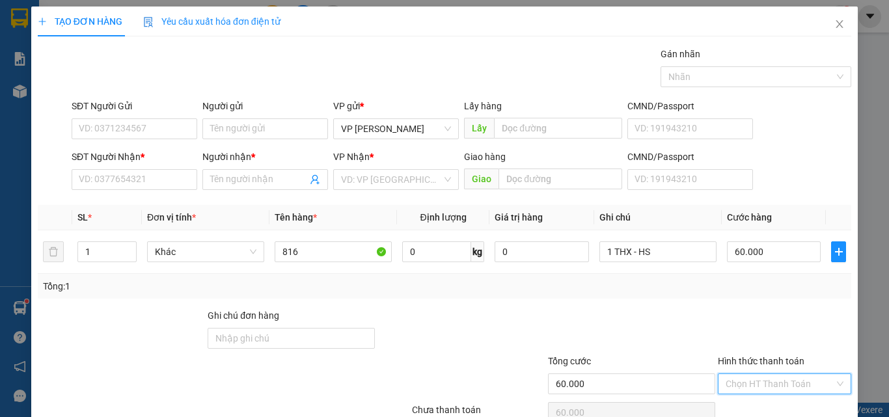
click at [769, 374] on input "Hình thức thanh toán" at bounding box center [780, 384] width 109 height 20
click at [754, 403] on div "Tại văn phòng" at bounding box center [777, 410] width 117 height 14
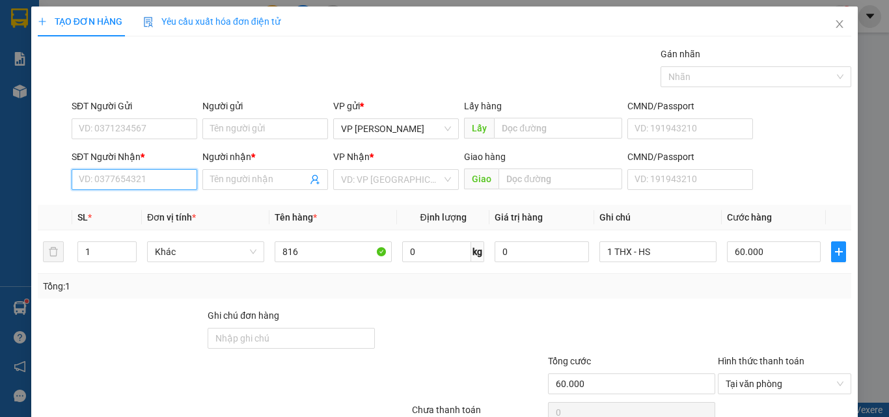
click at [76, 169] on input "SĐT Người Nhận *" at bounding box center [135, 179] width 126 height 21
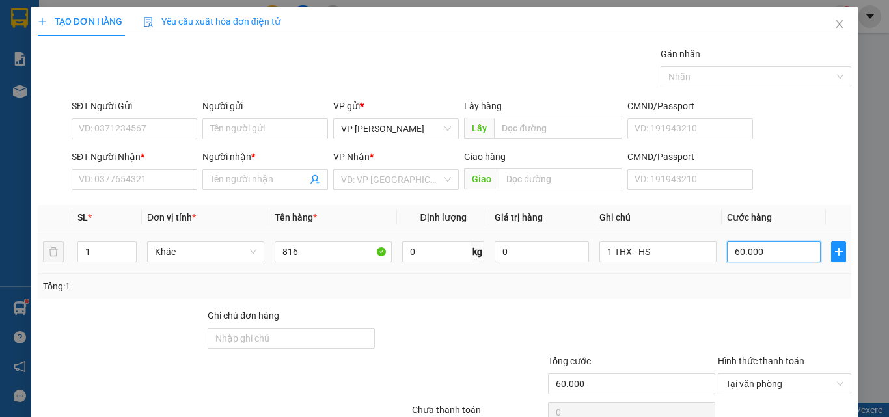
click at [760, 242] on input "60.000" at bounding box center [774, 252] width 94 height 21
click at [139, 150] on div "SĐT Người Nhận *" at bounding box center [135, 160] width 126 height 20
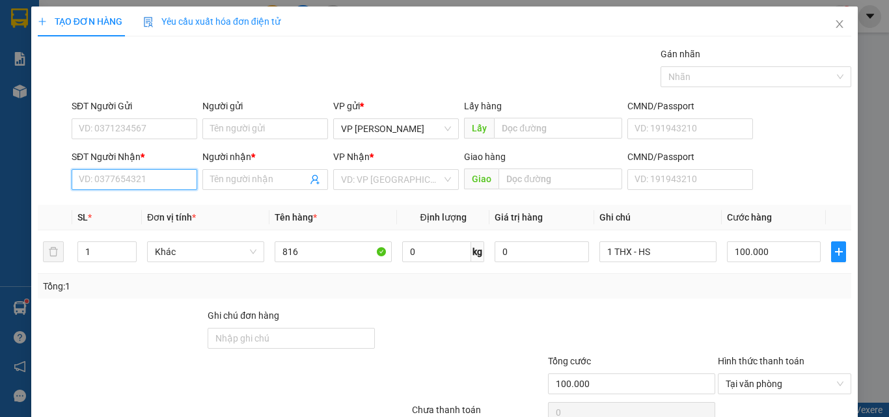
click at [128, 169] on input "SĐT Người Nhận *" at bounding box center [135, 179] width 126 height 21
click at [160, 137] on div "0827128012 - HIỀN" at bounding box center [133, 141] width 109 height 14
click at [772, 367] on div "Transit Pickup Surcharge Ids Transit Deliver Surcharge Ids Transit Deliver Surc…" at bounding box center [445, 252] width 814 height 410
drag, startPoint x: 775, startPoint y: 389, endPoint x: 772, endPoint y: 378, distance: 12.2
click at [776, 392] on div "TẠO ĐƠN HÀNG Yêu cầu xuất hóa đơn điện tử Transit Pickup Surcharge Ids Transit …" at bounding box center [444, 237] width 827 height 460
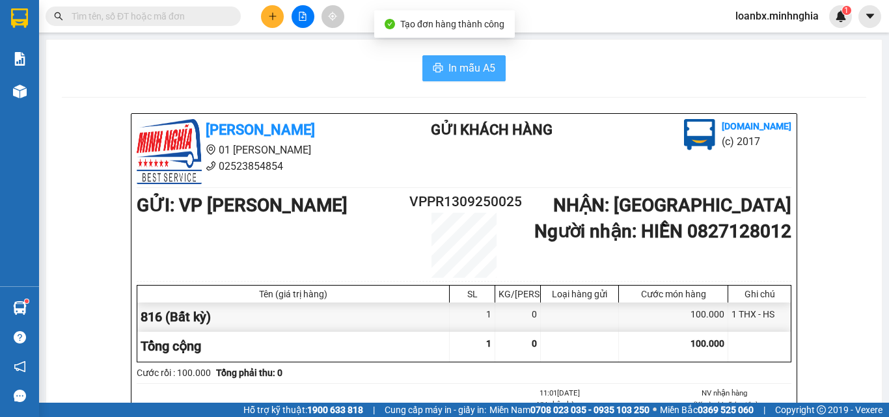
click at [458, 70] on span "In mẫu A5" at bounding box center [472, 68] width 47 height 16
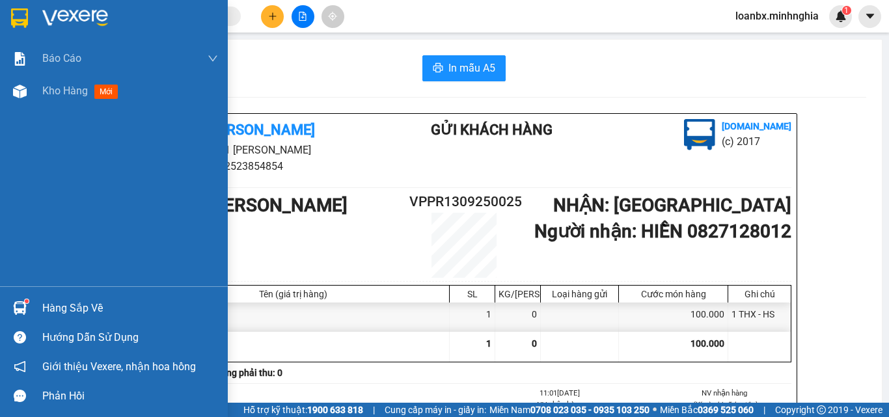
click at [16, 91] on img at bounding box center [20, 92] width 14 height 14
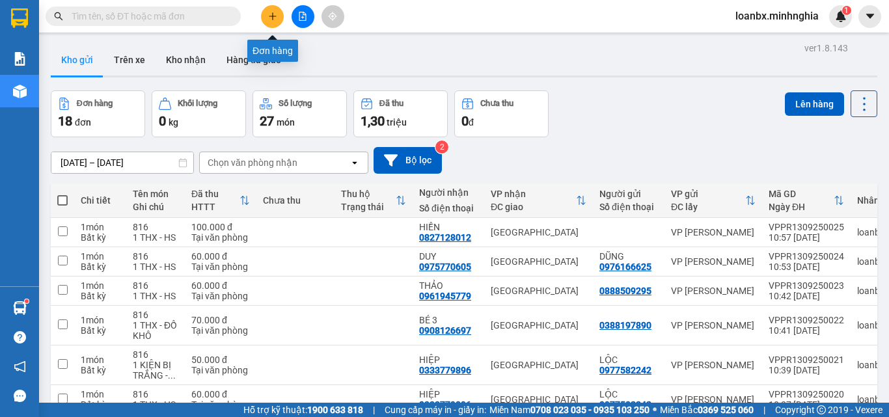
click at [270, 20] on icon "plus" at bounding box center [272, 16] width 9 height 9
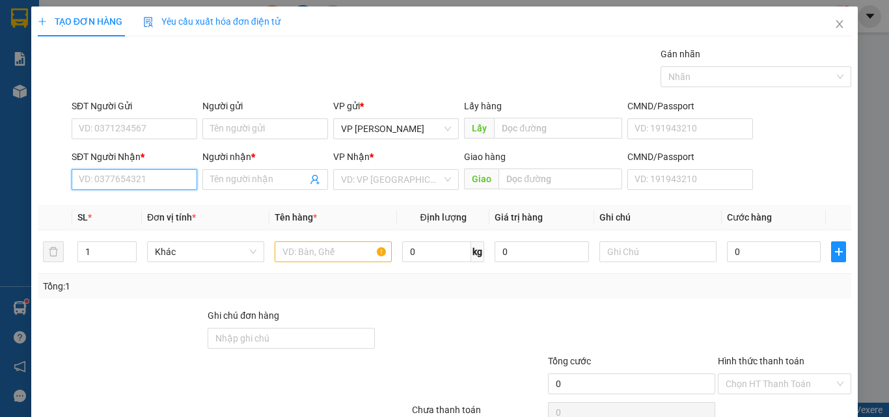
click at [105, 182] on input "SĐT Người Nhận *" at bounding box center [135, 179] width 126 height 21
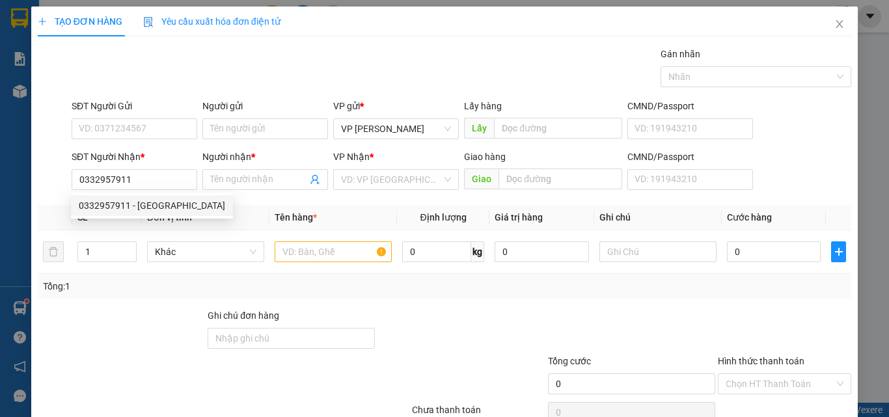
click at [121, 222] on div "SL *" at bounding box center [106, 217] width 59 height 14
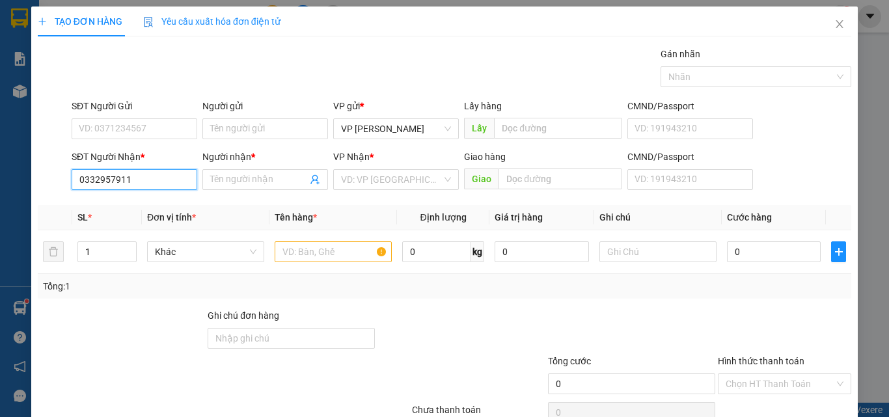
click at [146, 180] on input "0332957911" at bounding box center [135, 179] width 126 height 21
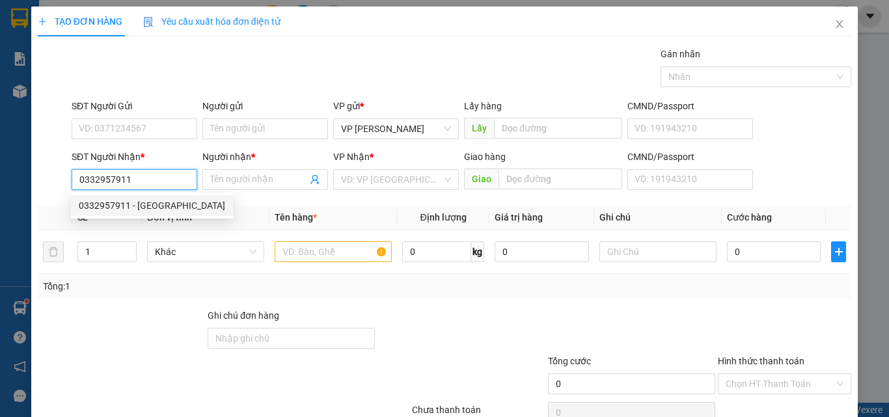
click at [131, 203] on div "0332957911 - [GEOGRAPHIC_DATA]" at bounding box center [152, 206] width 146 height 14
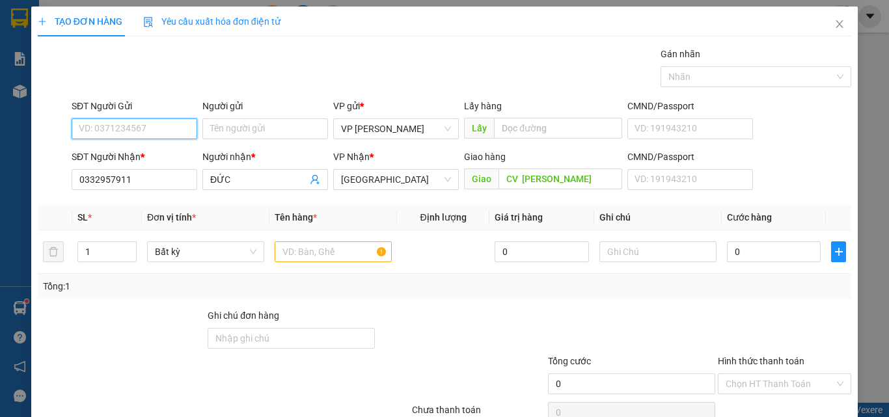
click at [116, 136] on input "SĐT Người Gửi" at bounding box center [135, 128] width 126 height 21
click at [298, 247] on input "text" at bounding box center [333, 252] width 117 height 21
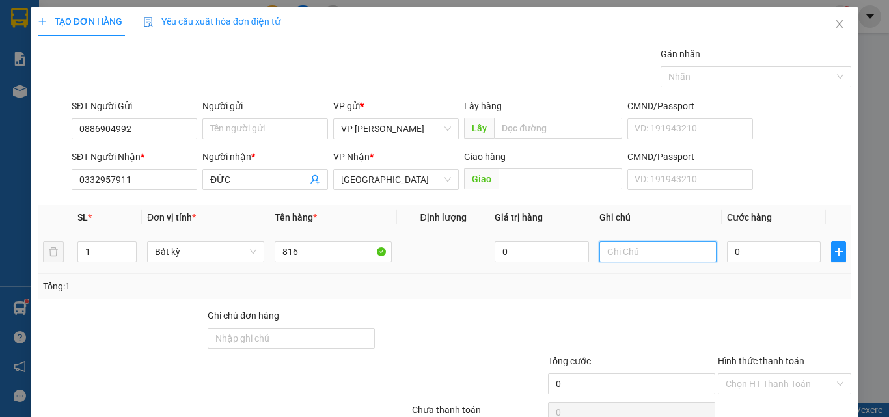
click at [631, 253] on input "text" at bounding box center [658, 252] width 117 height 21
paste input "1 THX - HS"
click at [753, 246] on input "0" at bounding box center [774, 252] width 94 height 21
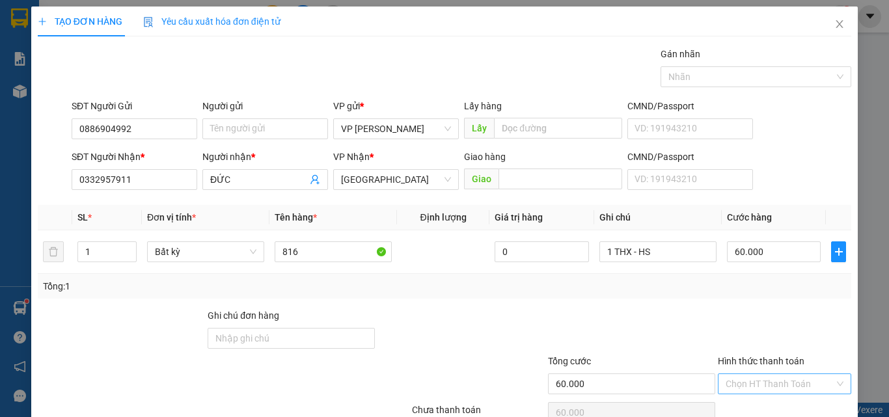
click at [789, 374] on input "Hình thức thanh toán" at bounding box center [780, 384] width 109 height 20
click at [761, 400] on div "Tại văn phòng" at bounding box center [777, 410] width 132 height 21
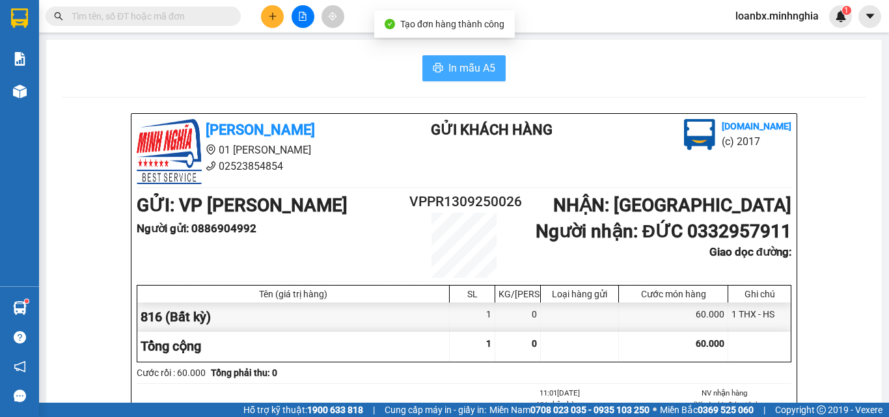
click at [457, 70] on span "In mẫu A5" at bounding box center [472, 68] width 47 height 16
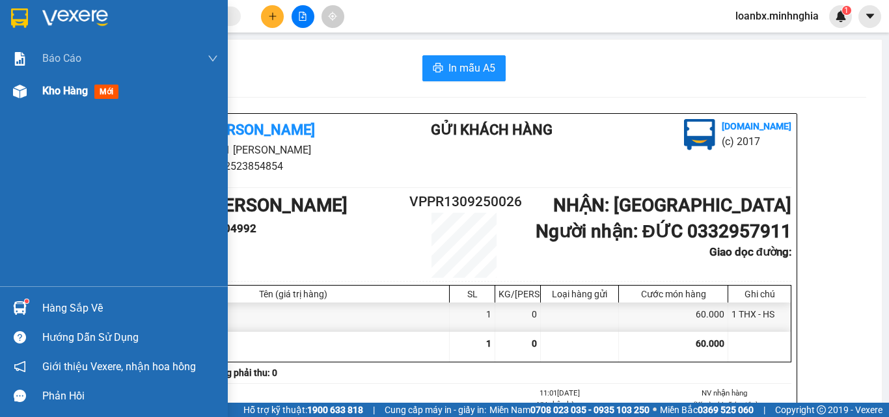
click at [20, 85] on img at bounding box center [20, 92] width 14 height 14
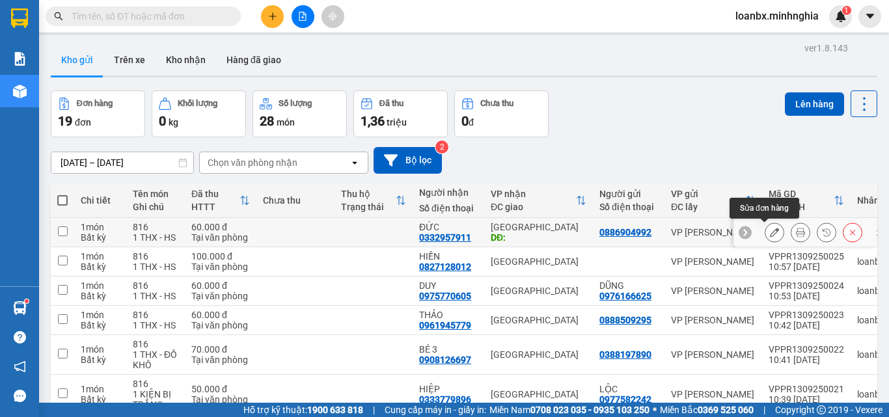
click at [766, 234] on button at bounding box center [775, 232] width 18 height 23
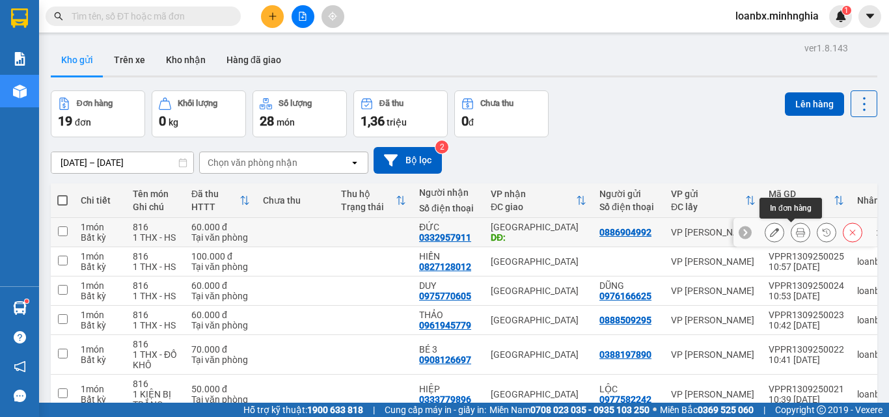
click at [796, 228] on icon at bounding box center [800, 232] width 9 height 9
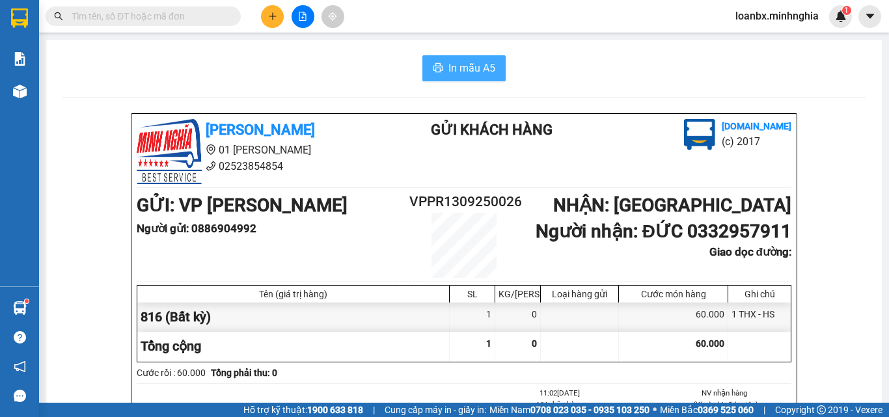
click at [458, 64] on span "In mẫu A5" at bounding box center [472, 68] width 47 height 16
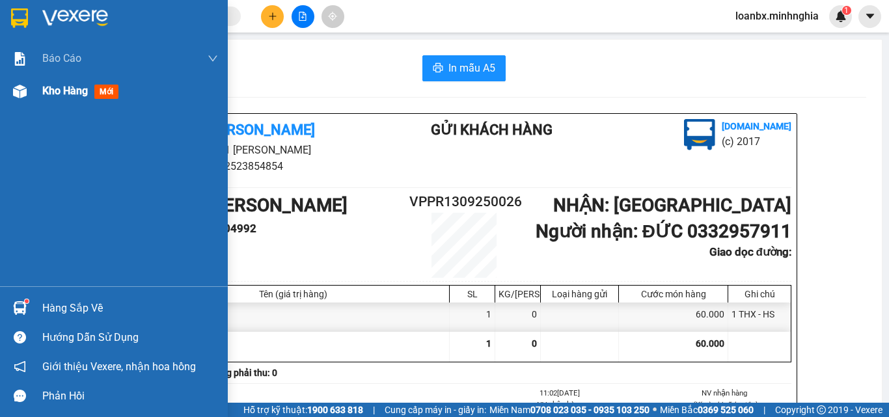
click at [46, 88] on span "Kho hàng" at bounding box center [65, 91] width 46 height 12
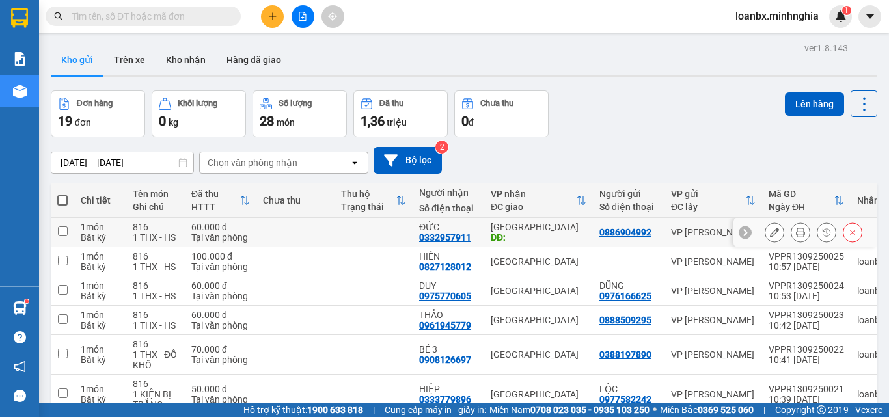
click at [770, 233] on icon at bounding box center [774, 232] width 9 height 9
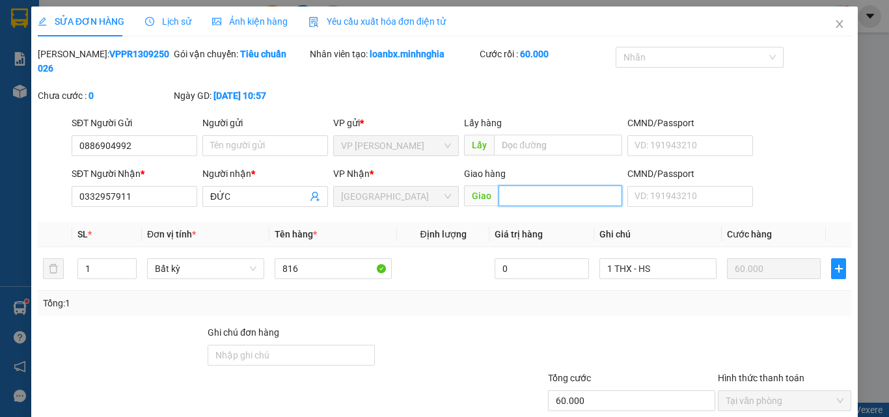
click at [517, 186] on input "text" at bounding box center [561, 196] width 124 height 21
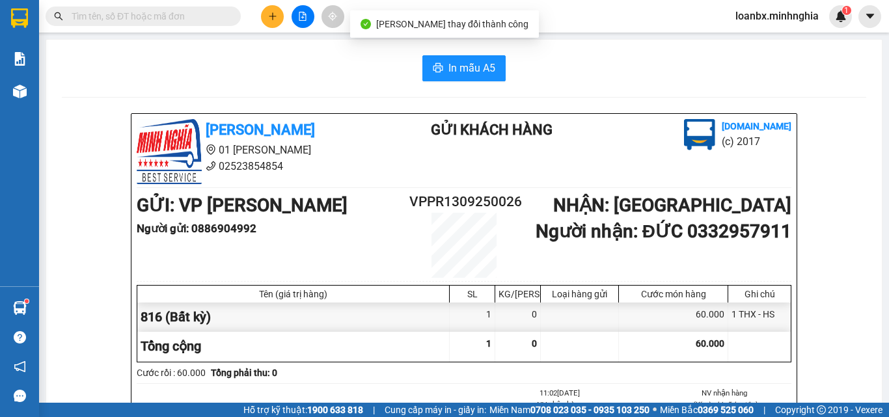
click at [468, 62] on span "In mẫu A5" at bounding box center [472, 68] width 47 height 16
click at [305, 14] on icon "file-add" at bounding box center [302, 16] width 9 height 9
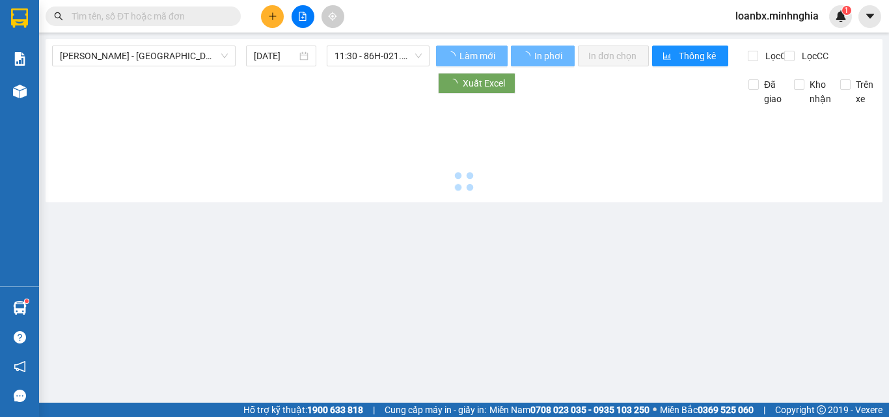
click at [364, 59] on span "11:30 - 86H-021.24" at bounding box center [378, 56] width 87 height 20
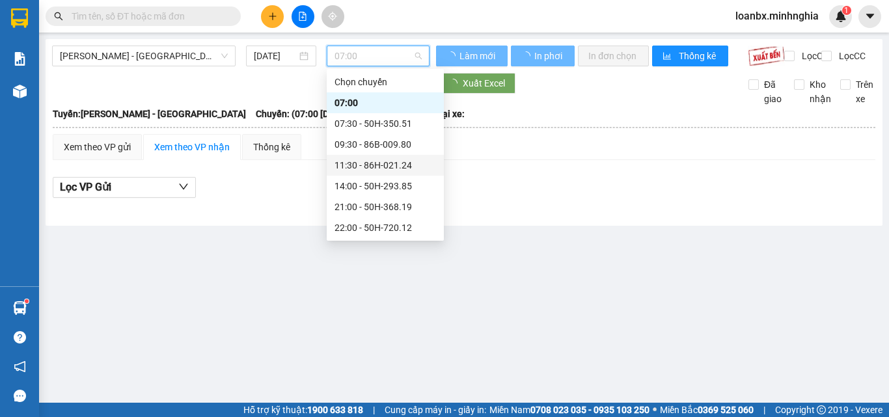
click at [361, 169] on div "11:30 - 86H-021.24" at bounding box center [386, 165] width 102 height 14
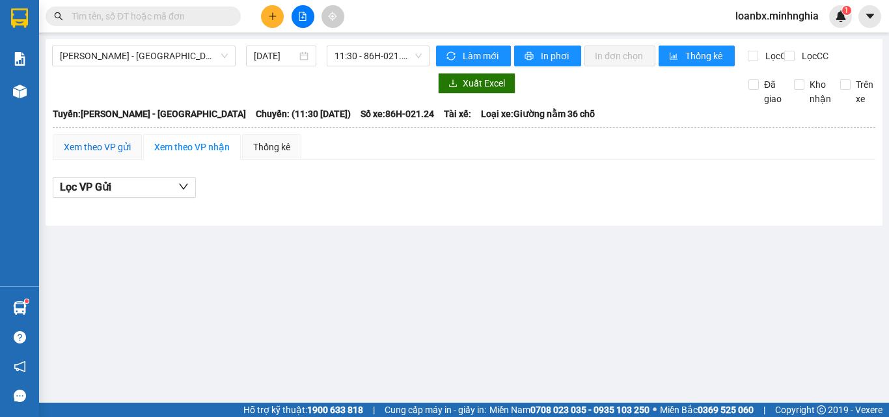
click at [100, 154] on div "Xem theo VP gửi" at bounding box center [97, 147] width 67 height 14
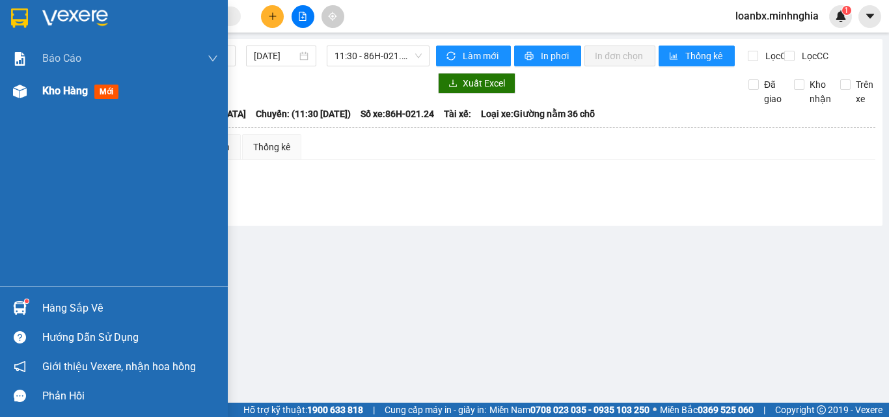
click at [21, 100] on div at bounding box center [19, 91] width 23 height 23
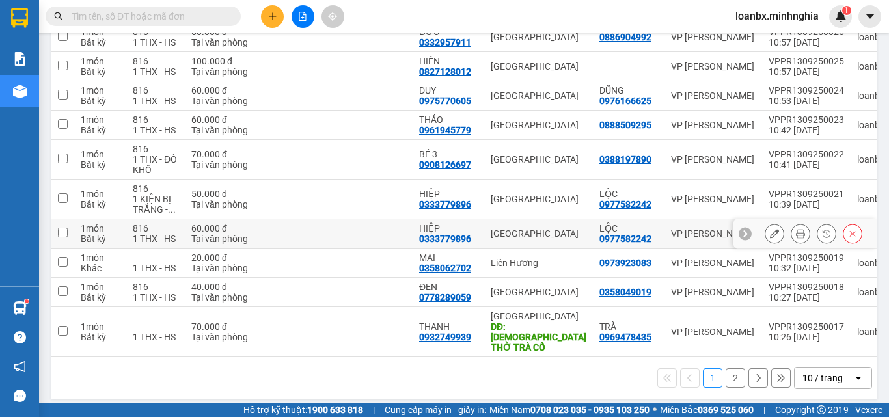
scroll to position [198, 0]
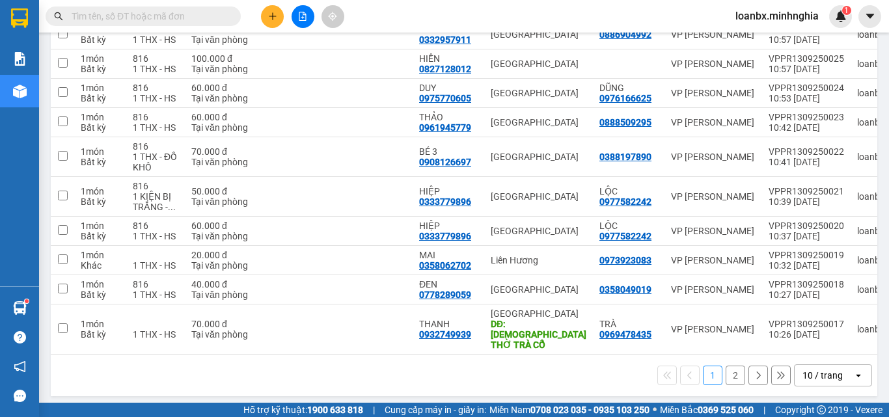
drag, startPoint x: 256, startPoint y: 8, endPoint x: 266, endPoint y: 14, distance: 11.6
click at [255, 10] on div at bounding box center [303, 16] width 98 height 23
click at [267, 14] on button at bounding box center [272, 16] width 23 height 23
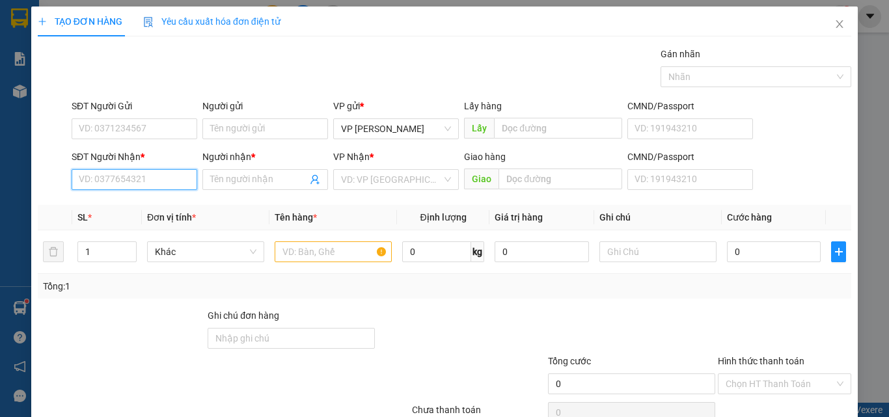
click at [91, 177] on input "SĐT Người Nhận *" at bounding box center [135, 179] width 126 height 21
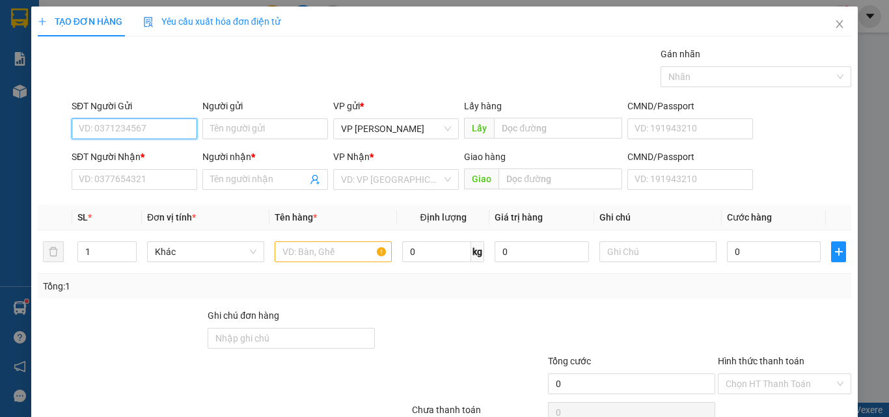
click at [101, 124] on input "SĐT Người Gửi" at bounding box center [135, 128] width 126 height 21
click at [130, 143] on div "0975254532 0975254532 - CHUYỂN" at bounding box center [133, 155] width 124 height 26
click at [143, 127] on input "0975254" at bounding box center [135, 128] width 126 height 21
click at [143, 162] on div "0975254532 - CHUYỂN" at bounding box center [133, 155] width 124 height 21
type input "0975254532"
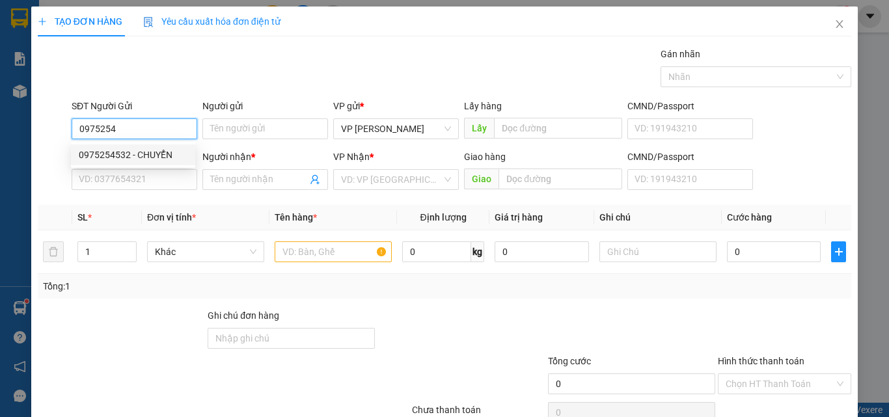
type input "CHUYỂN"
type input "0398928871"
type input "THIÊN"
type input "NGÃ BA VŨNG TÀU"
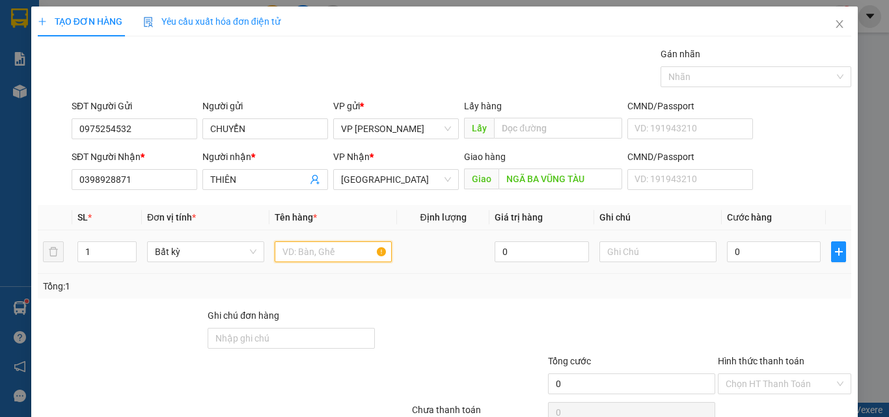
click at [313, 249] on input "text" at bounding box center [333, 252] width 117 height 21
type input "M"
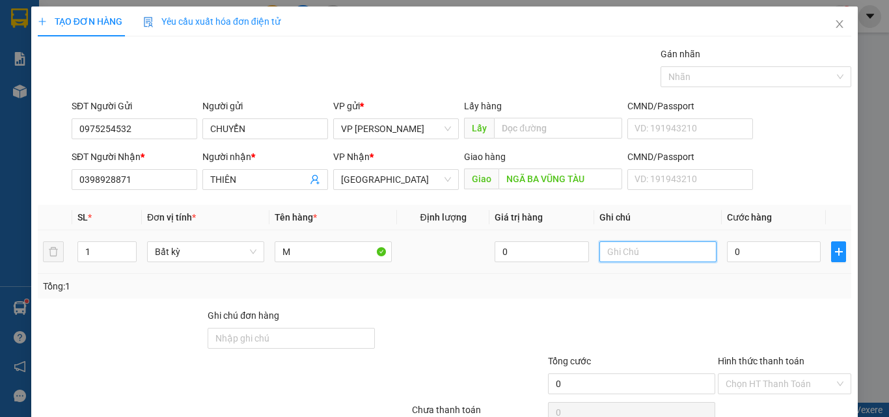
click at [639, 253] on input "text" at bounding box center [658, 252] width 117 height 21
paste input "1 THX - HS"
type input "1 THX - HS"
click at [738, 242] on div "0" at bounding box center [774, 252] width 94 height 26
click at [738, 252] on input "0" at bounding box center [774, 252] width 94 height 21
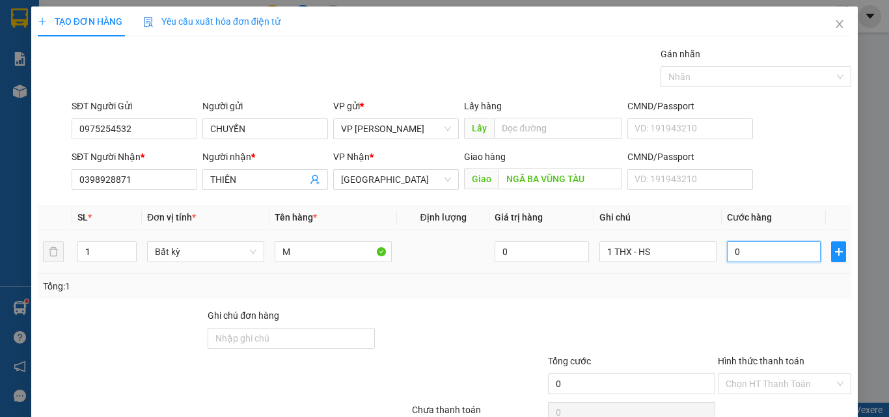
type input "8"
type input "80"
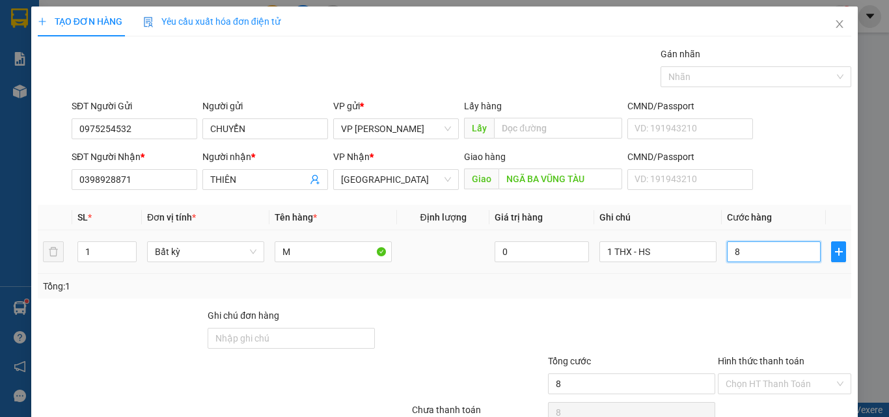
type input "80"
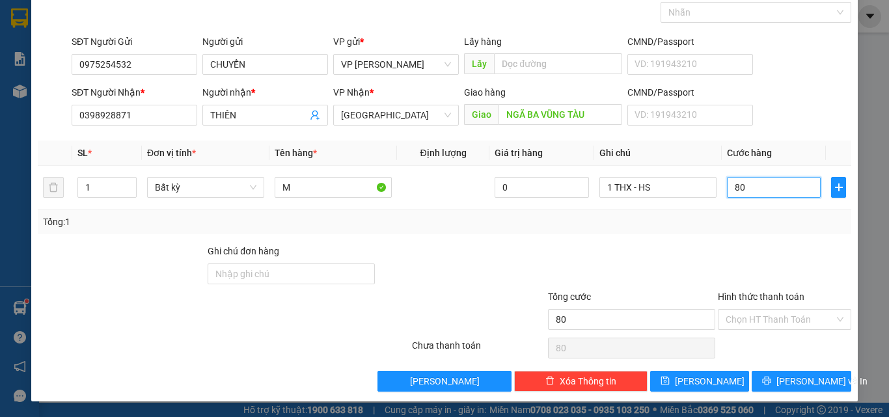
type input "8"
type input "0"
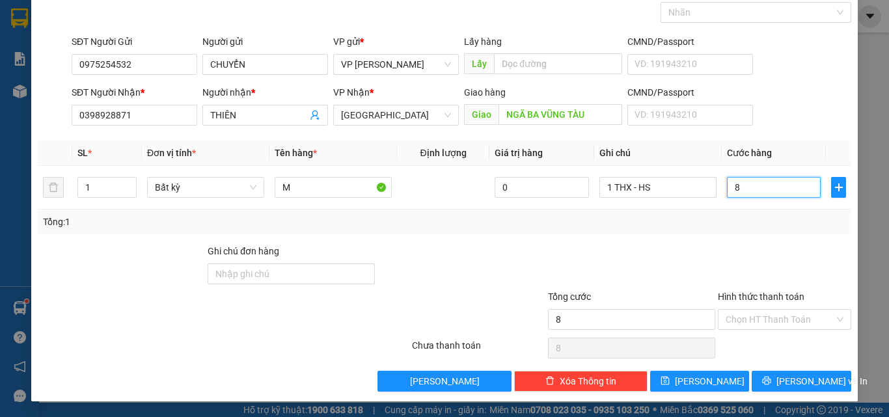
type input "0"
type input "09"
type input "9"
type input "090"
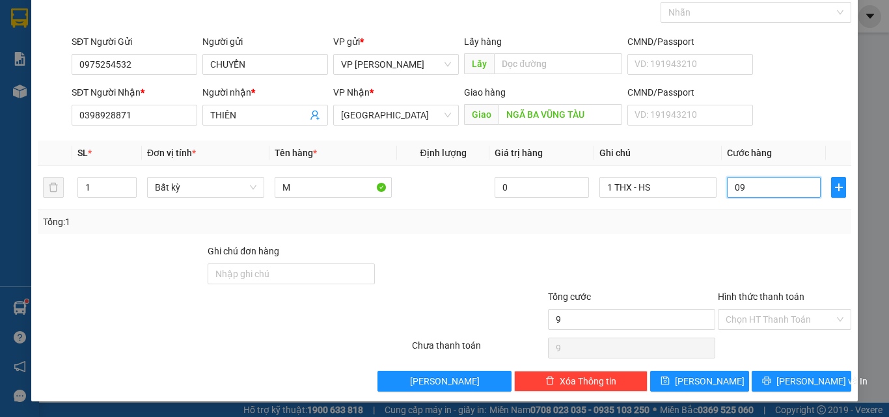
type input "90"
type input "90.000"
click at [761, 327] on input "Hình thức thanh toán" at bounding box center [780, 320] width 109 height 20
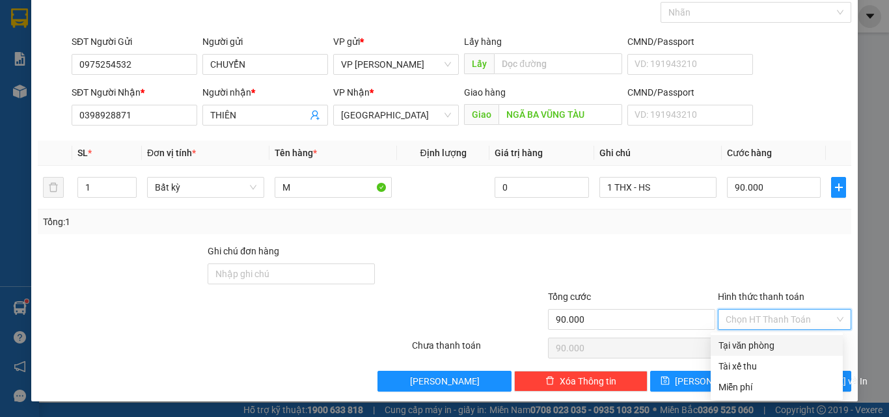
click at [761, 342] on div "Tại văn phòng" at bounding box center [777, 346] width 117 height 14
type input "0"
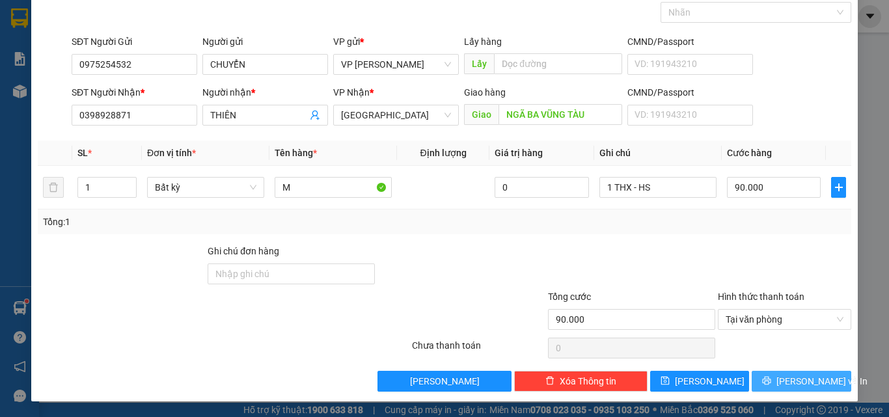
click at [768, 374] on button "[PERSON_NAME] và In" at bounding box center [802, 381] width 100 height 21
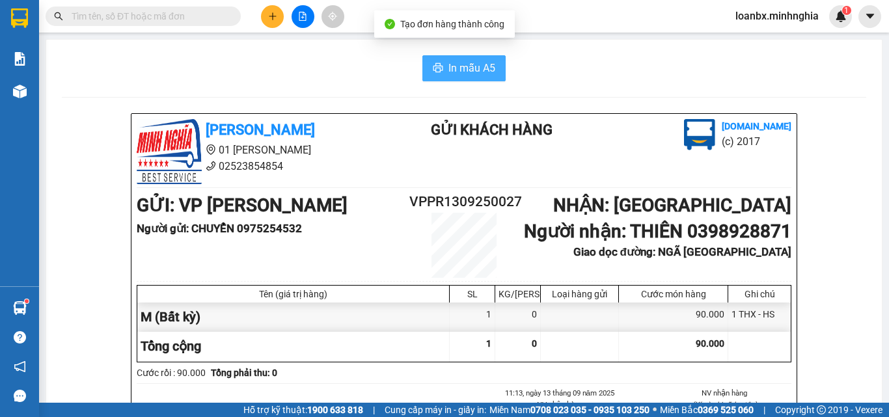
click at [462, 72] on span "In mẫu A5" at bounding box center [472, 68] width 47 height 16
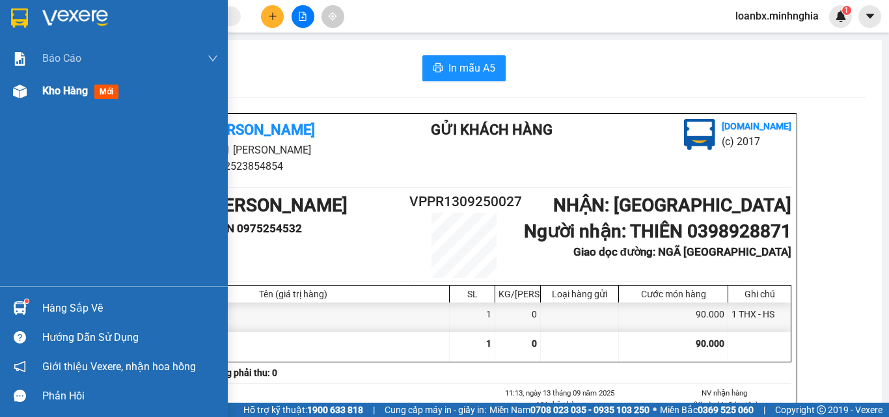
click at [56, 100] on div "Kho hàng mới" at bounding box center [130, 91] width 176 height 33
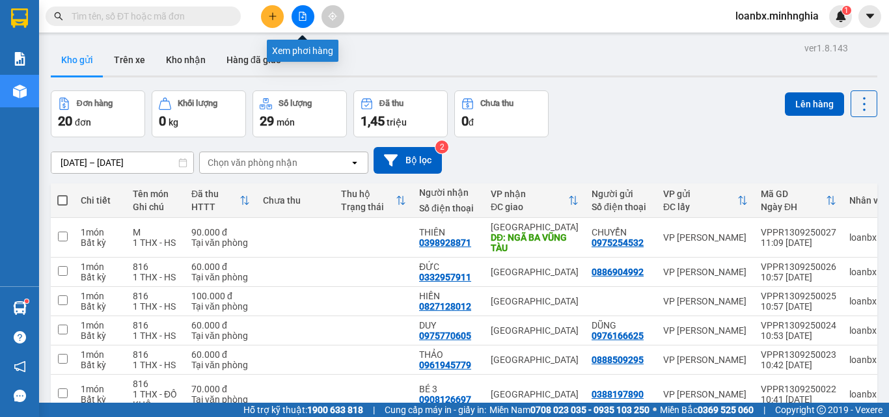
click at [306, 26] on button at bounding box center [303, 16] width 23 height 23
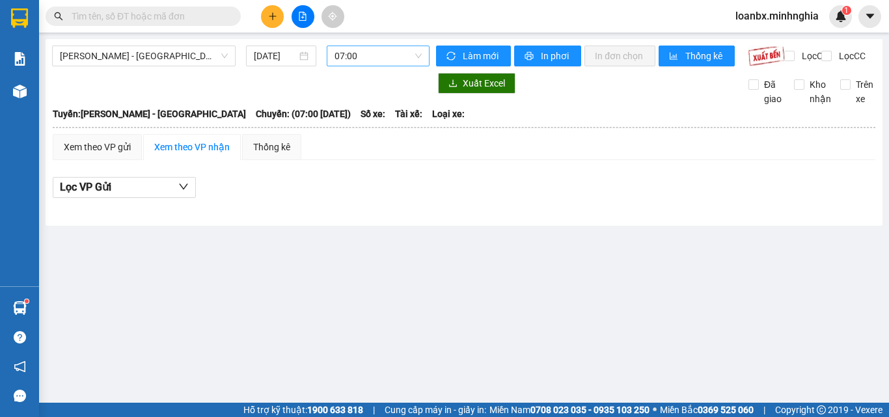
click at [360, 57] on span "07:00" at bounding box center [378, 56] width 87 height 20
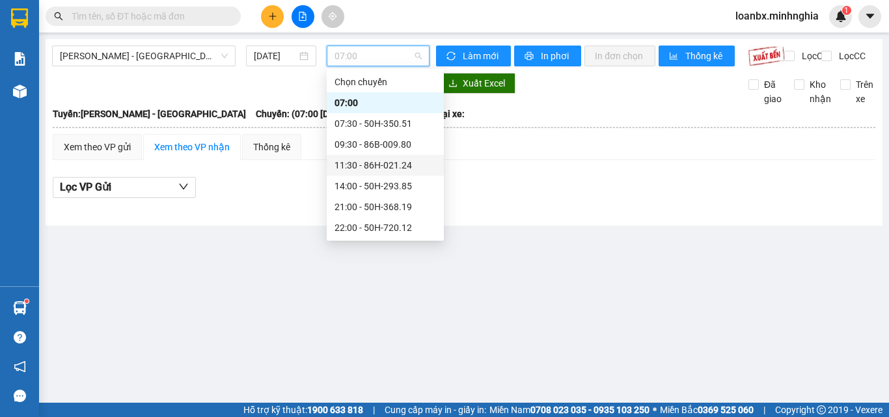
click at [359, 162] on div "11:30 - 86H-021.24" at bounding box center [386, 165] width 102 height 14
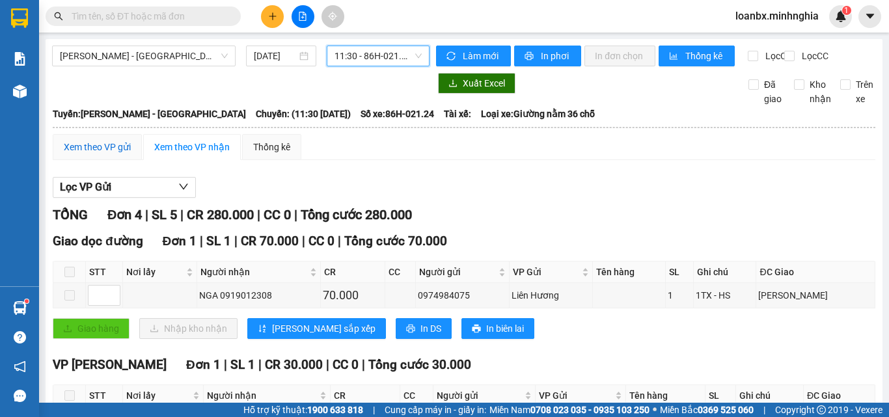
click at [106, 154] on div "Xem theo VP gửi" at bounding box center [97, 147] width 67 height 14
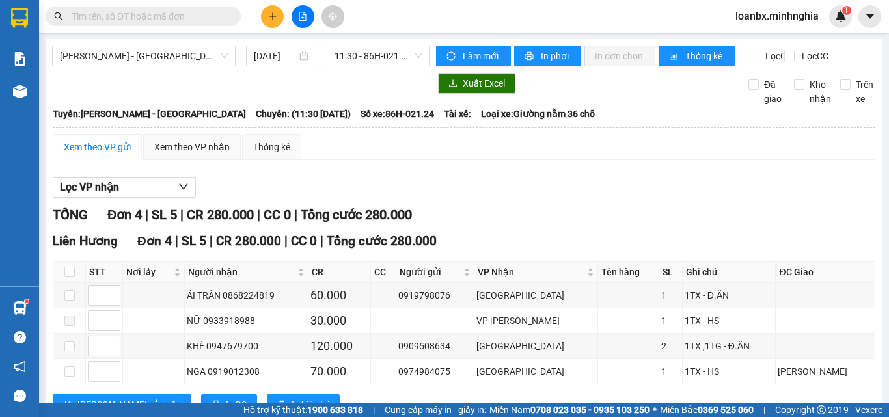
scroll to position [60, 0]
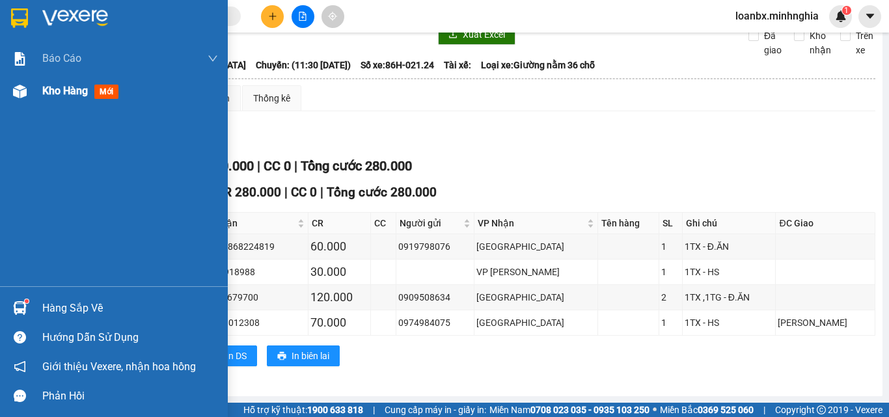
click at [7, 98] on div "Kho hàng mới" at bounding box center [114, 91] width 228 height 33
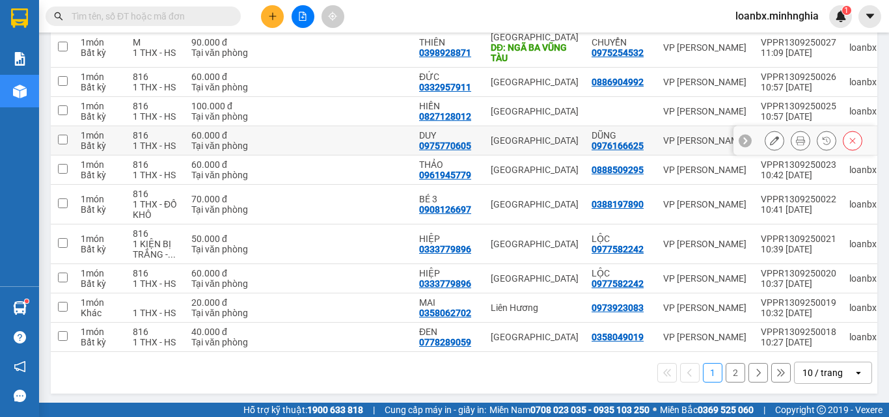
scroll to position [198, 0]
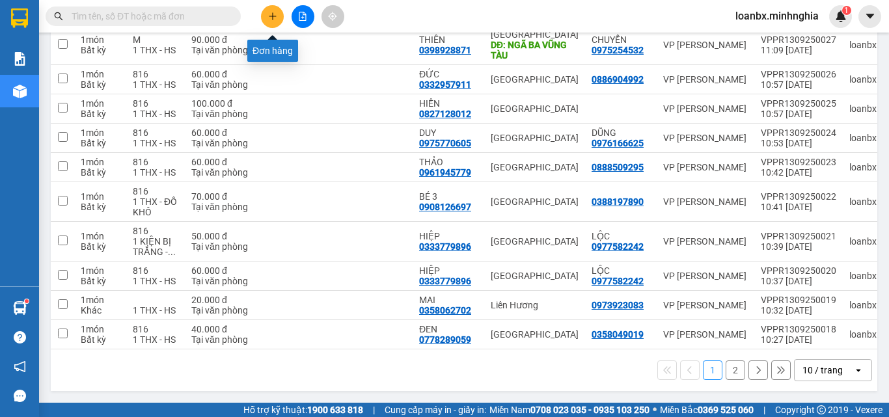
click at [275, 19] on icon "plus" at bounding box center [272, 16] width 9 height 9
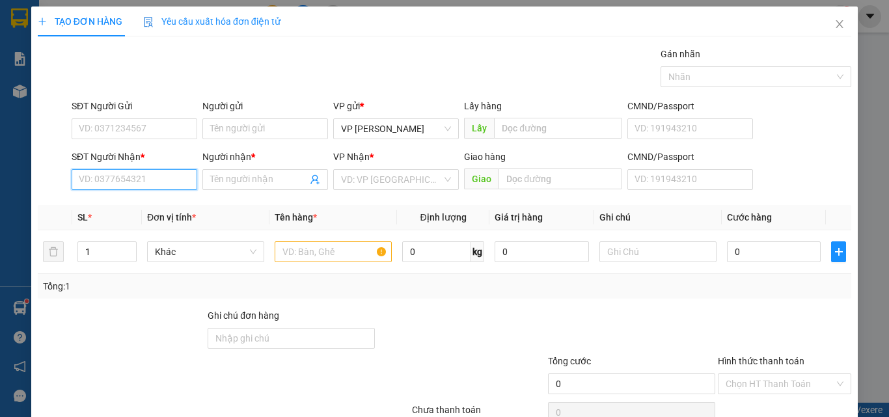
click at [118, 178] on input "SĐT Người Nhận *" at bounding box center [135, 179] width 126 height 21
type input "0388593620"
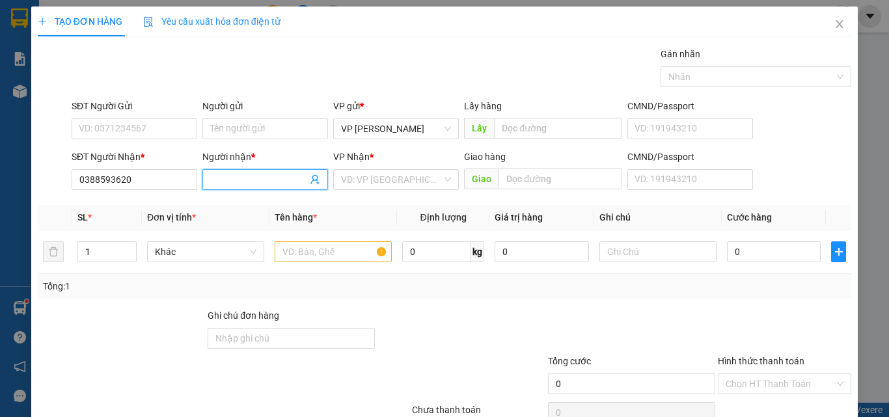
click at [263, 186] on input "Người nhận *" at bounding box center [258, 180] width 97 height 14
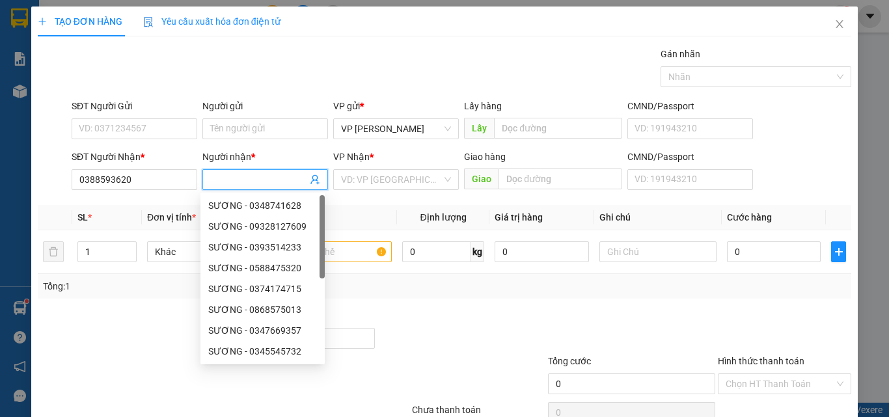
type input "K"
type input "KIỆT"
click at [357, 185] on input "search" at bounding box center [391, 180] width 101 height 20
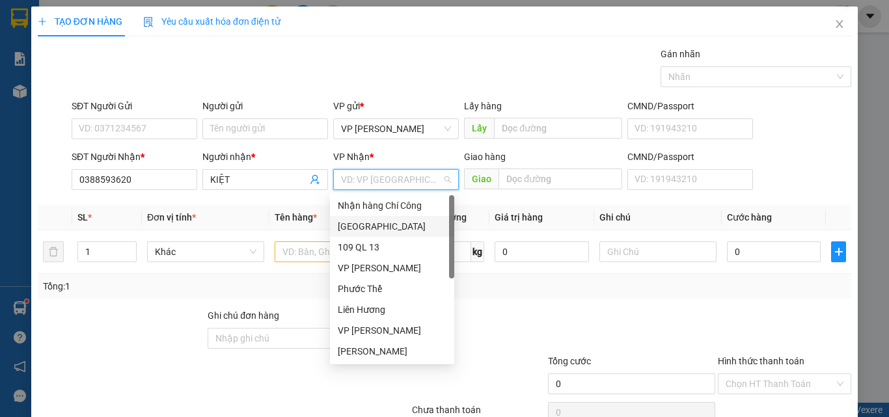
drag, startPoint x: 360, startPoint y: 225, endPoint x: 414, endPoint y: 221, distance: 54.2
click at [363, 225] on div "[GEOGRAPHIC_DATA]" at bounding box center [392, 226] width 109 height 14
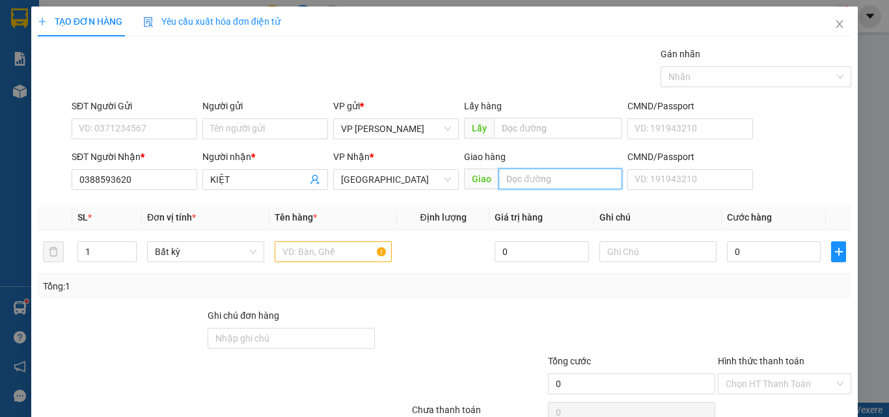
click at [512, 187] on input "text" at bounding box center [561, 179] width 124 height 21
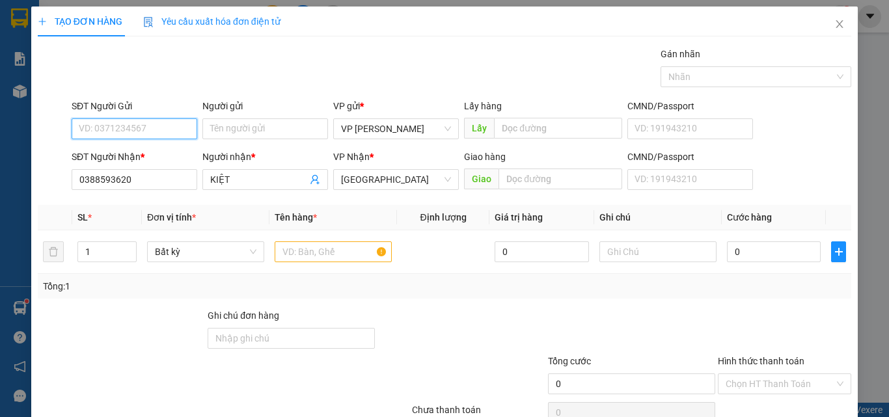
click at [141, 138] on input "SĐT Người Gửi" at bounding box center [135, 128] width 126 height 21
type input "0988596568"
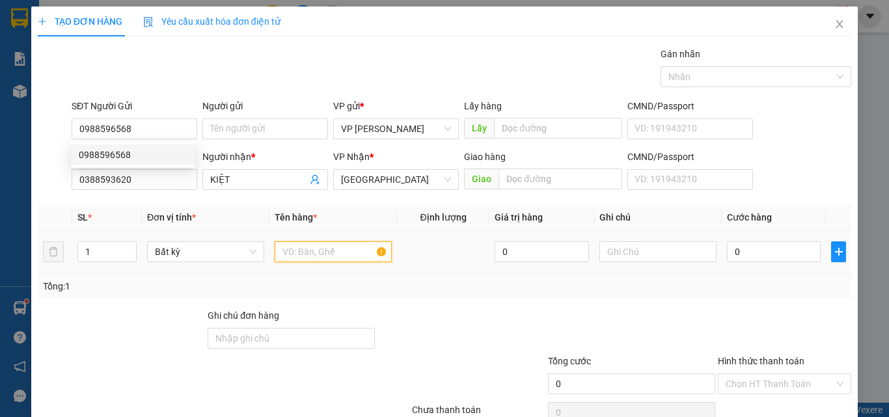
click at [322, 255] on input "text" at bounding box center [333, 252] width 117 height 21
type input "8"
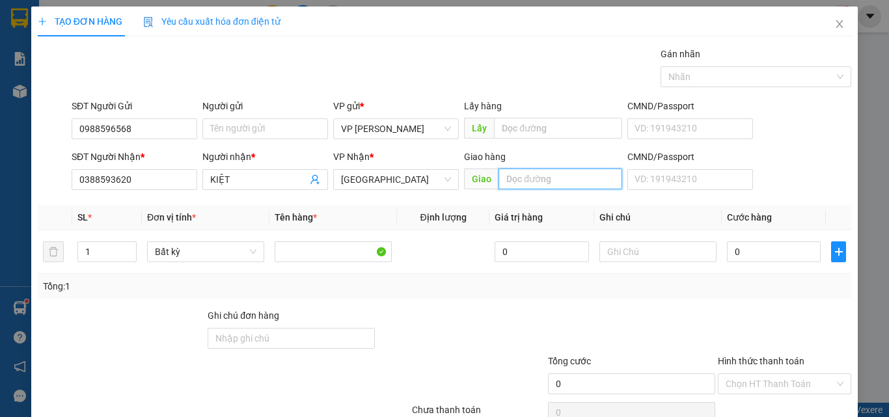
click at [520, 178] on input "text" at bounding box center [561, 179] width 124 height 21
type input "BX ĐỒNG NAI - CỔNG 11"
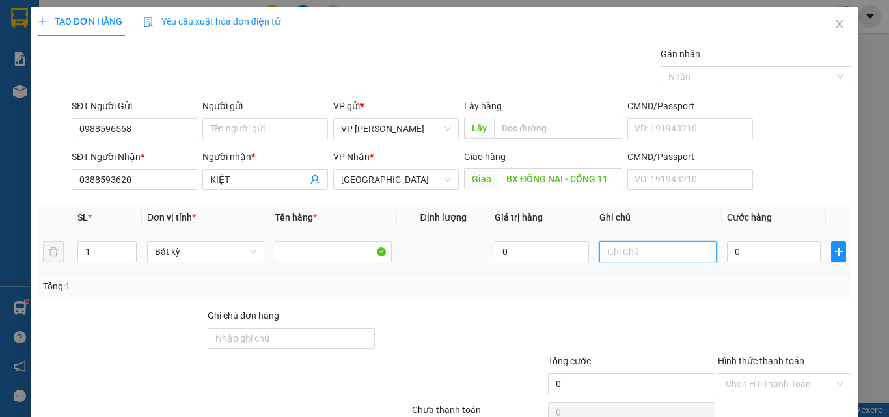
click at [649, 256] on input "text" at bounding box center [658, 252] width 117 height 21
type input "1 THX - CÁ"
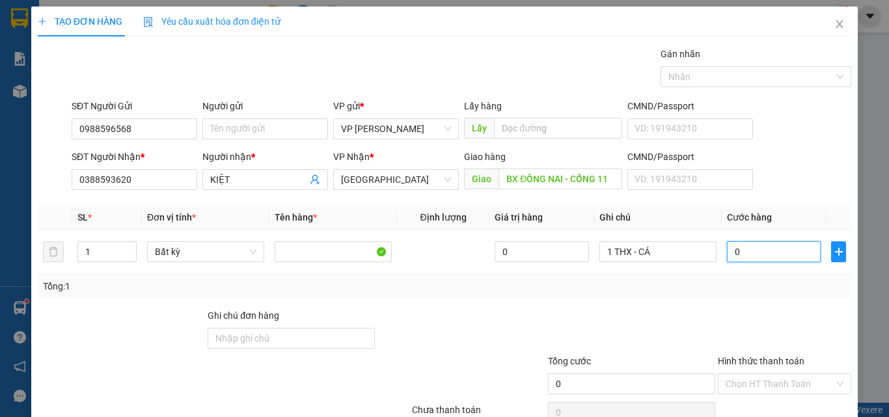
type input "8"
type input "80"
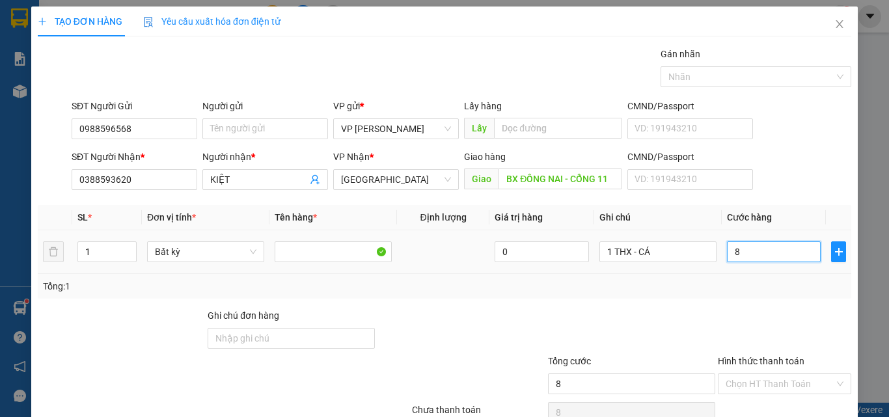
type input "80"
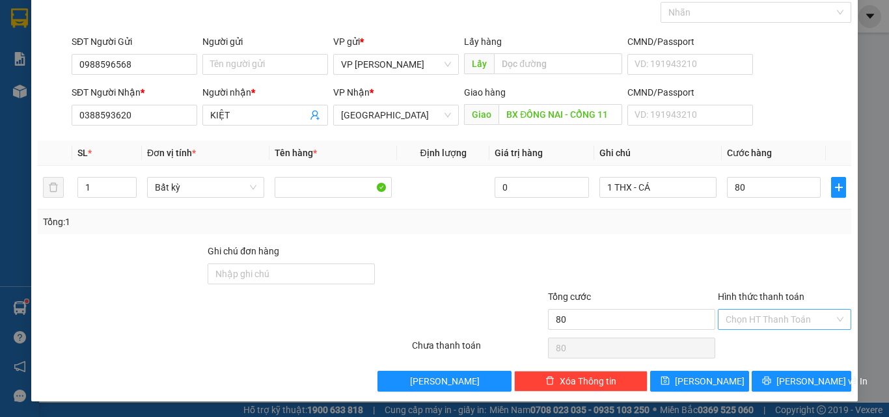
type input "80.000"
click at [754, 326] on input "Hình thức thanh toán" at bounding box center [780, 320] width 109 height 20
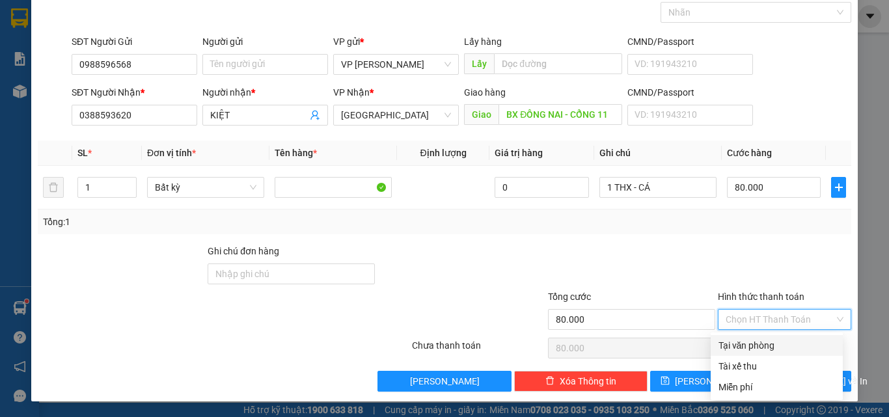
drag, startPoint x: 743, startPoint y: 344, endPoint x: 755, endPoint y: 356, distance: 17.0
click at [743, 345] on div "Tại văn phòng" at bounding box center [777, 346] width 117 height 14
type input "0"
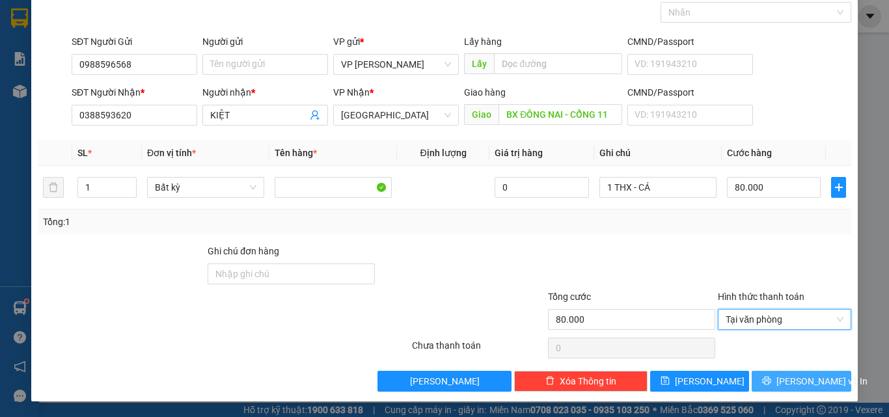
click at [772, 374] on button "[PERSON_NAME] và In" at bounding box center [802, 381] width 100 height 21
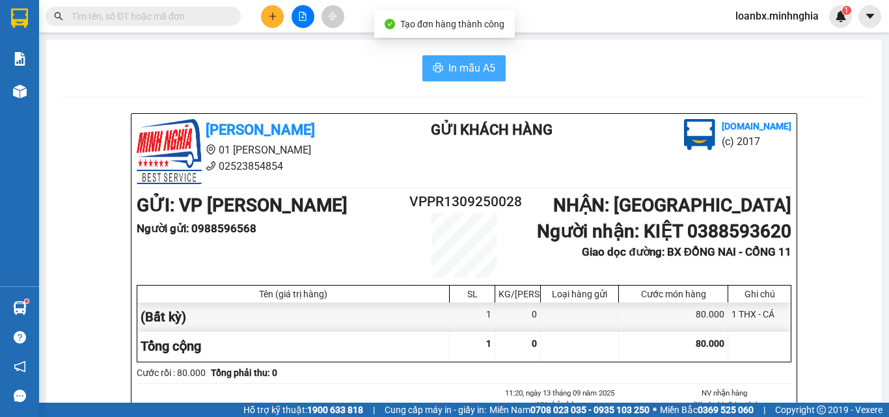
click at [423, 68] on button "In mẫu A5" at bounding box center [464, 68] width 83 height 26
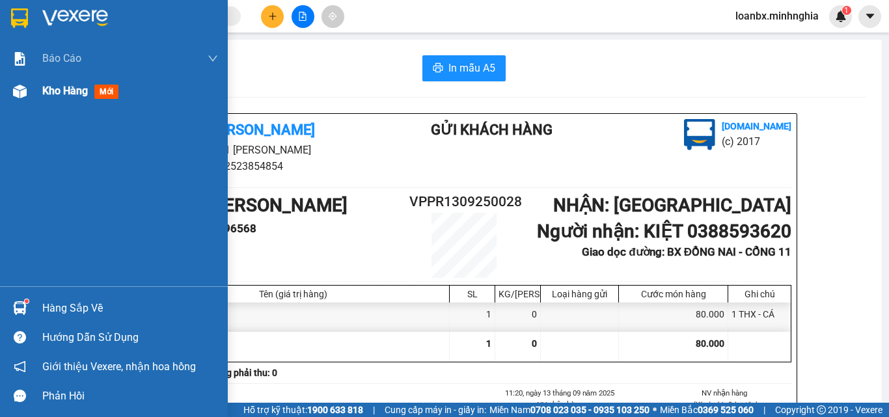
click at [26, 99] on div at bounding box center [19, 91] width 23 height 23
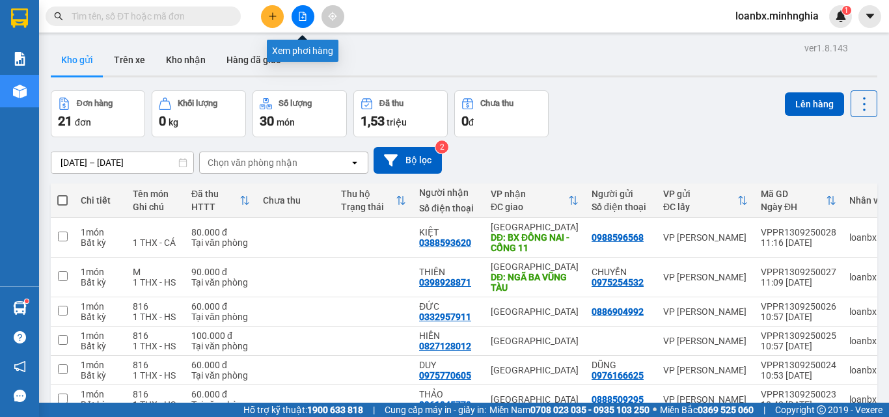
click at [295, 21] on button at bounding box center [303, 16] width 23 height 23
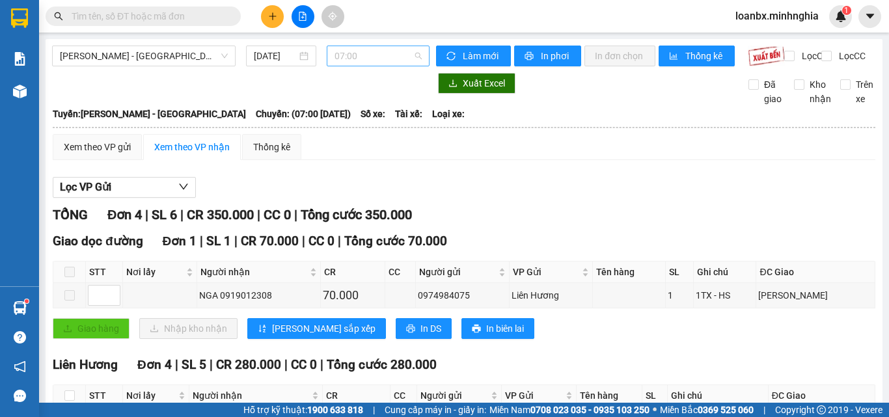
click at [373, 61] on span "07:00" at bounding box center [378, 56] width 87 height 20
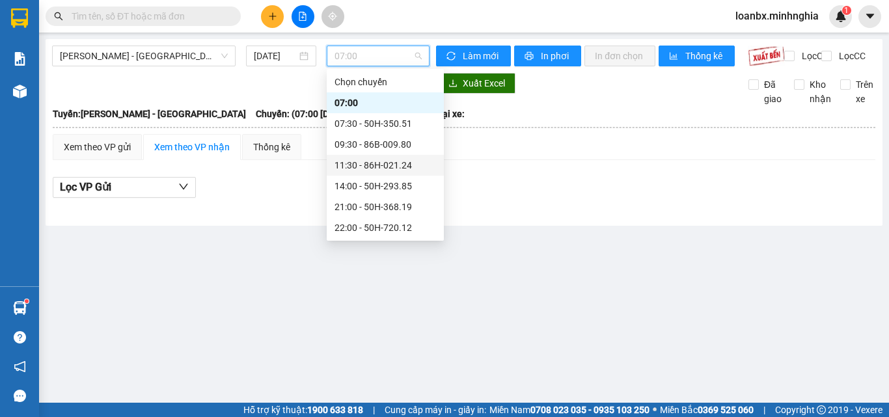
click at [359, 167] on div "11:30 - 86H-021.24" at bounding box center [386, 165] width 102 height 14
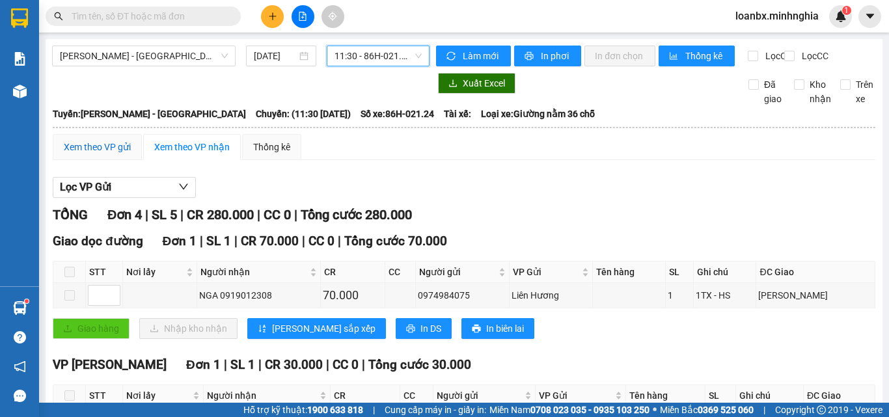
click at [121, 154] on div "Xem theo VP gửi" at bounding box center [97, 147] width 67 height 14
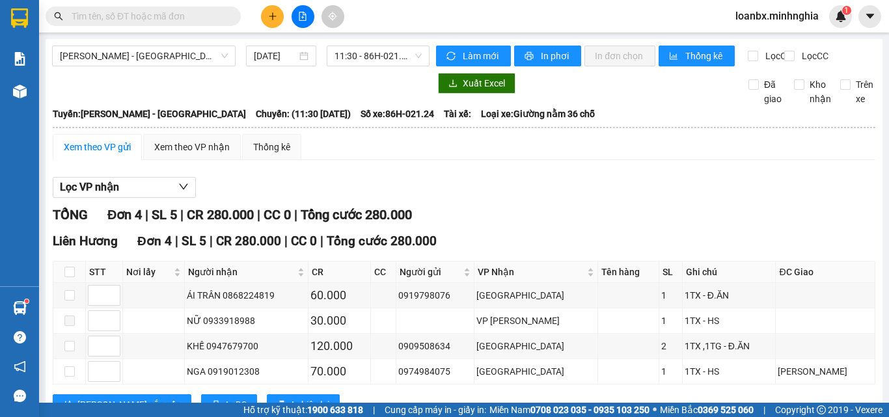
click at [103, 12] on input "text" at bounding box center [149, 16] width 154 height 14
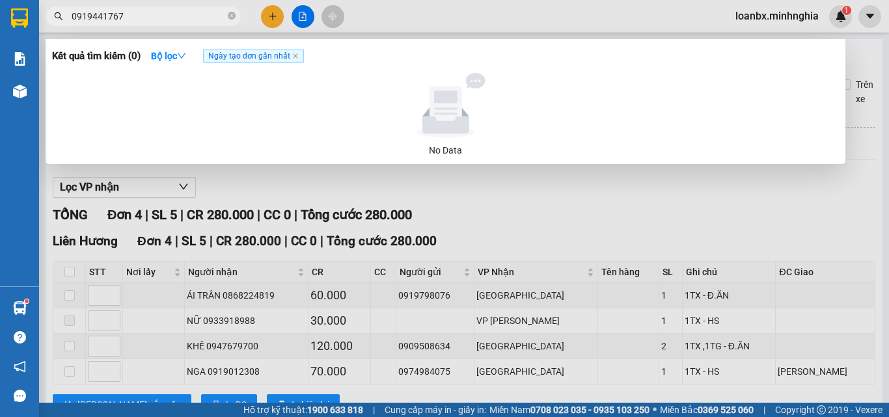
click at [111, 18] on input "0919441767" at bounding box center [149, 16] width 154 height 14
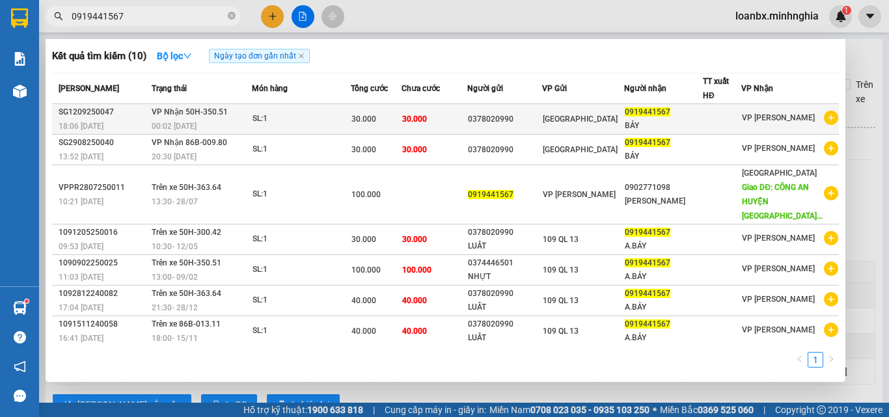
type input "0919441567"
click at [396, 124] on div "30.000" at bounding box center [377, 119] width 50 height 14
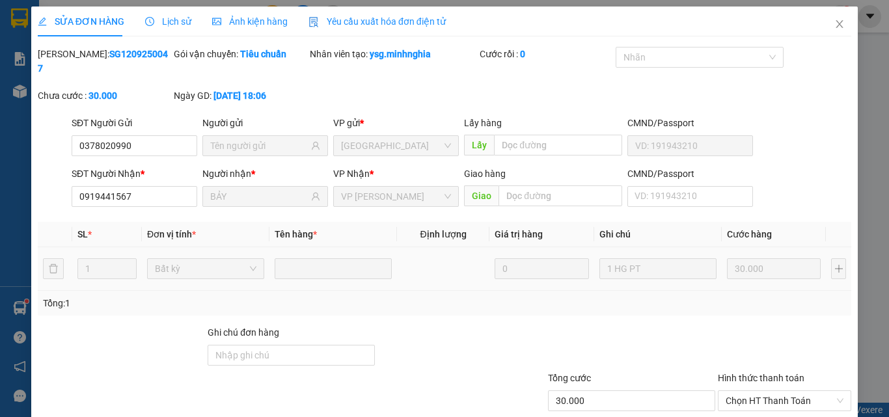
type input "0378020990"
type input "0919441567"
type input "BẢY"
type input "30.000"
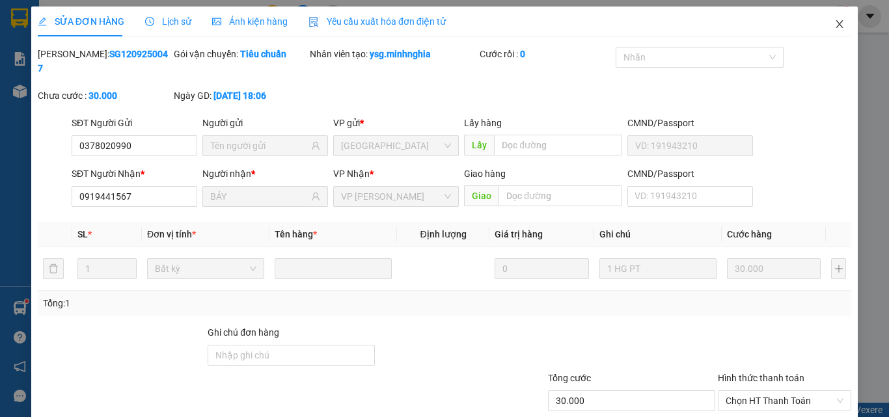
click at [843, 37] on span "Close" at bounding box center [840, 25] width 36 height 36
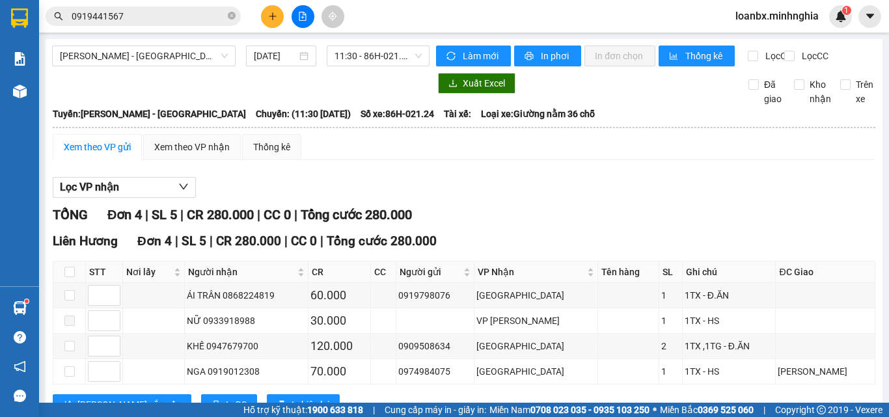
scroll to position [60, 0]
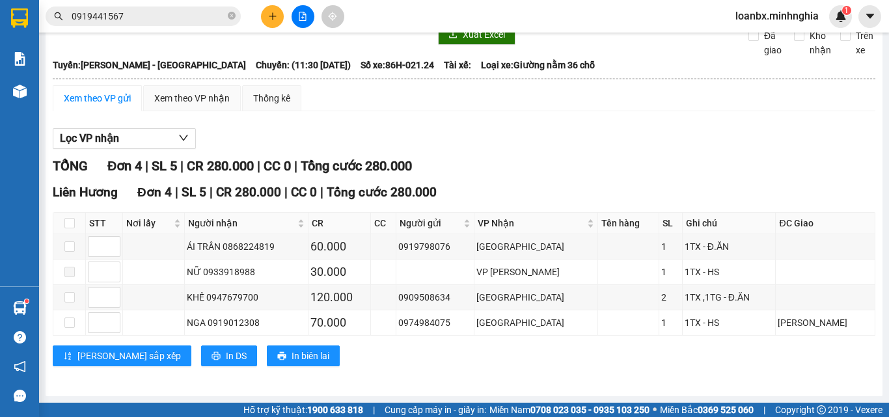
click at [516, 369] on div "Liên Hương Đơn 4 | SL 5 | CR 280.000 | CC 0 | Tổng cước 280.000 STT Nơi lấy Ngư…" at bounding box center [464, 279] width 823 height 193
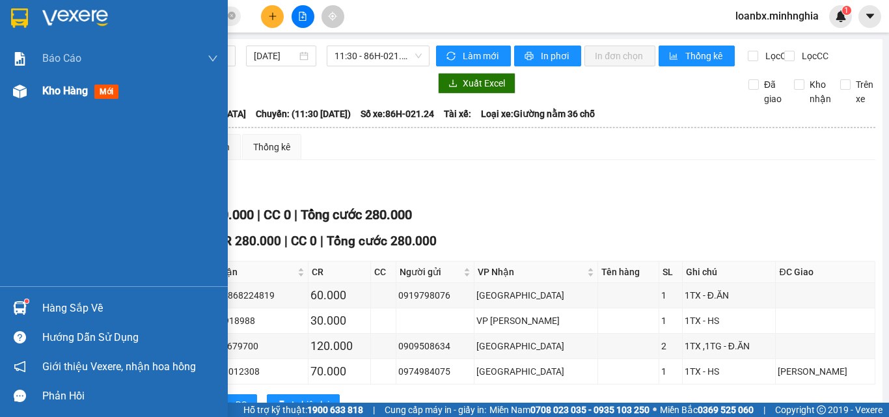
click at [38, 89] on div "Kho hàng mới" at bounding box center [114, 91] width 228 height 33
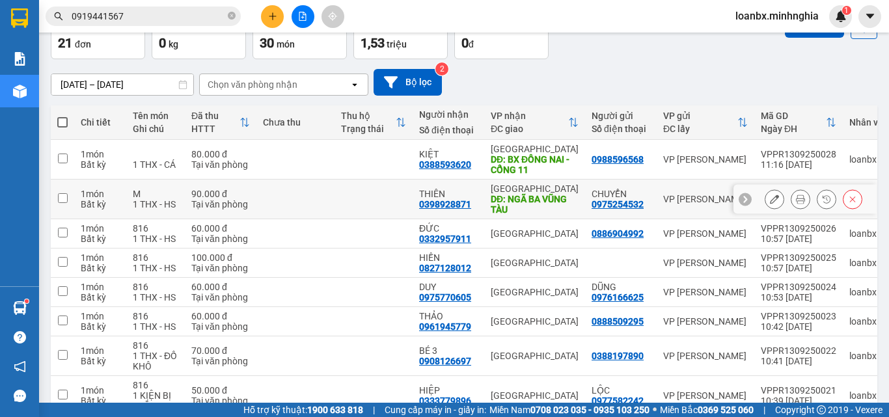
scroll to position [208, 0]
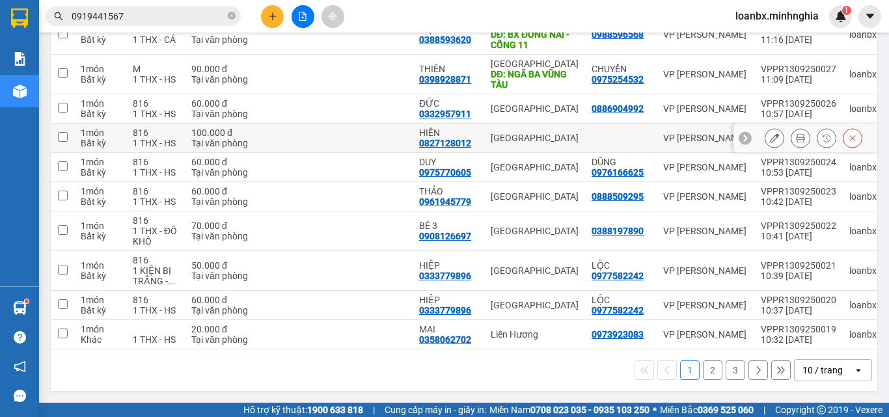
click at [355, 132] on td at bounding box center [374, 138] width 78 height 29
checkbox input "true"
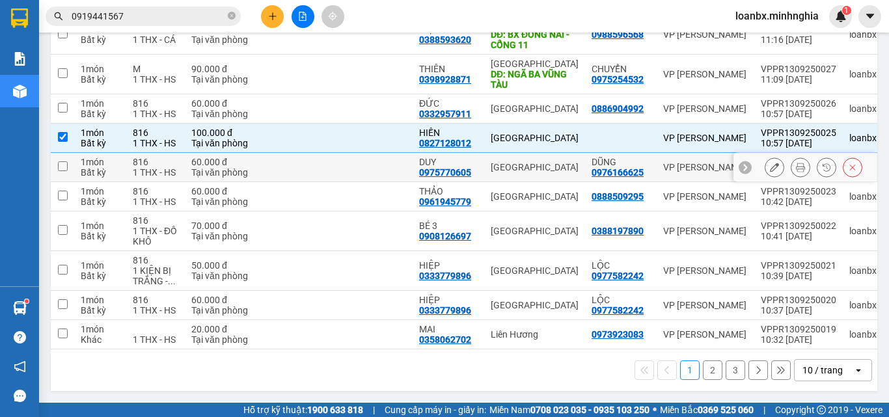
click at [346, 171] on td at bounding box center [374, 167] width 78 height 29
checkbox input "true"
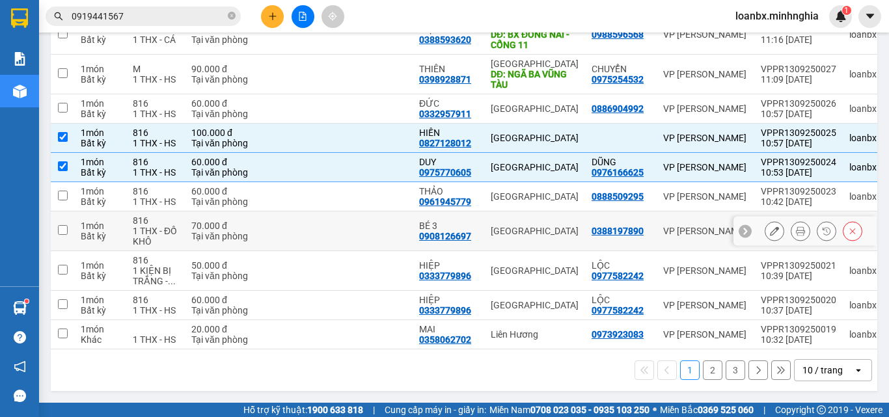
click at [355, 212] on td at bounding box center [374, 232] width 78 height 40
checkbox input "true"
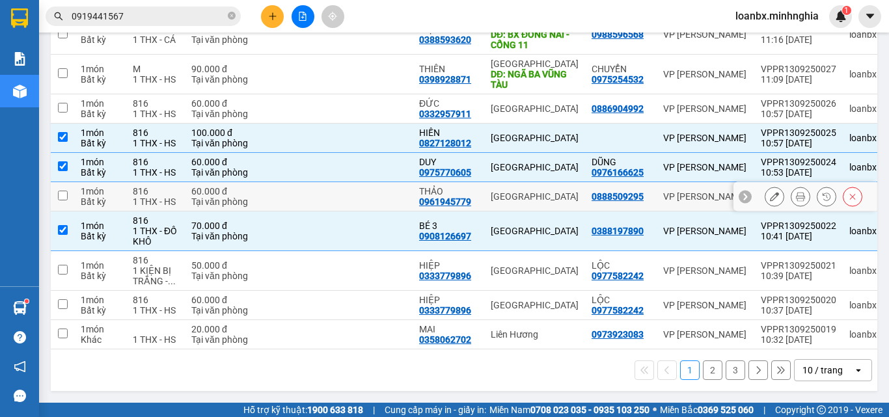
click at [373, 193] on td at bounding box center [374, 196] width 78 height 29
checkbox input "true"
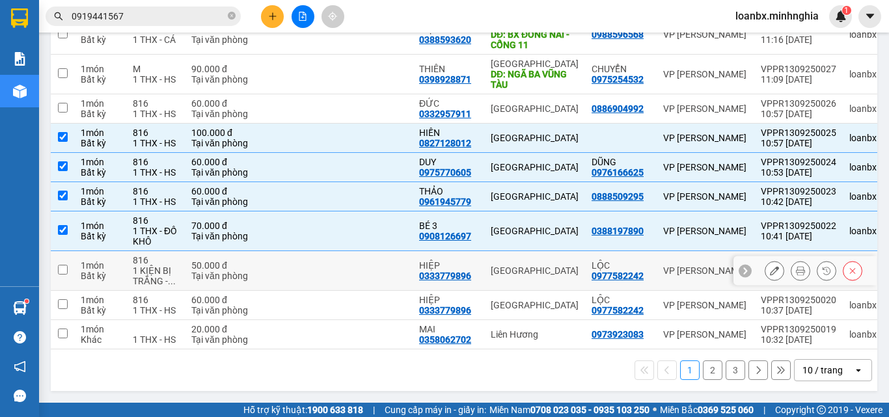
click at [382, 255] on td at bounding box center [374, 271] width 78 height 40
checkbox input "true"
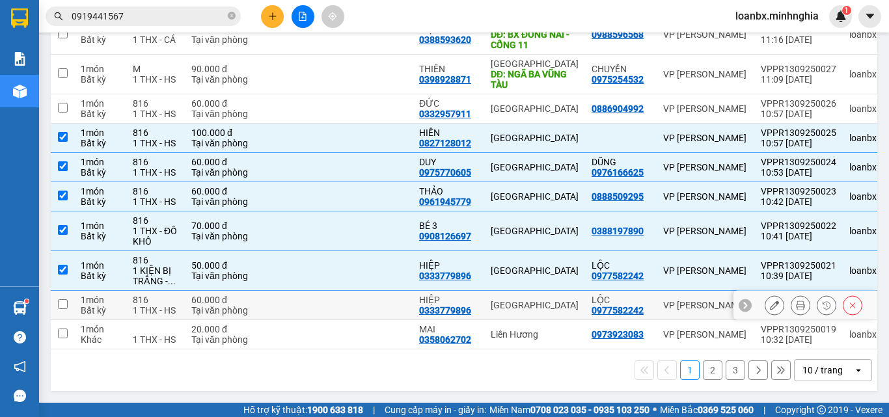
drag, startPoint x: 370, startPoint y: 298, endPoint x: 368, endPoint y: 319, distance: 21.5
click at [369, 298] on td at bounding box center [374, 305] width 78 height 29
checkbox input "true"
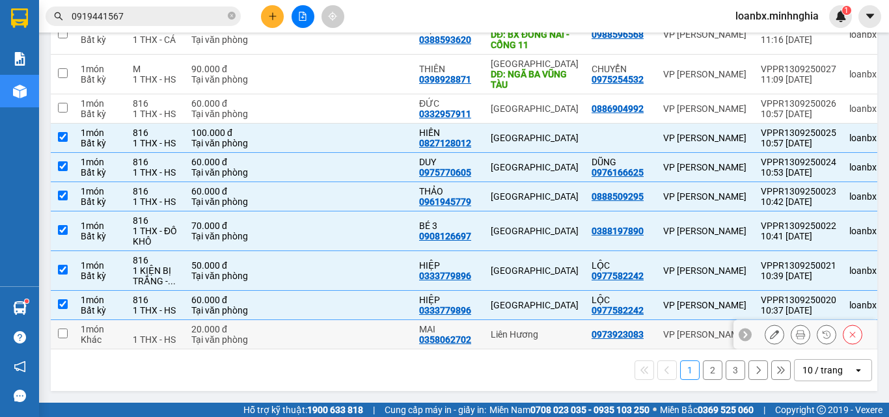
click at [363, 329] on td at bounding box center [374, 334] width 78 height 29
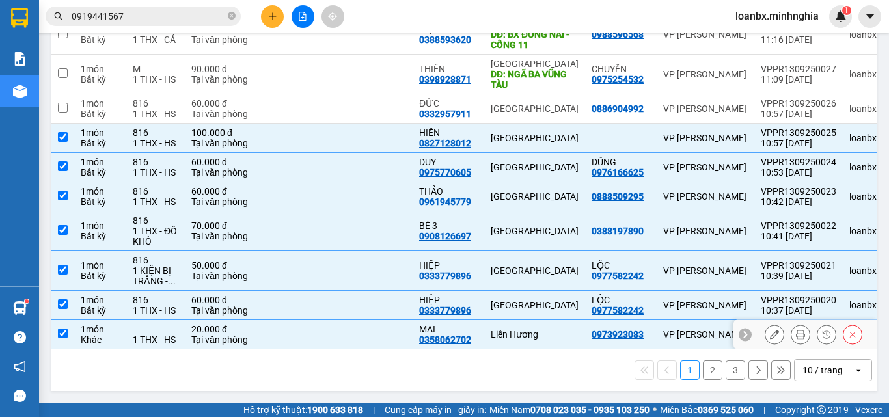
click at [498, 329] on div "Liên Hương" at bounding box center [535, 334] width 88 height 10
checkbox input "false"
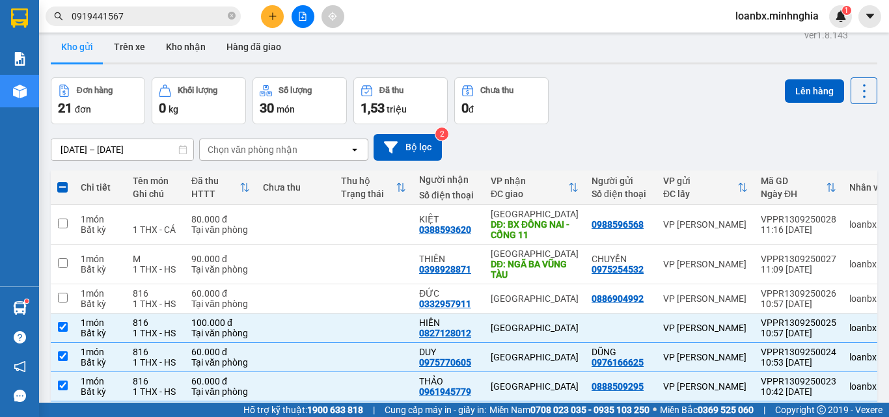
scroll to position [0, 0]
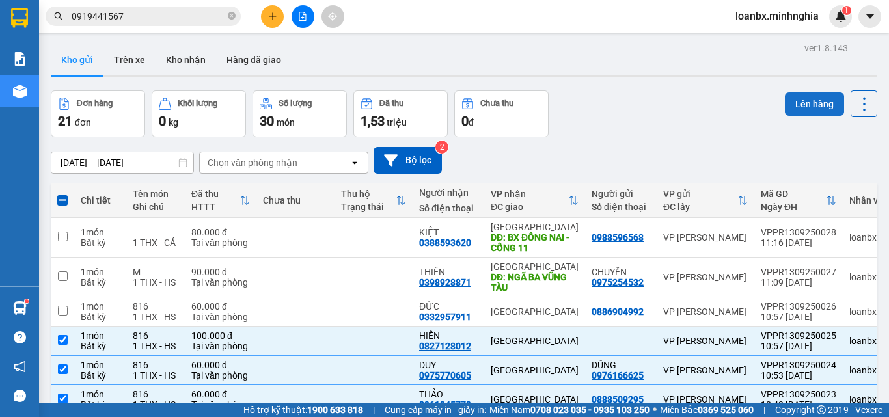
click at [794, 109] on button "Lên hàng" at bounding box center [814, 103] width 59 height 23
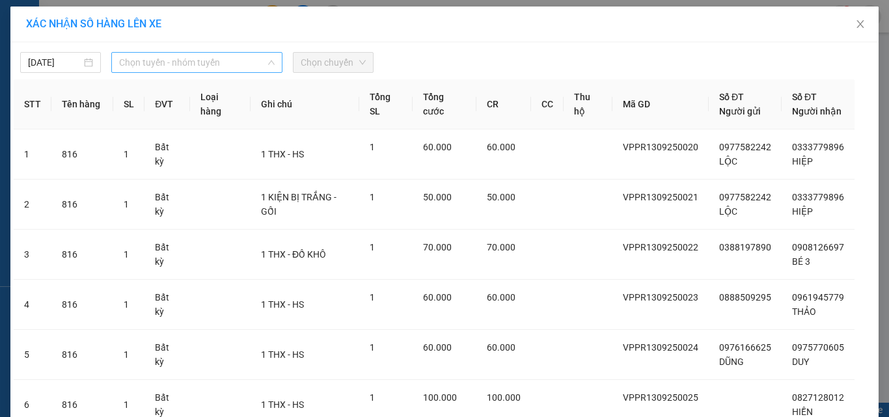
click at [181, 71] on span "Chọn tuyến - nhóm tuyến" at bounding box center [197, 63] width 156 height 20
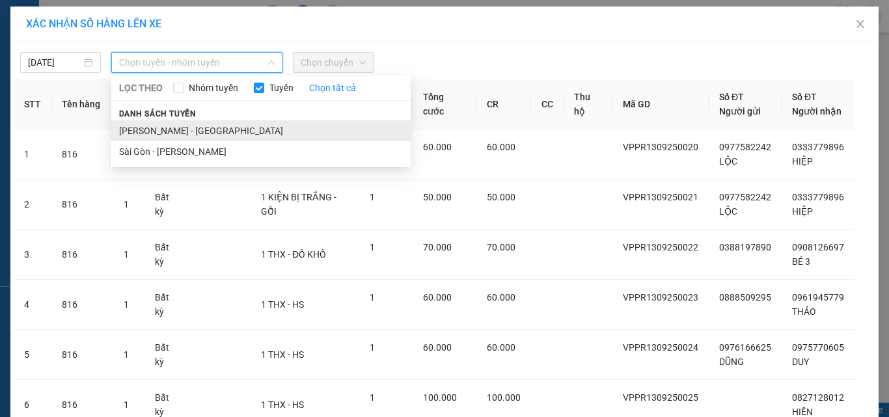
click at [154, 137] on li "[PERSON_NAME] - [GEOGRAPHIC_DATA]" at bounding box center [260, 130] width 299 height 21
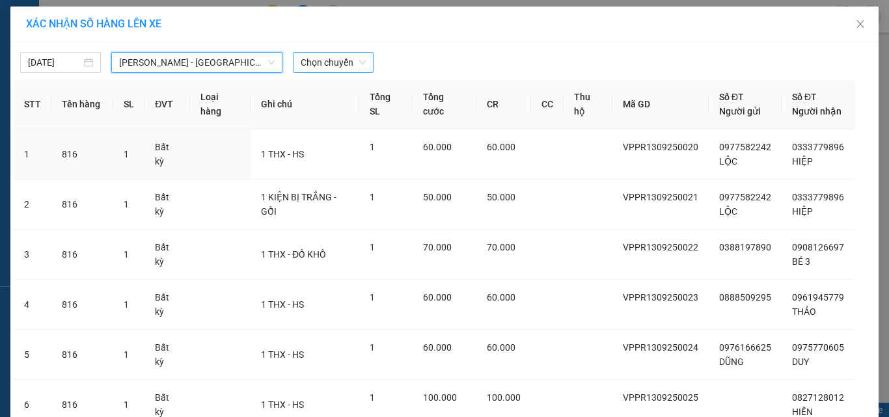
click at [340, 68] on span "Chọn chuyến" at bounding box center [333, 63] width 65 height 20
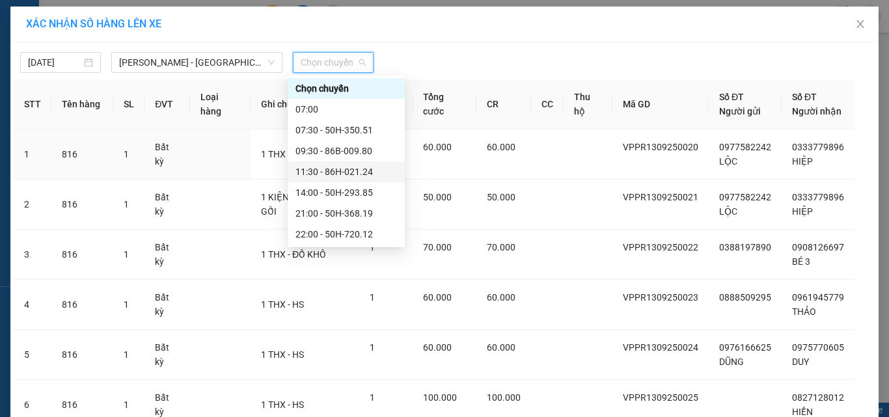
click at [351, 174] on div "11:30 - 86H-021.24" at bounding box center [347, 172] width 102 height 14
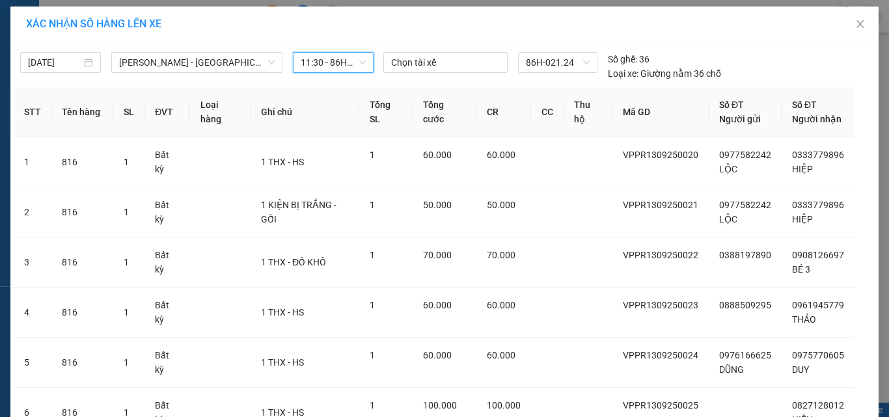
scroll to position [116, 0]
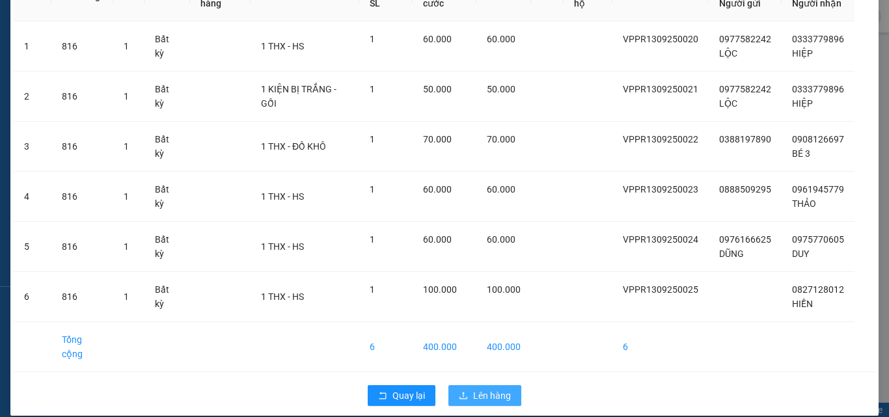
click at [486, 389] on span "Lên hàng" at bounding box center [492, 396] width 38 height 14
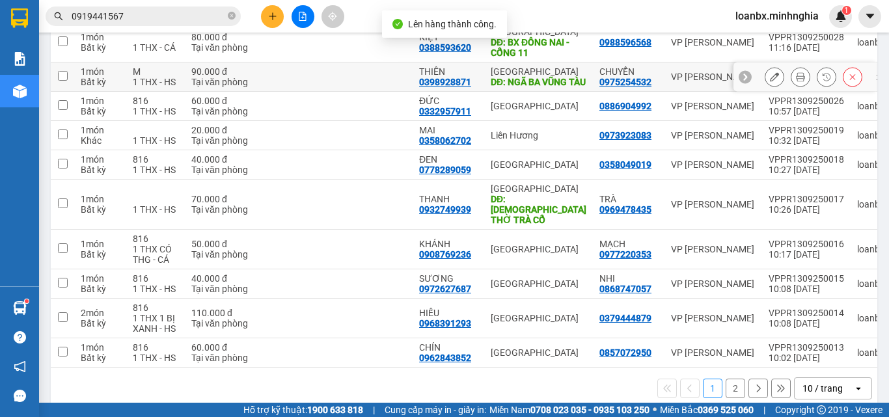
scroll to position [219, 0]
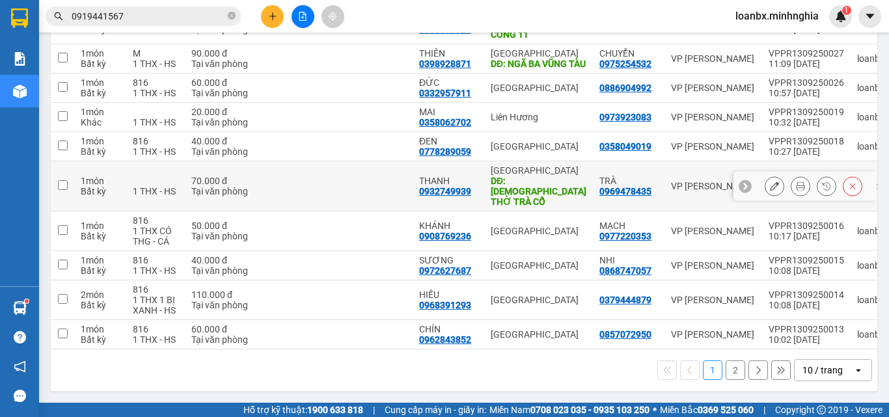
click at [428, 183] on div "THANH" at bounding box center [448, 181] width 59 height 10
checkbox input "true"
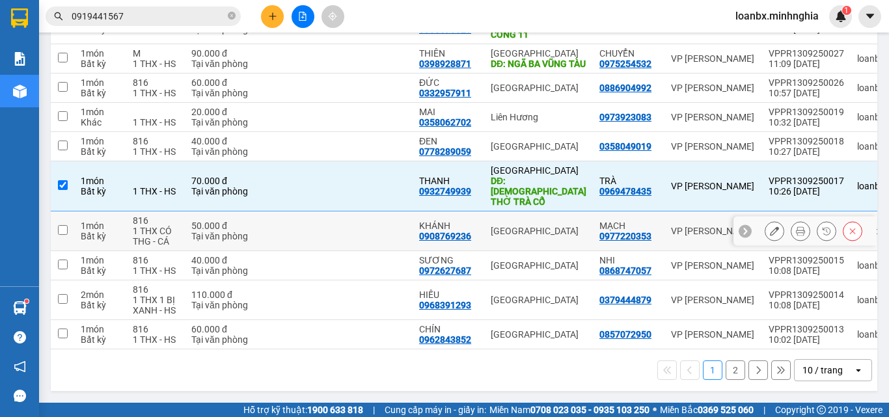
click at [407, 223] on td at bounding box center [374, 232] width 78 height 40
checkbox input "true"
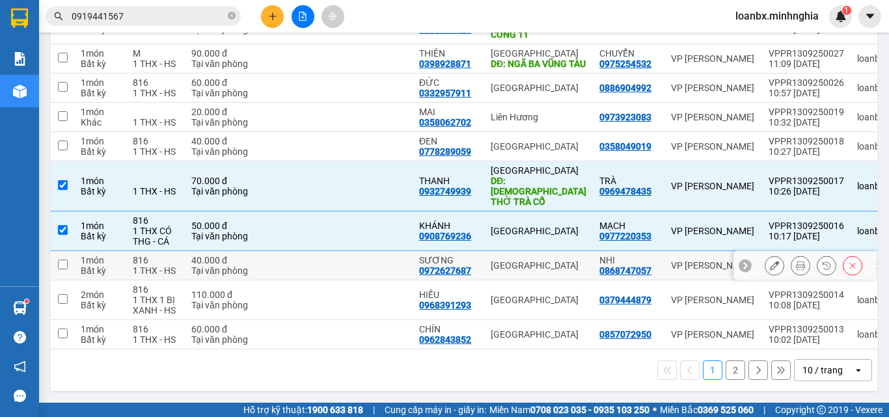
click at [408, 259] on td at bounding box center [374, 265] width 78 height 29
checkbox input "true"
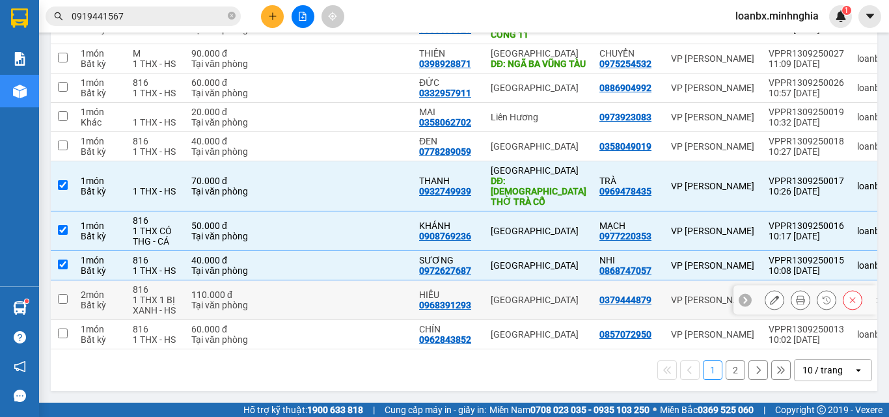
click at [389, 301] on td at bounding box center [374, 301] width 78 height 40
checkbox input "true"
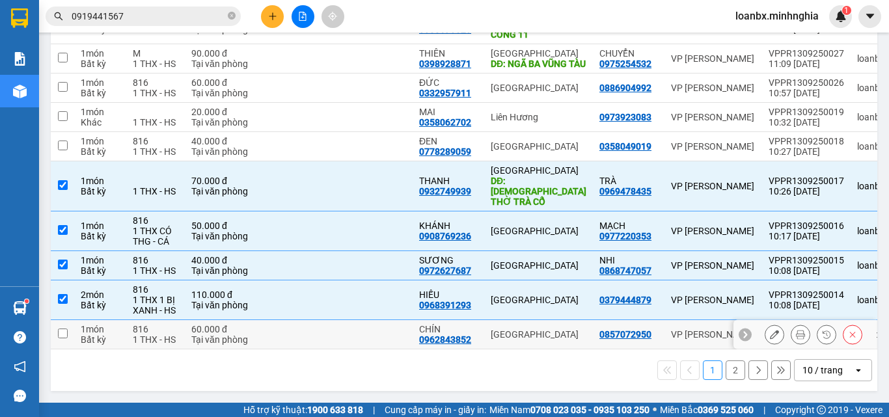
click at [372, 329] on td at bounding box center [374, 334] width 78 height 29
checkbox input "true"
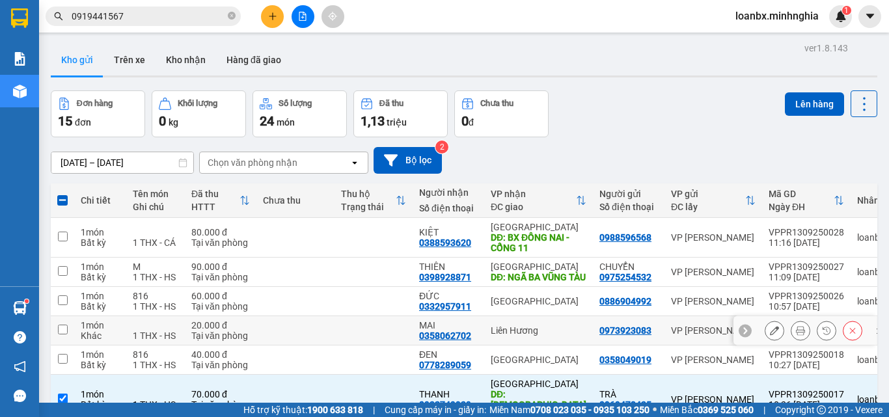
scroll to position [65, 0]
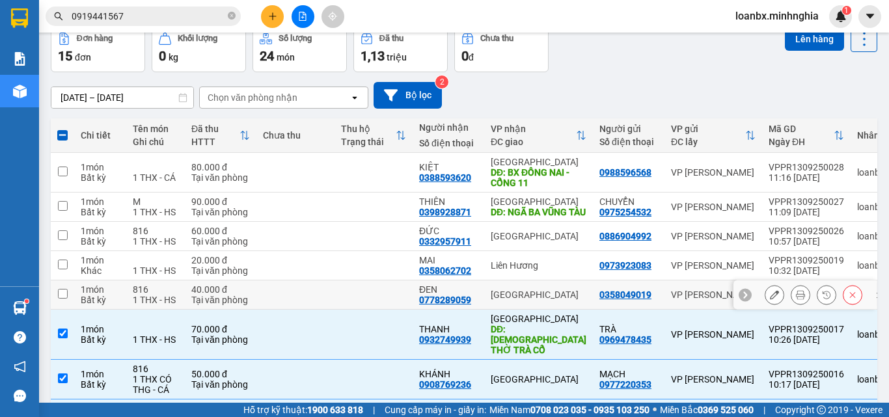
click at [313, 305] on td at bounding box center [296, 295] width 78 height 29
checkbox input "true"
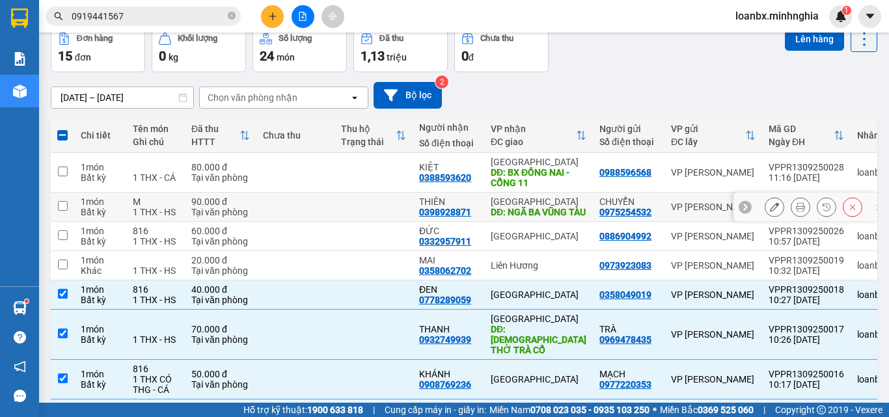
scroll to position [0, 0]
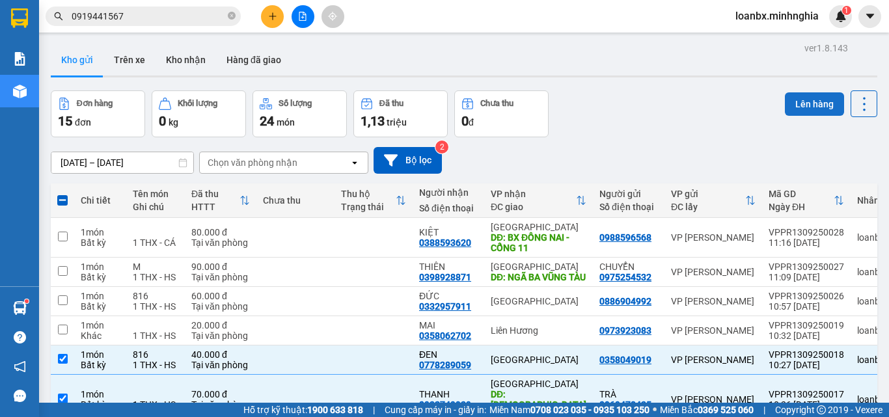
click at [792, 96] on button "Lên hàng" at bounding box center [814, 103] width 59 height 23
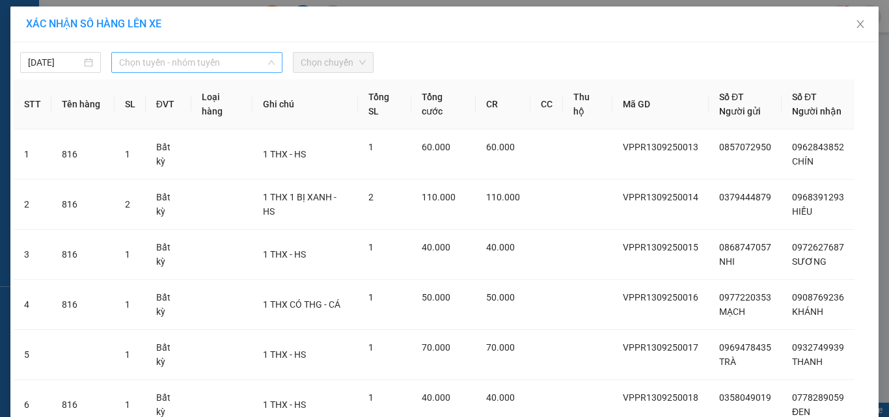
drag, startPoint x: 188, startPoint y: 64, endPoint x: 179, endPoint y: 98, distance: 34.3
click at [186, 65] on span "Chọn tuyến - nhóm tuyến" at bounding box center [197, 63] width 156 height 20
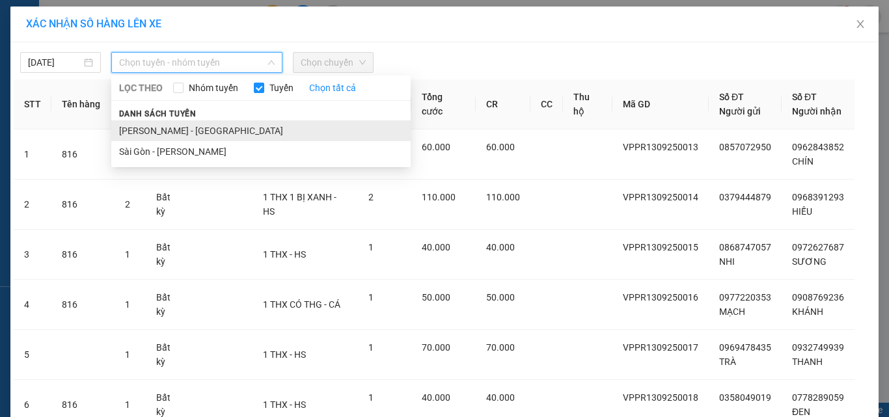
click at [169, 130] on li "[PERSON_NAME] - [GEOGRAPHIC_DATA]" at bounding box center [260, 130] width 299 height 21
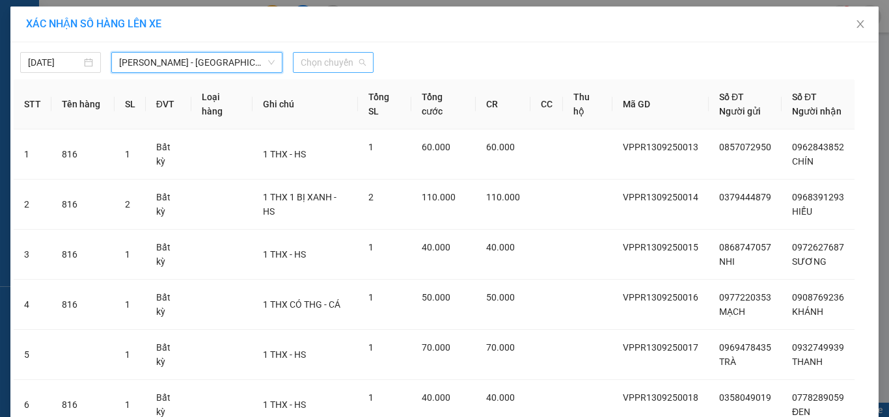
click at [345, 63] on span "Chọn chuyến" at bounding box center [333, 63] width 65 height 20
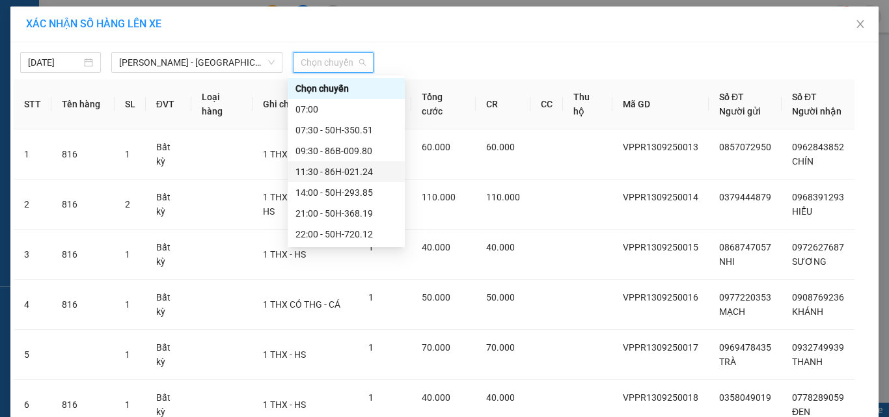
click at [355, 173] on div "11:30 - 86H-021.24" at bounding box center [347, 172] width 102 height 14
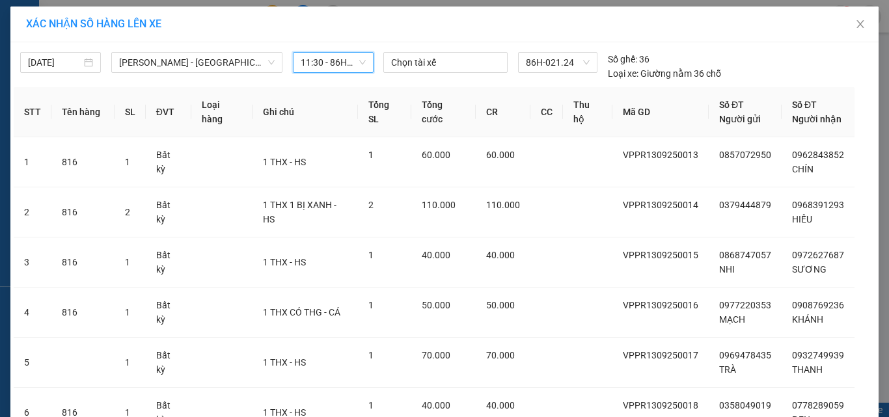
scroll to position [116, 0]
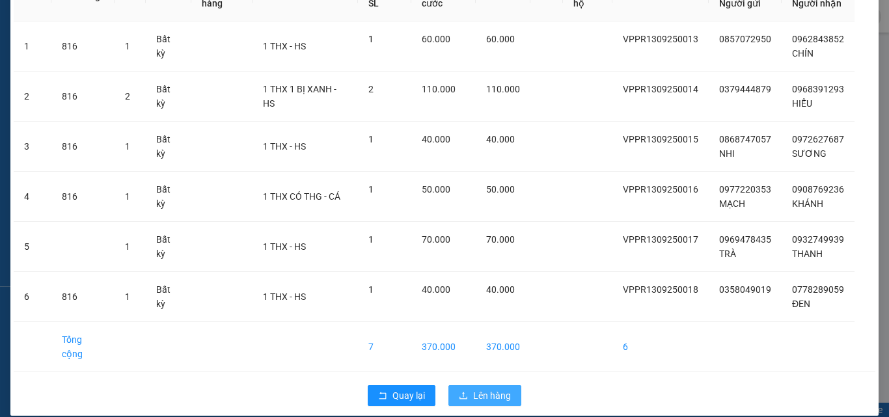
click at [478, 389] on span "Lên hàng" at bounding box center [492, 396] width 38 height 14
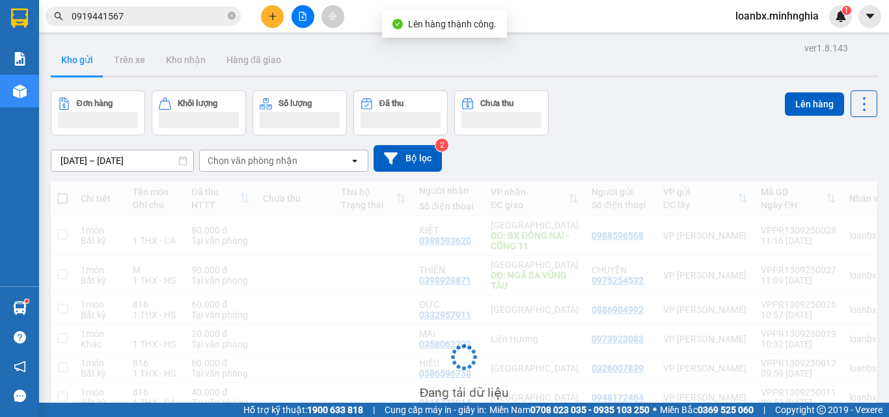
scroll to position [169, 0]
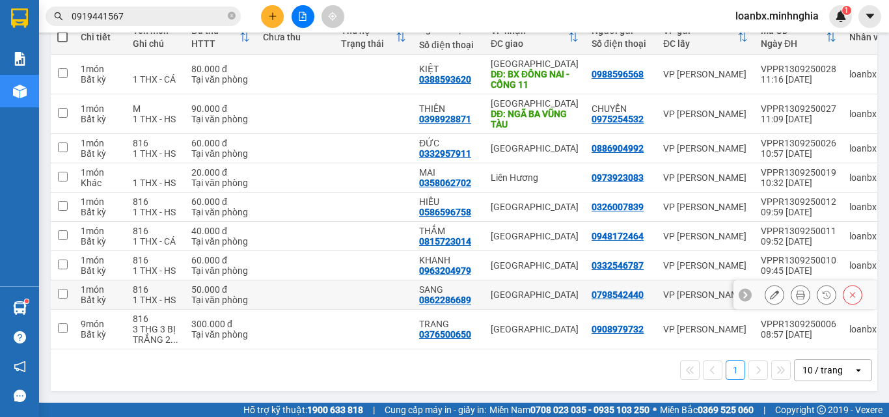
click at [383, 286] on td at bounding box center [374, 295] width 78 height 29
checkbox input "true"
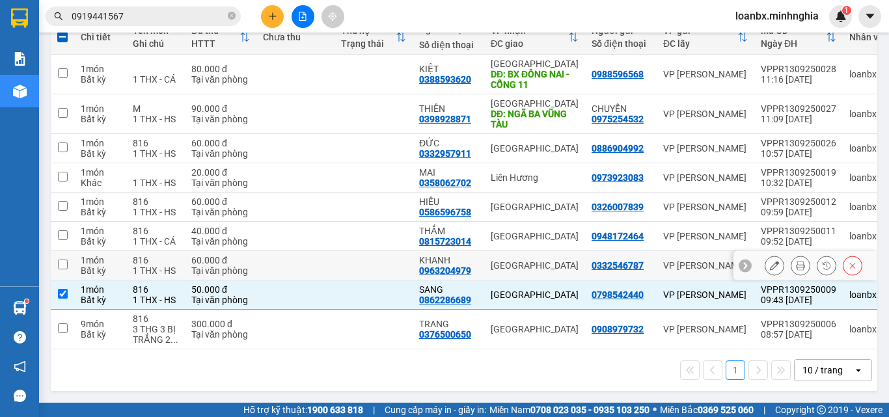
click at [383, 253] on td at bounding box center [374, 265] width 78 height 29
checkbox input "true"
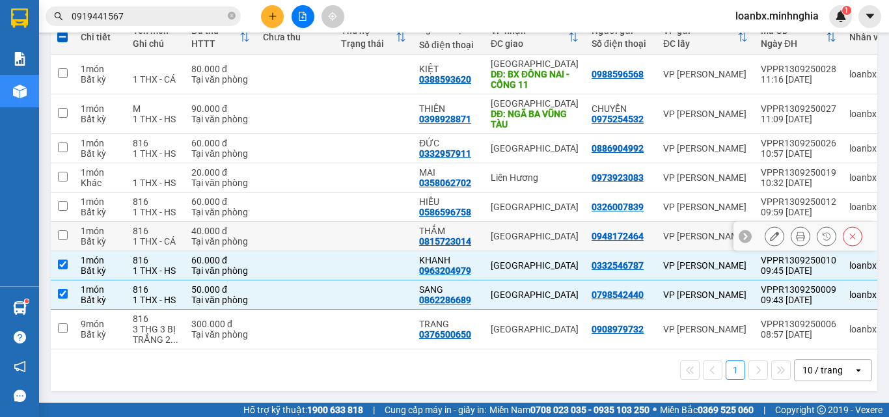
click at [394, 225] on td at bounding box center [374, 236] width 78 height 29
checkbox input "true"
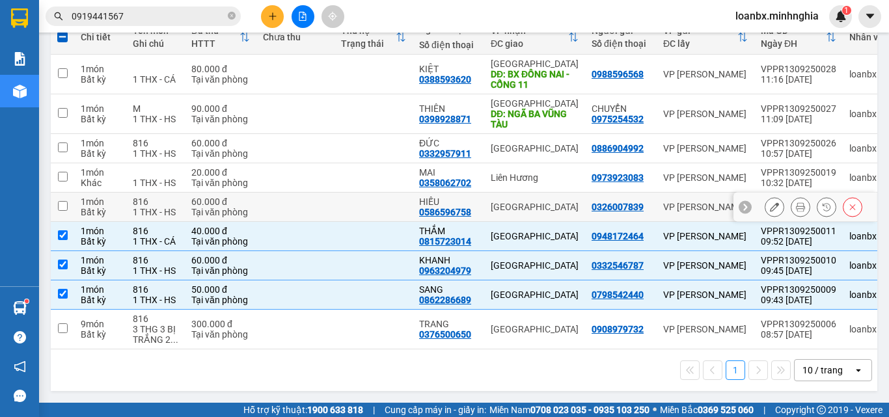
click at [387, 195] on td at bounding box center [374, 207] width 78 height 29
checkbox input "true"
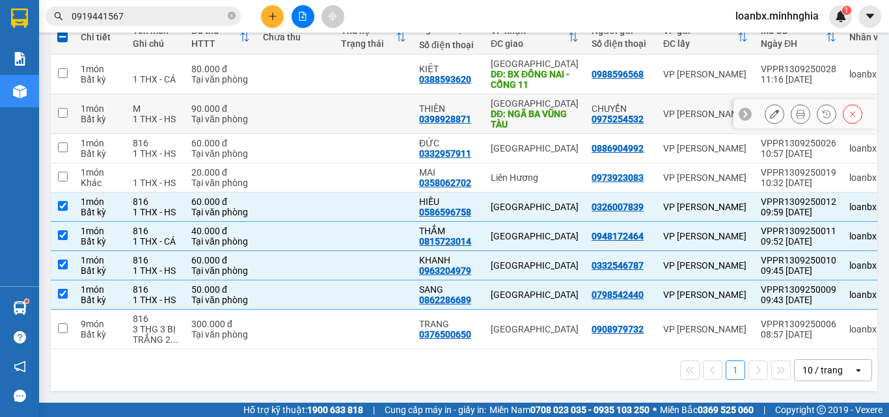
scroll to position [38, 0]
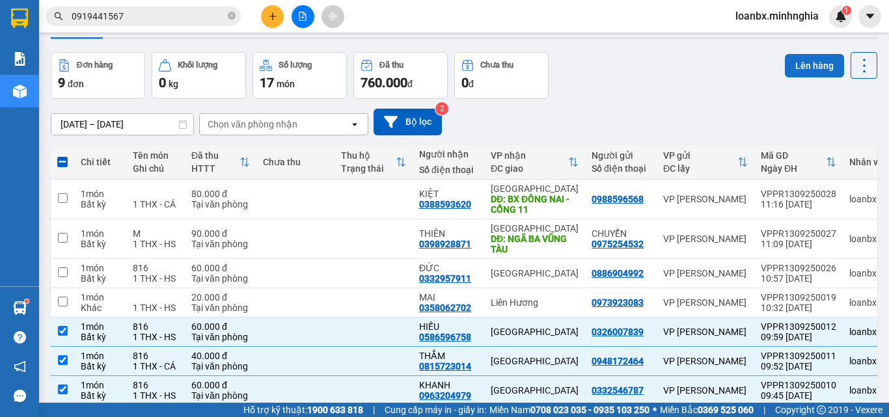
click at [809, 73] on button "Lên hàng" at bounding box center [814, 65] width 59 height 23
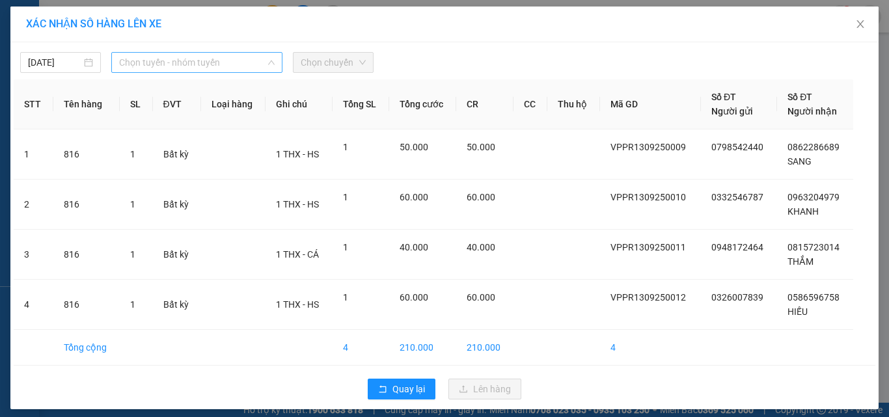
click at [183, 64] on span "Chọn tuyến - nhóm tuyến" at bounding box center [197, 63] width 156 height 20
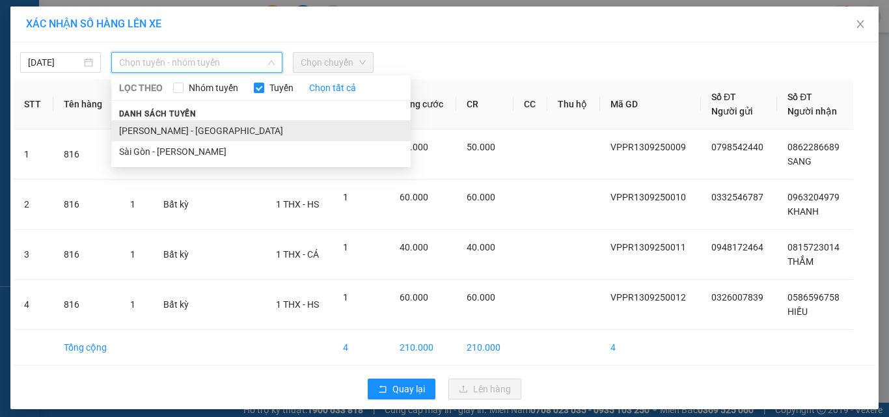
click at [160, 128] on li "[PERSON_NAME] - [GEOGRAPHIC_DATA]" at bounding box center [260, 130] width 299 height 21
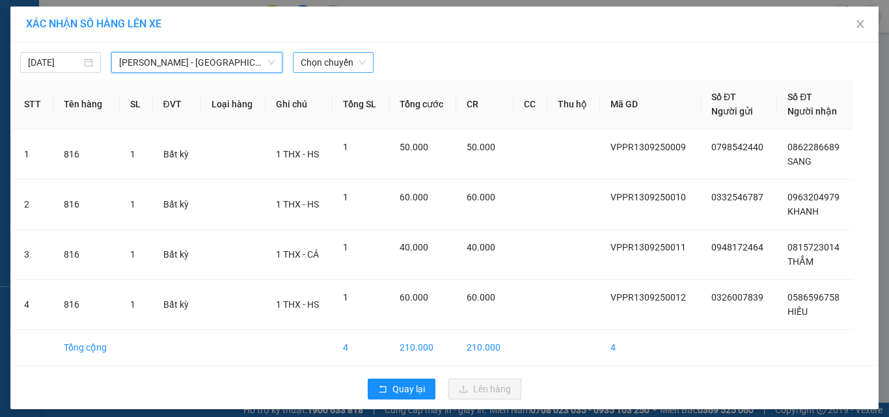
click at [329, 56] on span "Chọn chuyến" at bounding box center [333, 63] width 65 height 20
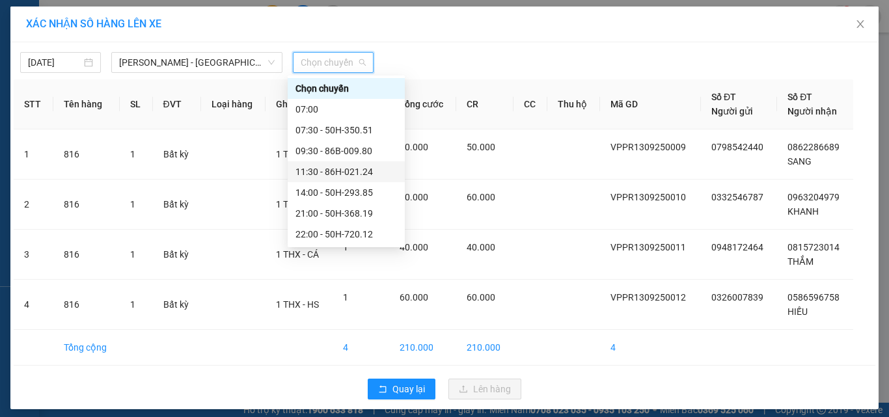
click at [331, 175] on div "11:30 - 86H-021.24" at bounding box center [347, 172] width 102 height 14
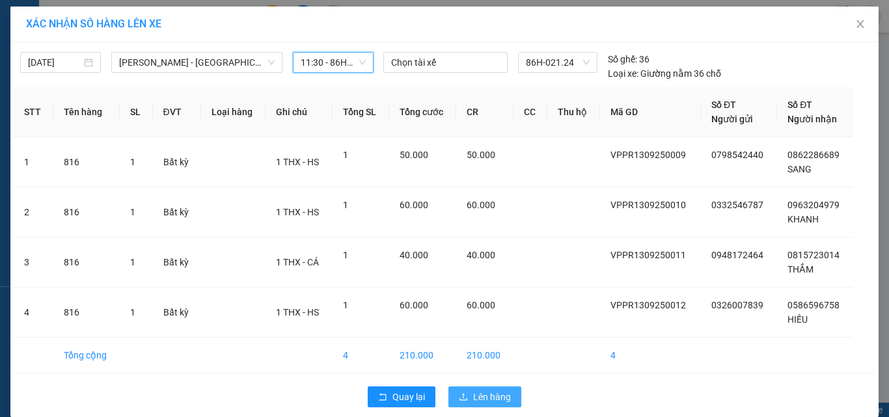
click at [477, 395] on span "Lên hàng" at bounding box center [492, 397] width 38 height 14
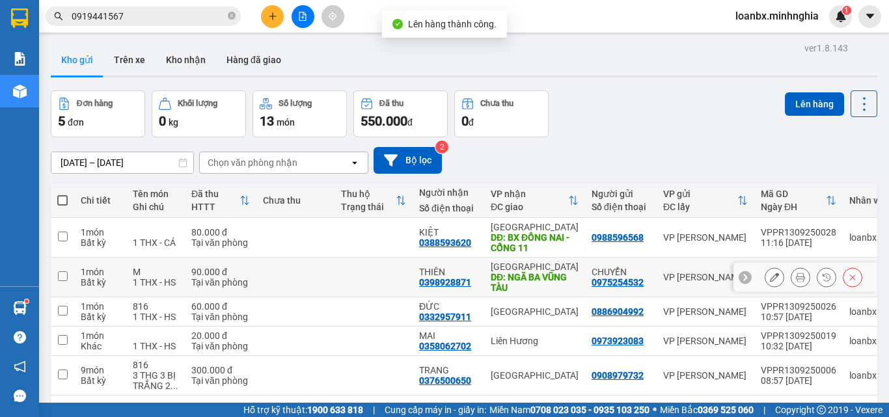
scroll to position [60, 0]
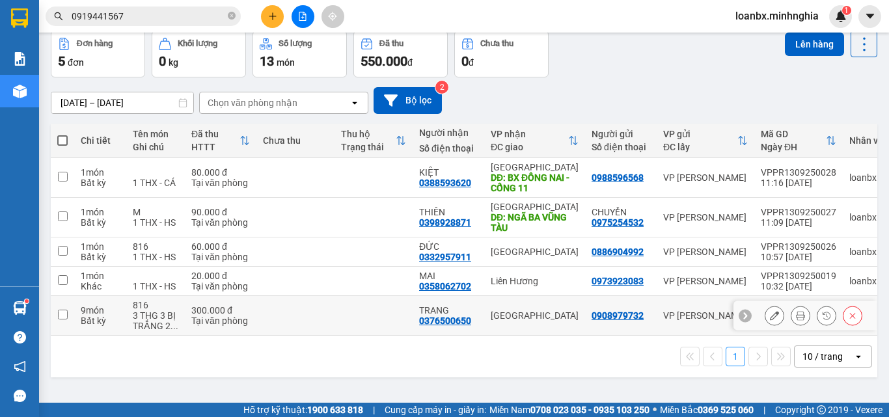
click at [376, 316] on td at bounding box center [374, 316] width 78 height 40
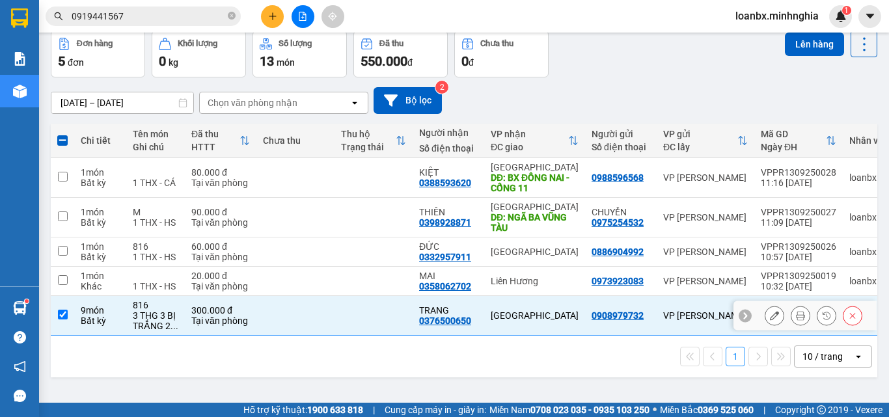
click at [378, 316] on td at bounding box center [374, 316] width 78 height 40
checkbox input "false"
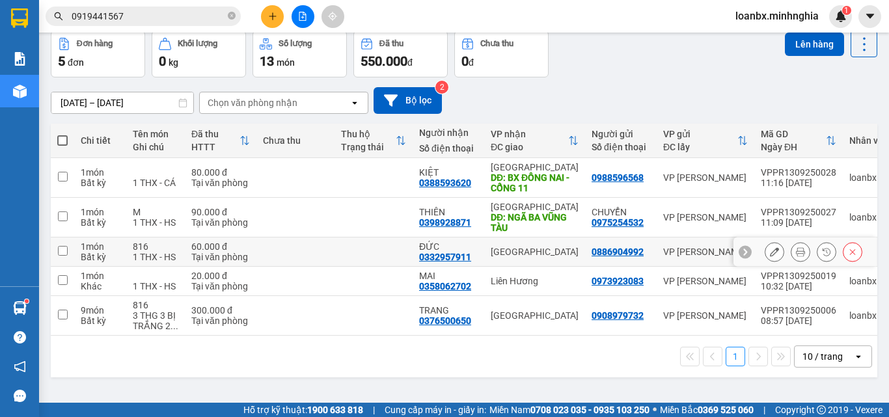
click at [356, 252] on td at bounding box center [374, 252] width 78 height 29
checkbox input "true"
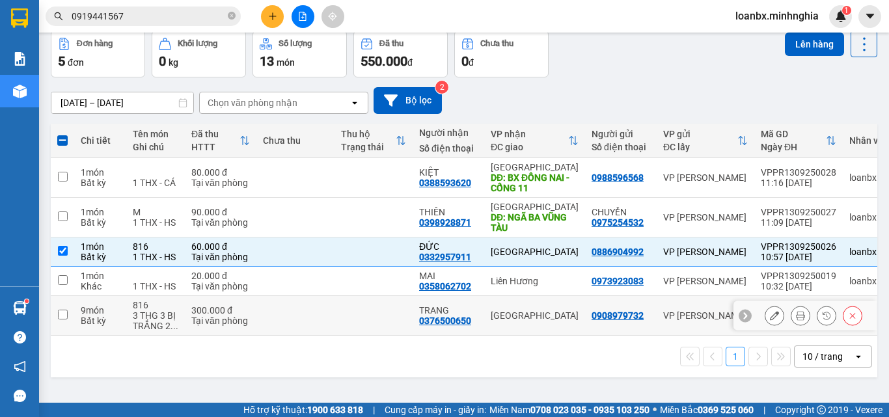
click at [464, 320] on div "0376500650" at bounding box center [445, 321] width 52 height 10
click at [314, 313] on td at bounding box center [296, 316] width 78 height 40
checkbox input "true"
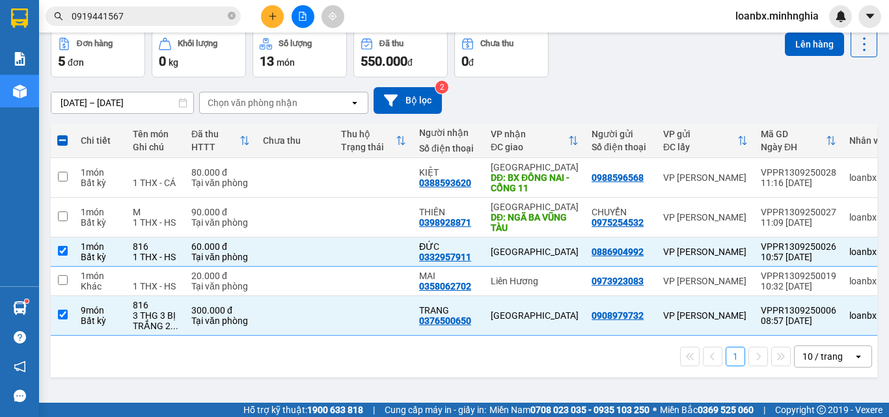
scroll to position [0, 0]
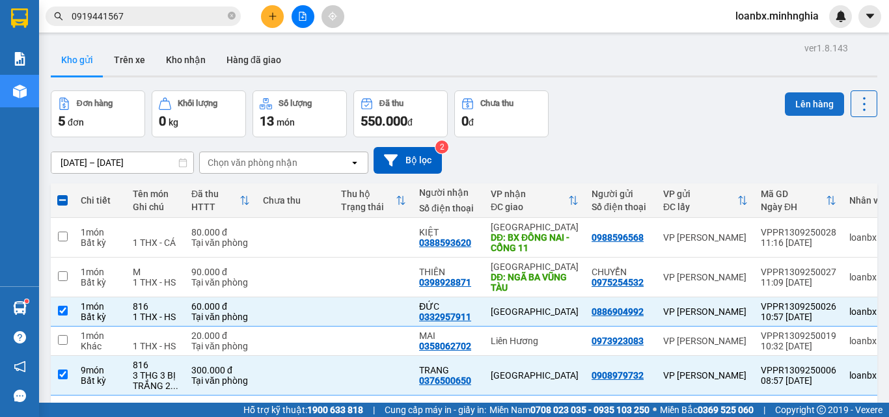
click at [792, 111] on button "Lên hàng" at bounding box center [814, 103] width 59 height 23
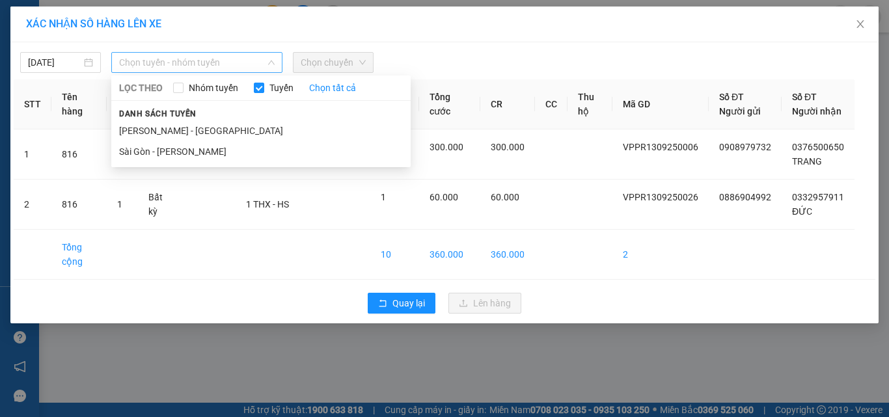
click at [189, 64] on span "Chọn tuyến - nhóm tuyến" at bounding box center [197, 63] width 156 height 20
click at [168, 131] on li "[PERSON_NAME] - [GEOGRAPHIC_DATA]" at bounding box center [260, 130] width 299 height 21
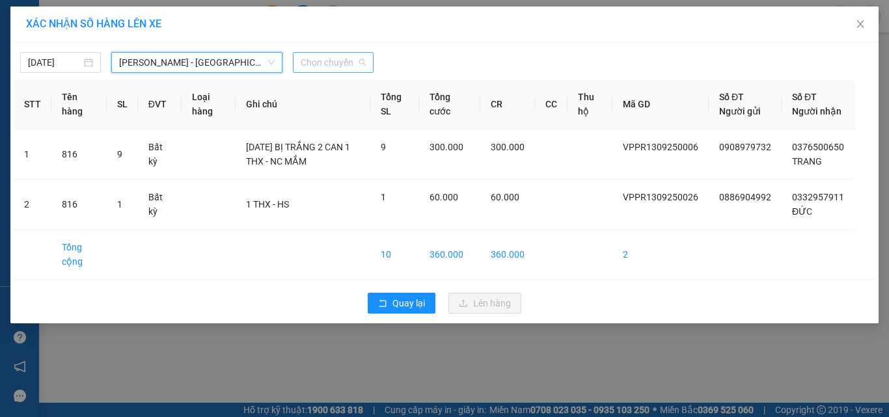
click at [340, 61] on span "Chọn chuyến" at bounding box center [333, 63] width 65 height 20
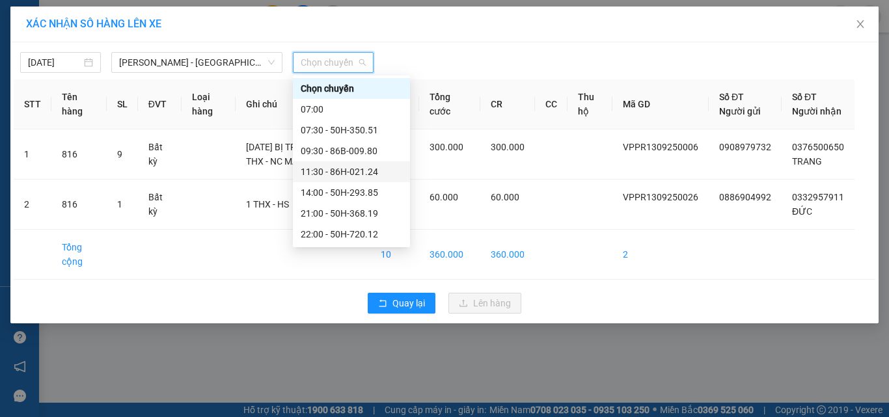
click at [337, 168] on div "11:30 - 86H-021.24" at bounding box center [352, 172] width 102 height 14
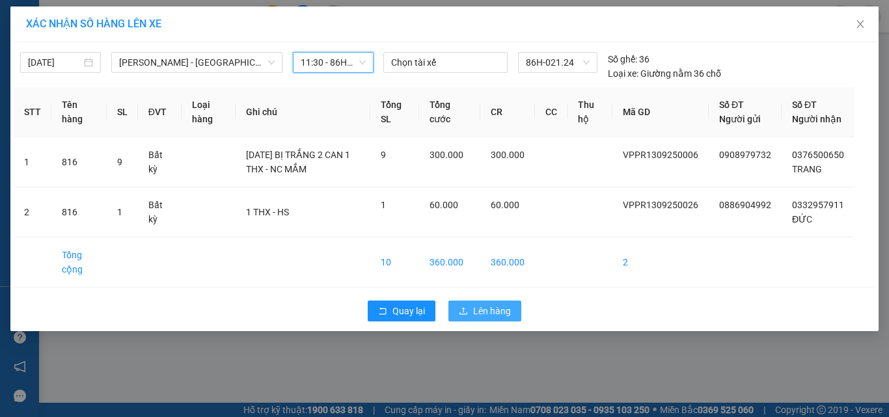
click at [490, 318] on span "Lên hàng" at bounding box center [492, 311] width 38 height 14
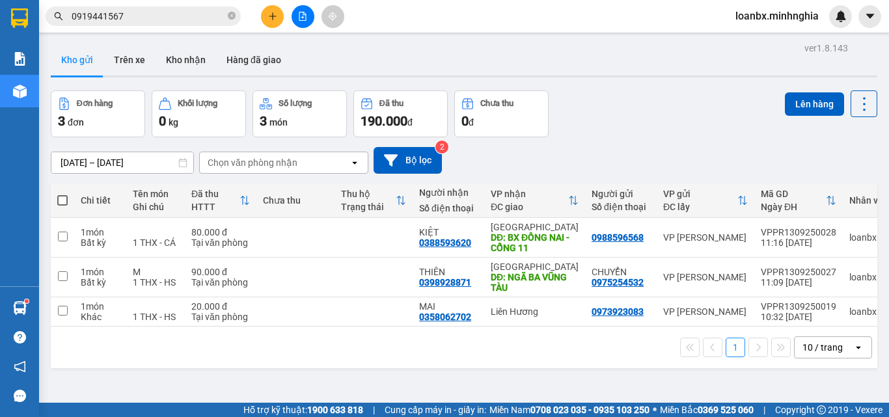
click at [301, 19] on icon "file-add" at bounding box center [302, 16] width 9 height 9
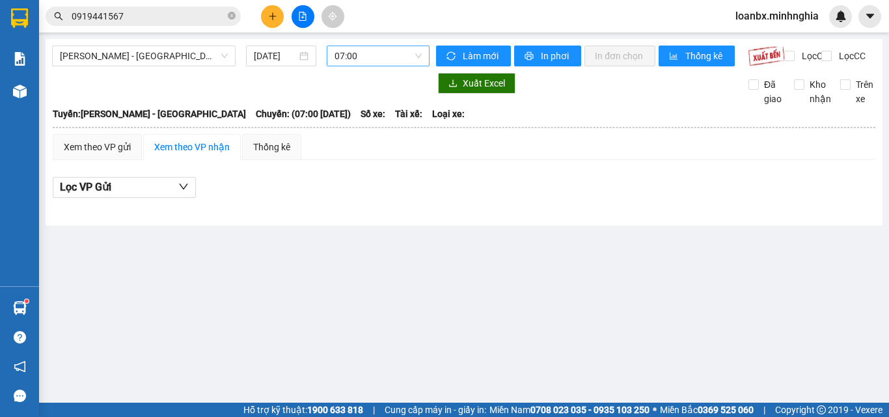
click at [385, 55] on span "07:00" at bounding box center [378, 56] width 87 height 20
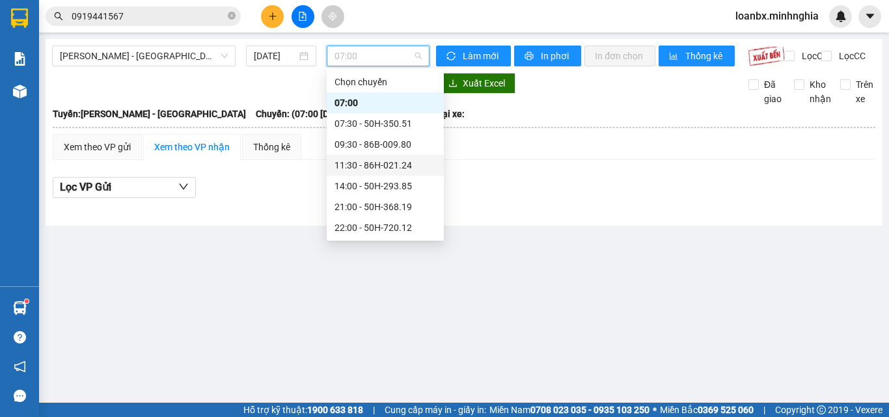
click at [372, 165] on div "11:30 - 86H-021.24" at bounding box center [386, 165] width 102 height 14
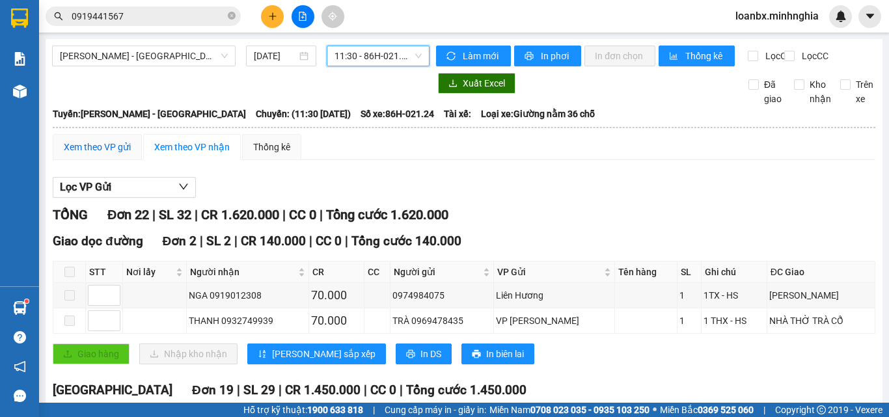
click at [85, 154] on div "Xem theo VP gửi" at bounding box center [97, 147] width 67 height 14
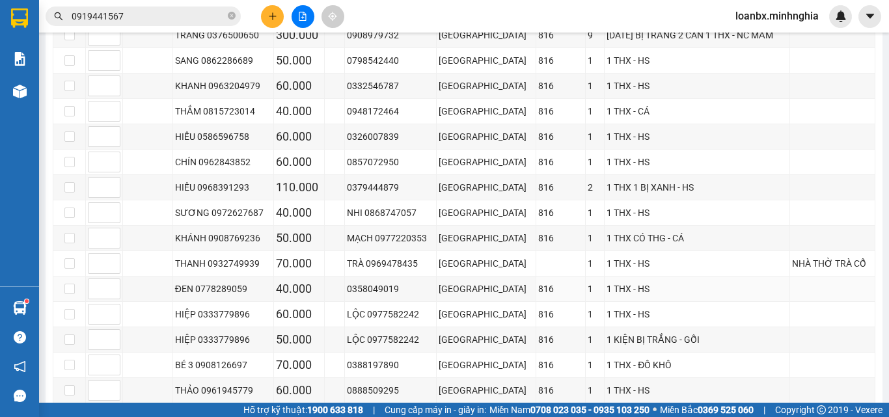
scroll to position [391, 0]
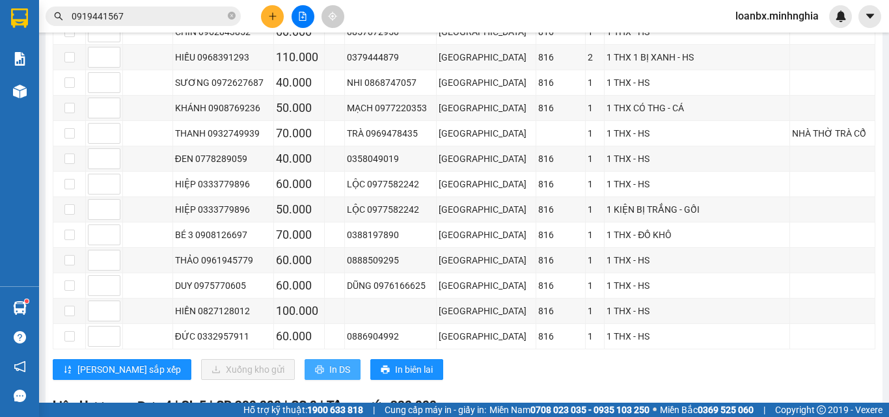
click at [329, 377] on span "In DS" at bounding box center [339, 370] width 21 height 14
click at [264, 18] on button at bounding box center [272, 16] width 23 height 23
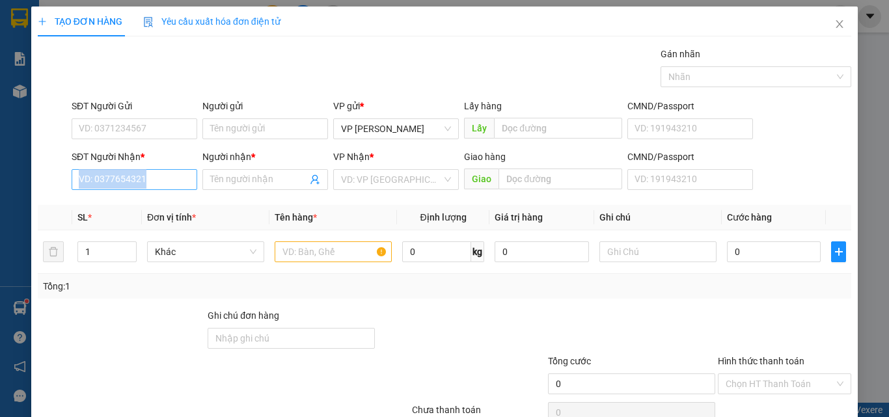
click at [114, 189] on div "SĐT Người Nhận * VD: 0377654321" at bounding box center [135, 173] width 126 height 46
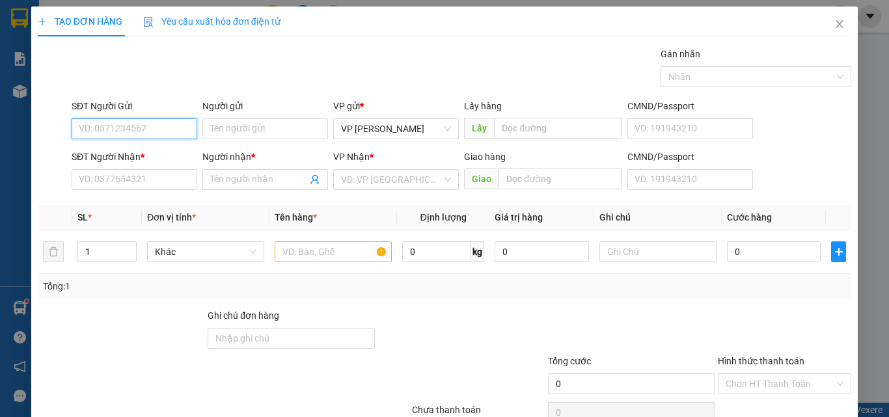
click at [97, 132] on input "SĐT Người Gửi" at bounding box center [135, 128] width 126 height 21
type input "070"
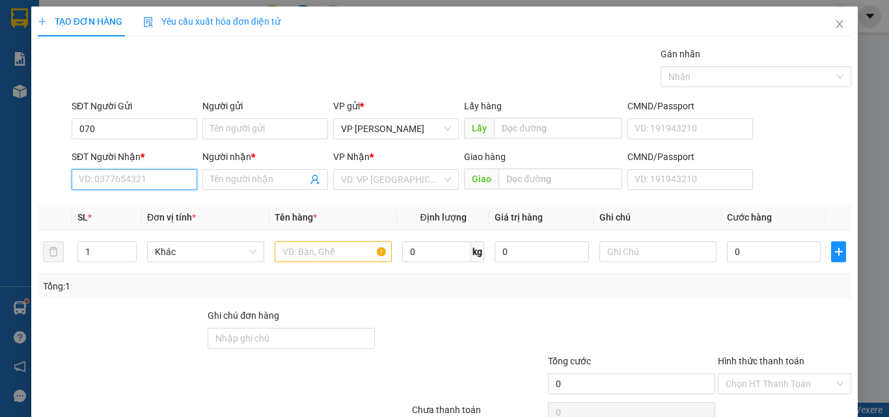
click at [93, 188] on input "SĐT Người Nhận *" at bounding box center [135, 179] width 126 height 21
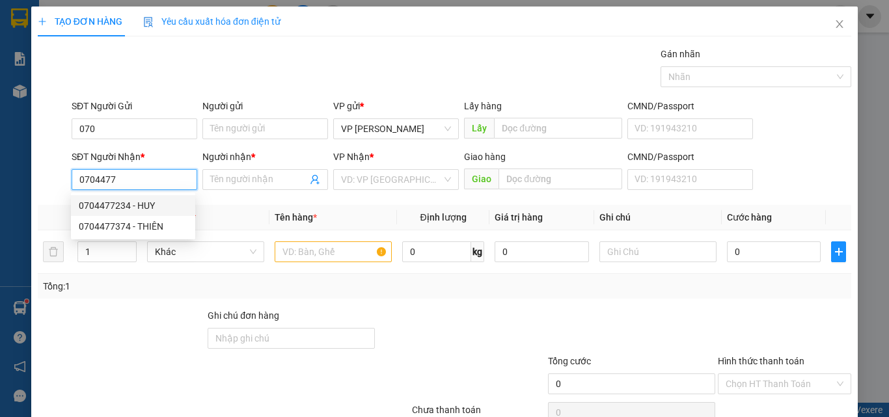
click at [145, 206] on div "0704477234 - HUY" at bounding box center [133, 206] width 109 height 14
type input "0704477234"
type input "HUY"
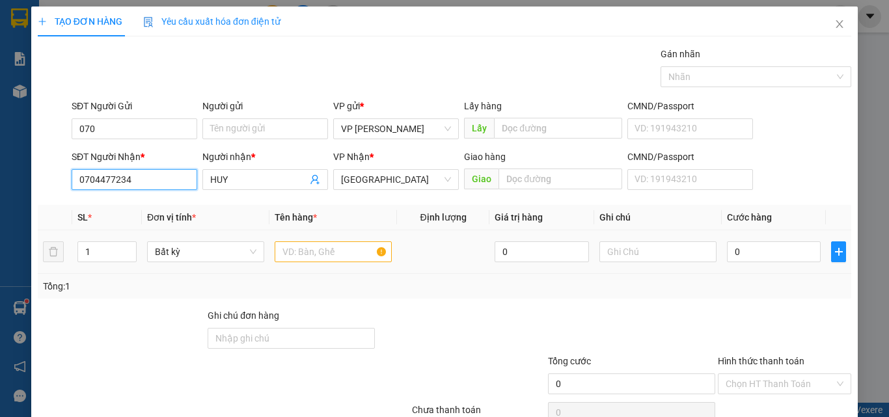
type input "0704477234"
click at [305, 247] on input "text" at bounding box center [333, 252] width 117 height 21
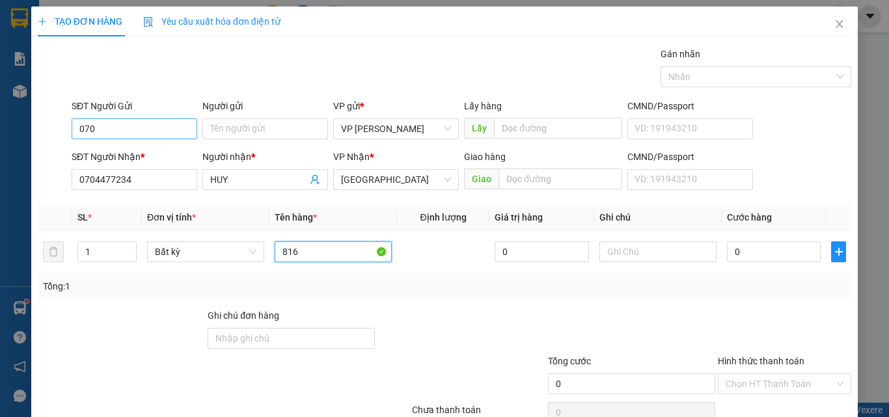
type input "816"
click at [133, 134] on input "070" at bounding box center [135, 128] width 126 height 21
drag, startPoint x: 74, startPoint y: 132, endPoint x: 42, endPoint y: 132, distance: 31.9
click at [42, 132] on div "SĐT Người Gửi 070 070 Người gửi Tên người gửi VP gửi * VP Phan Rí Lấy hàng Lấy …" at bounding box center [444, 122] width 816 height 46
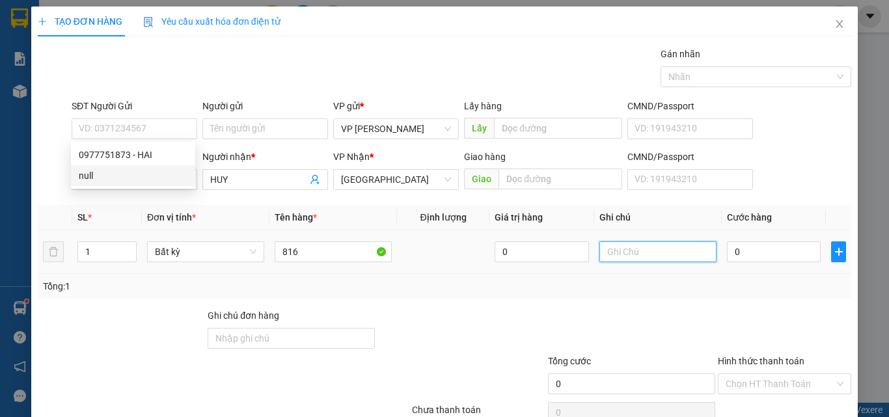
click at [607, 256] on input "text" at bounding box center [658, 252] width 117 height 21
paste input "1 THX - HS"
type input "1 THX - HS"
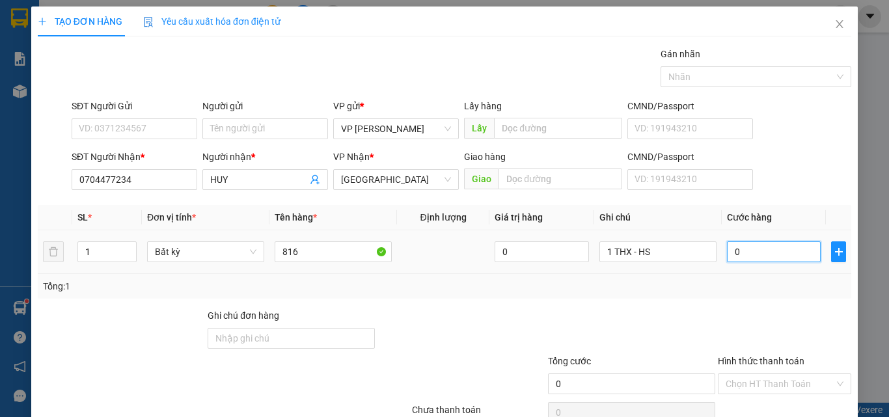
type input "4"
type input "40"
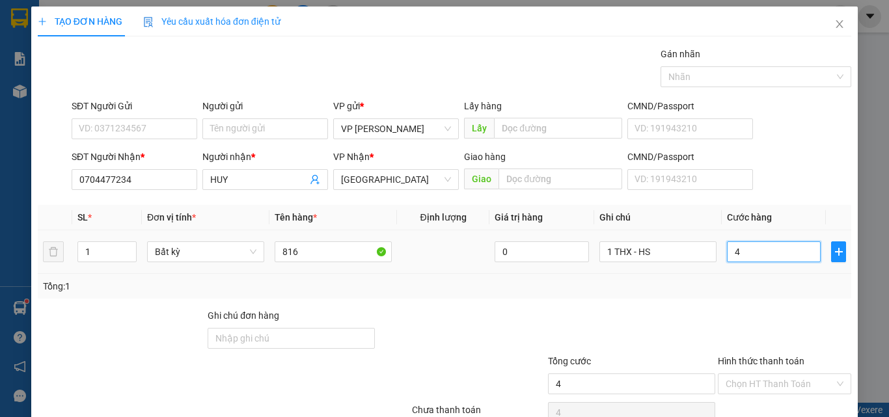
type input "40"
type input "400"
type input "4.009"
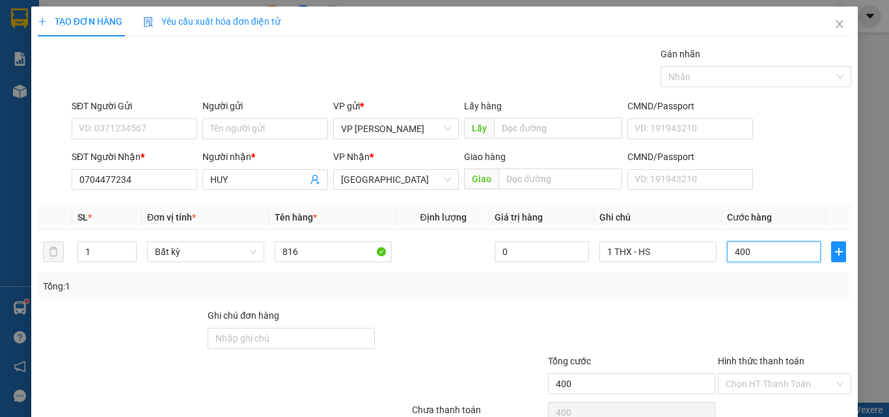
type input "4.009"
type input "40.097"
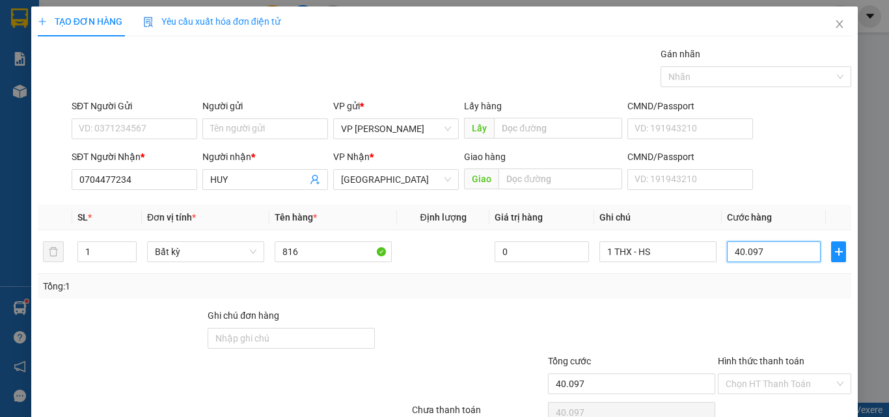
type input "400.977"
type input "401.000"
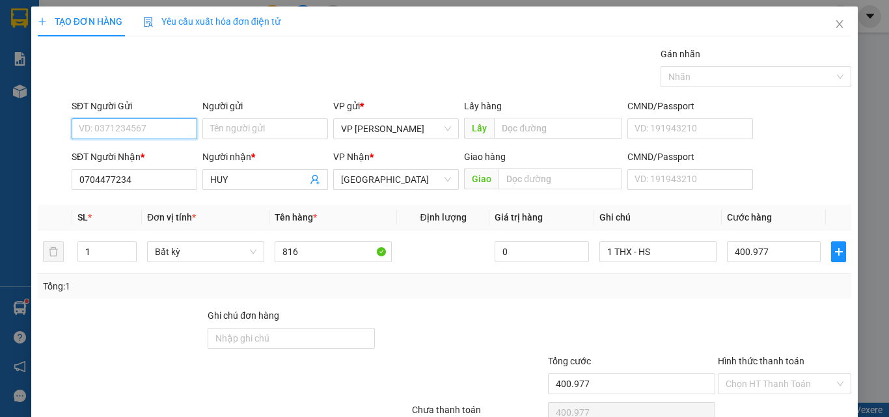
type input "401.000"
click at [168, 130] on input "SĐT Người Gửi" at bounding box center [135, 128] width 126 height 21
type input "0977751873"
click at [140, 163] on div "0977751873 - HAI" at bounding box center [133, 155] width 124 height 21
type input "HAI"
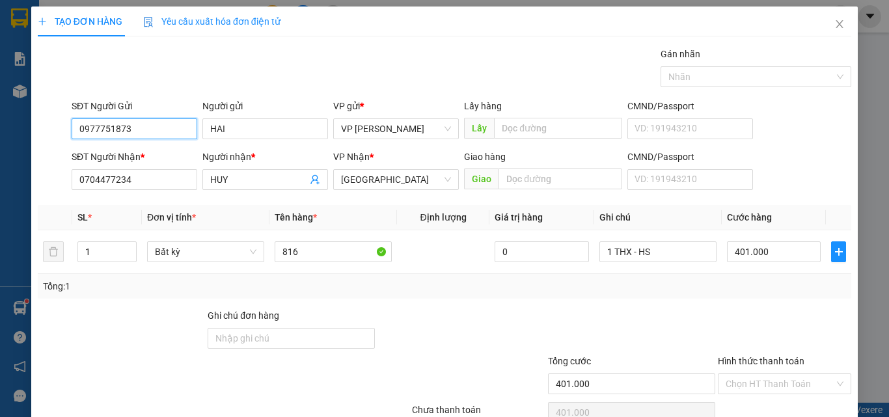
scroll to position [64, 0]
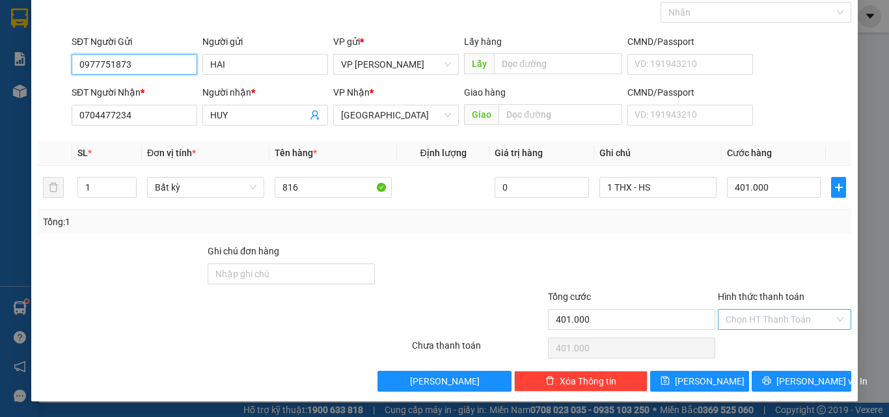
type input "0977751873"
click at [790, 326] on input "Hình thức thanh toán" at bounding box center [780, 320] width 109 height 20
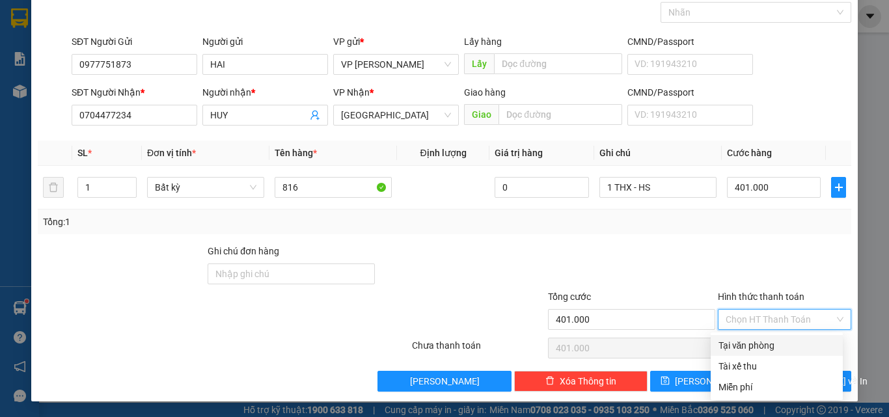
click at [768, 342] on div "Tại văn phòng" at bounding box center [777, 346] width 117 height 14
type input "0"
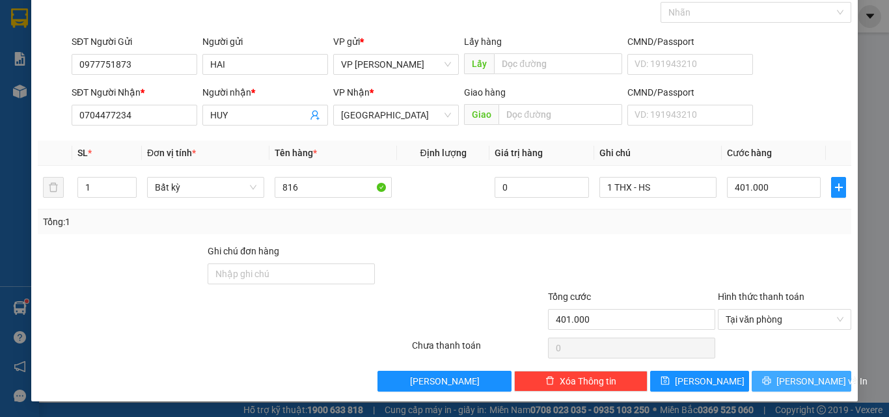
click at [772, 376] on button "[PERSON_NAME] và In" at bounding box center [802, 381] width 100 height 21
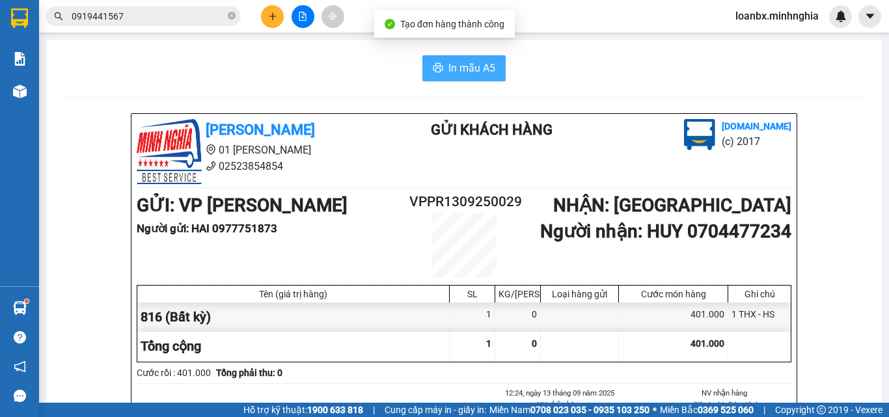
drag, startPoint x: 460, startPoint y: 72, endPoint x: 470, endPoint y: 68, distance: 10.5
click at [461, 71] on span "In mẫu A5" at bounding box center [472, 68] width 47 height 16
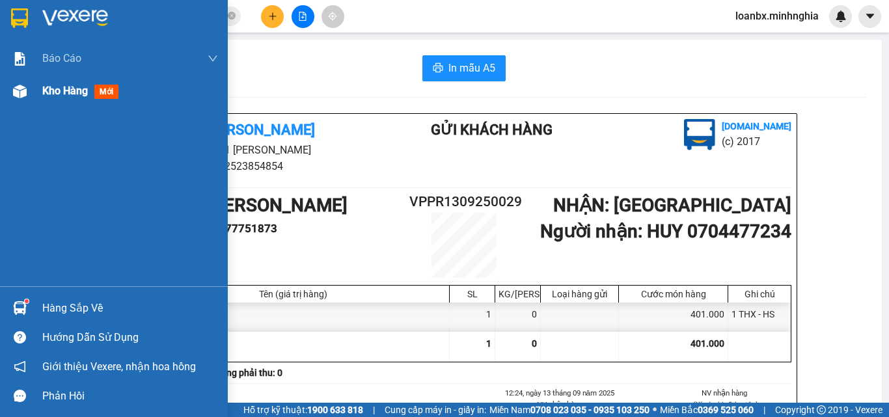
click at [32, 96] on div "Kho hàng mới" at bounding box center [114, 91] width 228 height 33
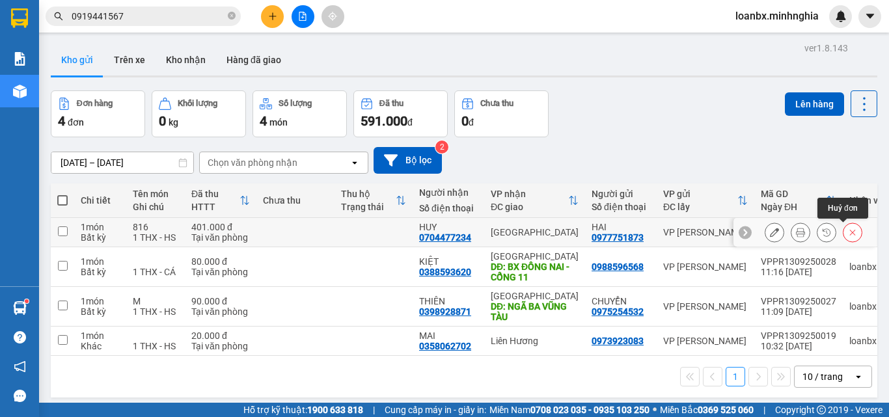
click at [848, 232] on icon at bounding box center [852, 232] width 9 height 9
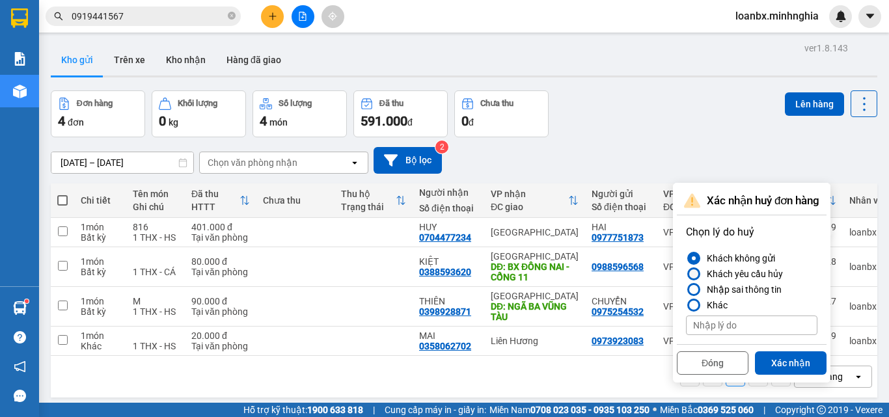
click at [718, 272] on div "Khách yêu cầu hủy" at bounding box center [742, 274] width 81 height 16
click at [686, 274] on input "Khách yêu cầu hủy" at bounding box center [686, 274] width 0 height 0
click at [804, 357] on button "Xác nhận" at bounding box center [791, 363] width 72 height 23
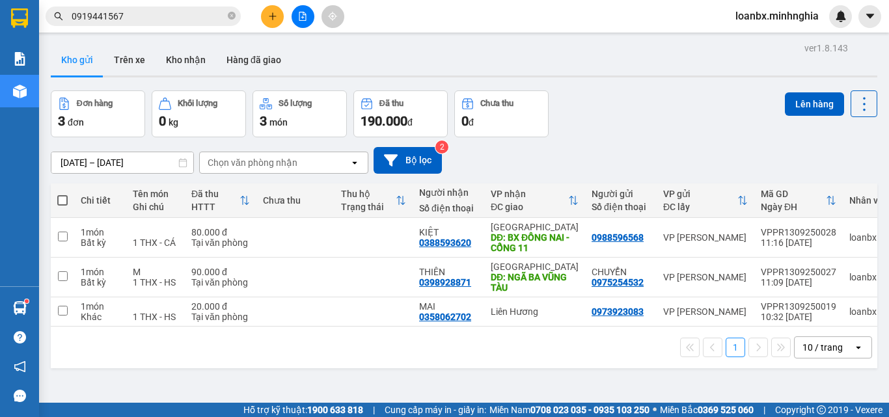
click at [270, 20] on icon "plus" at bounding box center [272, 16] width 9 height 9
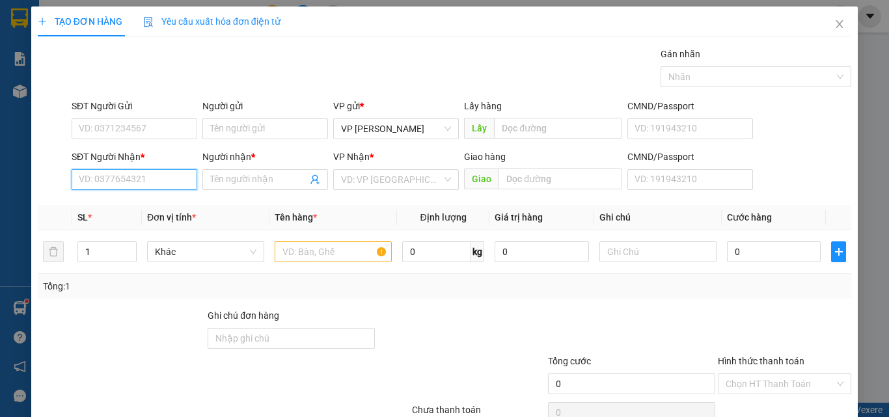
click at [122, 173] on input "SĐT Người Nhận *" at bounding box center [135, 179] width 126 height 21
type input "234"
drag, startPoint x: 111, startPoint y: 179, endPoint x: 63, endPoint y: 179, distance: 47.5
click at [63, 179] on div "SĐT Người Nhận * 234 234 Người nhận * Tên người nhận VP Nhận * VD: VP Sài Gòn G…" at bounding box center [444, 173] width 816 height 46
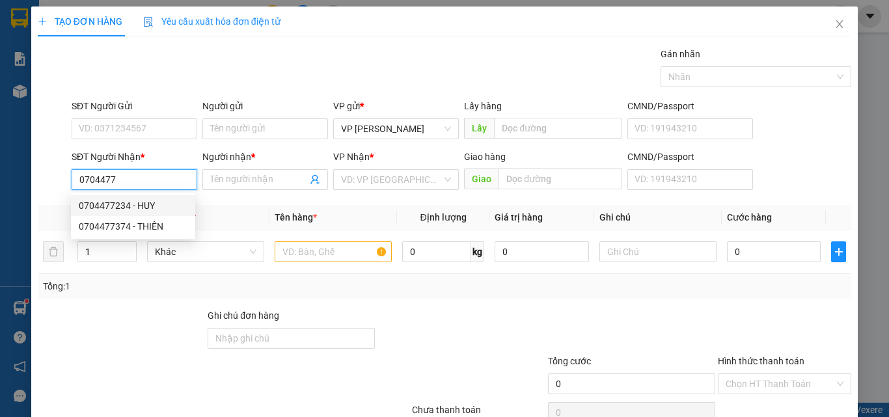
click at [154, 206] on div "0704477234 - HUY" at bounding box center [133, 206] width 109 height 14
type input "0704477234"
type input "HUY"
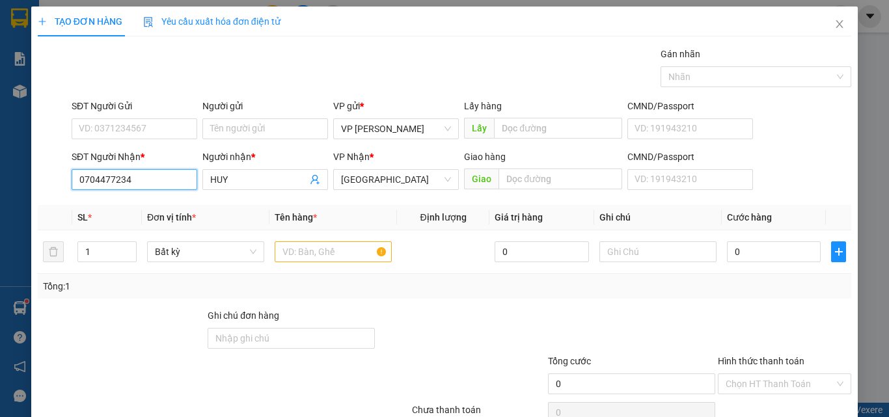
type input "0704477234"
click at [147, 140] on div "SĐT Người Gửi VD: 0371234567" at bounding box center [135, 122] width 126 height 46
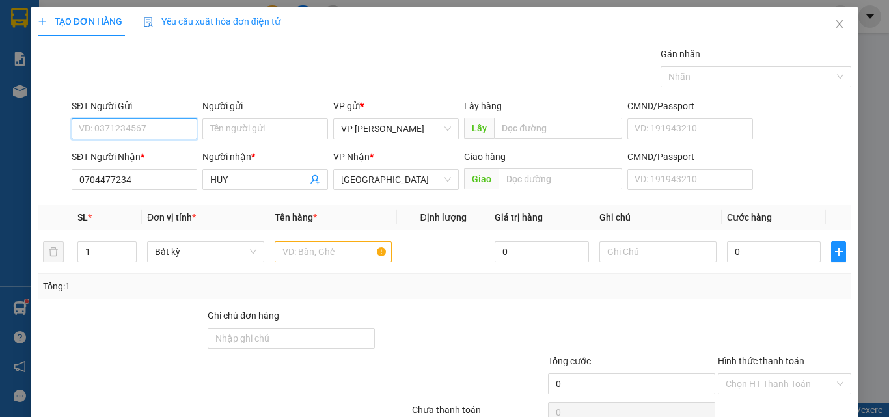
click at [156, 132] on input "SĐT Người Gửi" at bounding box center [135, 128] width 126 height 21
click at [145, 153] on div "0977751873 - HAI" at bounding box center [133, 155] width 109 height 14
type input "0977751873"
type input "HAI"
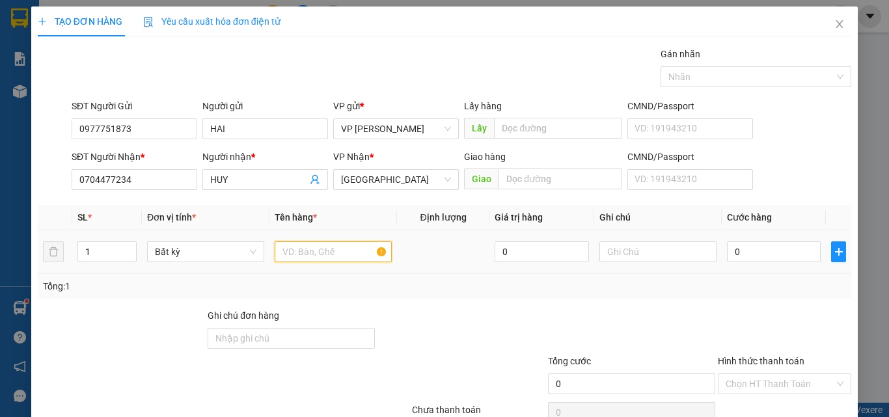
click at [308, 260] on input "text" at bounding box center [333, 252] width 117 height 21
type input "816"
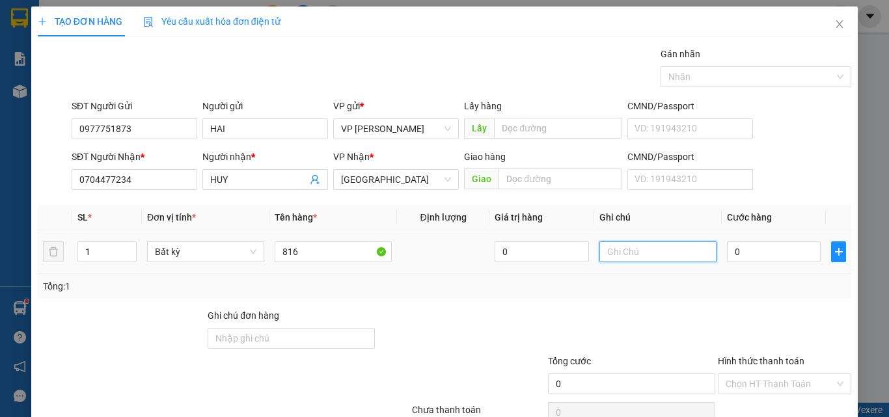
click at [652, 258] on input "text" at bounding box center [658, 252] width 117 height 21
paste input "1 THX - HS"
type input "1 THX - HS"
click at [773, 256] on input "0" at bounding box center [774, 252] width 94 height 21
type input "4"
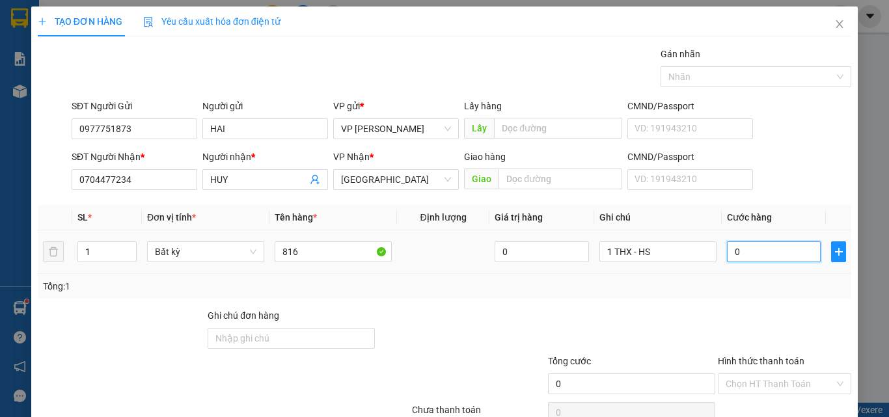
type input "4"
type input "40"
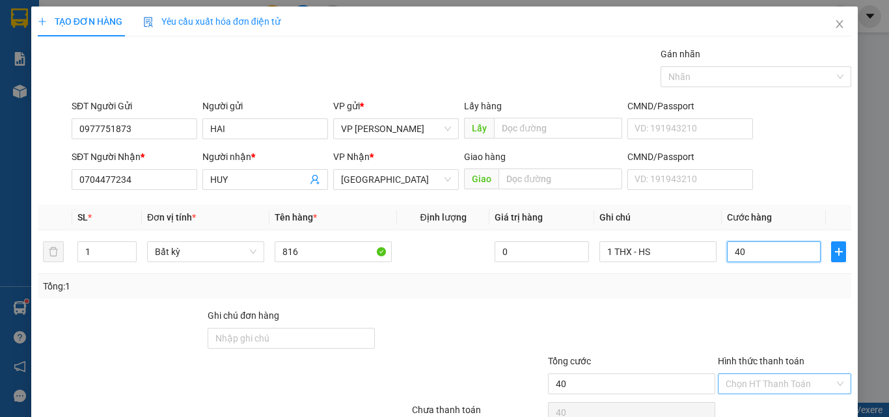
scroll to position [64, 0]
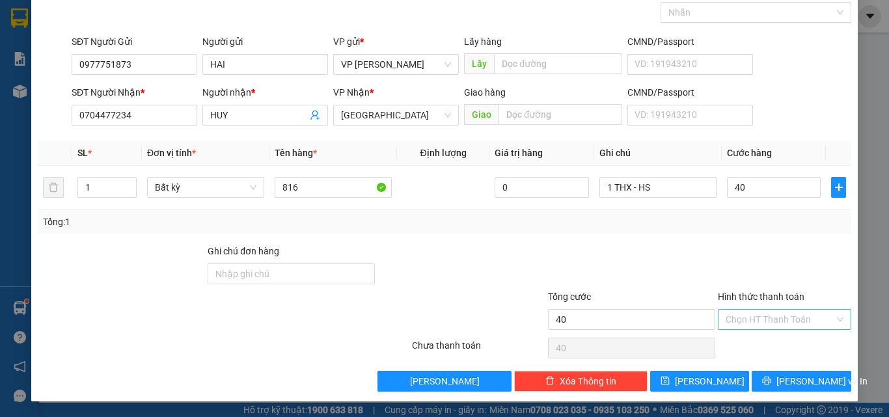
type input "40.000"
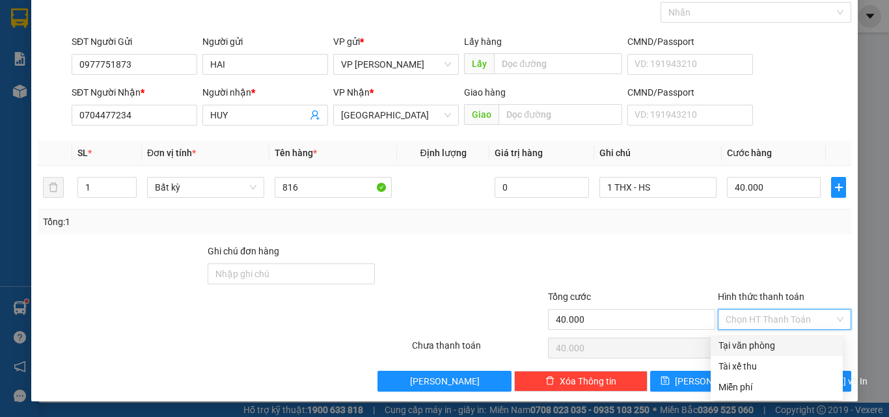
drag, startPoint x: 728, startPoint y: 319, endPoint x: 728, endPoint y: 339, distance: 19.5
click at [728, 326] on input "Hình thức thanh toán" at bounding box center [780, 320] width 109 height 20
click at [727, 349] on div "Tại văn phòng" at bounding box center [777, 346] width 117 height 14
type input "0"
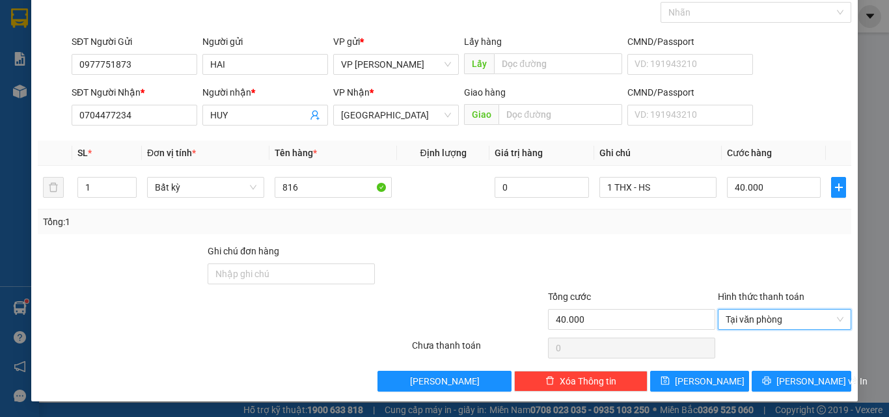
click at [793, 393] on div "TẠO ĐƠN HÀNG Yêu cầu xuất hóa đơn điện tử Transit Pickup Surcharge Ids Transit …" at bounding box center [444, 172] width 827 height 460
click at [767, 372] on button "[PERSON_NAME] và In" at bounding box center [802, 381] width 100 height 21
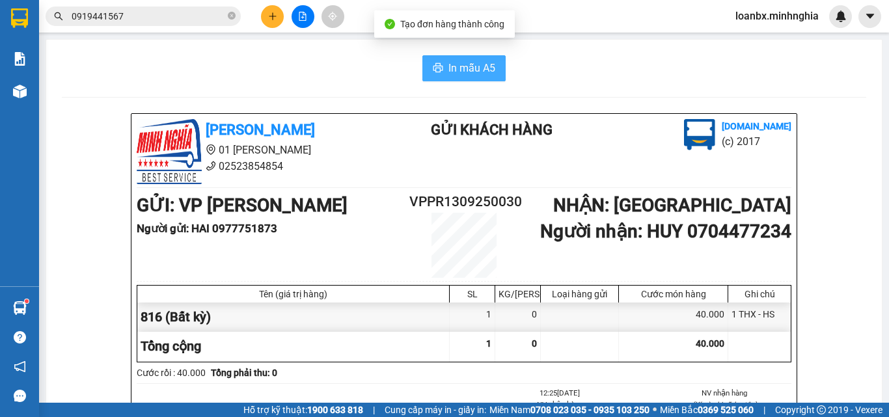
click at [438, 66] on icon "printer" at bounding box center [438, 68] width 10 height 10
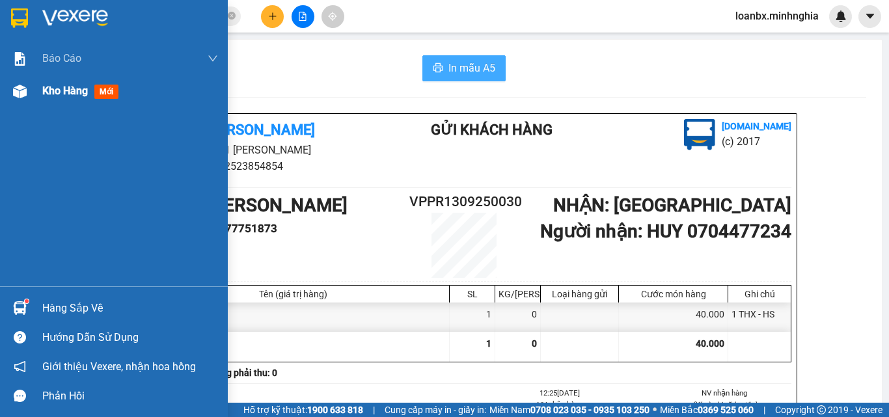
click at [68, 85] on span "Kho hàng" at bounding box center [65, 91] width 46 height 12
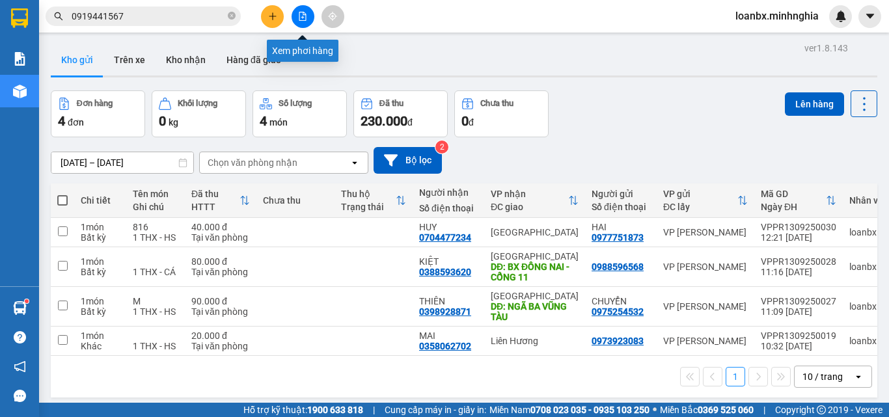
click at [298, 17] on button at bounding box center [303, 16] width 23 height 23
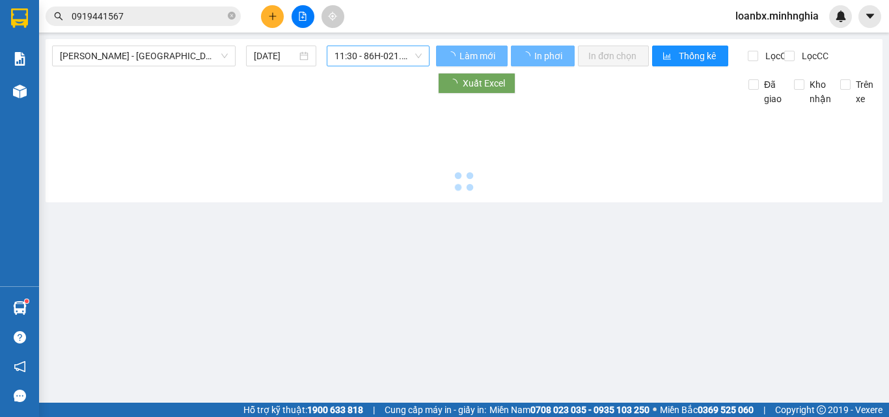
click at [360, 64] on span "11:30 - 86H-021.24" at bounding box center [378, 56] width 87 height 20
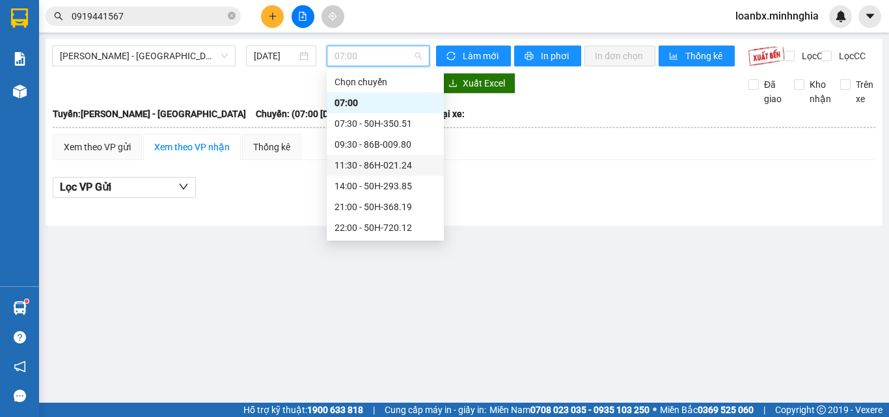
click at [355, 169] on div "11:30 - 86H-021.24" at bounding box center [386, 165] width 102 height 14
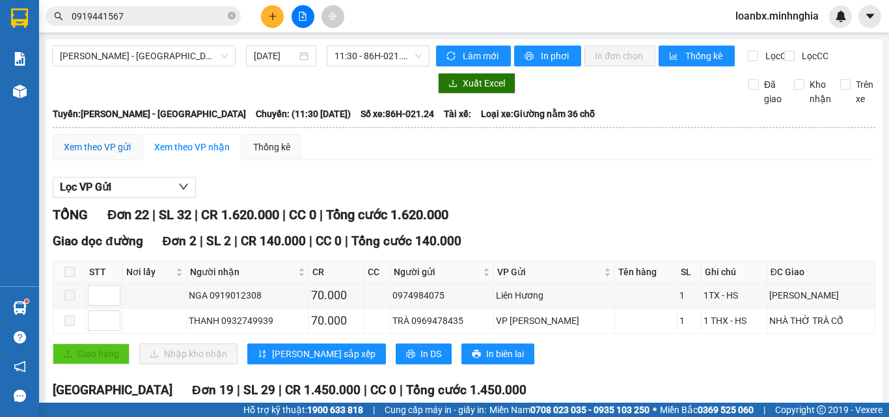
click at [128, 140] on div "Xem theo VP gửi" at bounding box center [97, 147] width 67 height 14
